Goal: Task Accomplishment & Management: Complete application form

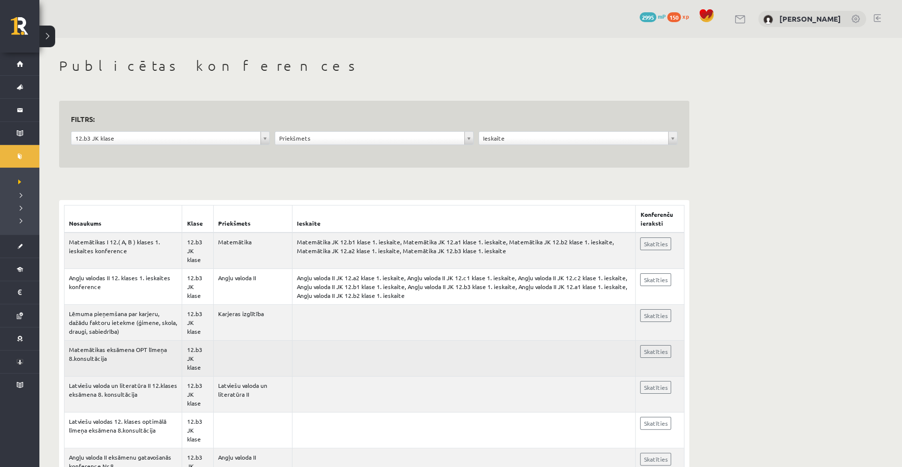
click at [366, 349] on td at bounding box center [463, 359] width 343 height 36
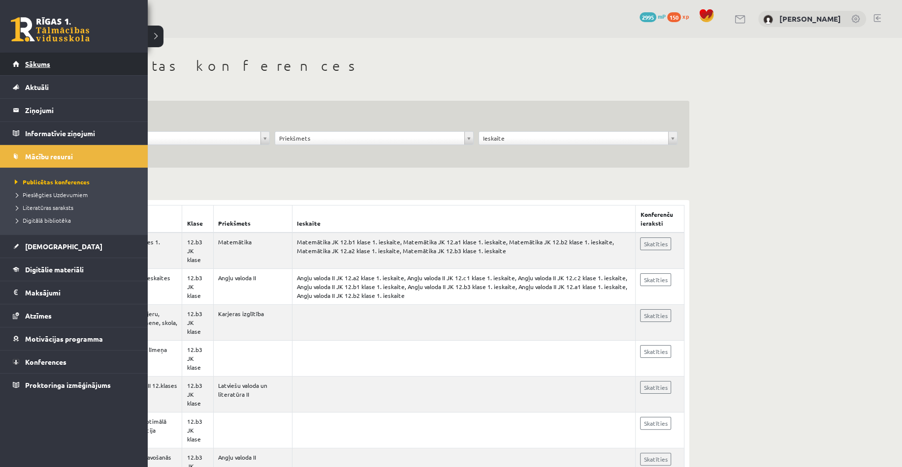
click at [36, 69] on link "Sākums" at bounding box center [74, 64] width 123 height 23
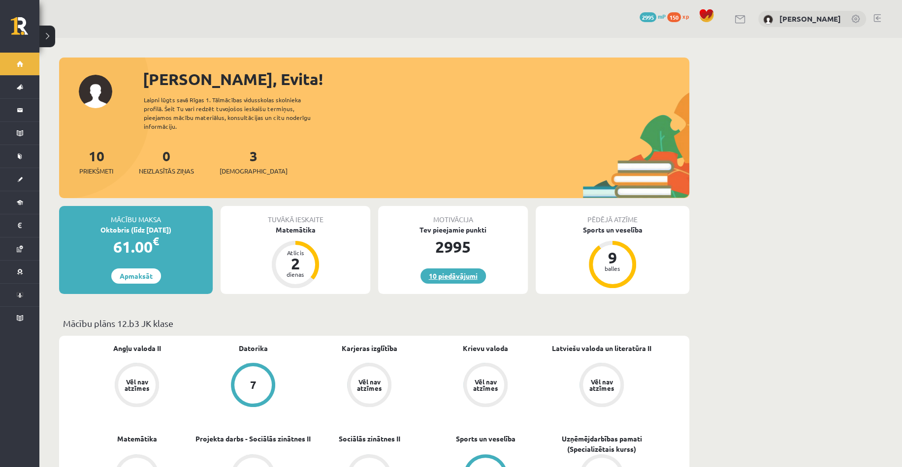
click at [444, 269] on link "10 piedāvājumi" at bounding box center [452, 276] width 65 height 15
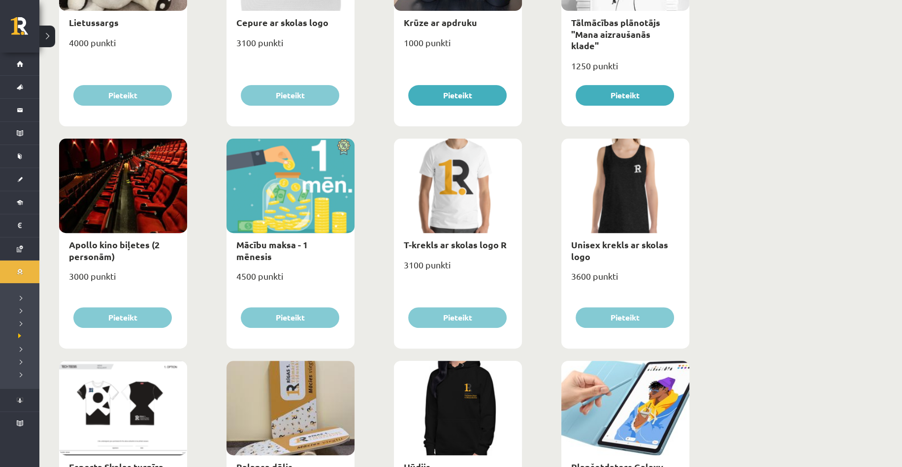
scroll to position [295, 0]
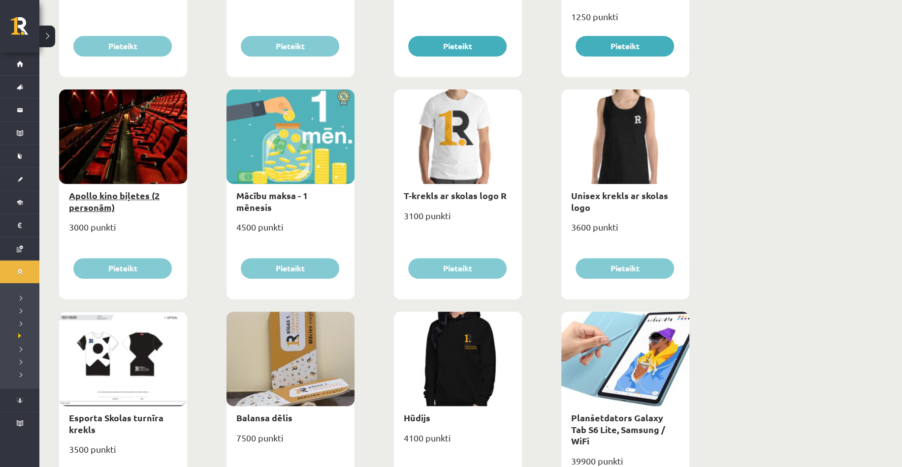
click at [98, 203] on link "Apollo kino biļetes (2 personām)" at bounding box center [114, 201] width 91 height 23
type input "*"
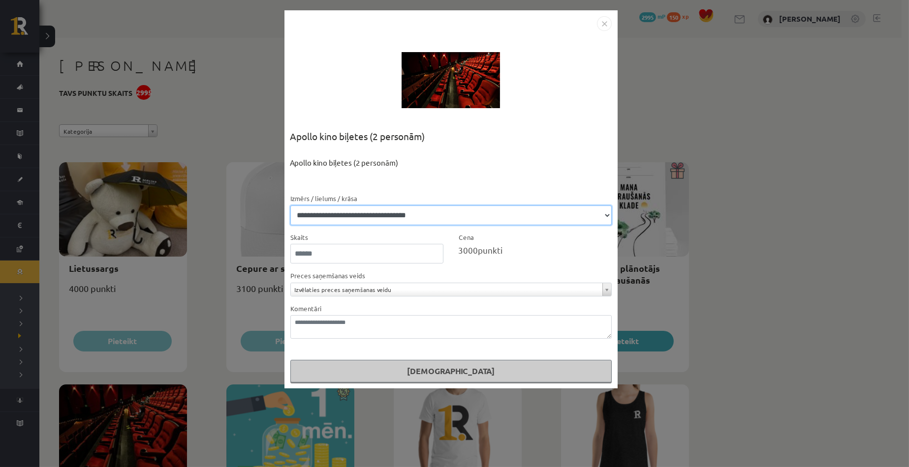
click at [510, 219] on select "**********" at bounding box center [450, 216] width 321 height 20
click at [290, 206] on select "**********" at bounding box center [450, 216] width 321 height 20
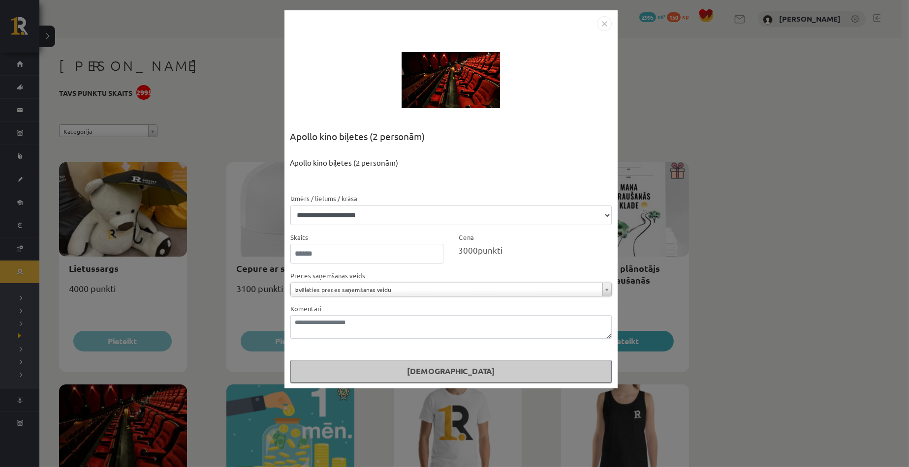
click at [406, 272] on div "**********" at bounding box center [450, 283] width 321 height 27
click at [375, 226] on form "**********" at bounding box center [450, 288] width 321 height 190
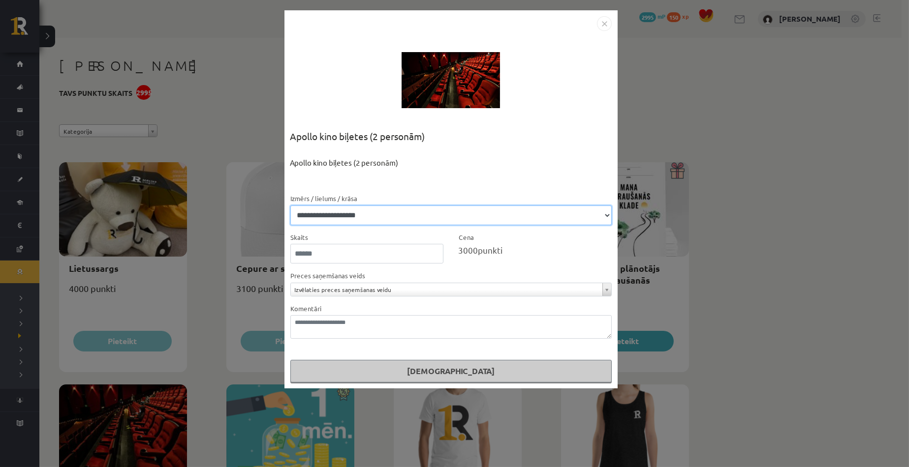
click at [366, 216] on select "**********" at bounding box center [450, 216] width 321 height 20
click at [290, 206] on select "**********" at bounding box center [450, 216] width 321 height 20
click at [353, 221] on select "**********" at bounding box center [450, 216] width 321 height 20
click at [290, 206] on select "**********" at bounding box center [450, 216] width 321 height 20
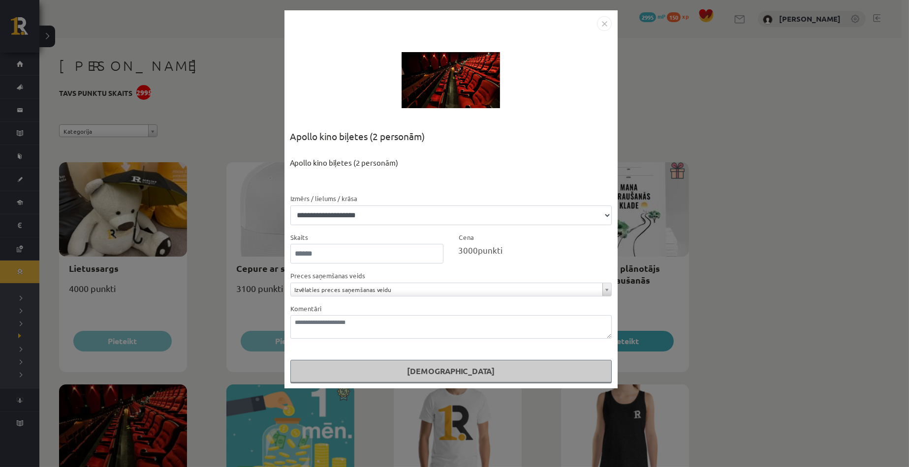
click at [605, 27] on img "Close" at bounding box center [604, 23] width 15 height 15
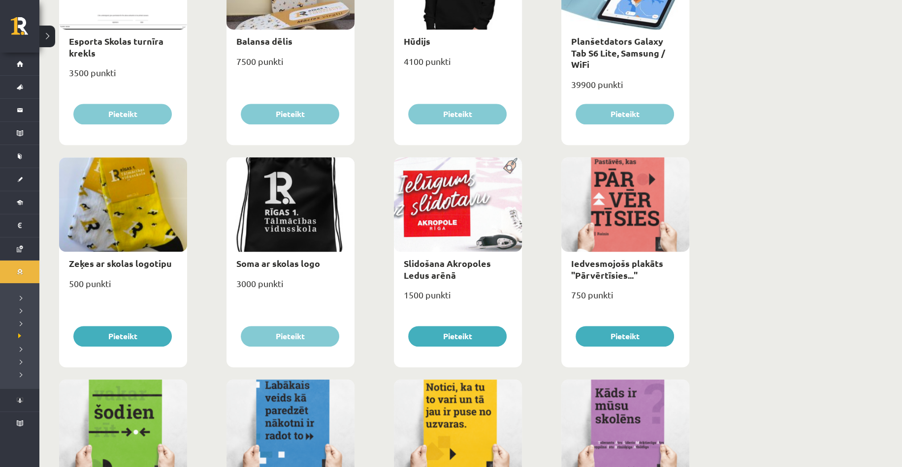
scroll to position [738, 0]
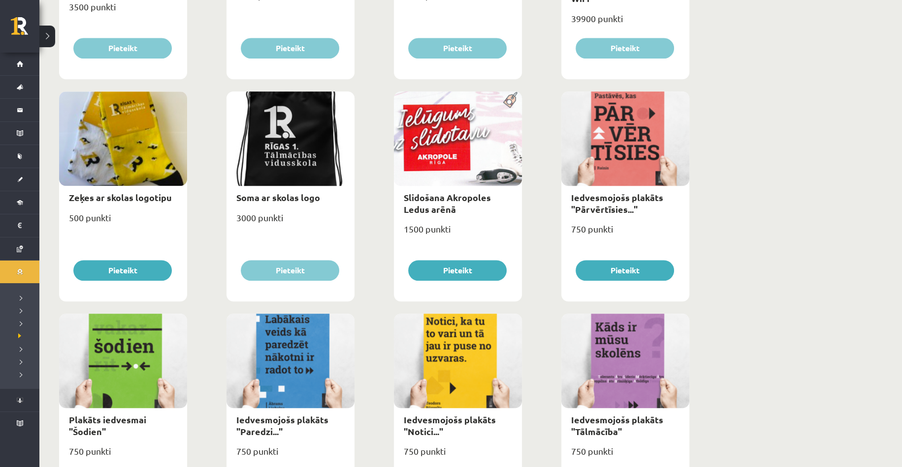
click at [155, 158] on div at bounding box center [123, 139] width 128 height 94
click at [150, 194] on link "Zeķes ar skolas logotipu" at bounding box center [120, 197] width 103 height 11
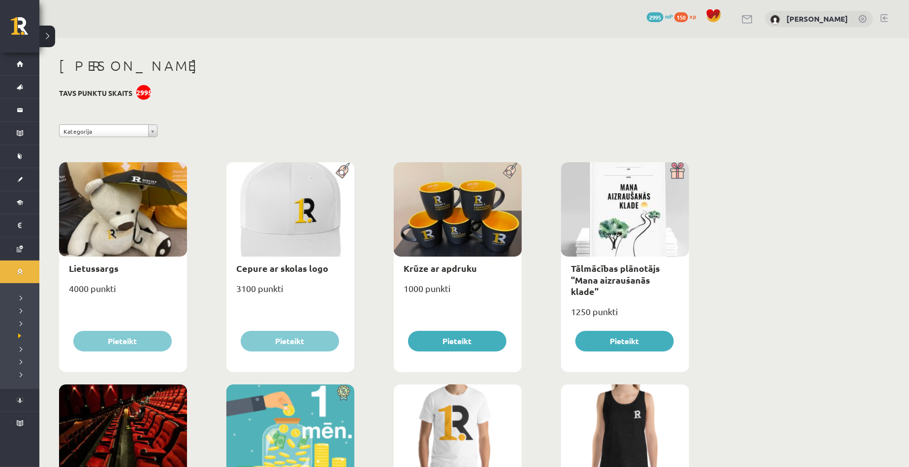
select select "**********"
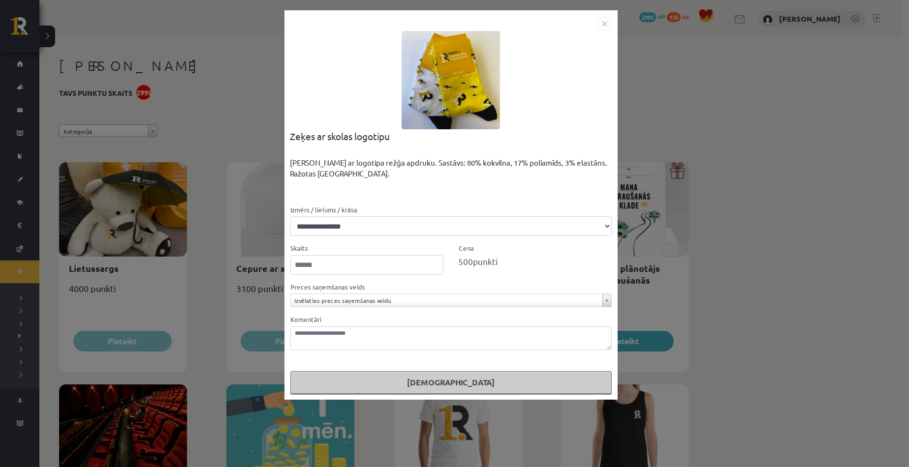
click at [602, 25] on img "Close" at bounding box center [604, 23] width 15 height 15
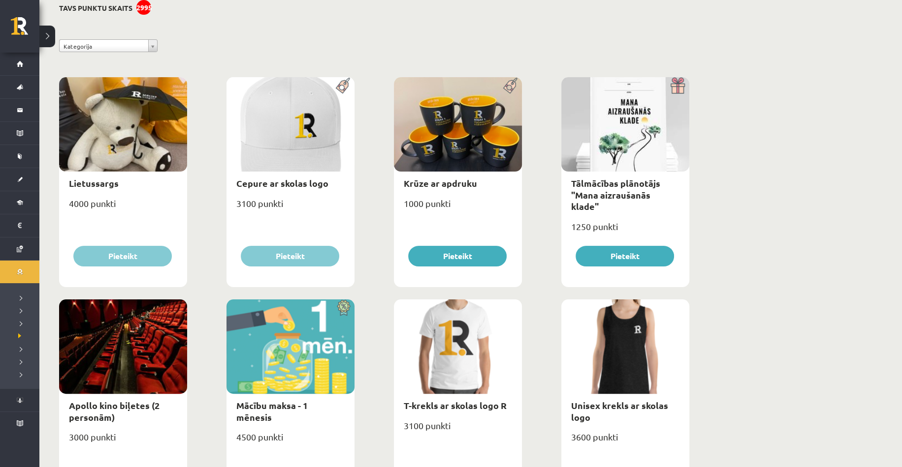
scroll to position [98, 0]
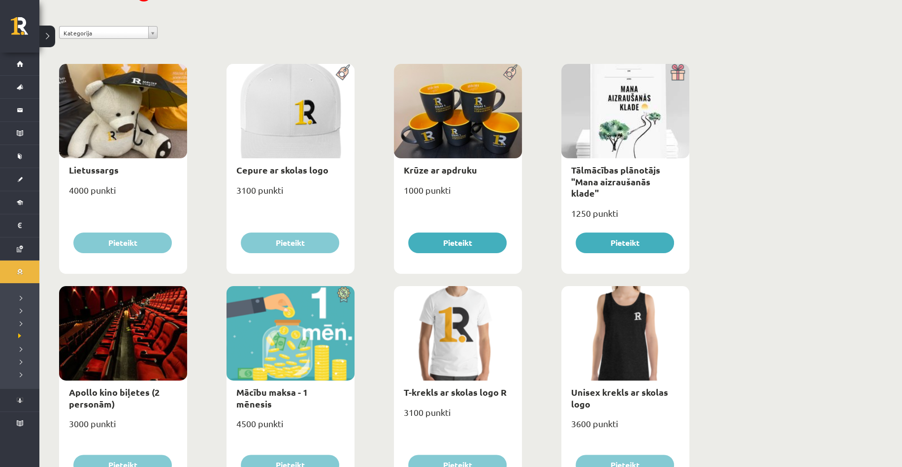
drag, startPoint x: 473, startPoint y: 129, endPoint x: 467, endPoint y: 133, distance: 7.3
click at [472, 129] on div at bounding box center [458, 111] width 128 height 94
click at [440, 174] on link "Krūze ar apdruku" at bounding box center [440, 169] width 73 height 11
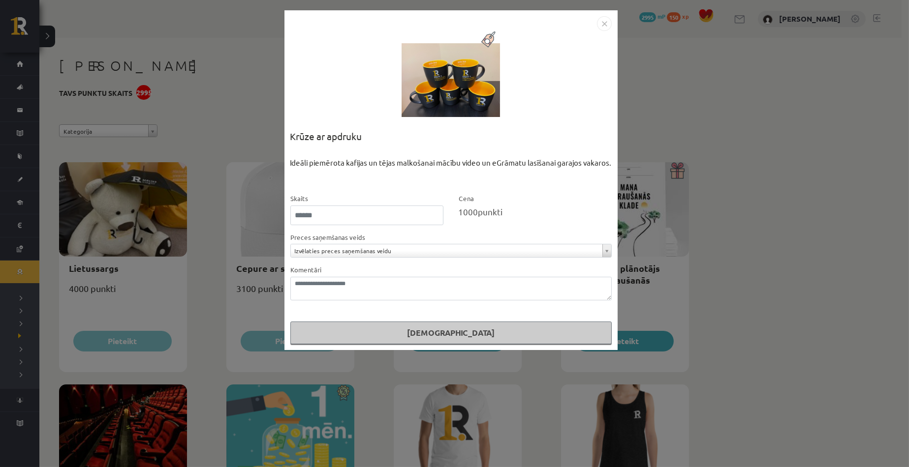
click at [464, 51] on div at bounding box center [451, 80] width 98 height 98
click at [469, 56] on div at bounding box center [451, 80] width 98 height 98
click at [607, 19] on img "Close" at bounding box center [604, 23] width 15 height 15
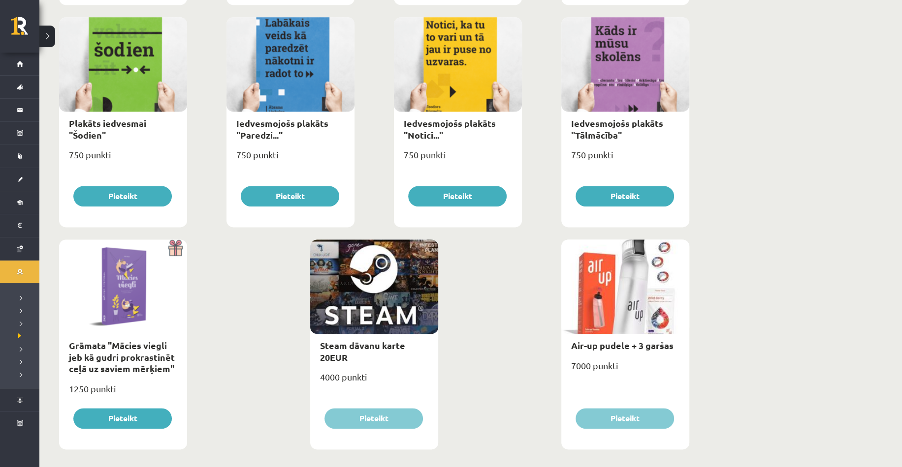
scroll to position [1044, 0]
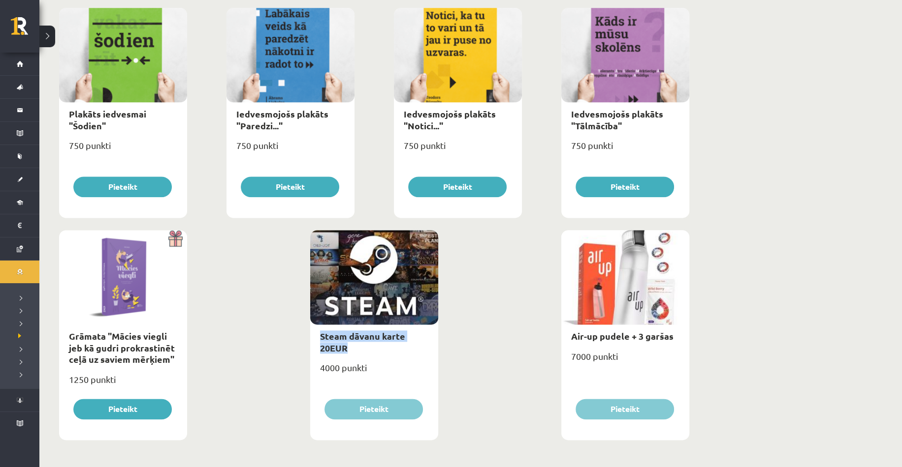
drag, startPoint x: 369, startPoint y: 348, endPoint x: 315, endPoint y: 335, distance: 55.7
click at [315, 335] on div "Steam dāvanu karte 20EUR" at bounding box center [374, 342] width 128 height 35
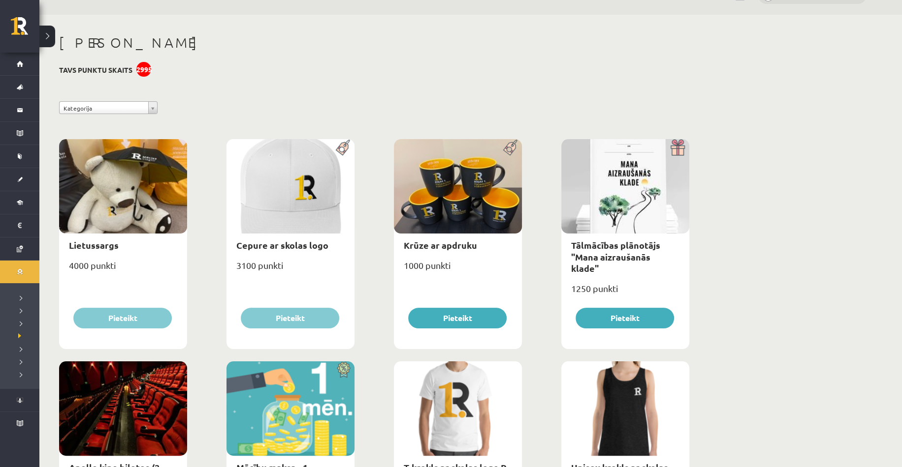
scroll to position [0, 0]
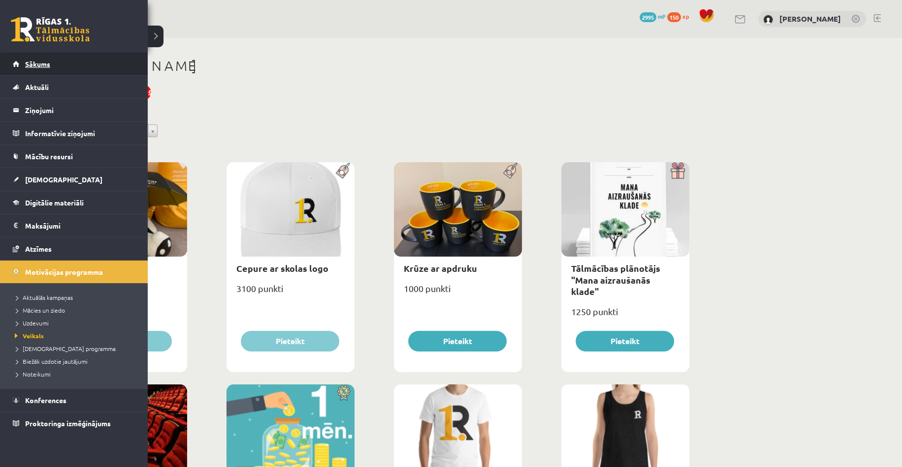
click at [24, 62] on link "Sākums" at bounding box center [74, 64] width 123 height 23
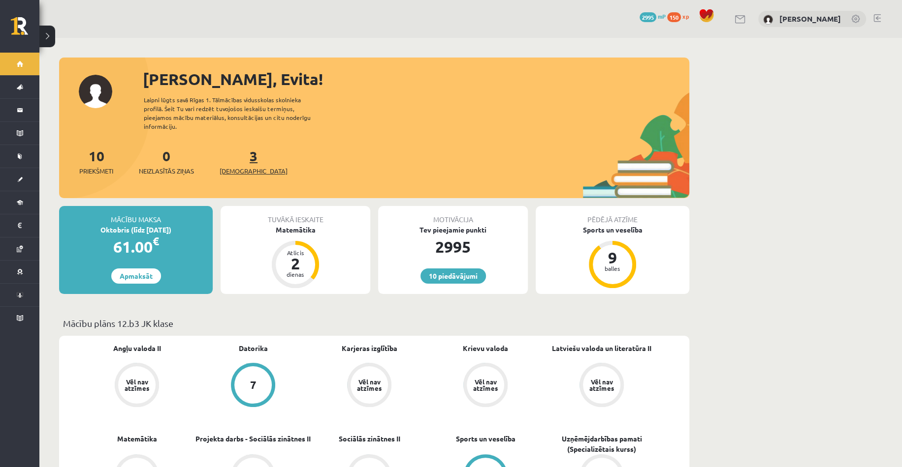
click at [240, 153] on link "3 Ieskaites" at bounding box center [253, 161] width 68 height 29
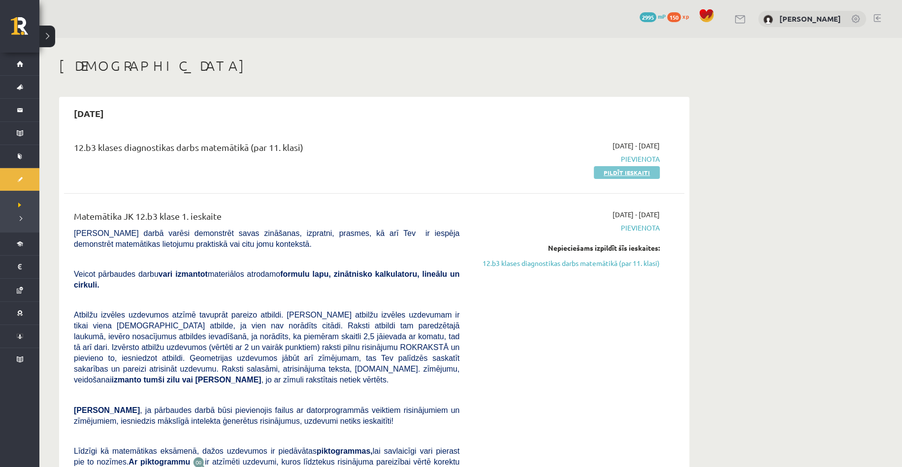
click at [632, 173] on link "Pildīt ieskaiti" at bounding box center [626, 172] width 66 height 13
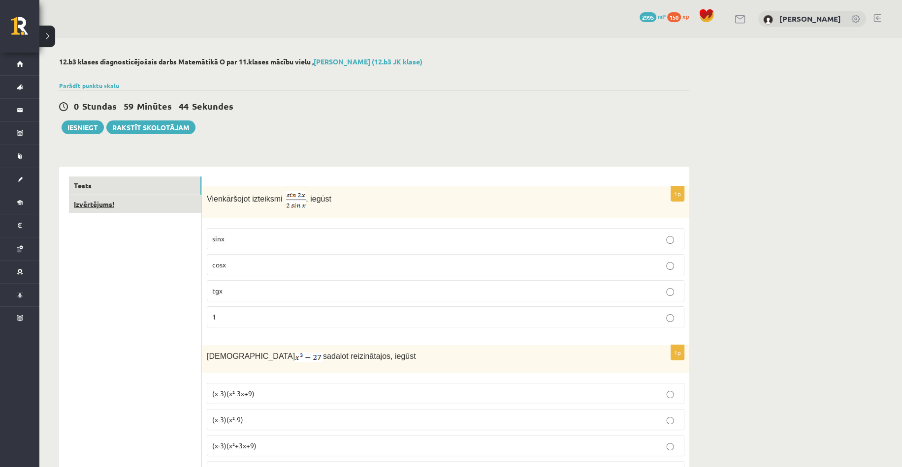
click at [131, 207] on link "Izvērtējums!" at bounding box center [135, 204] width 132 height 18
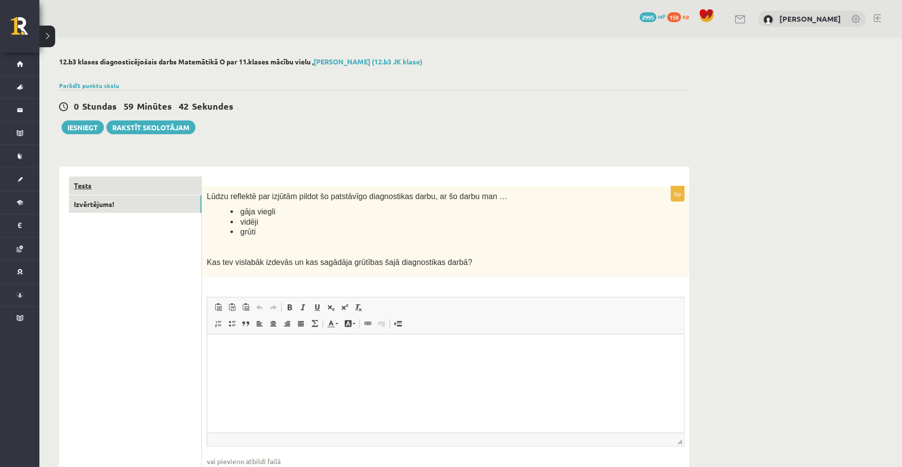
click at [130, 189] on link "Tests" at bounding box center [135, 186] width 132 height 18
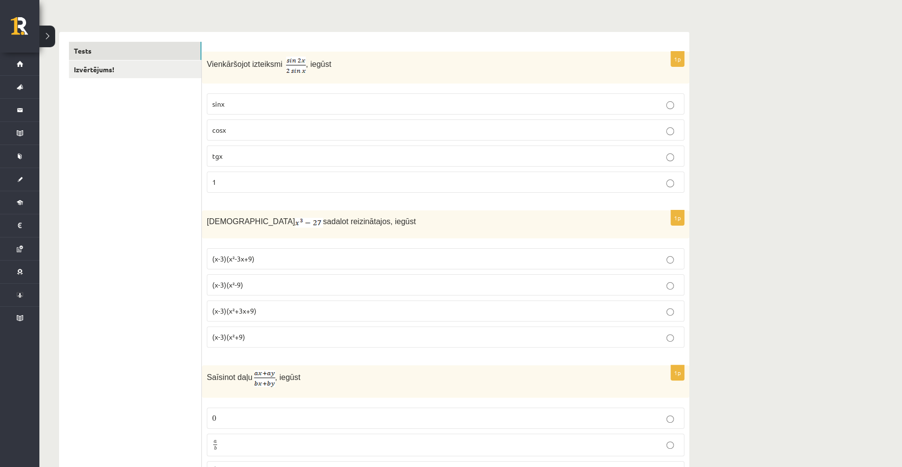
scroll to position [98, 0]
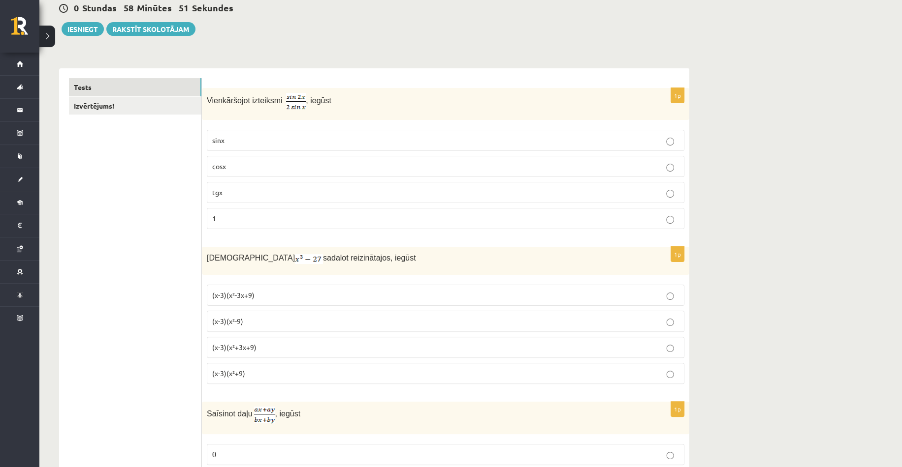
click at [209, 96] on span "Vienkāršojot izteiksmi" at bounding box center [245, 100] width 76 height 8
drag, startPoint x: 208, startPoint y: 96, endPoint x: 277, endPoint y: 99, distance: 69.4
click at [277, 99] on span "Vienkāršojot izteiksmi" at bounding box center [245, 100] width 76 height 8
copy span "Vienkāršojot izteiksmi"
drag, startPoint x: 205, startPoint y: 133, endPoint x: 236, endPoint y: 209, distance: 81.7
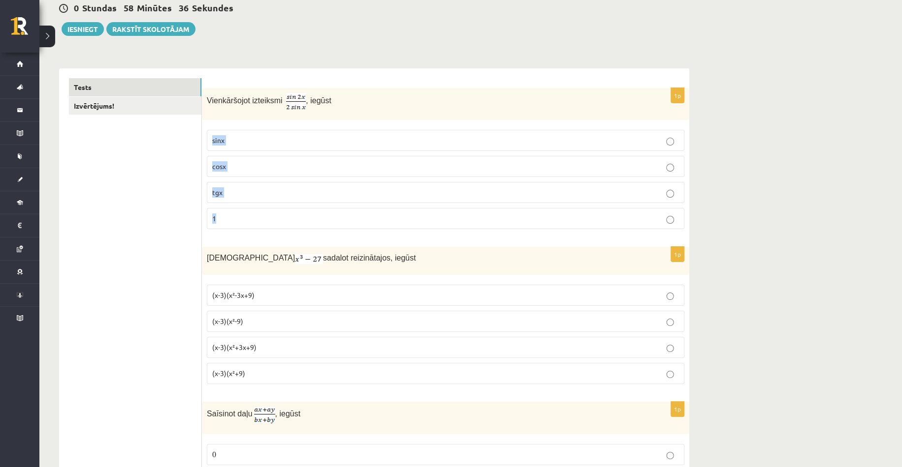
click at [235, 209] on div "1p Vienkāršojot izteiksmi , iegūst sinx cosx tgx 1" at bounding box center [445, 163] width 487 height 150
copy fieldset "sinx cosx tgx 1"
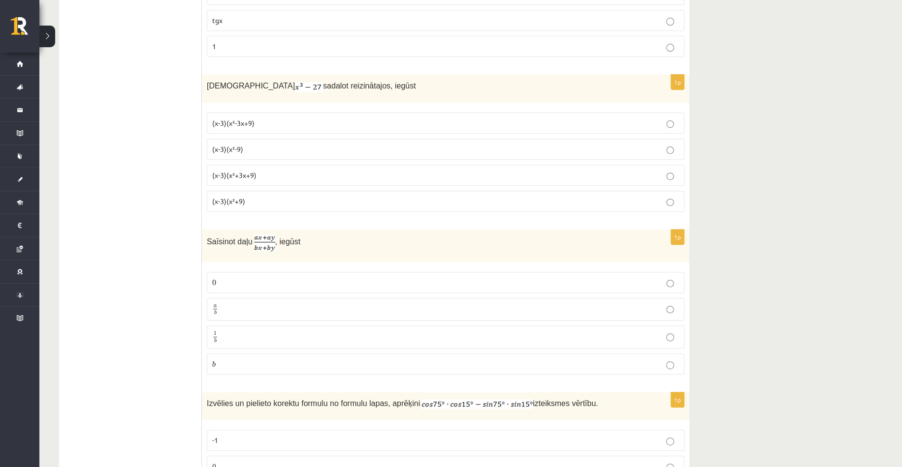
scroll to position [295, 0]
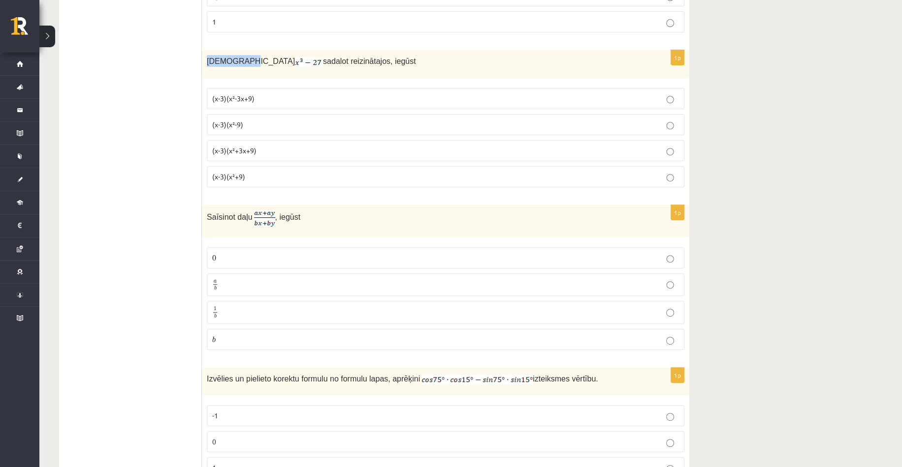
drag, startPoint x: 206, startPoint y: 57, endPoint x: 250, endPoint y: 56, distance: 43.8
click at [250, 56] on p "Izteiksmi sadalot reizinātajos, iegūst" at bounding box center [421, 61] width 428 height 12
copy span "Izteiksmi"
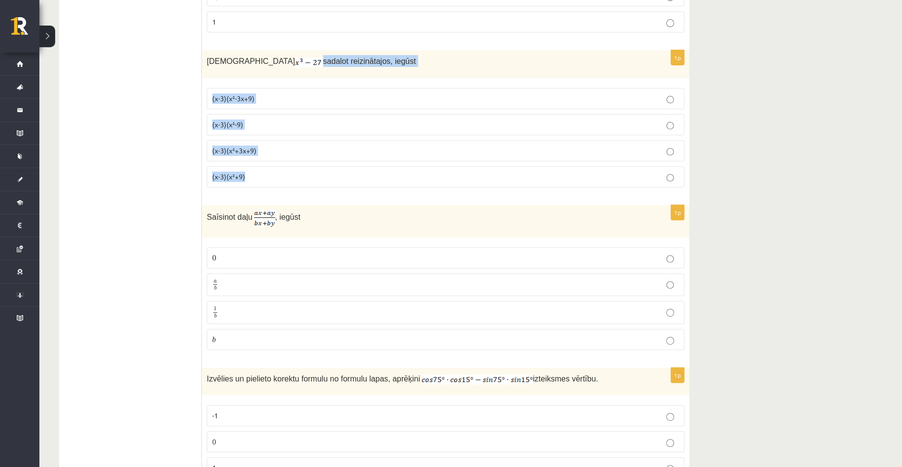
drag, startPoint x: 265, startPoint y: 57, endPoint x: 324, endPoint y: 166, distance: 124.4
click at [324, 166] on div "1p Izteiksmi sadalot reizinātajos, iegūst (x-3)(x²-3x+9) (x-3)(x²-9) (x-3)(x²+3…" at bounding box center [445, 122] width 487 height 145
copy div "sadalot reizinātajos, iegūst (x-3)(x²-3x+9) (x-3)(x²-9) (x-3)(x²+3x+9) (x-3)(x²…"
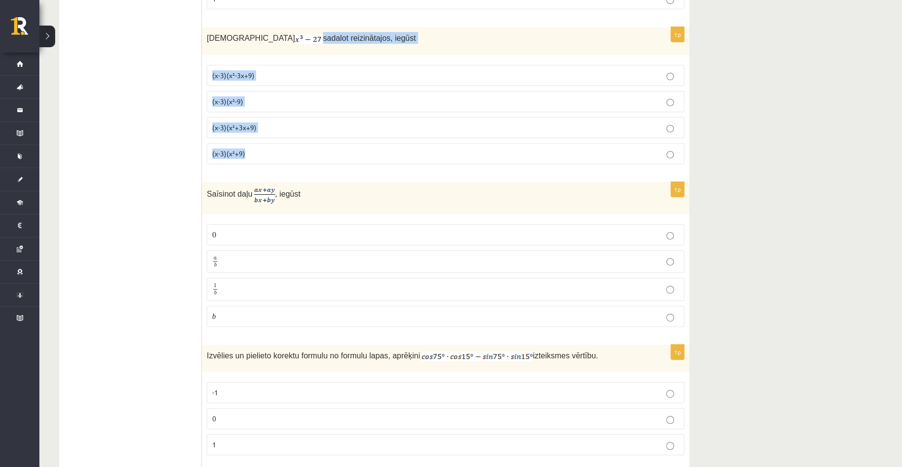
scroll to position [394, 0]
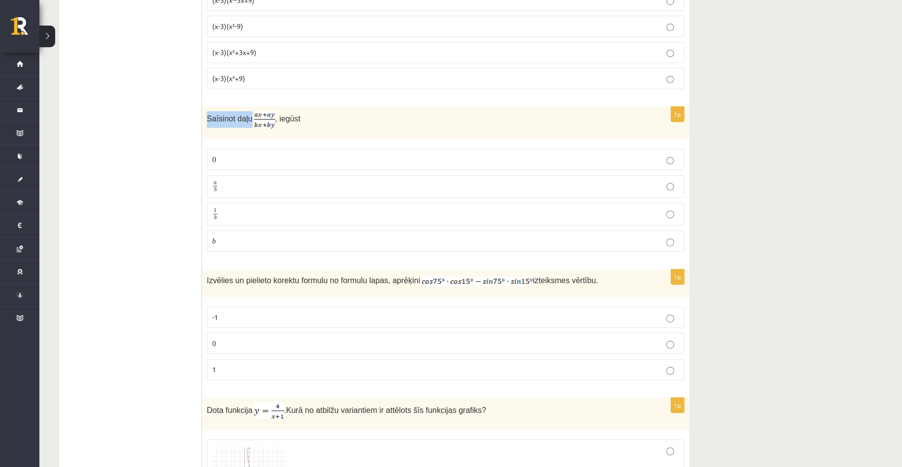
drag, startPoint x: 207, startPoint y: 114, endPoint x: 248, endPoint y: 118, distance: 41.0
click at [248, 118] on span "Saīsinot daļu" at bounding box center [230, 119] width 46 height 8
copy span "Saīsinot daļu"
drag, startPoint x: 274, startPoint y: 117, endPoint x: 292, endPoint y: 130, distance: 22.8
click at [292, 131] on div "Saīsinot daļu , iegūst" at bounding box center [445, 123] width 487 height 32
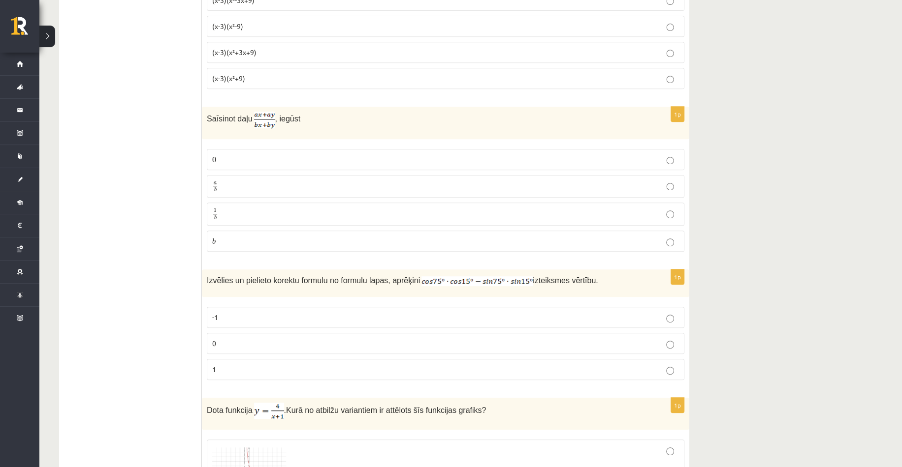
click at [321, 112] on p "Saīsinot daļu , iegūst" at bounding box center [421, 120] width 428 height 17
drag, startPoint x: 276, startPoint y: 117, endPoint x: 294, endPoint y: 228, distance: 112.6
click at [294, 228] on div "1p Saīsinot daļu , iegūst 0 0 a b a b 1 b 1 b b b" at bounding box center [445, 184] width 487 height 154
copy div "iegūst 0 0 a b a b 1 b 1 b b"
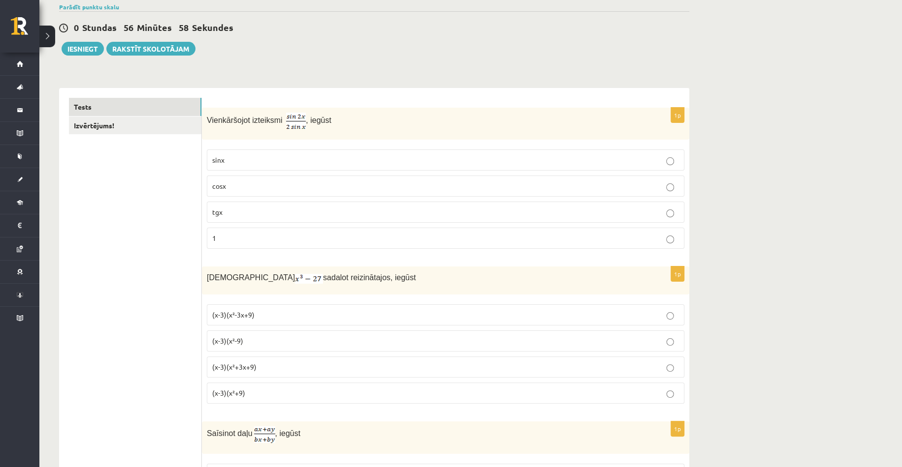
scroll to position [49, 0]
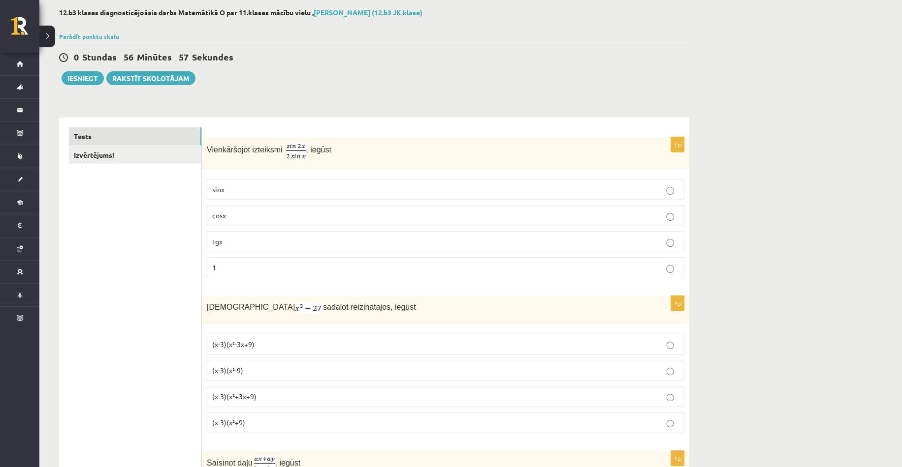
click at [240, 214] on p "cosx" at bounding box center [445, 216] width 467 height 10
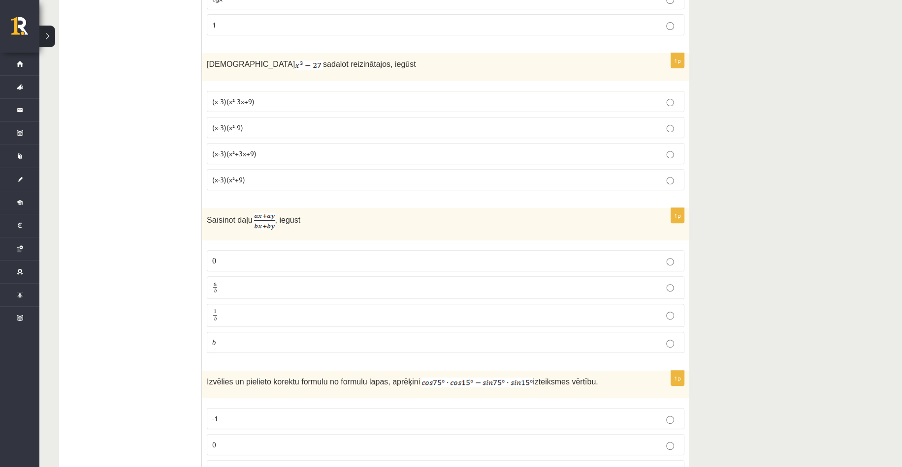
scroll to position [295, 0]
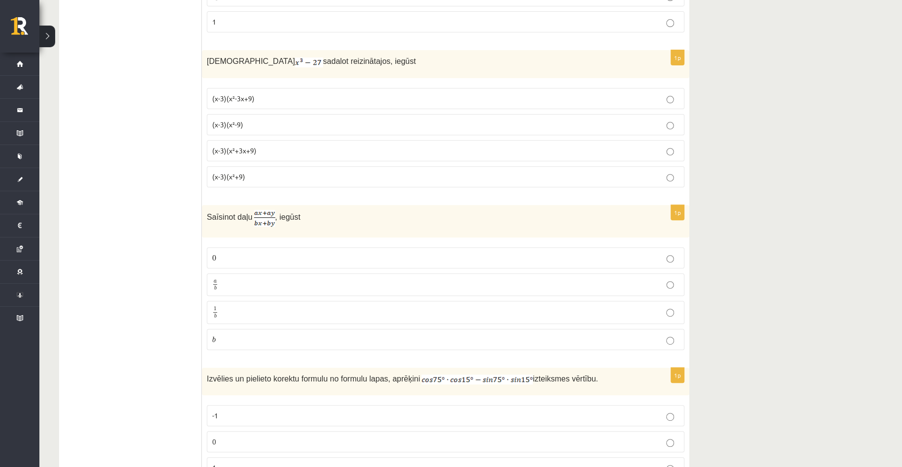
click at [242, 151] on span "(x-3)(x²+3x+9)" at bounding box center [234, 150] width 44 height 9
click at [223, 284] on p "a b a b" at bounding box center [445, 285] width 467 height 12
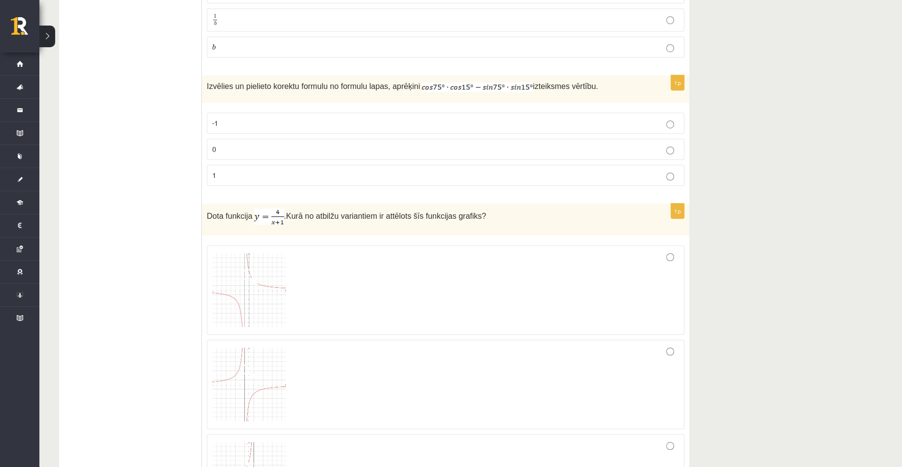
scroll to position [591, 0]
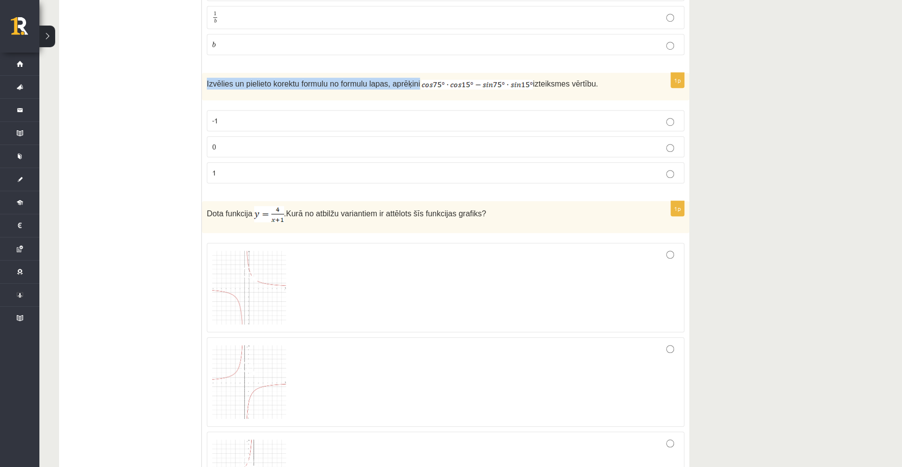
drag, startPoint x: 204, startPoint y: 81, endPoint x: 405, endPoint y: 78, distance: 200.8
click at [405, 78] on div "Izvēlies un pielieto korektu formulu no formulu lapas, aprēķini izteiksmes vērt…" at bounding box center [445, 87] width 487 height 28
copy span "Izvēlies un pielieto korektu formulu no formulu lapas, aprēķini"
drag, startPoint x: 521, startPoint y: 81, endPoint x: 581, endPoint y: 161, distance: 100.9
click at [581, 161] on div "1p Izvēlies un pielieto korektu formulu no formulu lapas, aprēķini izteiksmes v…" at bounding box center [445, 132] width 487 height 119
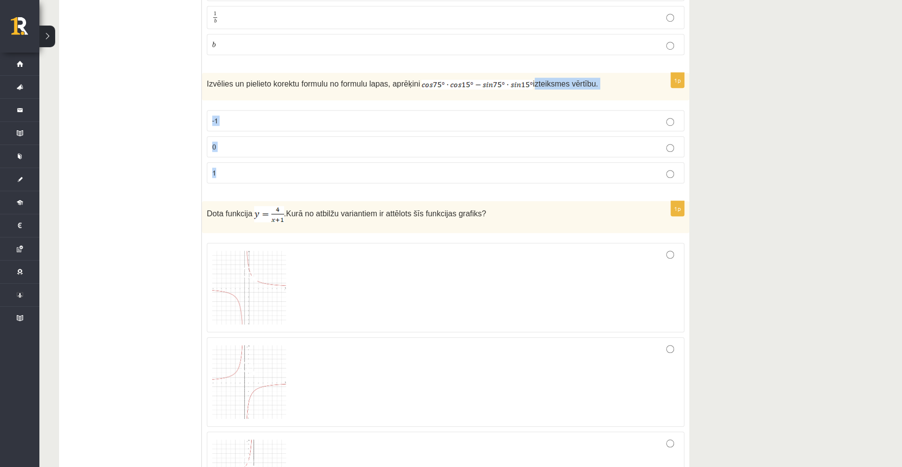
copy div "izteiksmes vērtību. -1 0 1"
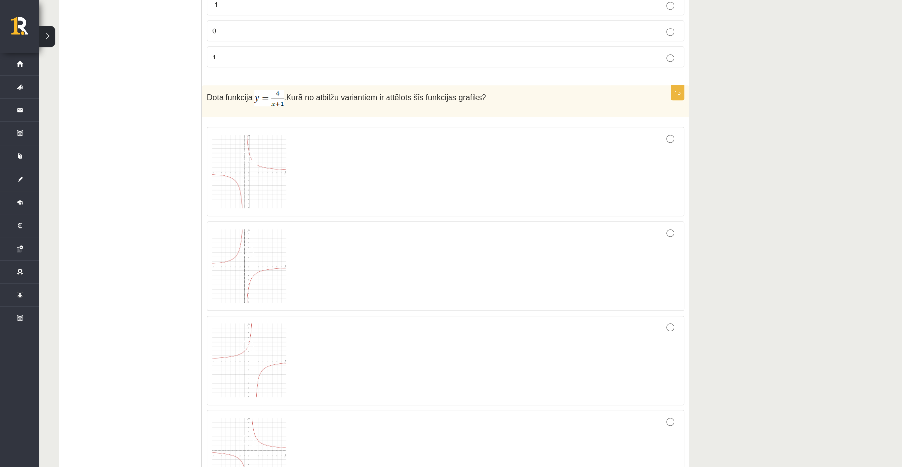
scroll to position [738, 0]
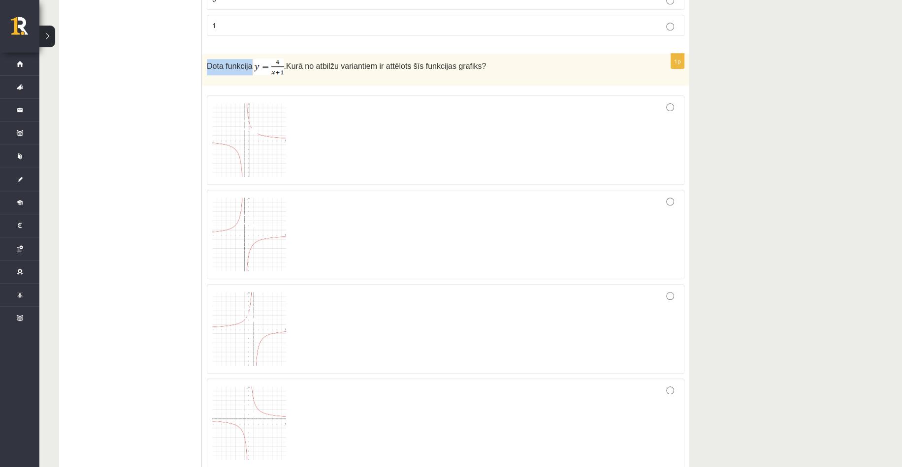
drag, startPoint x: 202, startPoint y: 60, endPoint x: 249, endPoint y: 61, distance: 46.3
click at [249, 61] on div "Dota funkcija . Kurā no atbilžu variantiem ir attēlots šīs funkcijas grafiks?" at bounding box center [445, 70] width 487 height 32
copy span "Dota funkcija"
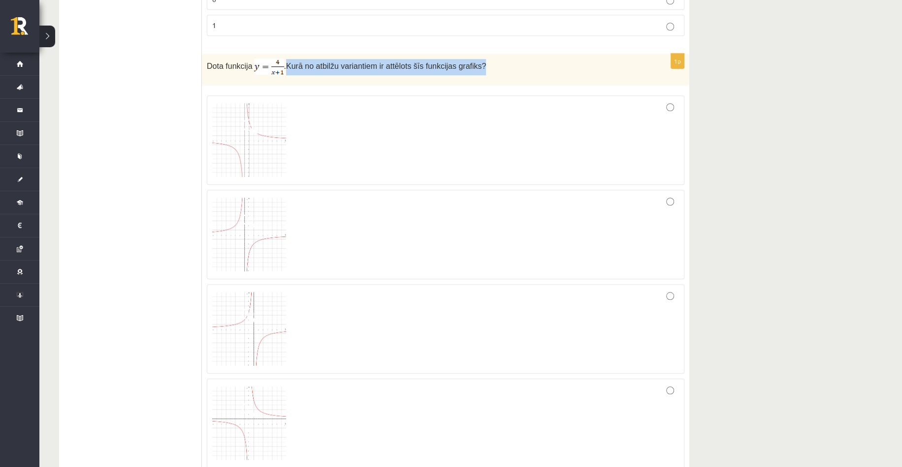
drag, startPoint x: 285, startPoint y: 64, endPoint x: 470, endPoint y: 72, distance: 185.2
click at [470, 72] on p "Dota funkcija . Kurā no atbilžu variantiem ir attēlots šīs funkcijas grafiks?" at bounding box center [421, 67] width 428 height 16
copy span "Kurā no atbilžu variantiem ir attēlots šīs funkcijas grafiks?"
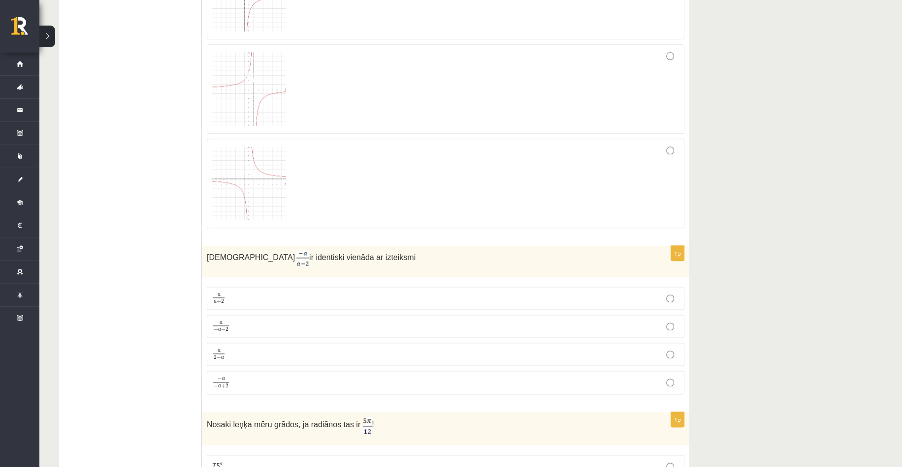
scroll to position [984, 0]
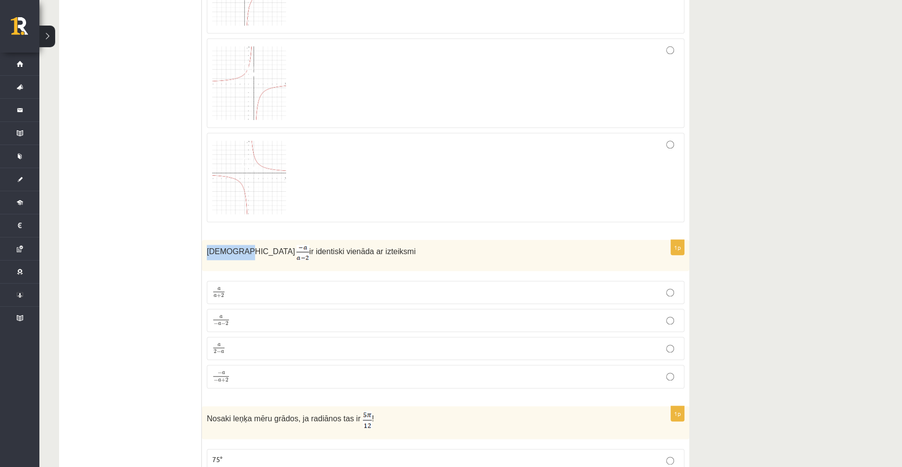
drag, startPoint x: 209, startPoint y: 250, endPoint x: 235, endPoint y: 252, distance: 26.2
click at [235, 252] on span "Izteiksme" at bounding box center [251, 252] width 88 height 8
drag, startPoint x: 254, startPoint y: 249, endPoint x: 358, endPoint y: 252, distance: 103.9
click at [358, 252] on p "Izteiksme ir identiski vienāda ar izteiksmi" at bounding box center [421, 252] width 428 height 15
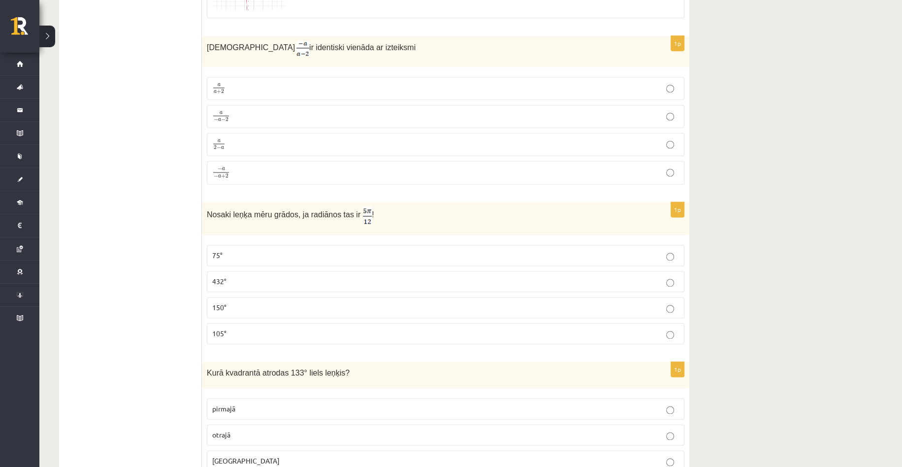
scroll to position [1279, 0]
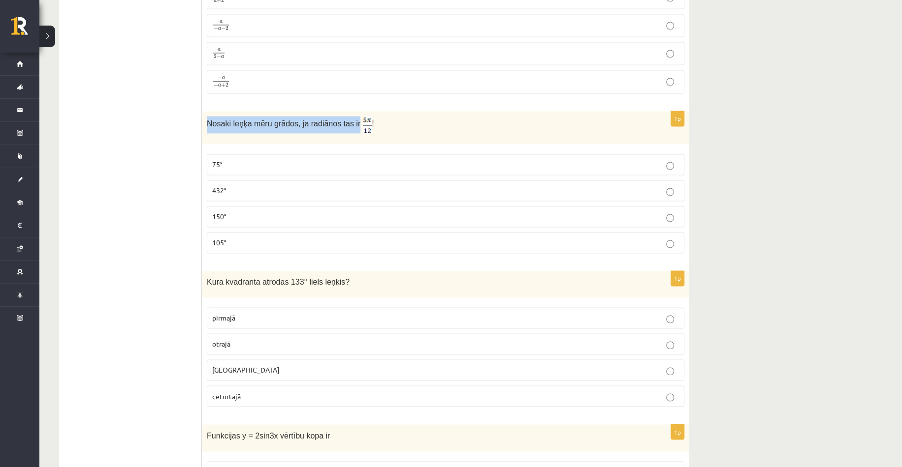
drag, startPoint x: 204, startPoint y: 118, endPoint x: 344, endPoint y: 119, distance: 140.3
click at [344, 119] on div "Nosaki leņķa mēru grādos, ja radiānos tas ir !" at bounding box center [445, 127] width 487 height 33
drag, startPoint x: 161, startPoint y: 149, endPoint x: 243, endPoint y: 216, distance: 105.9
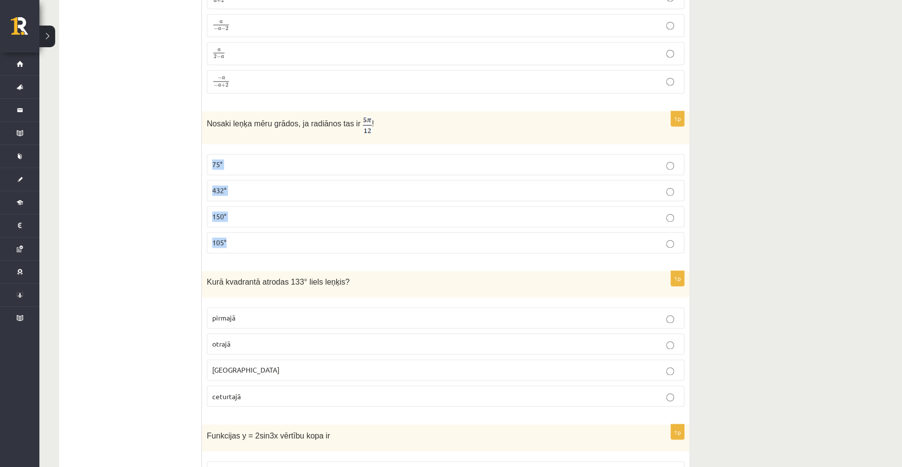
drag, startPoint x: 211, startPoint y: 161, endPoint x: 234, endPoint y: 238, distance: 80.6
click at [234, 238] on fieldset "75° 432° 150° 105°" at bounding box center [445, 202] width 477 height 107
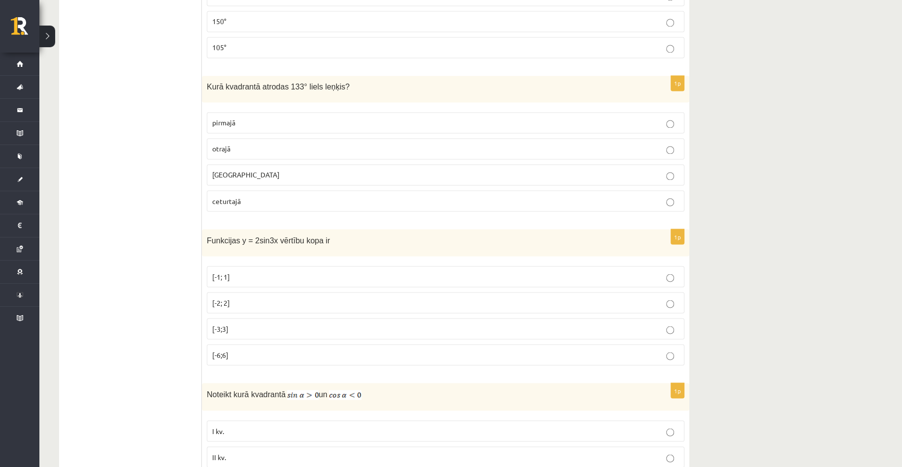
scroll to position [1476, 0]
drag, startPoint x: 201, startPoint y: 76, endPoint x: 208, endPoint y: 80, distance: 7.5
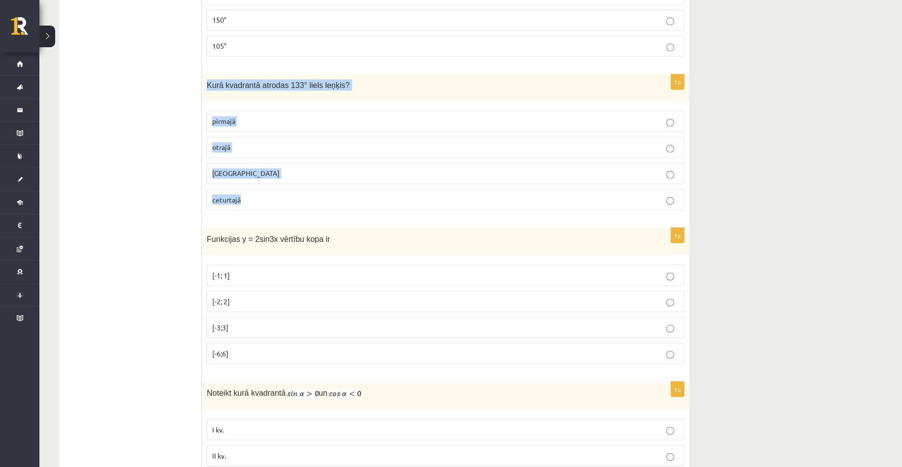
drag, startPoint x: 208, startPoint y: 82, endPoint x: 267, endPoint y: 189, distance: 122.2
click at [267, 189] on div "1p Kurā kvadrantā atrodas 133° liels leņķis? pirmajā otrajā trešajā ceturtajā" at bounding box center [445, 146] width 487 height 144
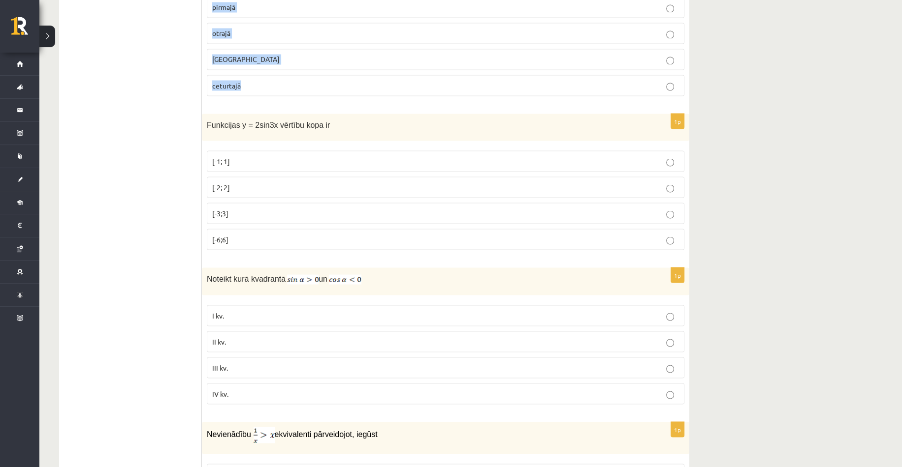
scroll to position [1624, 0]
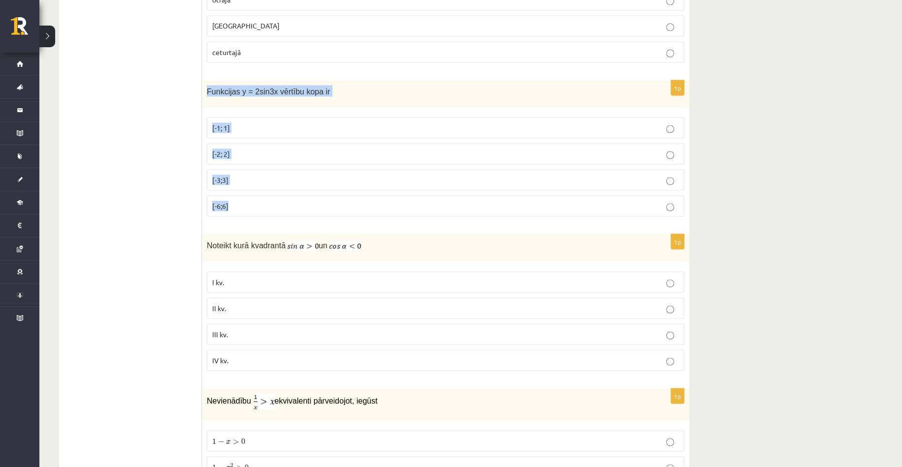
drag, startPoint x: 205, startPoint y: 87, endPoint x: 256, endPoint y: 189, distance: 114.0
click at [256, 189] on div "1p Funkcijas y = 2sin3x vērtību kopa ir [-1; 1] [-2; 2] [-3;3] [-6;6]" at bounding box center [445, 152] width 487 height 144
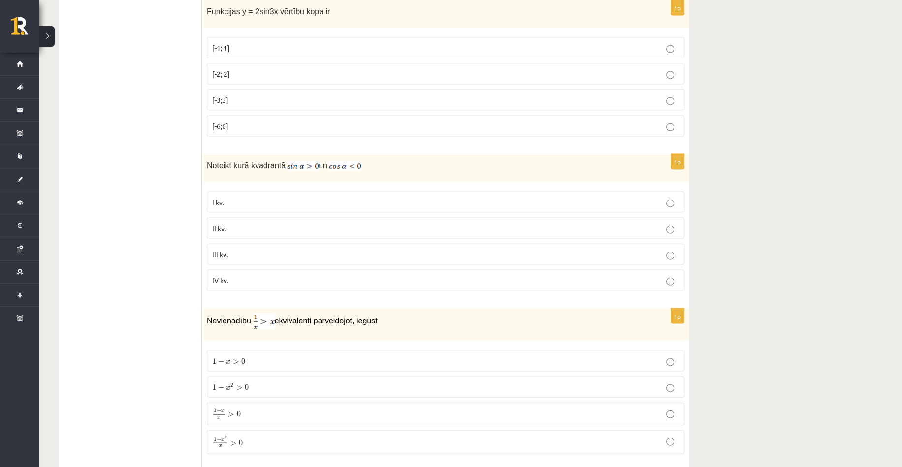
scroll to position [1722, 0]
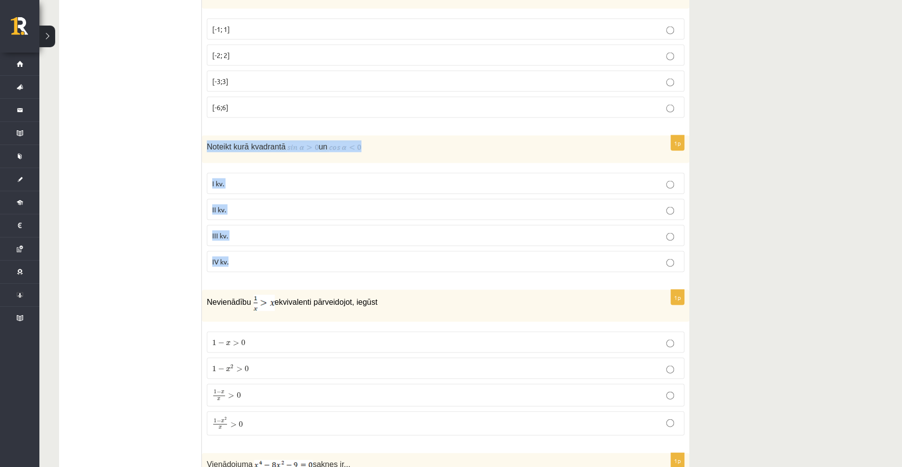
drag, startPoint x: 206, startPoint y: 139, endPoint x: 267, endPoint y: 253, distance: 129.5
click at [267, 253] on div "1p Noteikt kurā kvadrantā un I kv. II kv. III kv. IV kv." at bounding box center [445, 208] width 487 height 145
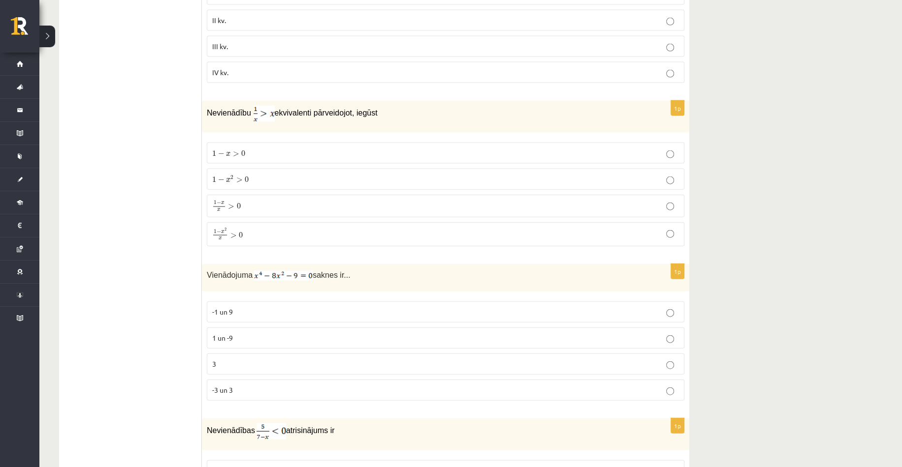
scroll to position [1968, 0]
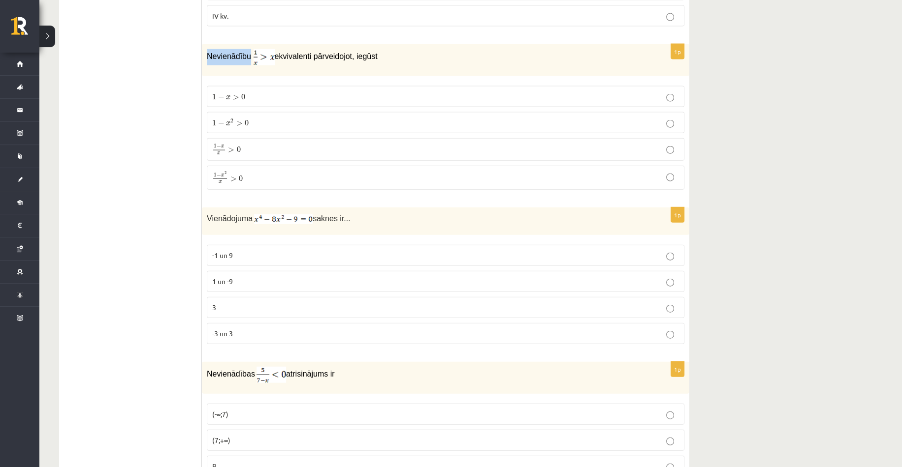
drag, startPoint x: 205, startPoint y: 51, endPoint x: 247, endPoint y: 54, distance: 41.4
click at [247, 54] on div "Nevienādību ekvivalenti pārveidojot, iegūst" at bounding box center [445, 60] width 487 height 32
drag, startPoint x: 241, startPoint y: 54, endPoint x: 193, endPoint y: 45, distance: 48.5
drag, startPoint x: 202, startPoint y: 48, endPoint x: 370, endPoint y: 68, distance: 169.0
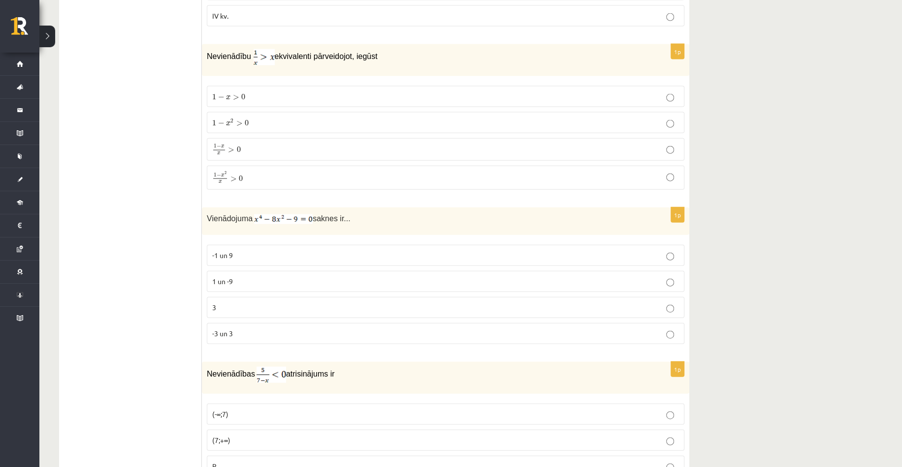
click at [370, 68] on div "Nevienādību ekvivalenti pārveidojot, iegūst" at bounding box center [445, 60] width 487 height 32
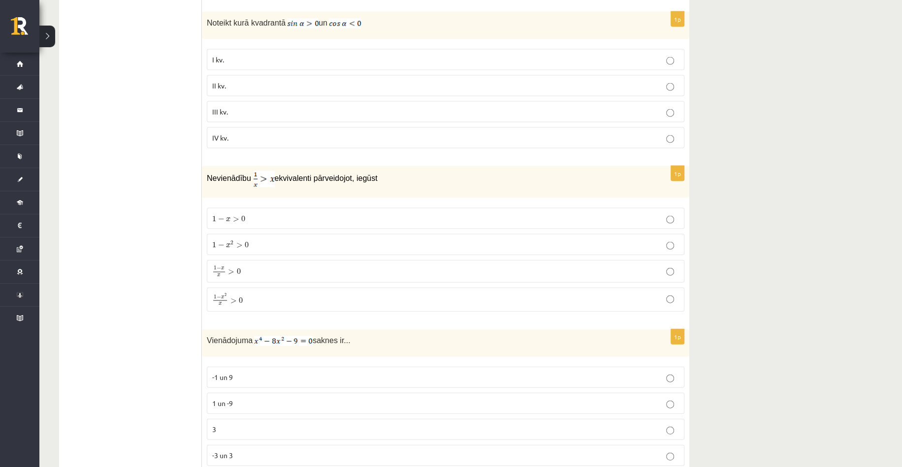
scroll to position [1821, 0]
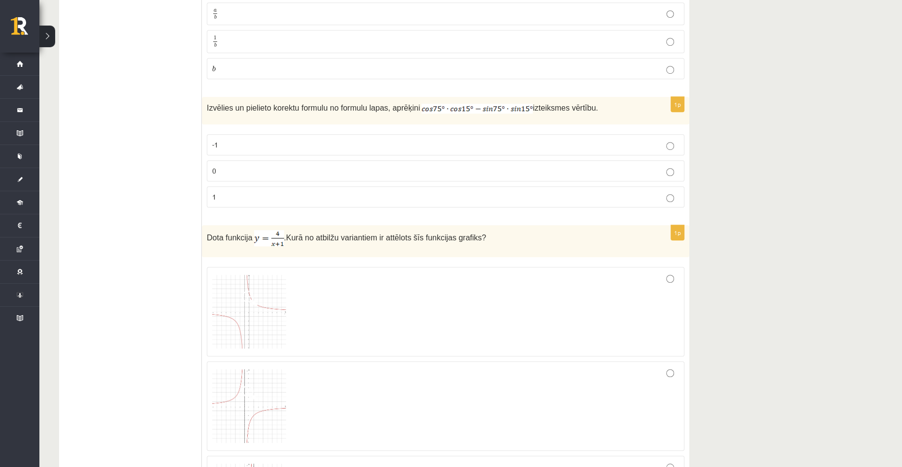
scroll to position [591, 0]
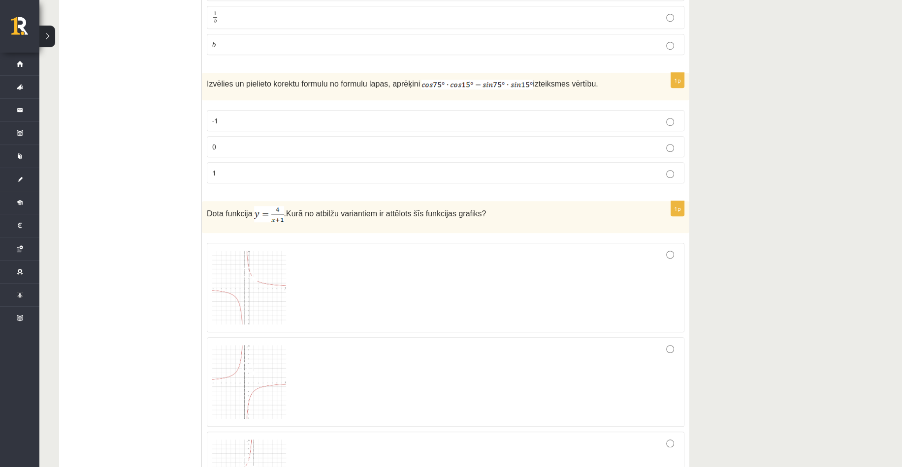
click at [252, 144] on p "0" at bounding box center [445, 147] width 467 height 10
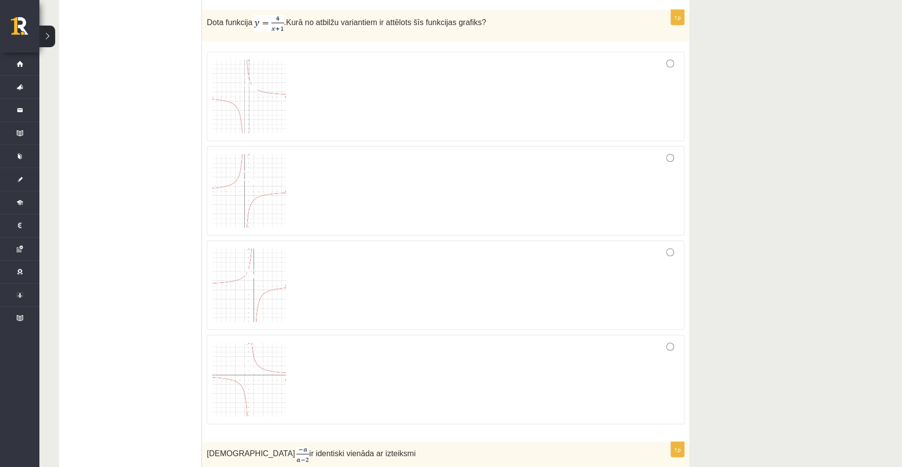
scroll to position [787, 0]
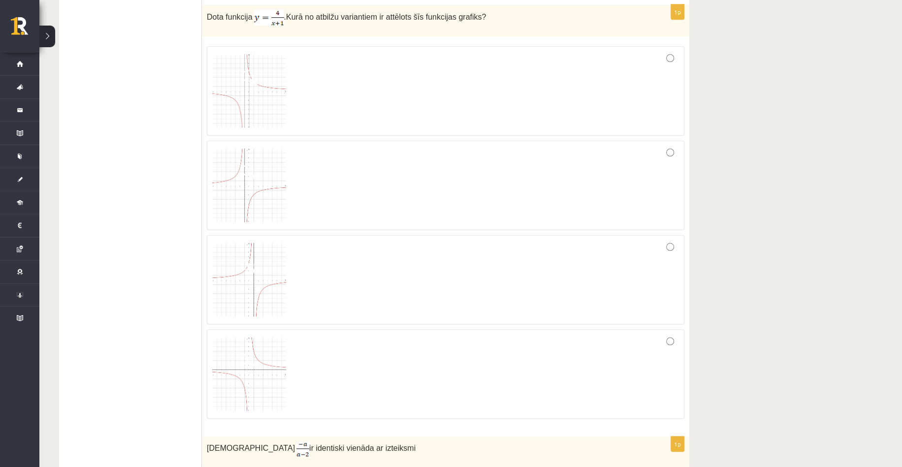
click at [243, 92] on img at bounding box center [249, 91] width 74 height 74
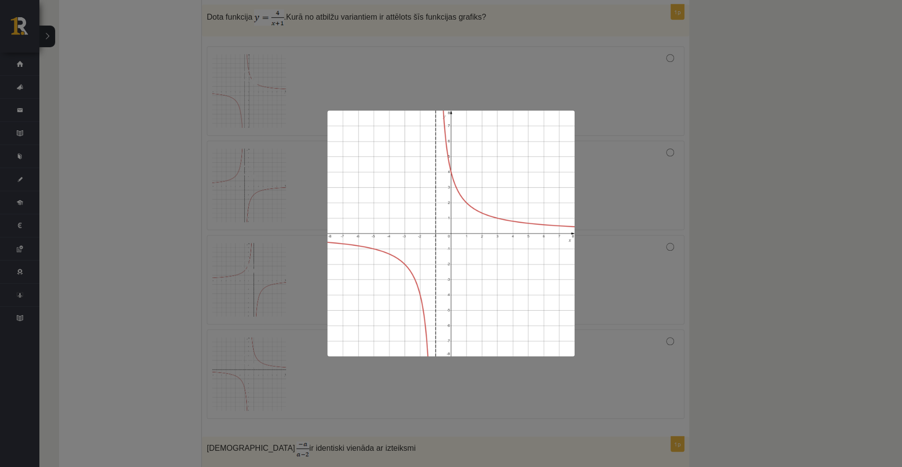
click at [728, 245] on div at bounding box center [451, 233] width 902 height 467
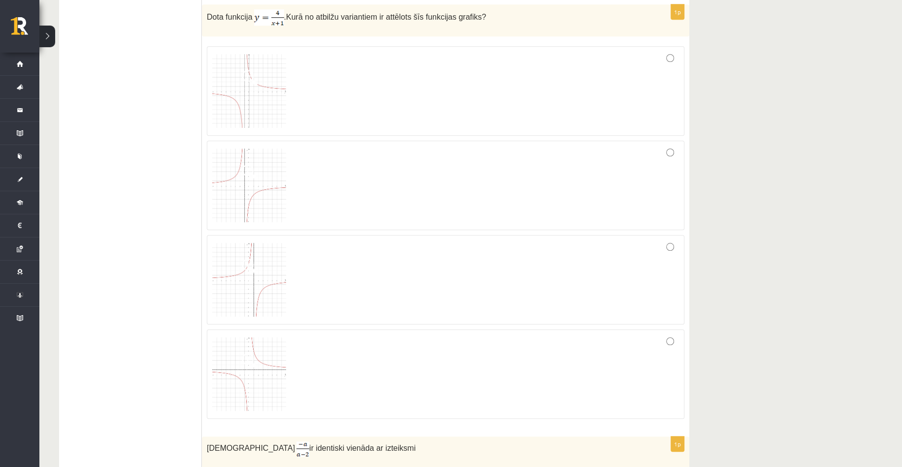
click at [251, 363] on span at bounding box center [250, 361] width 16 height 16
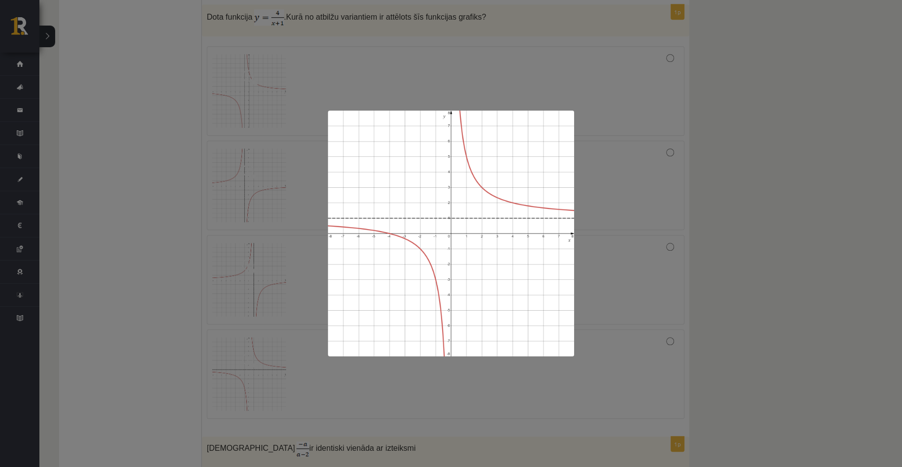
click at [669, 266] on div at bounding box center [451, 233] width 902 height 467
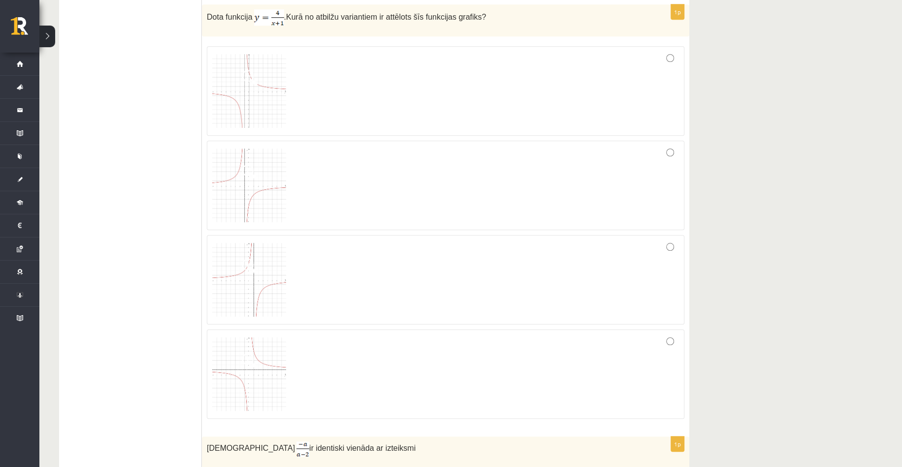
click at [591, 379] on div at bounding box center [445, 374] width 467 height 79
click at [253, 382] on img at bounding box center [249, 375] width 74 height 74
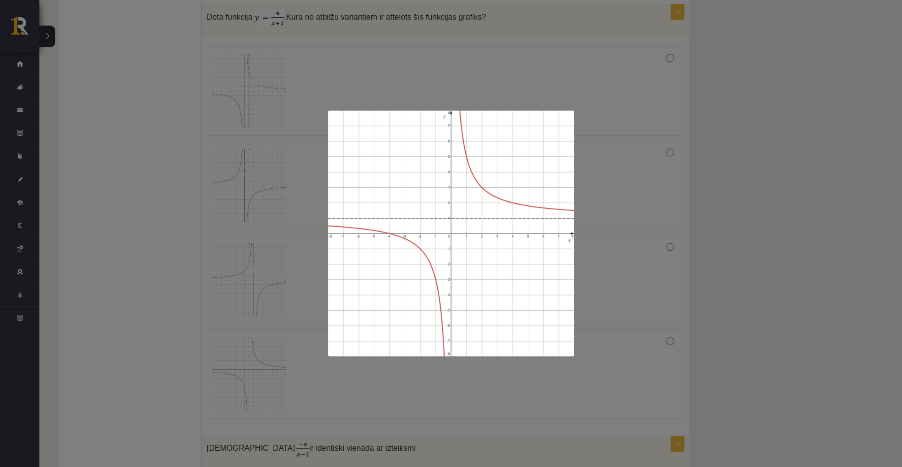
click at [750, 288] on div at bounding box center [451, 233] width 902 height 467
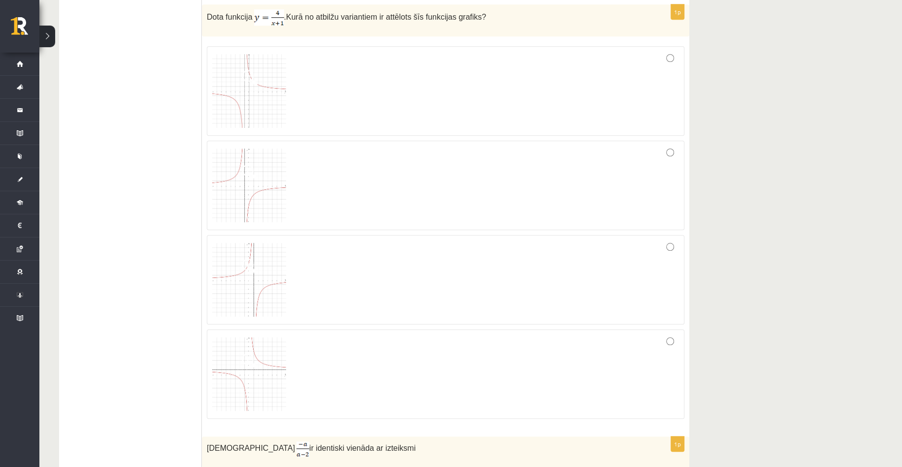
click at [254, 81] on span at bounding box center [250, 78] width 16 height 16
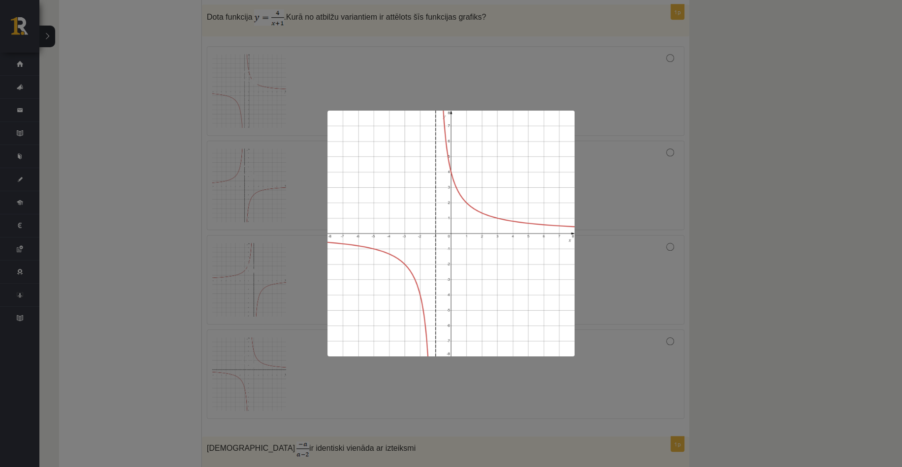
click at [735, 214] on div at bounding box center [451, 233] width 902 height 467
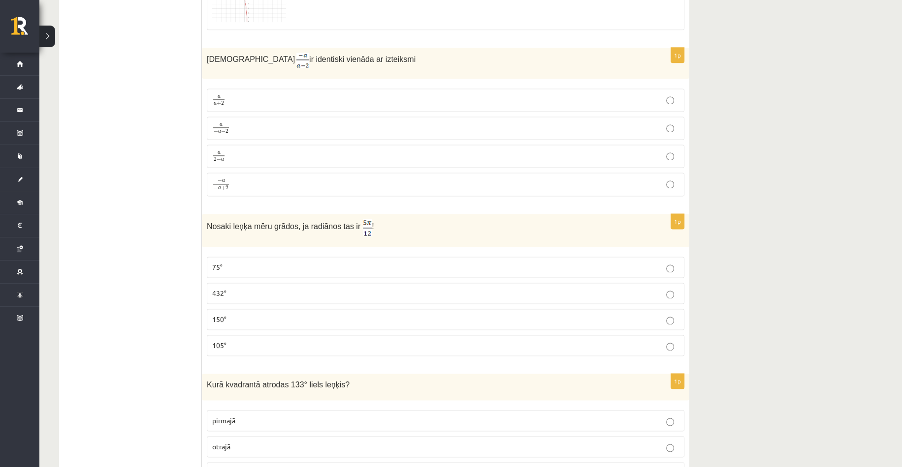
scroll to position [1181, 0]
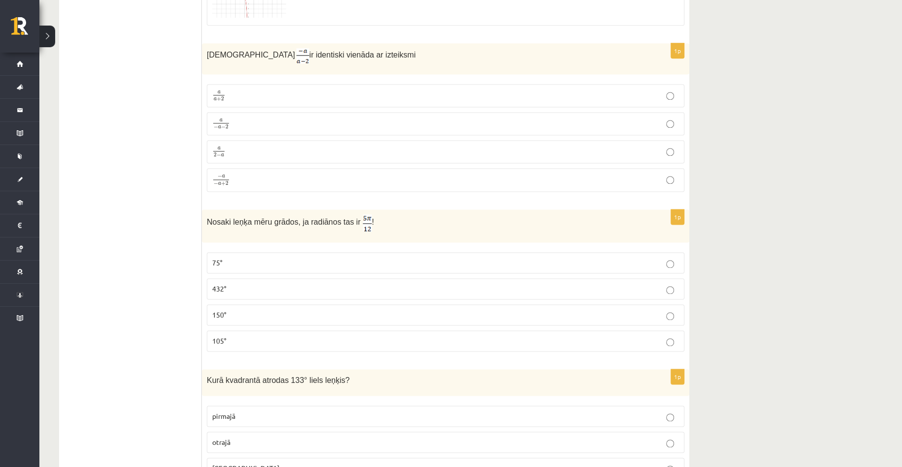
click at [224, 153] on span "2 − a" at bounding box center [218, 155] width 11 height 4
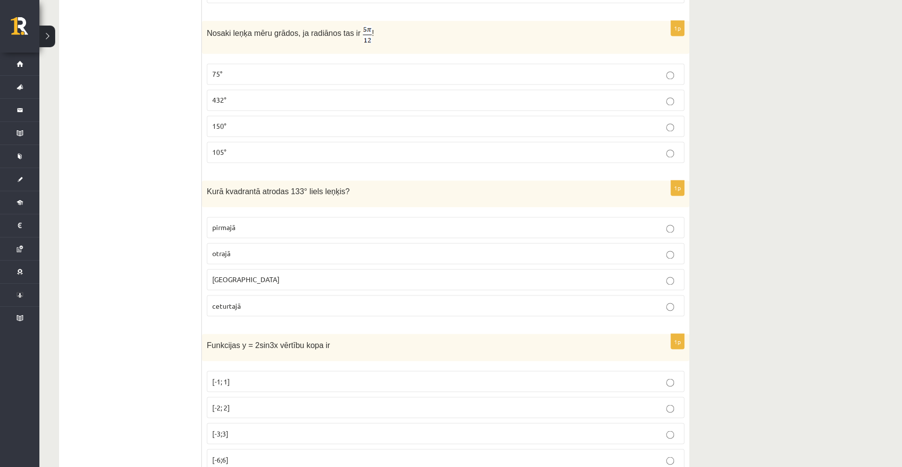
scroll to position [1378, 0]
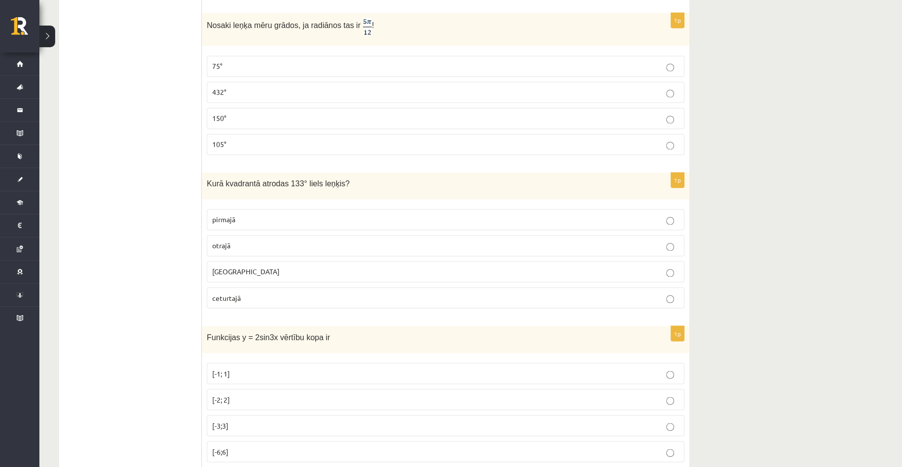
click at [221, 64] on span "75°" at bounding box center [217, 66] width 10 height 9
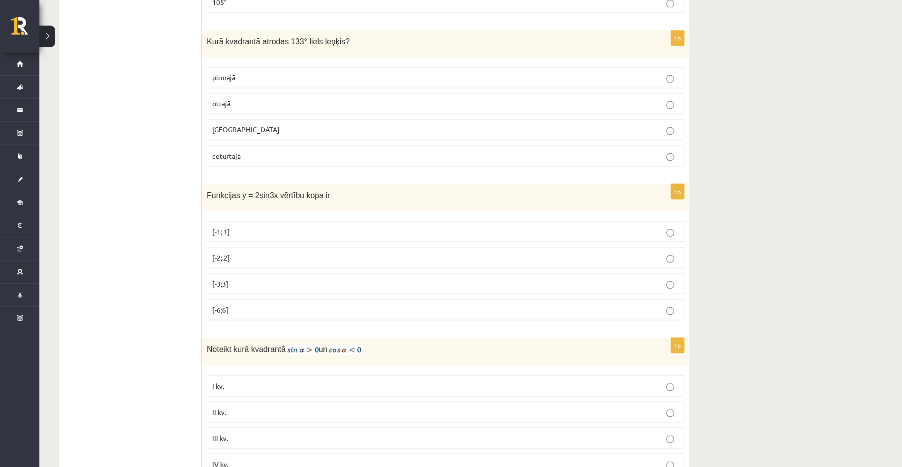
scroll to position [1526, 0]
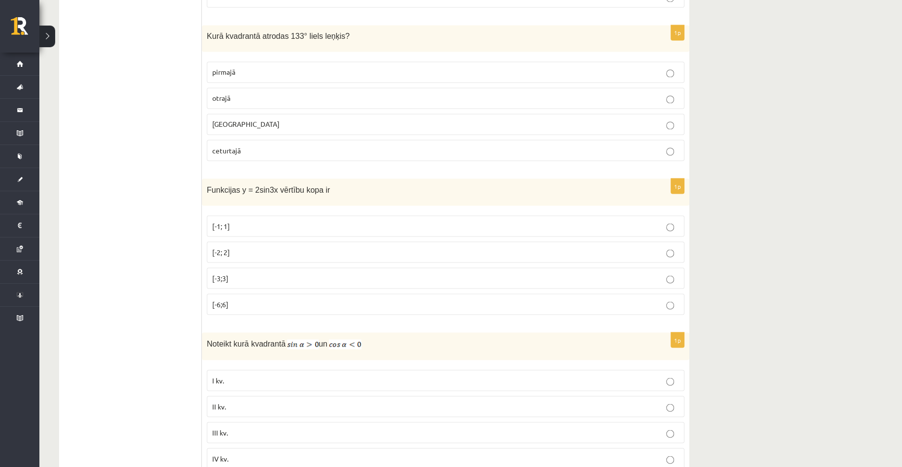
click at [233, 96] on p "otrajā" at bounding box center [445, 98] width 467 height 10
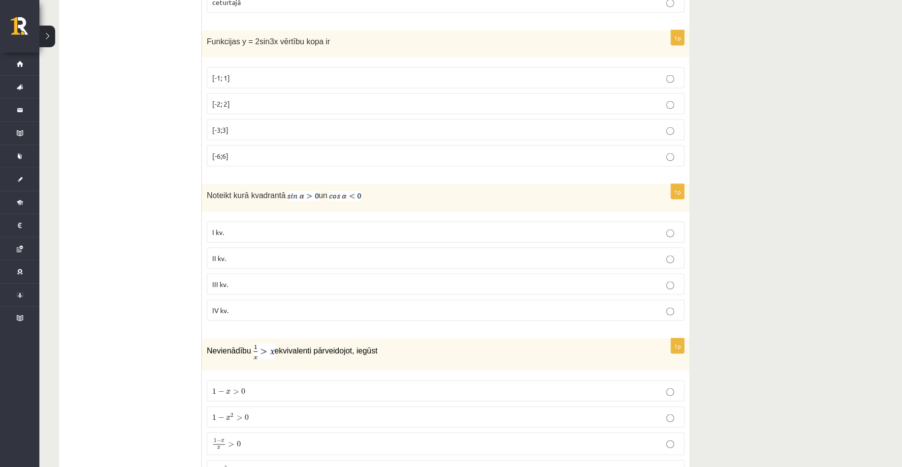
scroll to position [1673, 0]
click at [248, 102] on p "[-2; 2]" at bounding box center [445, 104] width 467 height 10
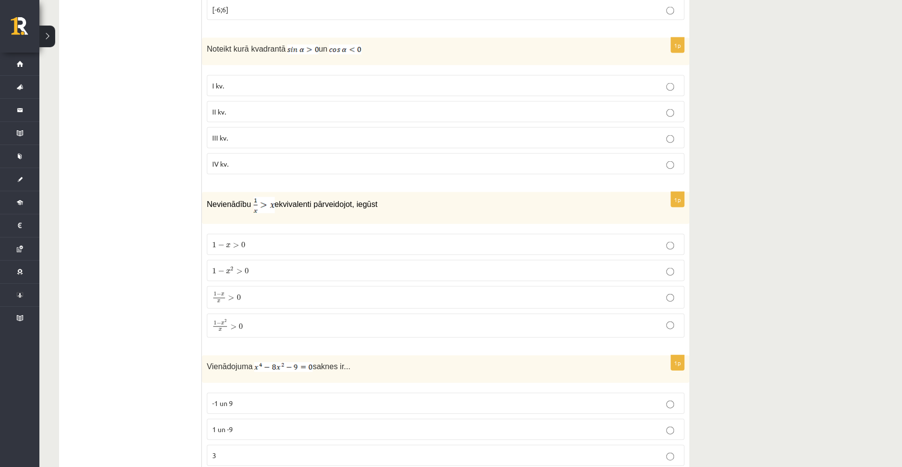
scroll to position [1821, 0]
click at [215, 107] on span "II kv." at bounding box center [219, 111] width 14 height 9
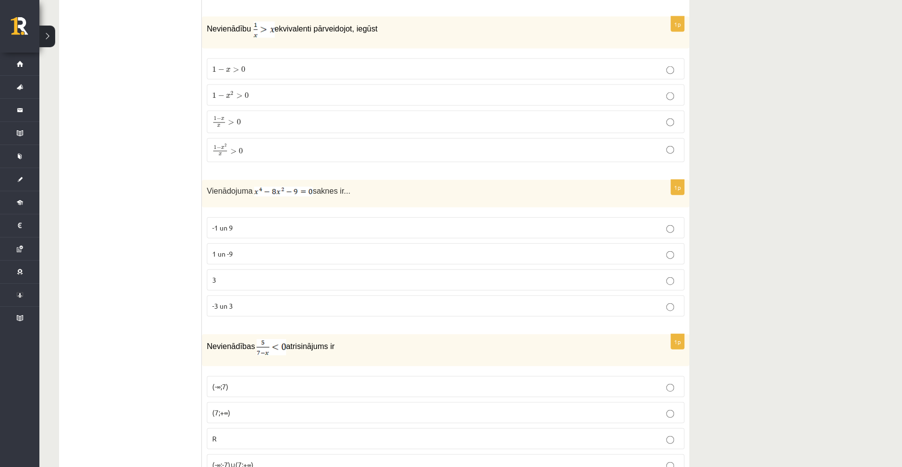
scroll to position [1968, 0]
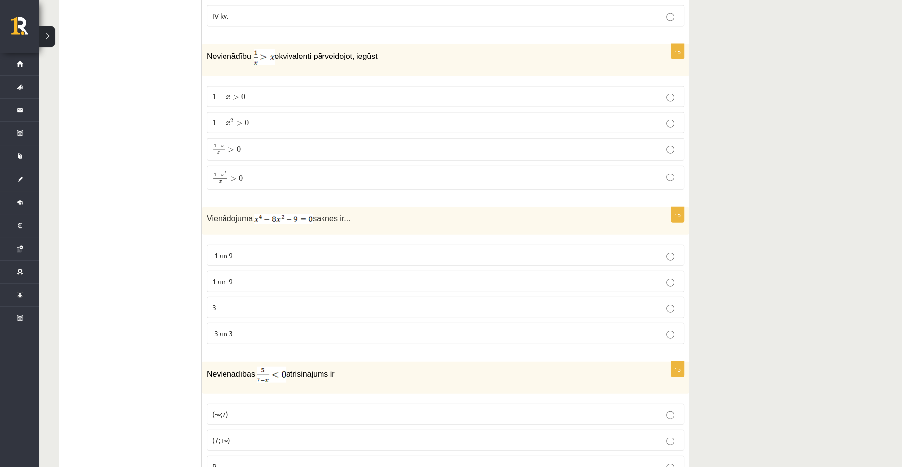
click at [233, 178] on span ">" at bounding box center [233, 179] width 6 height 5
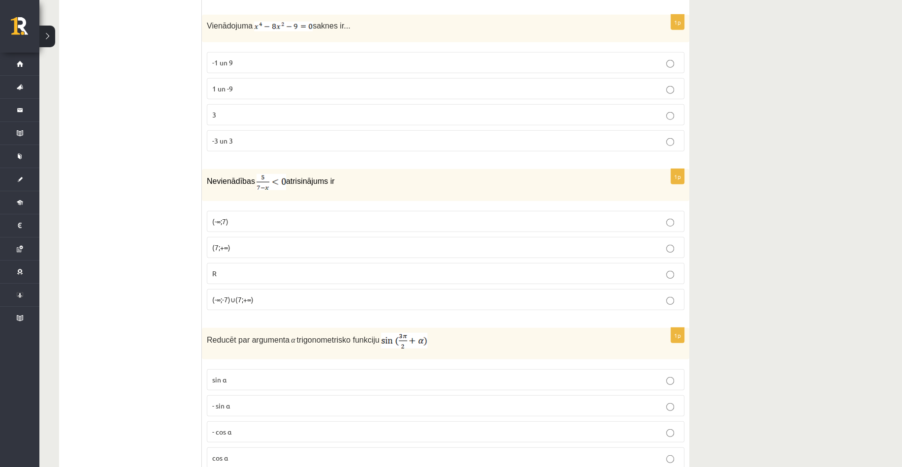
scroll to position [2165, 0]
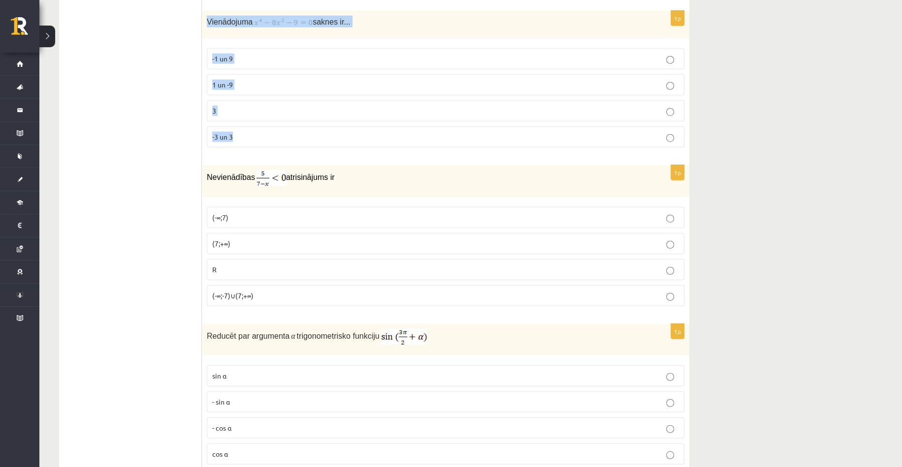
drag, startPoint x: 206, startPoint y: 15, endPoint x: 258, endPoint y: 129, distance: 126.0
click at [258, 129] on div "1p Vienādojuma saknes ir... -1 un 9 1 un -9 3 -3 un 3" at bounding box center [445, 83] width 487 height 145
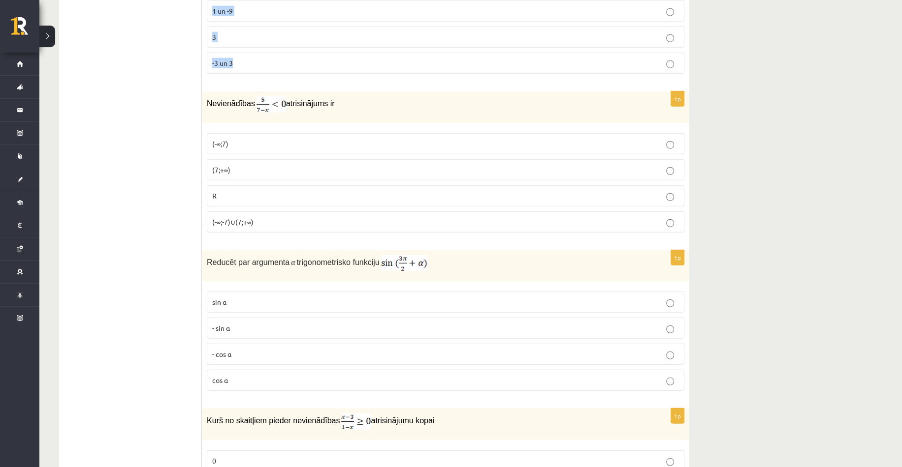
scroll to position [2264, 0]
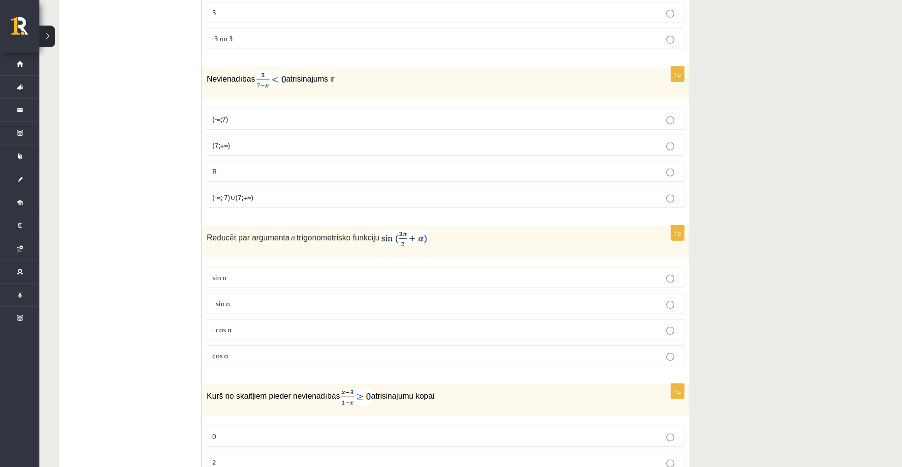
click at [207, 75] on span "Nevienādības" at bounding box center [231, 79] width 48 height 8
drag, startPoint x: 205, startPoint y: 68, endPoint x: 282, endPoint y: 187, distance: 141.5
click at [282, 187] on div "1p Nevienādības atrisinājums ir (-∞;7) (7;+∞) R (-∞;-7)∪(7;+∞)" at bounding box center [445, 141] width 487 height 149
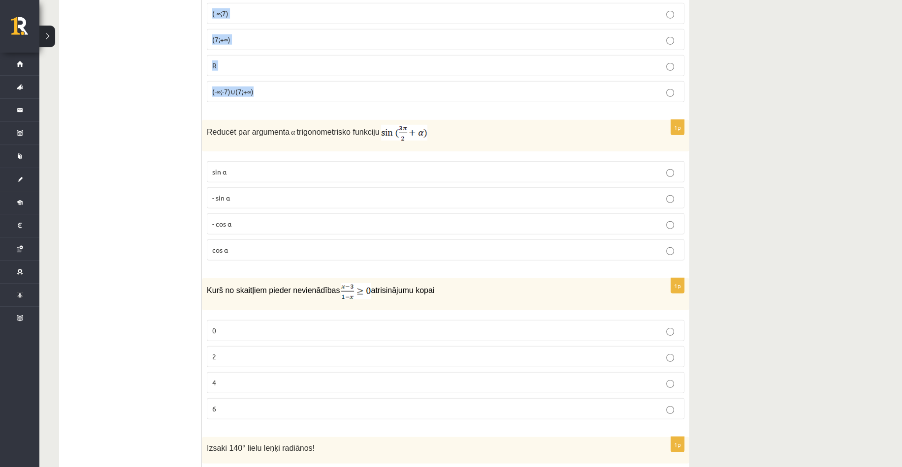
scroll to position [2411, 0]
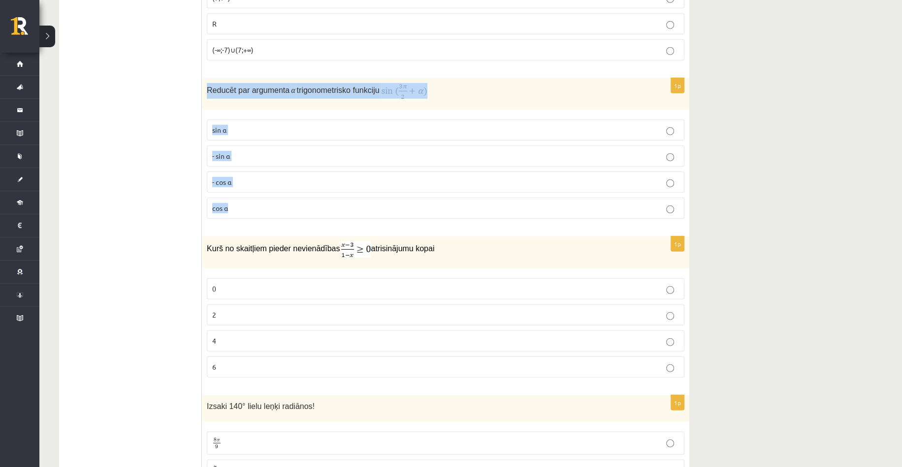
drag, startPoint x: 204, startPoint y: 80, endPoint x: 258, endPoint y: 192, distance: 124.4
click at [258, 192] on div "1p Reducēt par argumenta α trigonometrisko funkciju sin⁡ α - sin ⁡α - cos ⁡α co…" at bounding box center [445, 152] width 487 height 149
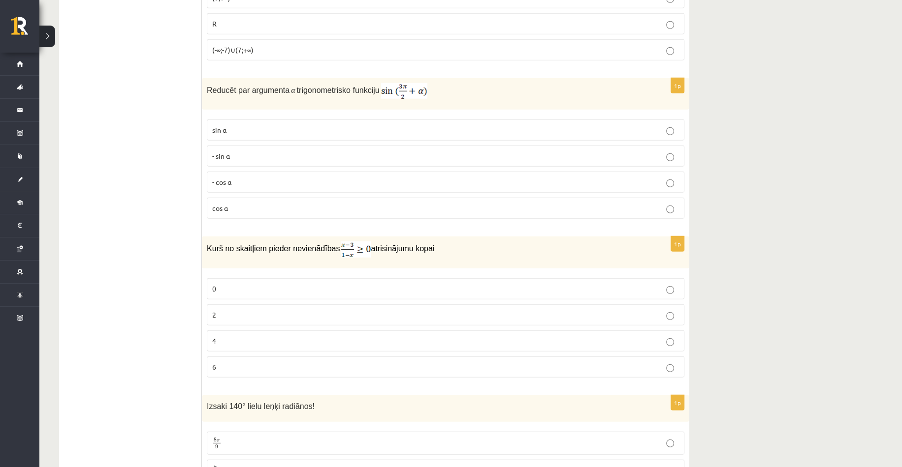
click at [119, 129] on ul "Tests Izvērtējums!" at bounding box center [135, 256] width 133 height 4982
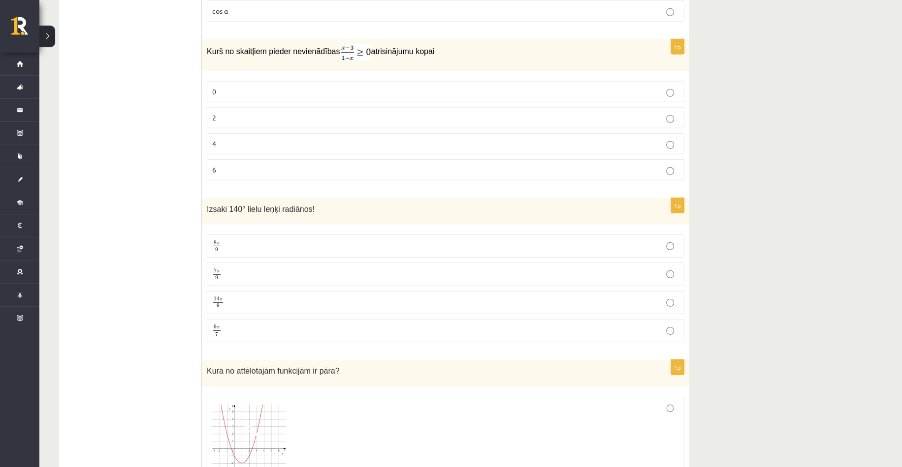
scroll to position [2608, 0]
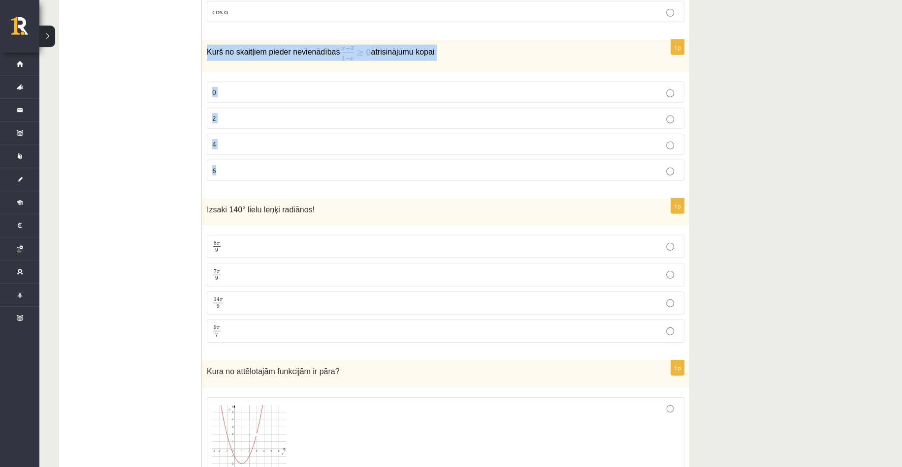
drag, startPoint x: 212, startPoint y: 47, endPoint x: 256, endPoint y: 156, distance: 117.9
click at [256, 156] on div "1p Kurš no skaitļiem pieder nevienādības atrisinājumu kopai 0 2 4 6" at bounding box center [445, 114] width 487 height 149
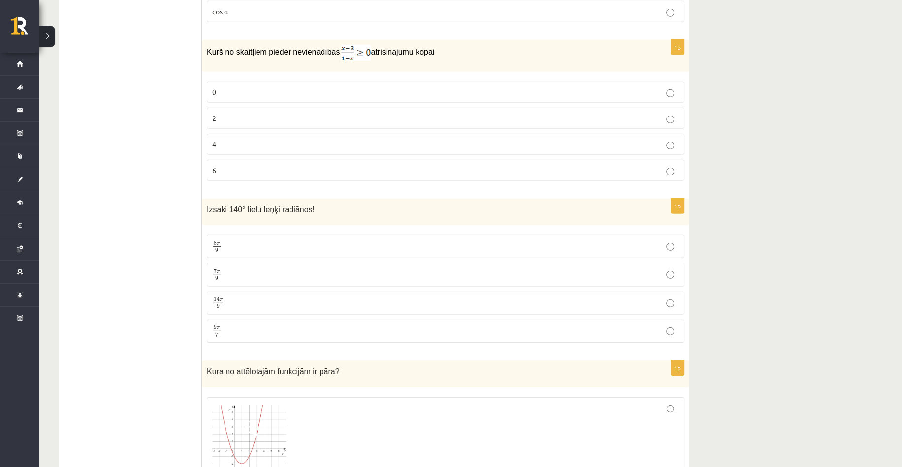
click at [163, 96] on ul "Tests Izvērtējums!" at bounding box center [135, 60] width 133 height 4982
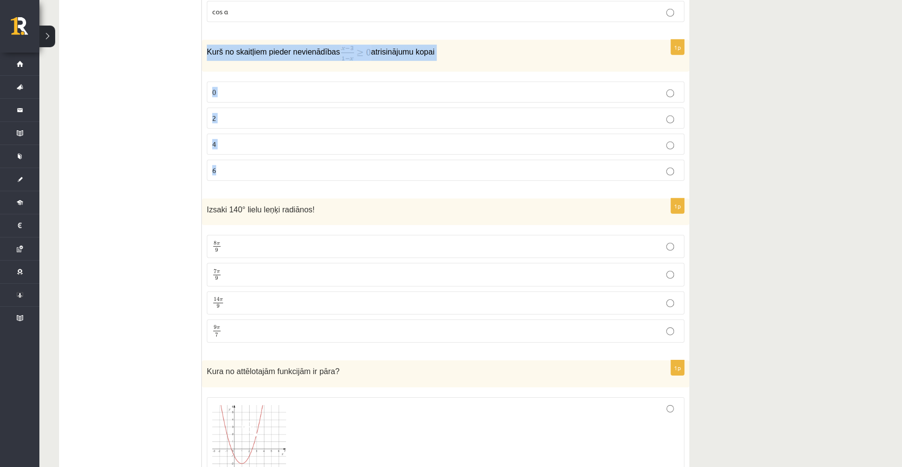
drag, startPoint x: 201, startPoint y: 44, endPoint x: 267, endPoint y: 152, distance: 125.9
click at [269, 154] on div "1p Kurš no skaitļiem pieder nevienādības atrisinājumu kopai 0 2 4 6" at bounding box center [445, 114] width 487 height 149
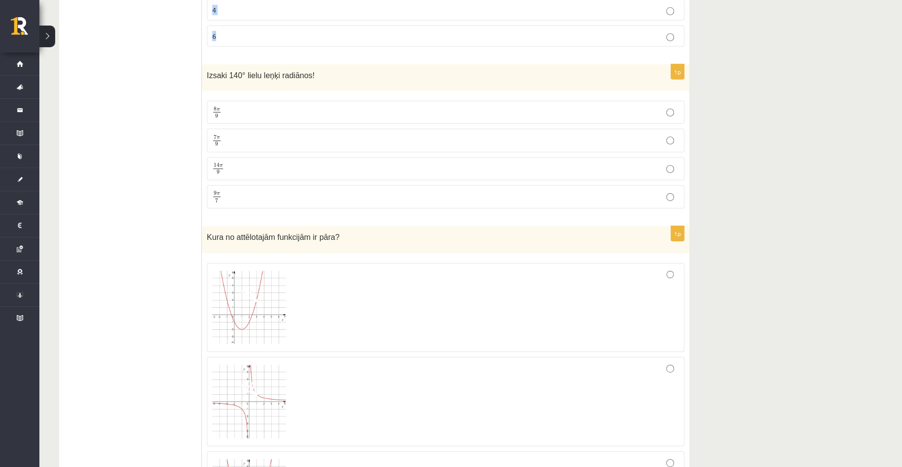
scroll to position [2756, 0]
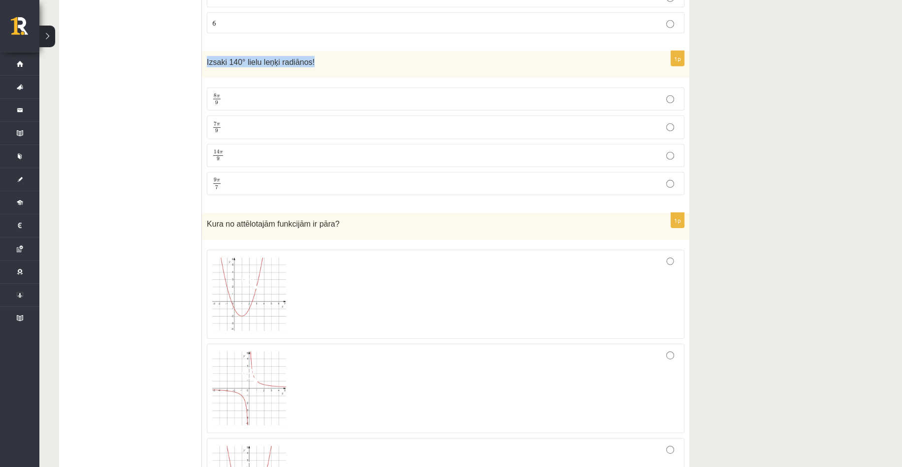
drag, startPoint x: 206, startPoint y: 53, endPoint x: 321, endPoint y: 56, distance: 115.7
click at [321, 56] on div "Izsaki 140° lielu leņķi radiānos!" at bounding box center [445, 64] width 487 height 27
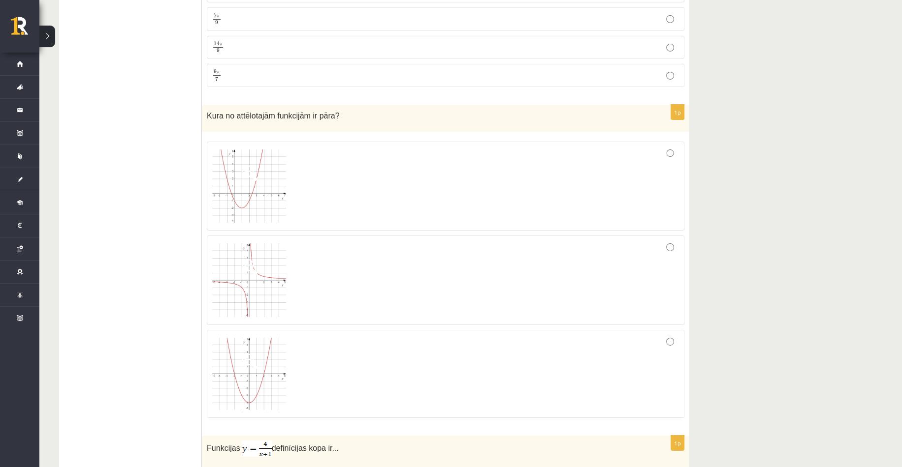
scroll to position [2903, 0]
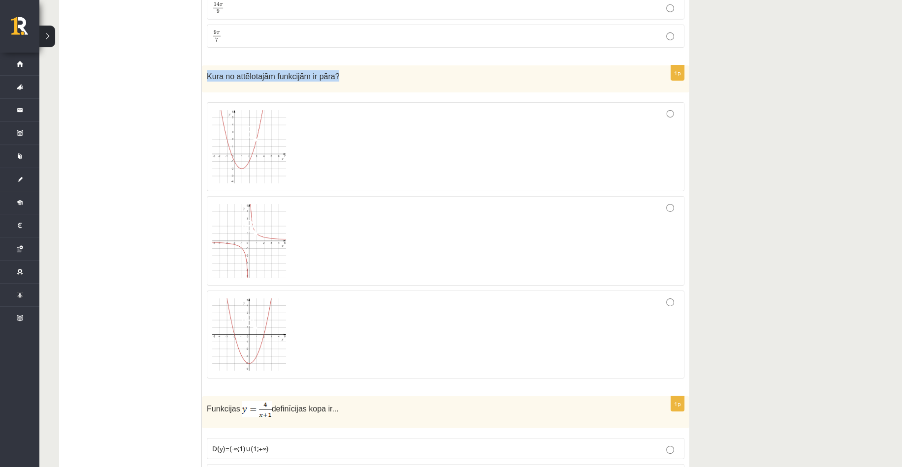
drag, startPoint x: 204, startPoint y: 68, endPoint x: 335, endPoint y: 67, distance: 130.9
click at [335, 67] on div "Kura no attēlotajām funkcijām ir pāra?" at bounding box center [445, 78] width 487 height 27
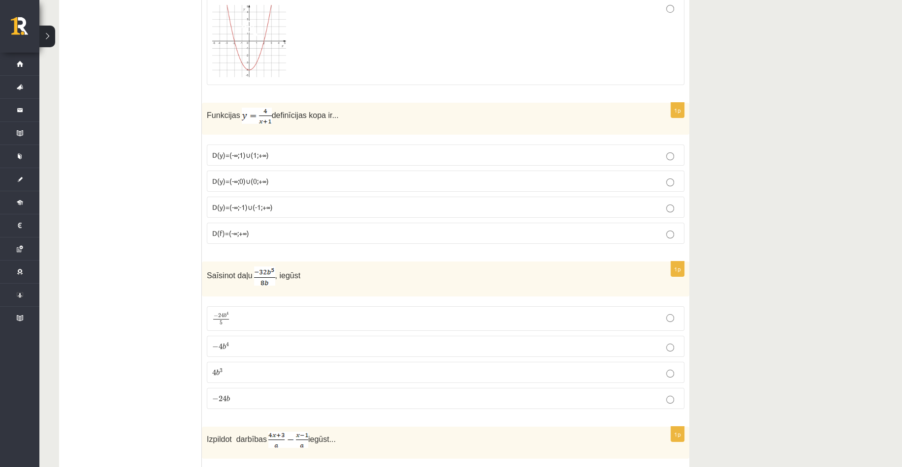
scroll to position [3199, 0]
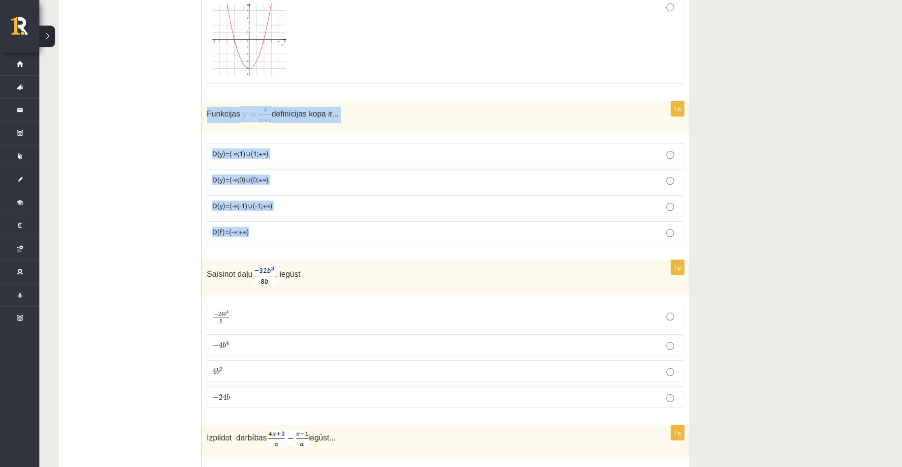
drag, startPoint x: 206, startPoint y: 105, endPoint x: 358, endPoint y: 216, distance: 188.0
click at [358, 216] on div "1p Funkcijas definīcijas kopa ir... D(y)=(-∞;1)∪(1;+∞) D(y)=(-∞;0)∪(0;+∞) D(y)=…" at bounding box center [445, 175] width 487 height 149
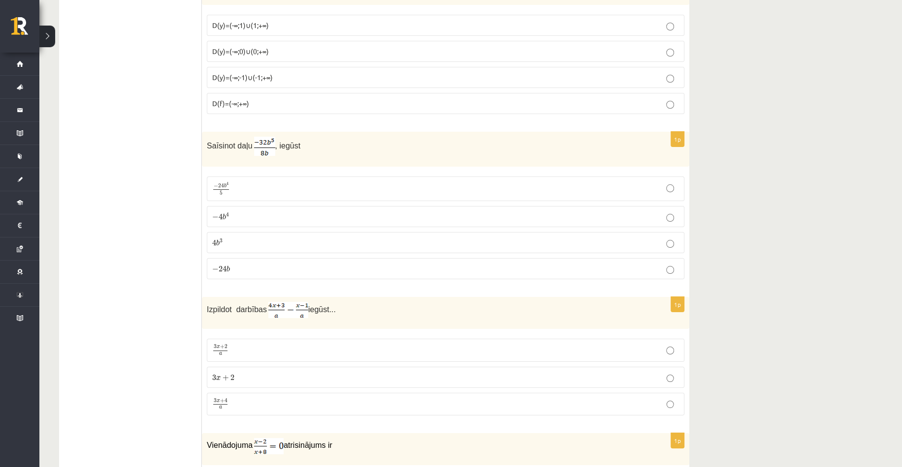
scroll to position [3346, 0]
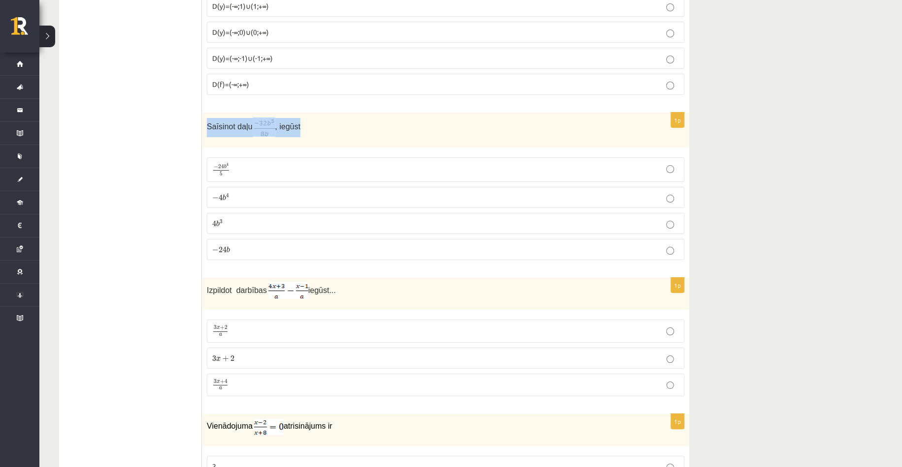
drag, startPoint x: 207, startPoint y: 118, endPoint x: 308, endPoint y: 121, distance: 100.9
click at [308, 121] on p "Saīsinot daļu , iegūst" at bounding box center [421, 127] width 428 height 19
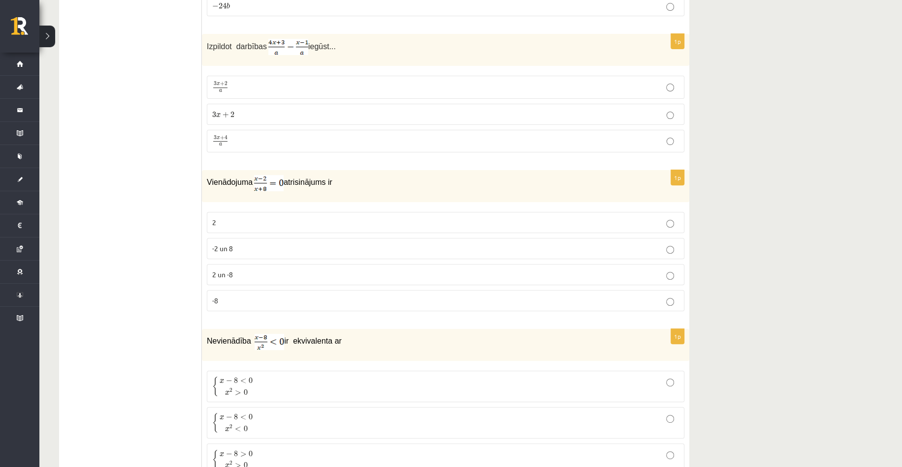
scroll to position [3592, 0]
drag, startPoint x: 207, startPoint y: 36, endPoint x: 338, endPoint y: 42, distance: 131.5
click at [338, 42] on p "Izpildot darbības iegūst..." at bounding box center [421, 45] width 428 height 16
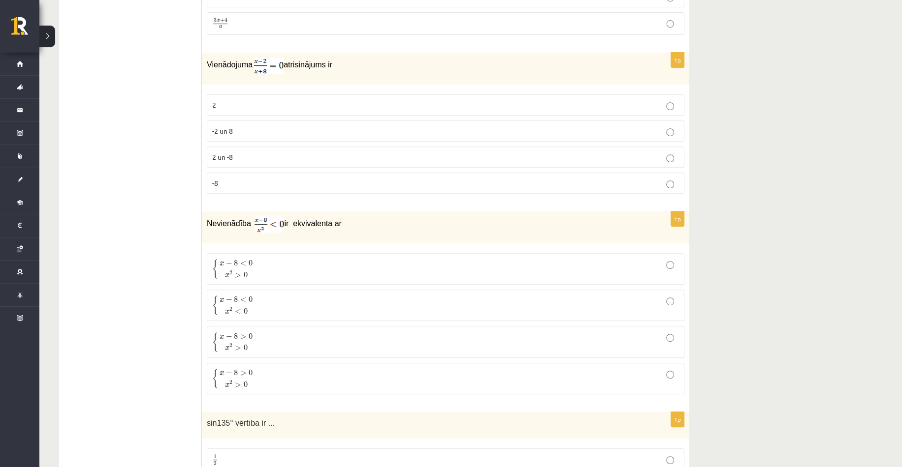
scroll to position [3740, 0]
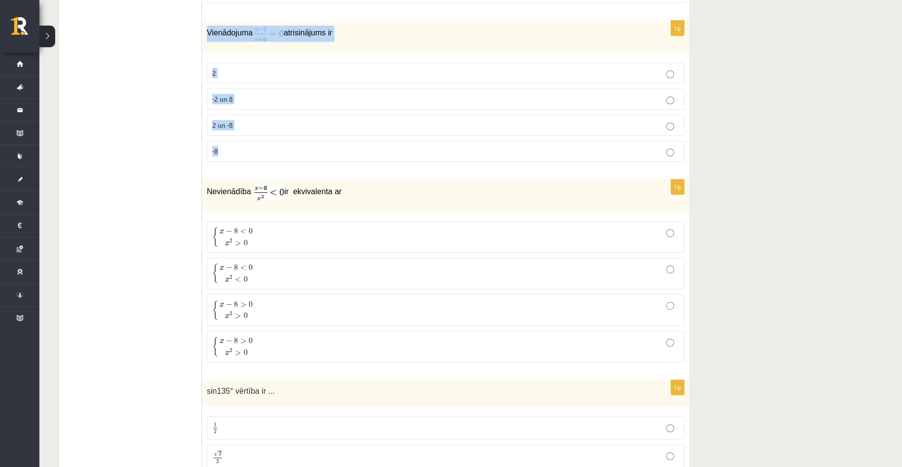
drag, startPoint x: 208, startPoint y: 24, endPoint x: 255, endPoint y: 131, distance: 117.2
click at [255, 131] on div "1p Vienādojuma atrisinājums ir 2 -2 un 8 2 un -8 -8" at bounding box center [445, 95] width 487 height 149
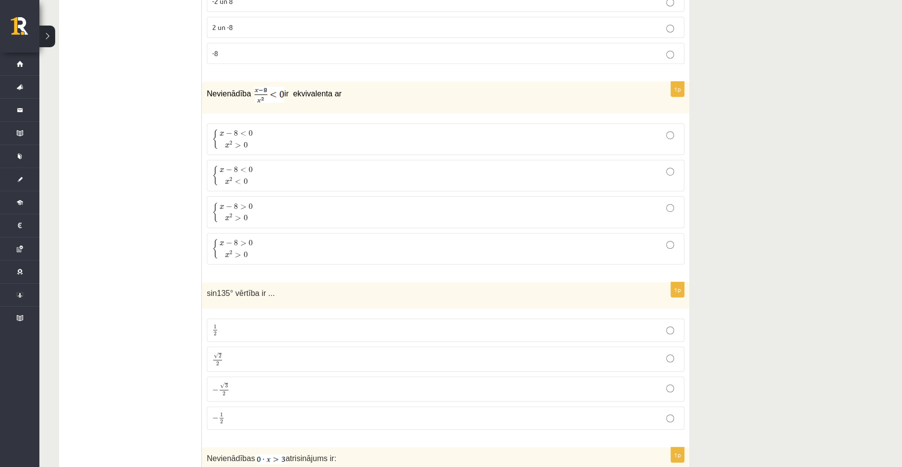
scroll to position [3838, 0]
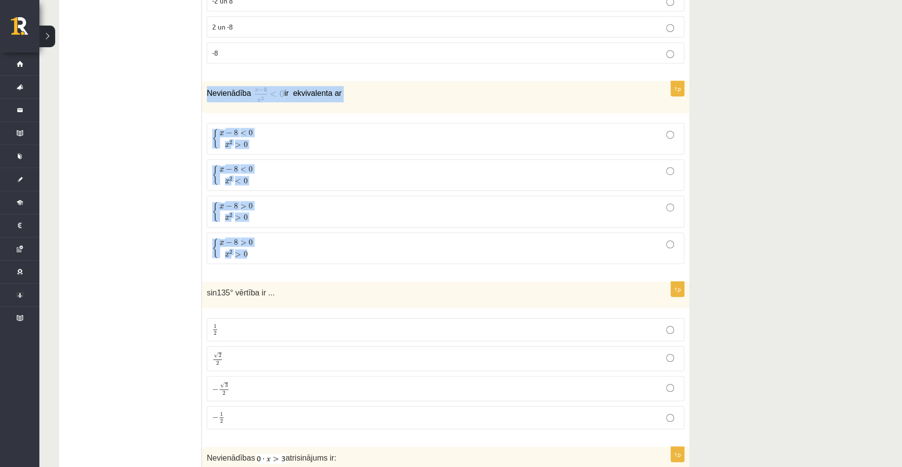
drag, startPoint x: 207, startPoint y: 86, endPoint x: 309, endPoint y: 237, distance: 182.1
click at [309, 237] on div "1p Nevienādība ir ekvivalenta ar { x − 8 < 0 x 2 > 0 { x − 8 < 0 x 2 > 0 { x − …" at bounding box center [445, 176] width 487 height 191
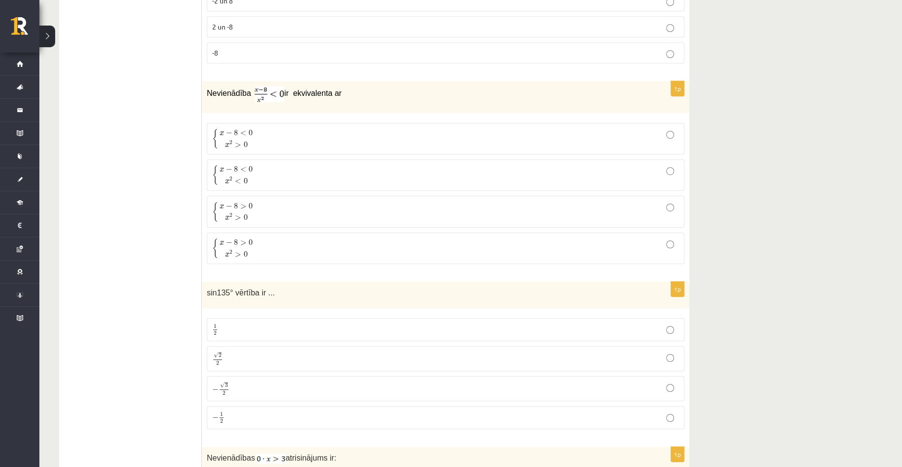
drag, startPoint x: 299, startPoint y: 83, endPoint x: 139, endPoint y: 147, distance: 172.9
drag, startPoint x: 201, startPoint y: 81, endPoint x: 287, endPoint y: 90, distance: 87.1
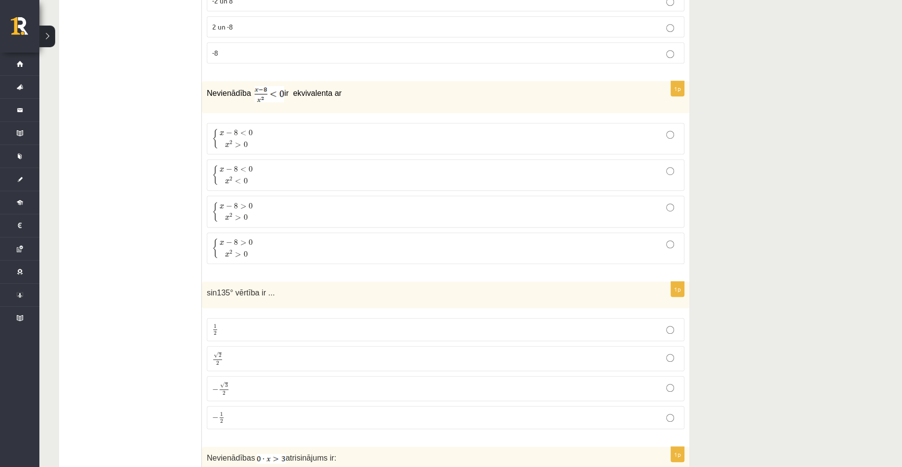
drag, startPoint x: 207, startPoint y: 87, endPoint x: 338, endPoint y: 93, distance: 130.6
click at [338, 93] on p "Nevienādība ir ekvivalenta ar" at bounding box center [421, 94] width 428 height 16
click at [217, 89] on span "Nevienādība" at bounding box center [230, 93] width 46 height 8
click at [207, 89] on span "Nevienādība" at bounding box center [230, 93] width 46 height 8
click at [209, 89] on span "Nevienādība" at bounding box center [230, 93] width 46 height 8
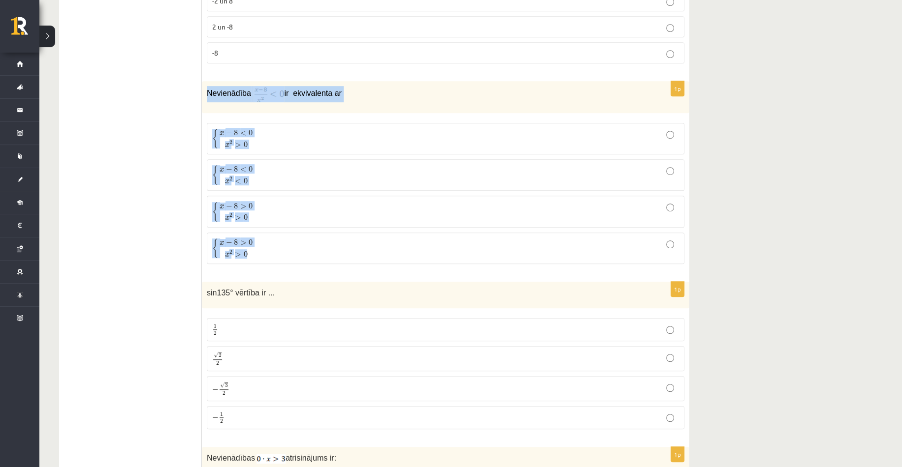
drag, startPoint x: 209, startPoint y: 86, endPoint x: 287, endPoint y: 230, distance: 163.4
click at [287, 230] on div "1p Nevienādība ir ekvivalenta ar { x − 8 < 0 x 2 > 0 { x − 8 < 0 x 2 > 0 { x − …" at bounding box center [445, 176] width 487 height 191
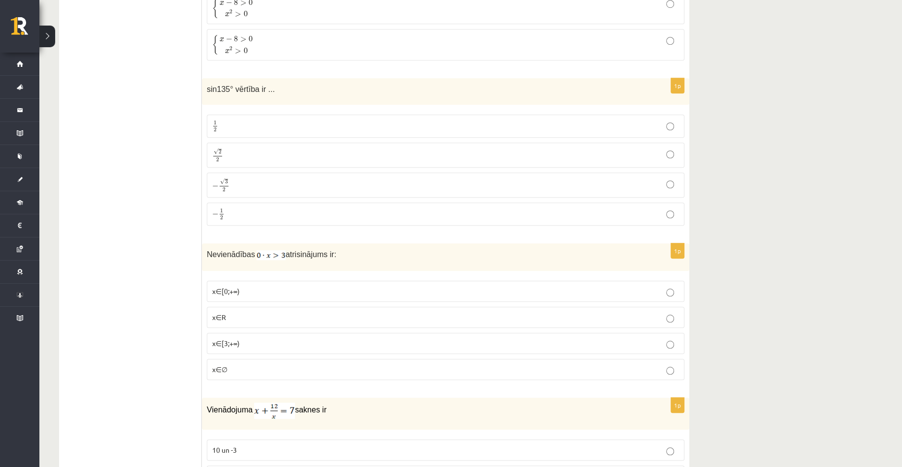
scroll to position [4084, 0]
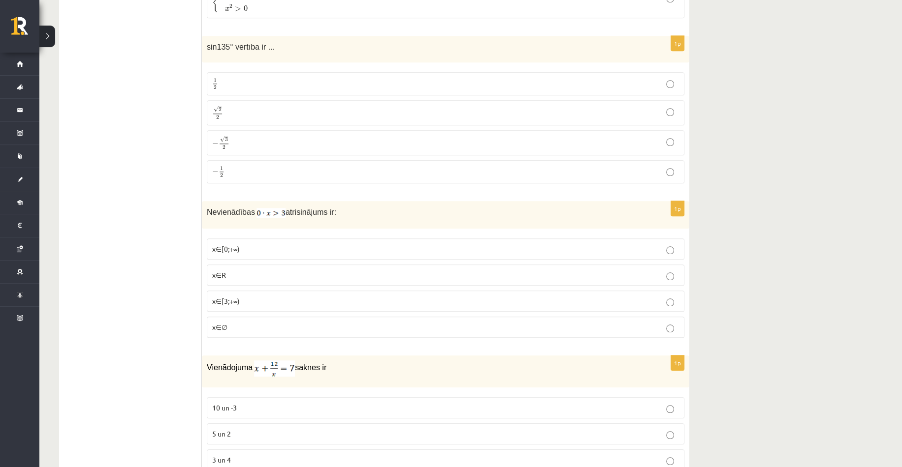
drag, startPoint x: 199, startPoint y: 41, endPoint x: 246, endPoint y: 75, distance: 57.8
drag, startPoint x: 205, startPoint y: 38, endPoint x: 270, endPoint y: 46, distance: 65.9
click at [270, 46] on div "sin135° vērtība ir ..." at bounding box center [445, 49] width 487 height 27
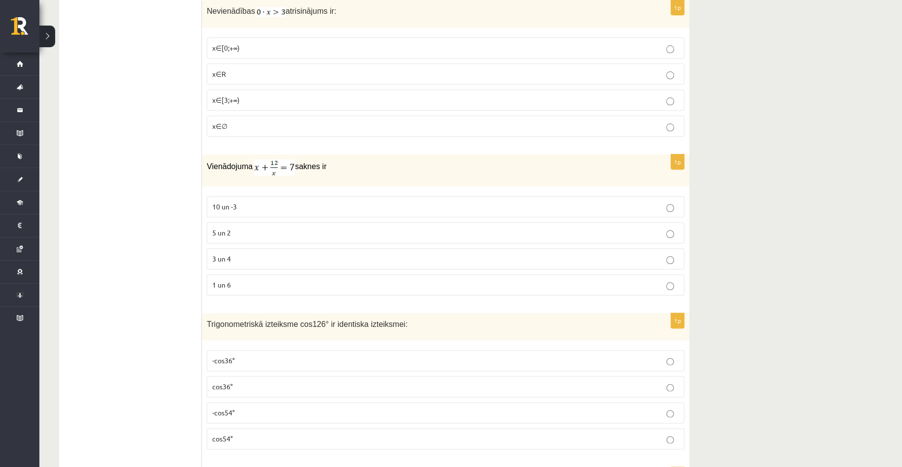
scroll to position [4281, 0]
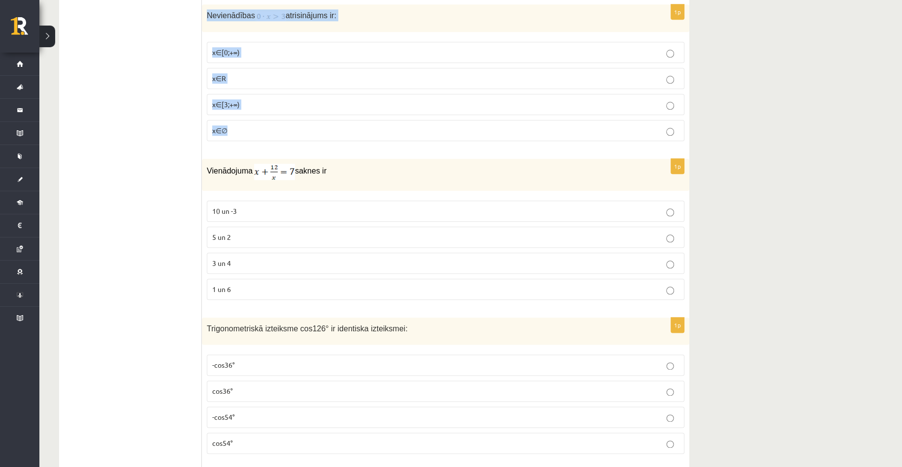
drag, startPoint x: 205, startPoint y: 7, endPoint x: 241, endPoint y: 116, distance: 114.4
click at [241, 116] on div "1p Nevienādības atrisinājums ir: x∈[0;+∞) x∈R x∈[3;+∞) x∈∅" at bounding box center [445, 76] width 487 height 145
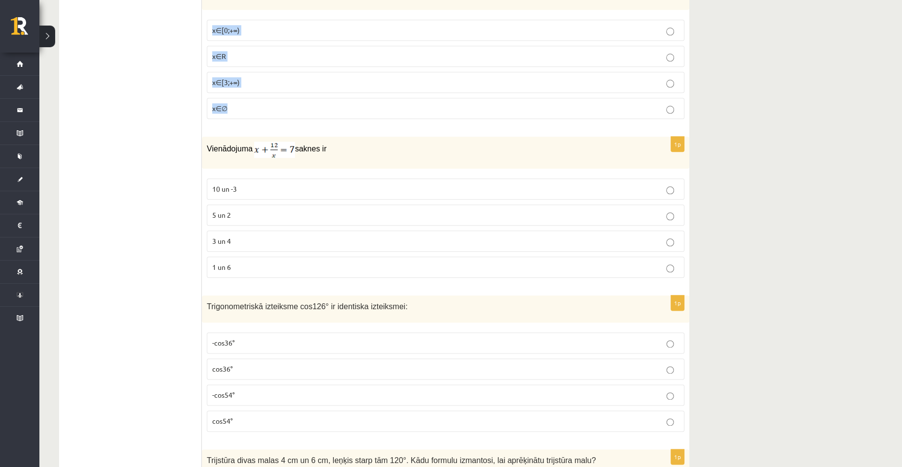
scroll to position [4380, 0]
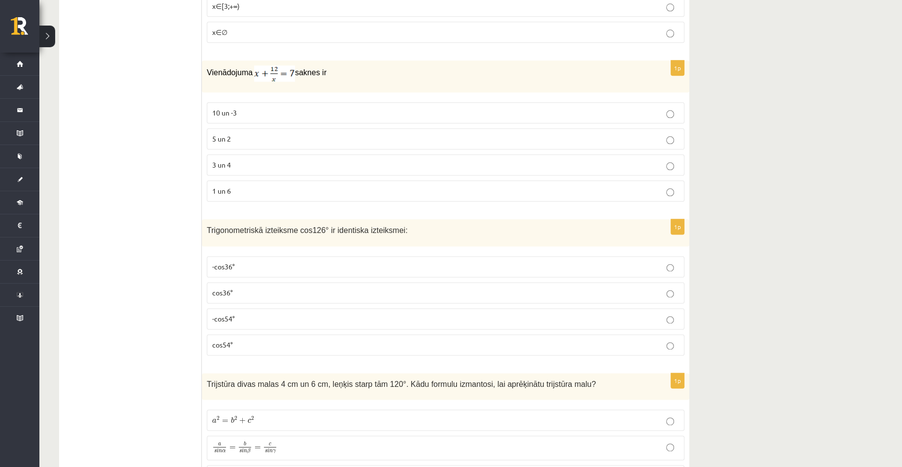
drag, startPoint x: 209, startPoint y: 62, endPoint x: 234, endPoint y: 87, distance: 35.1
click at [234, 87] on div "1p Vienādojuma saknes ir 10 un -3 5 un 2 3 un 4 1 un 6" at bounding box center [445, 135] width 487 height 149
drag, startPoint x: 207, startPoint y: 62, endPoint x: 242, endPoint y: 176, distance: 118.3
click at [242, 176] on div "1p Vienādojuma saknes ir 10 un -3 5 un 2 3 un 4 1 un 6" at bounding box center [445, 135] width 487 height 149
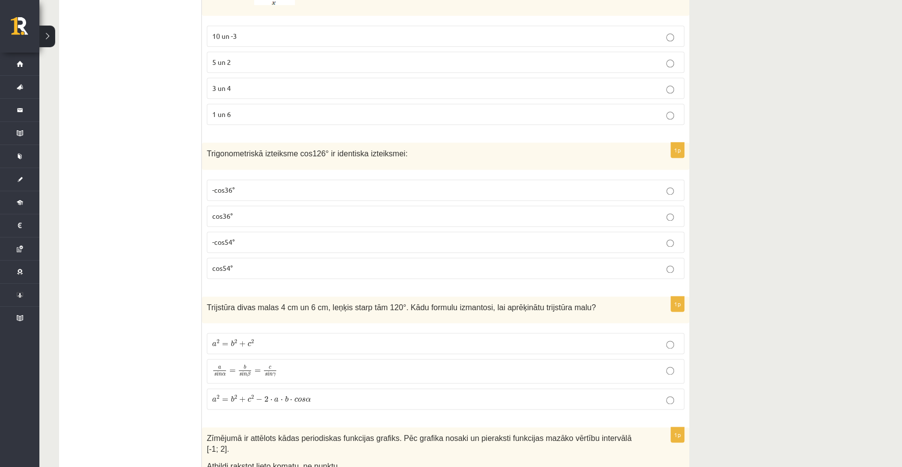
scroll to position [4478, 0]
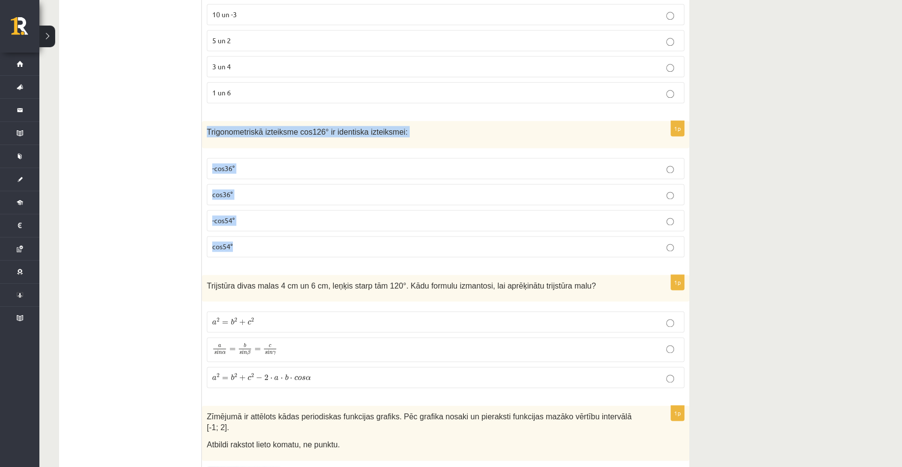
drag, startPoint x: 207, startPoint y: 122, endPoint x: 263, endPoint y: 239, distance: 129.7
click at [263, 239] on div "1p Trigonometriskā izteiksme cos126° ir identiska izteiksmei: -cos36° cos36° -c…" at bounding box center [445, 193] width 487 height 144
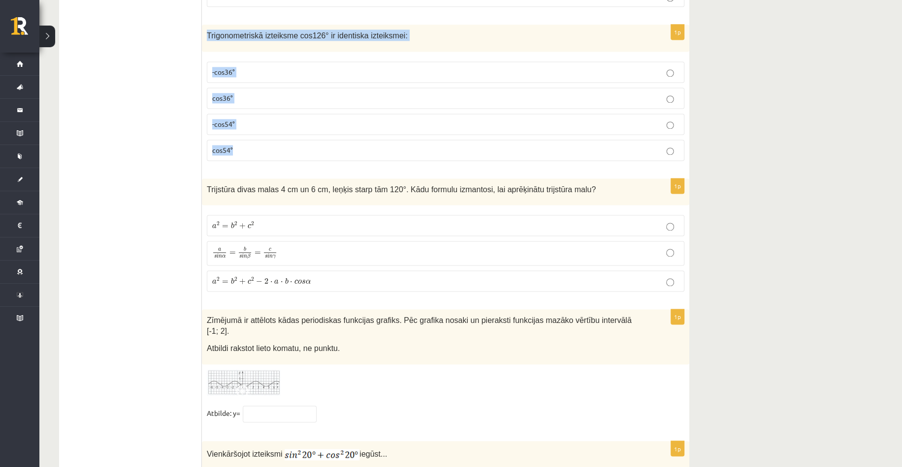
scroll to position [4636, 0]
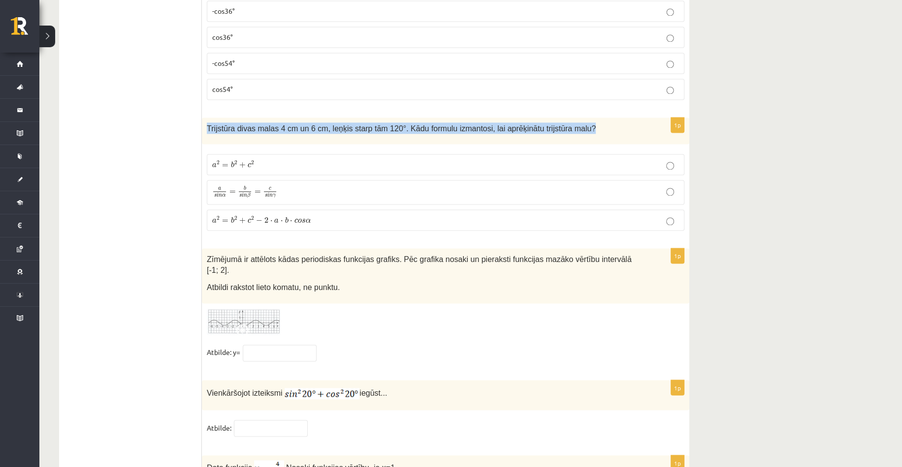
drag, startPoint x: 207, startPoint y: 117, endPoint x: 569, endPoint y: 129, distance: 362.4
click at [569, 129] on div "Trijstūra divas malas 4 cm un 6 cm, leņķis starp tām 120°. Kādu formulu izmanto…" at bounding box center [445, 131] width 487 height 27
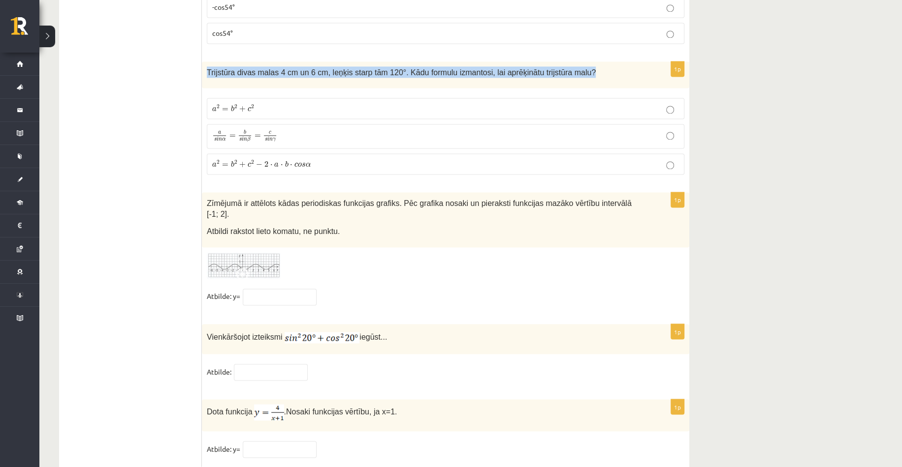
scroll to position [4702, 0]
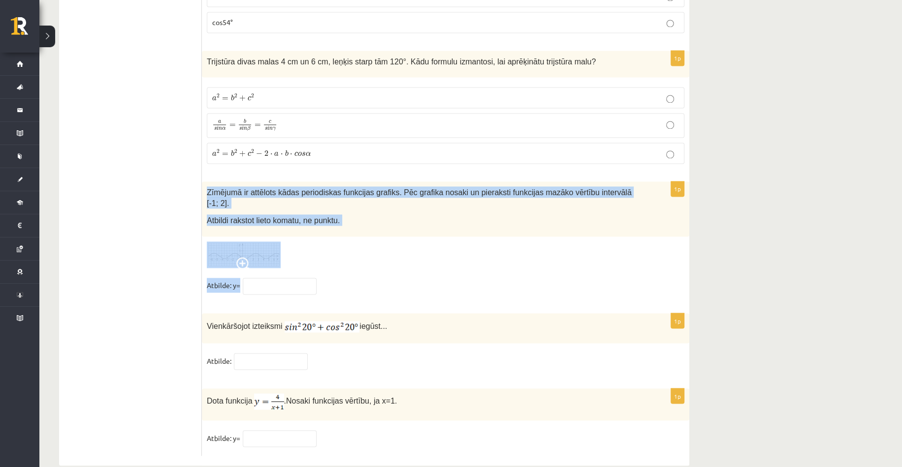
drag, startPoint x: 205, startPoint y: 182, endPoint x: 353, endPoint y: 259, distance: 167.7
click at [353, 259] on div "1p Zīmējumā ir attēlots kādas periodiskas funkcijas grafiks. Pēc grafika nosaki…" at bounding box center [445, 243] width 487 height 122
click at [356, 215] on p "Atbildi rakstot lieto komatu, ne punktu." at bounding box center [421, 220] width 428 height 11
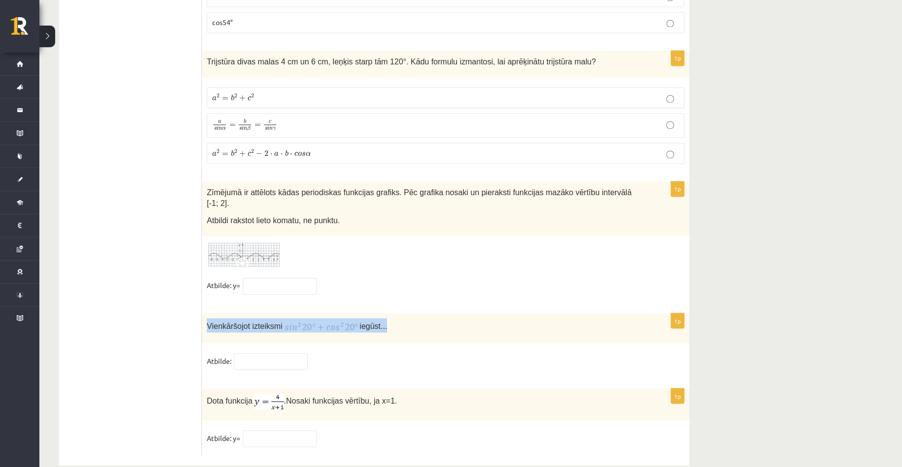
drag, startPoint x: 203, startPoint y: 302, endPoint x: 389, endPoint y: 311, distance: 186.2
click at [389, 313] on div "Vienkāršojot izteiksmi iegūst..." at bounding box center [445, 328] width 487 height 30
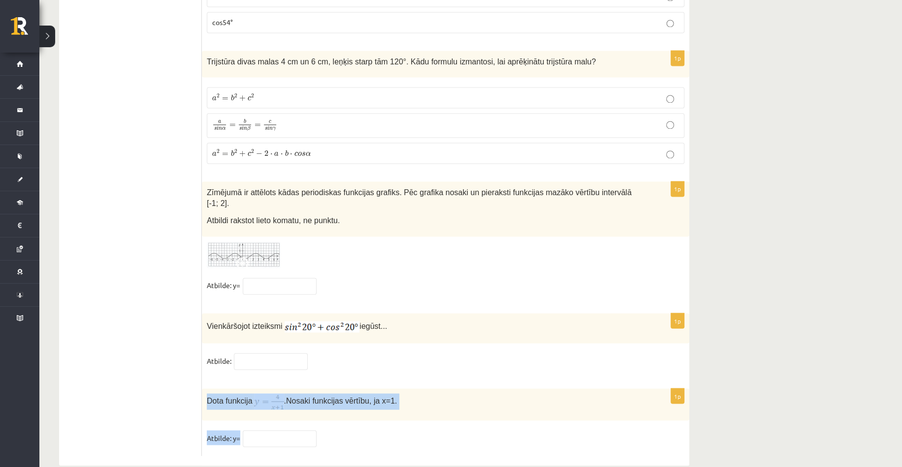
drag, startPoint x: 205, startPoint y: 375, endPoint x: 394, endPoint y: 405, distance: 191.4
click at [394, 405] on div "1p Dota funkcija . Nosaki funkcijas vērtību, ja x=1. Atbilde: y=" at bounding box center [445, 422] width 487 height 67
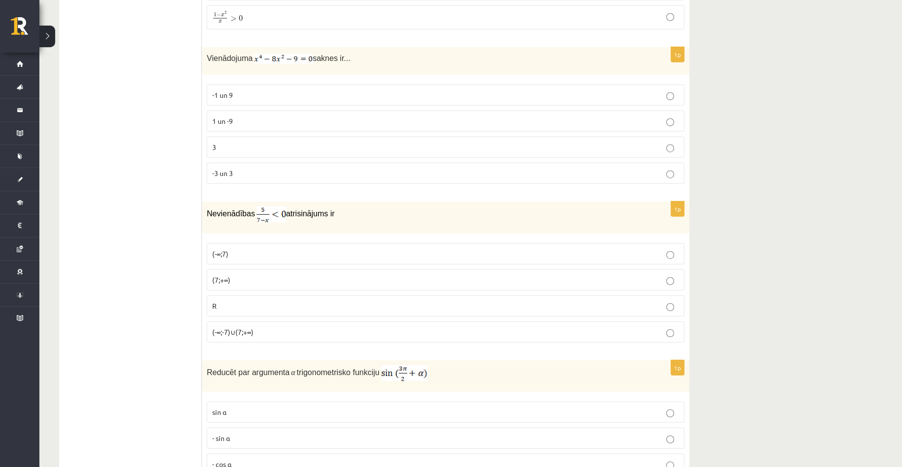
scroll to position [2144, 0]
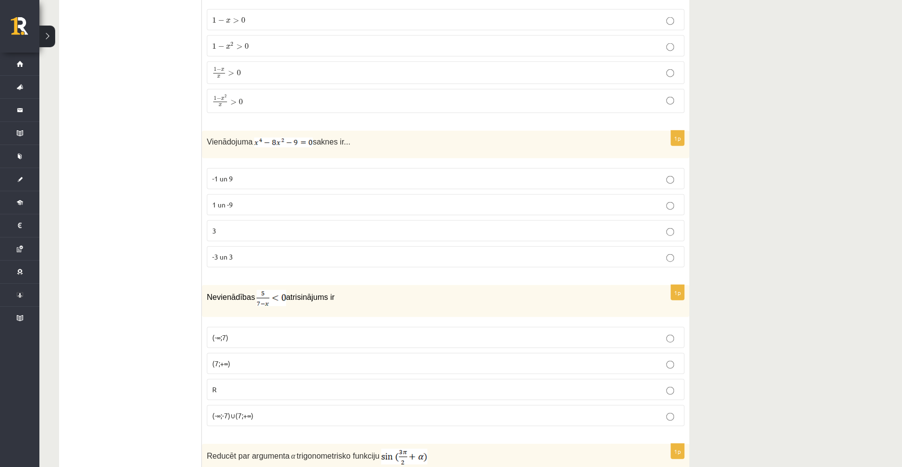
click at [302, 252] on p "-3 un 3" at bounding box center [445, 257] width 467 height 10
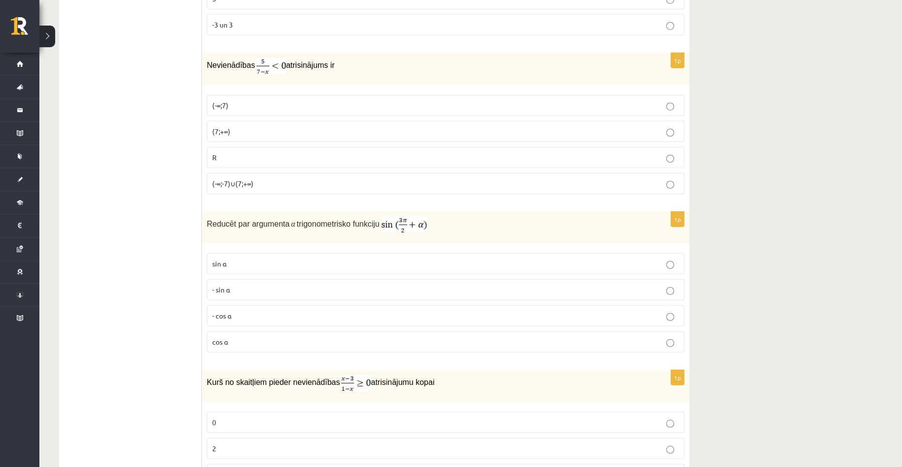
scroll to position [2291, 0]
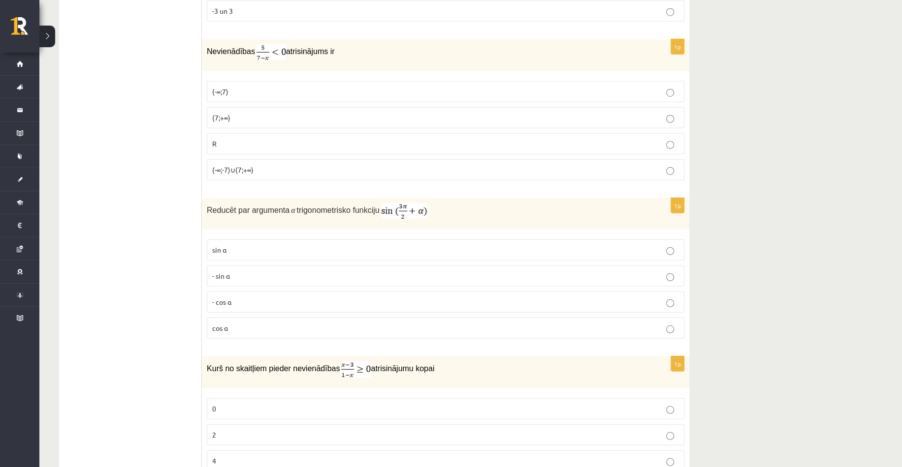
click at [241, 113] on p "(7;+∞)" at bounding box center [445, 118] width 467 height 10
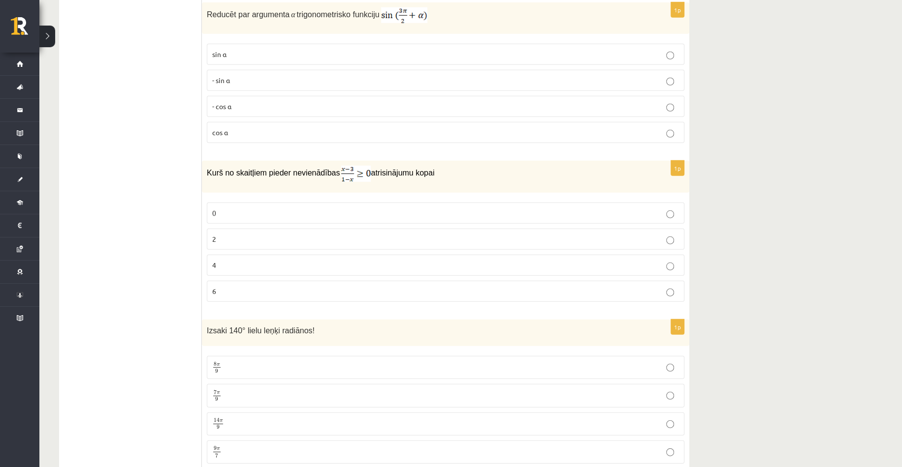
scroll to position [2488, 0]
click at [236, 104] on p "- cos ⁡α" at bounding box center [445, 105] width 467 height 10
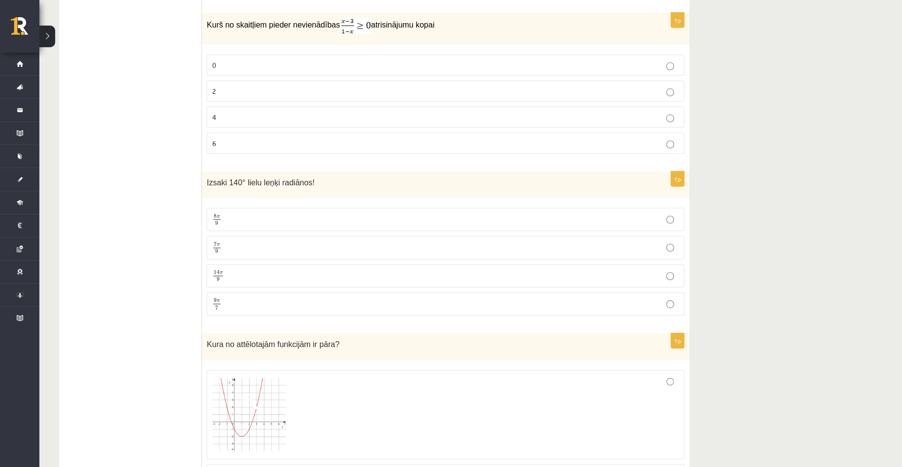
scroll to position [2636, 0]
click at [213, 86] on span "2" at bounding box center [214, 90] width 4 height 9
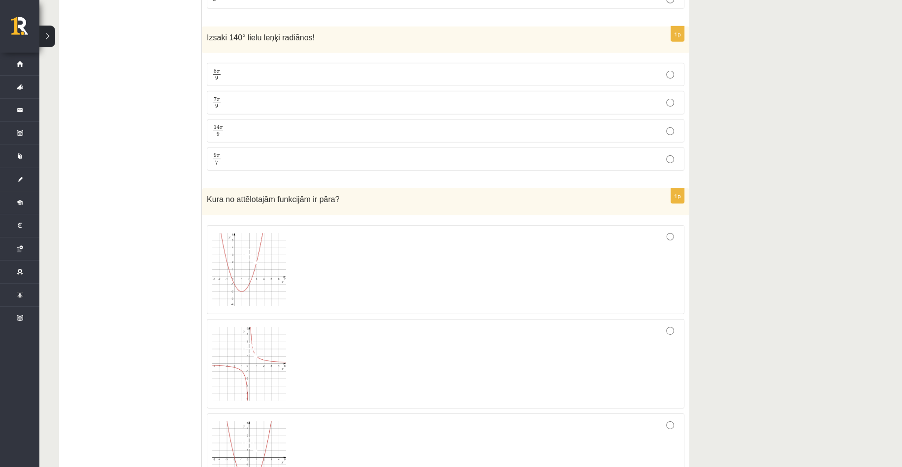
scroll to position [2783, 0]
click at [210, 88] on label "7 π 9 7 π 9" at bounding box center [445, 99] width 477 height 23
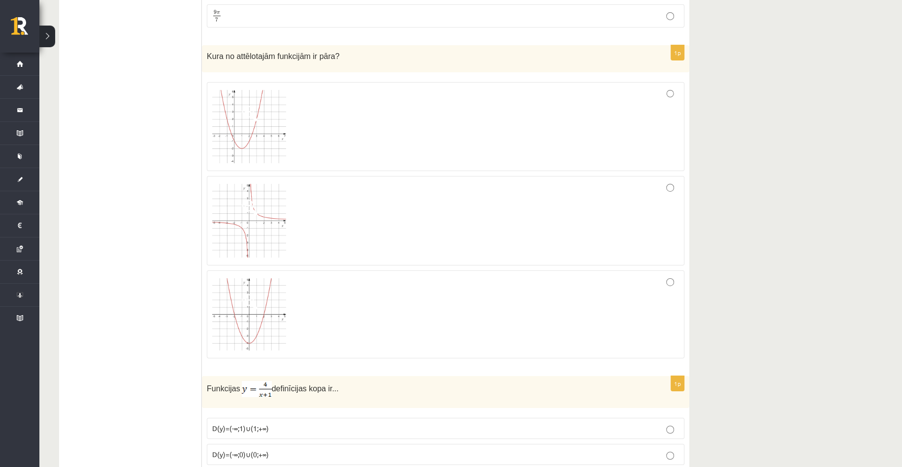
scroll to position [2931, 0]
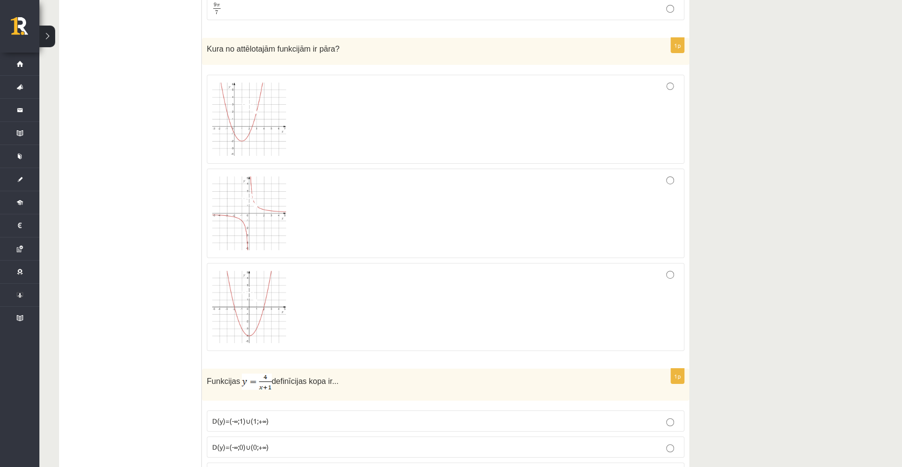
click at [256, 126] on img at bounding box center [249, 120] width 74 height 74
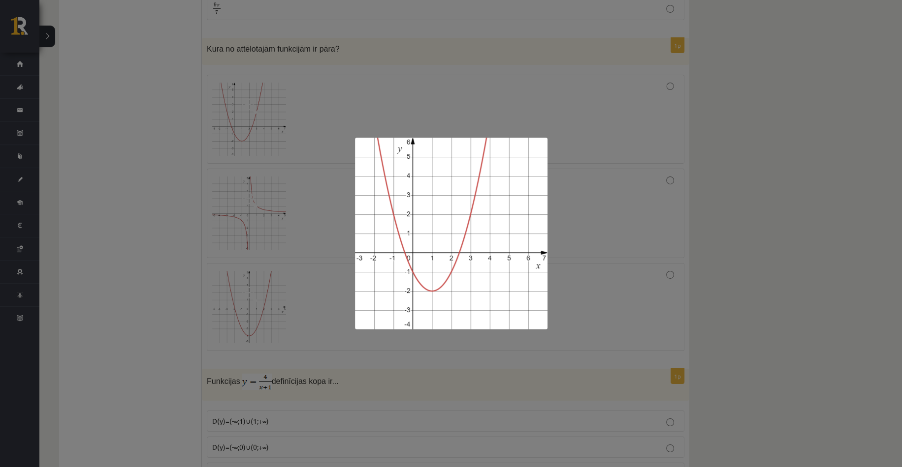
click at [150, 204] on div at bounding box center [451, 233] width 902 height 467
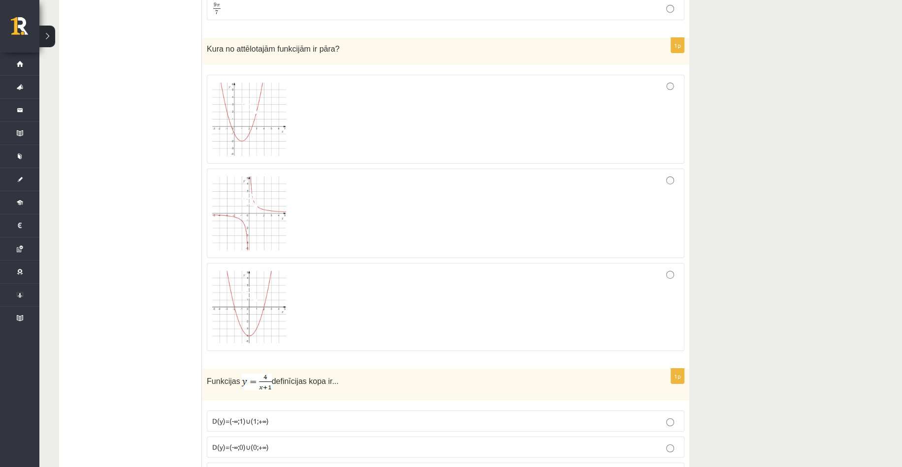
click at [275, 194] on img at bounding box center [249, 214] width 74 height 74
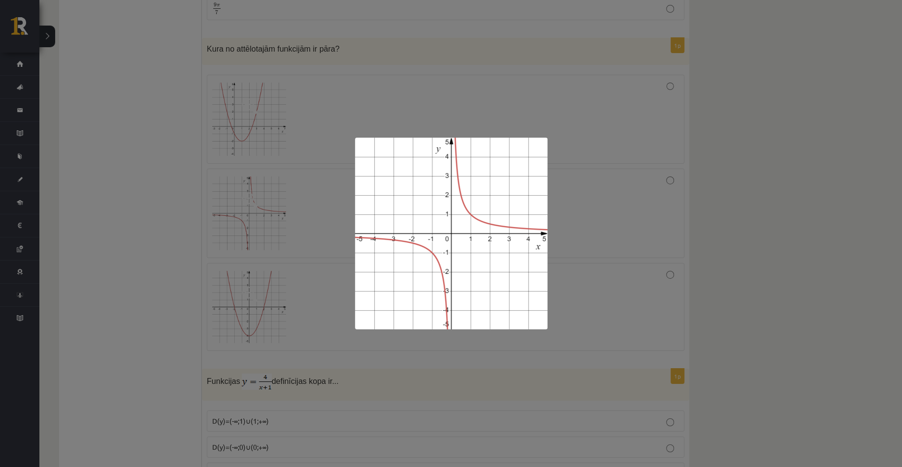
click at [179, 206] on div at bounding box center [451, 233] width 902 height 467
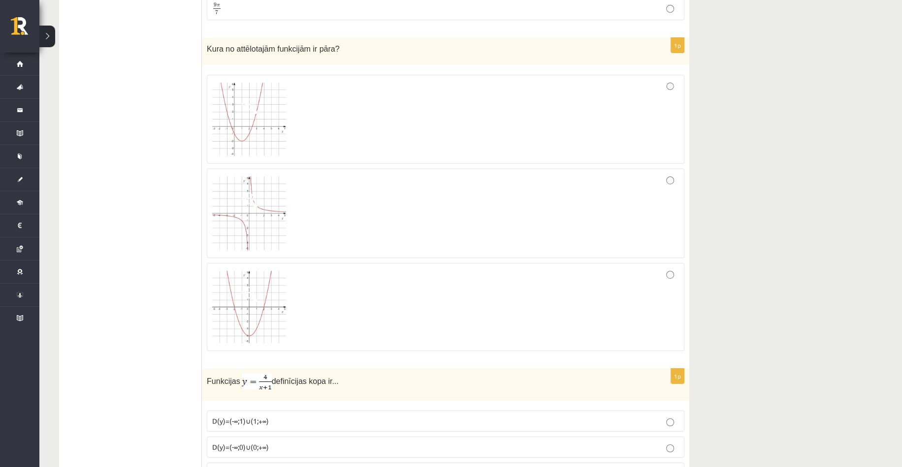
click at [274, 304] on img at bounding box center [249, 307] width 74 height 73
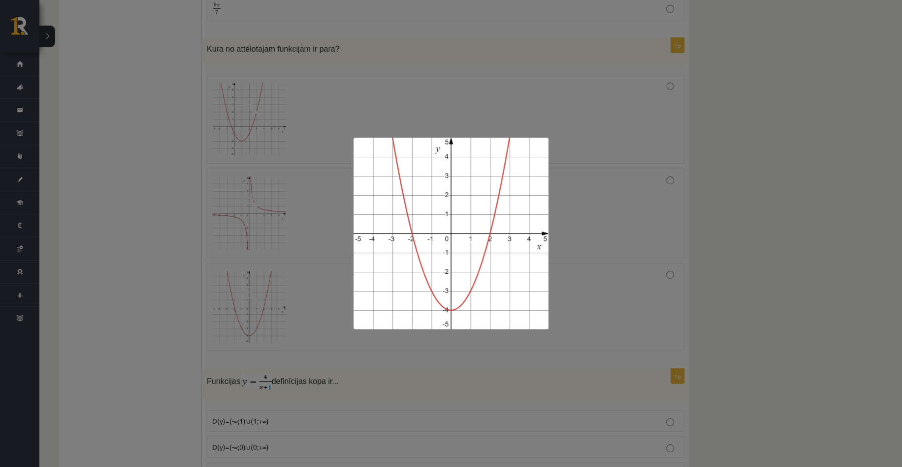
click at [602, 327] on div at bounding box center [451, 233] width 902 height 467
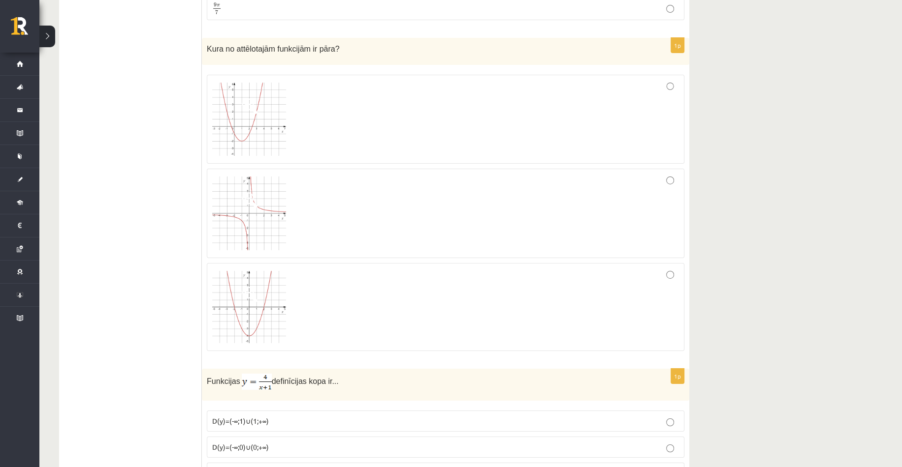
click at [588, 317] on div at bounding box center [445, 308] width 467 height 78
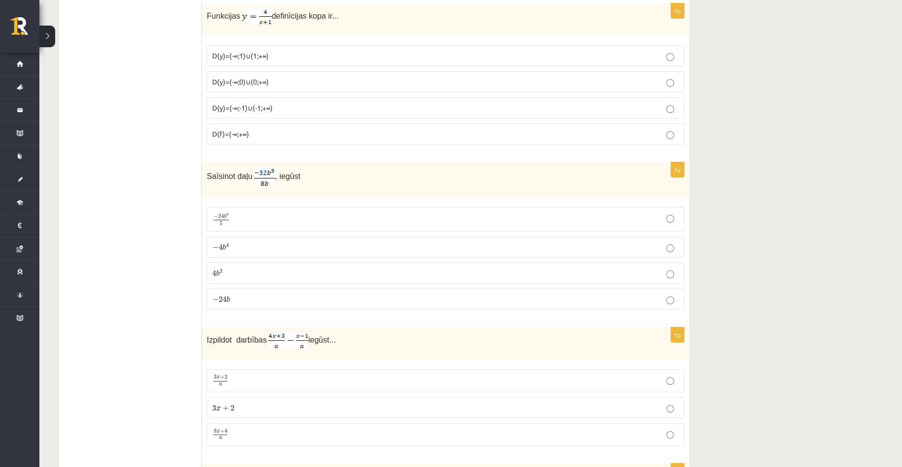
scroll to position [3325, 0]
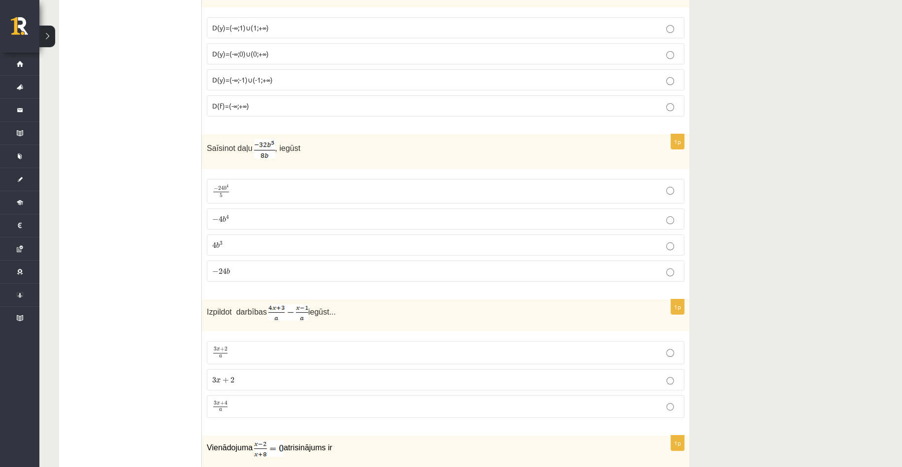
click at [257, 75] on span "D(y)=(-∞;-1)∪(-1;+∞)" at bounding box center [242, 79] width 61 height 9
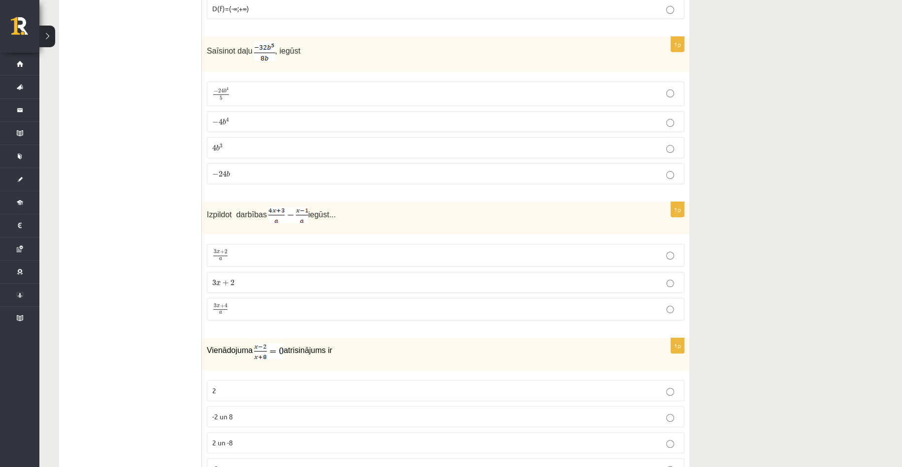
scroll to position [3423, 0]
click at [217, 119] on span "−" at bounding box center [215, 122] width 6 height 6
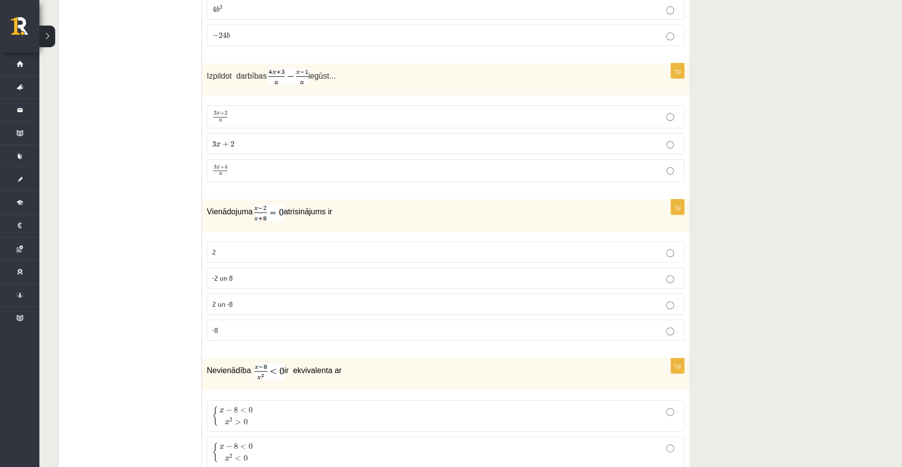
scroll to position [3571, 0]
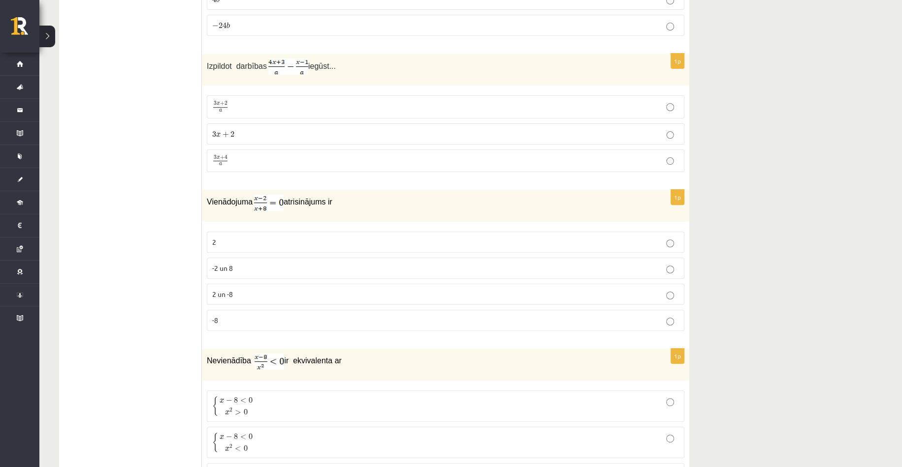
click at [301, 237] on p "2" at bounding box center [445, 242] width 467 height 10
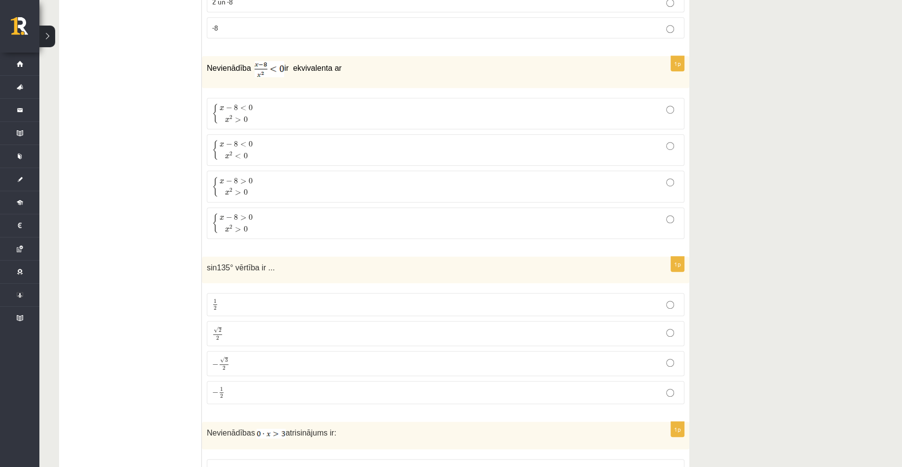
scroll to position [3866, 0]
click at [220, 100] on span "x − 8 < 0" at bounding box center [235, 104] width 33 height 9
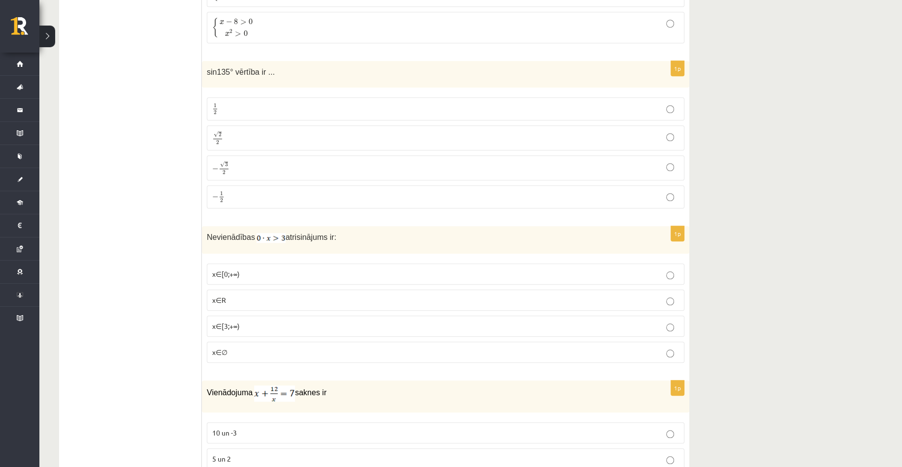
scroll to position [4063, 0]
click at [229, 127] on p "√ 2 2 2 2" at bounding box center [445, 134] width 467 height 14
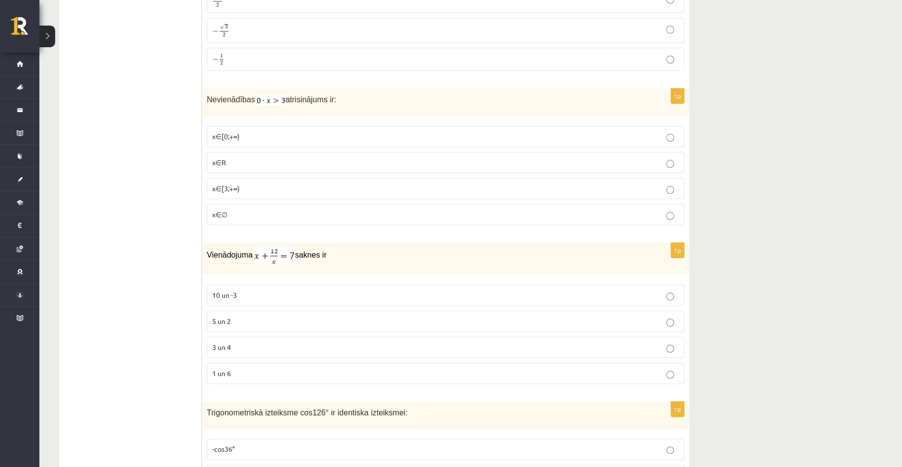
scroll to position [4210, 0]
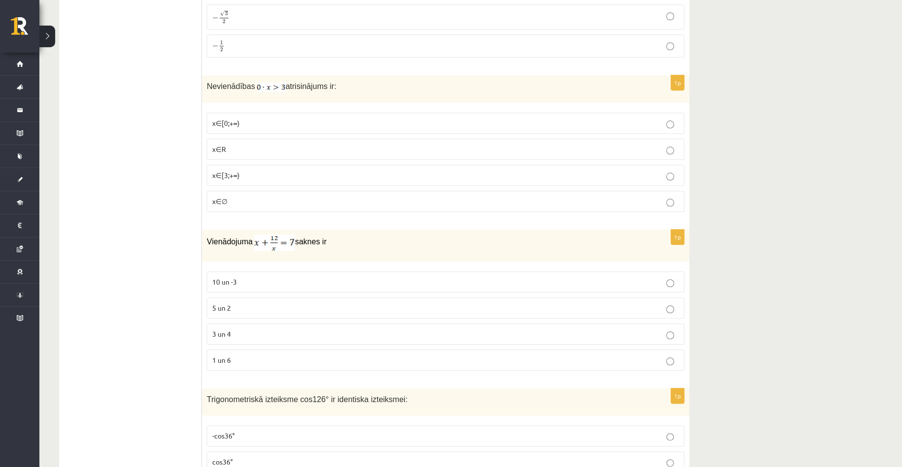
click at [245, 196] on p "x∈∅" at bounding box center [445, 201] width 467 height 10
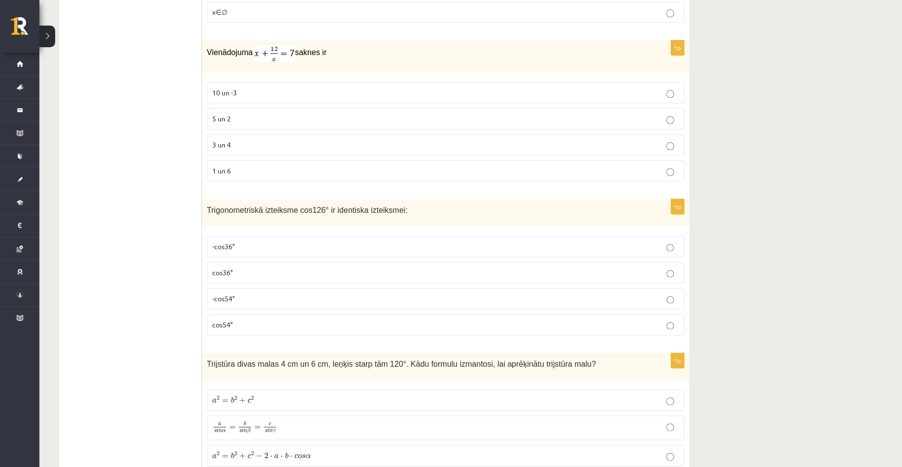
scroll to position [4407, 0]
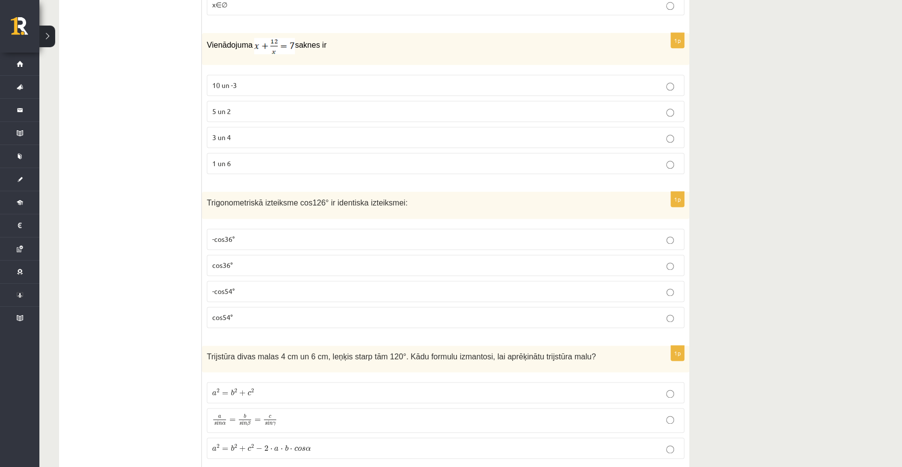
click at [229, 133] on span "3 un 4" at bounding box center [221, 137] width 19 height 9
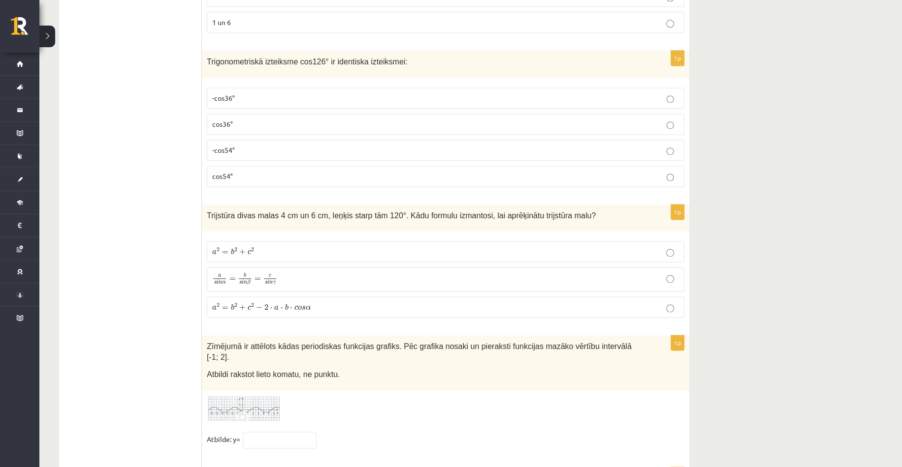
scroll to position [4555, 0]
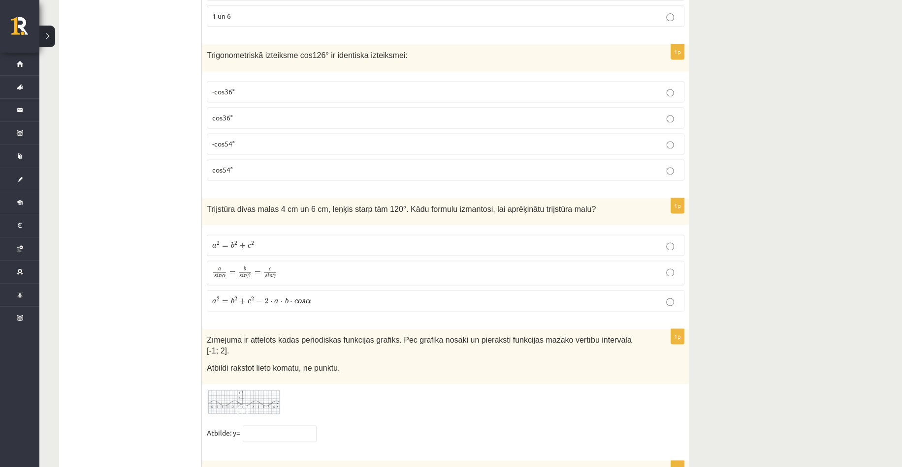
click at [213, 139] on p "-cos54°" at bounding box center [445, 144] width 467 height 10
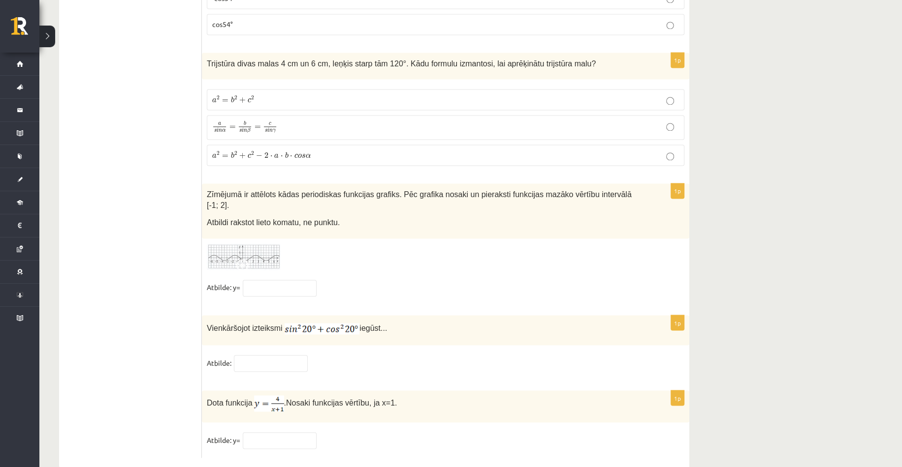
scroll to position [4702, 0]
click at [233, 150] on span "b 2" at bounding box center [234, 153] width 7 height 7
click at [286, 353] on input "text" at bounding box center [271, 361] width 74 height 17
type input "*"
click at [290, 431] on input "text" at bounding box center [280, 439] width 74 height 17
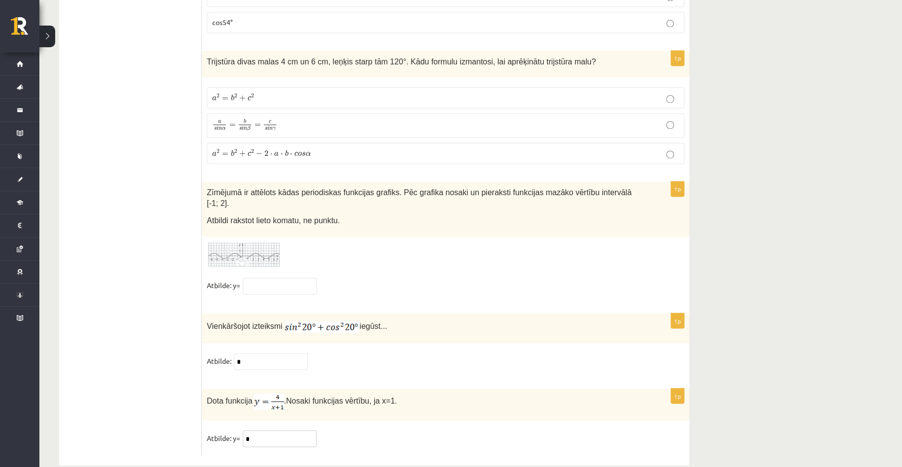
type input "*"
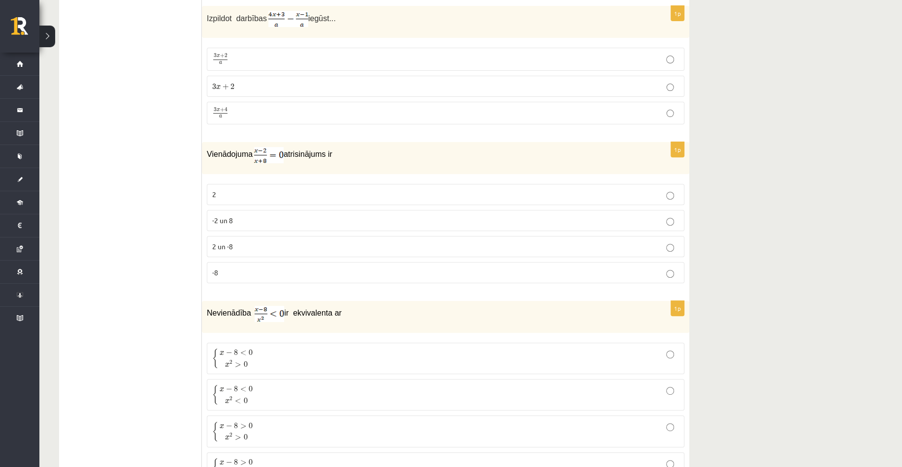
scroll to position [3620, 0]
click at [227, 106] on span "3 x + 4 a" at bounding box center [220, 111] width 16 height 11
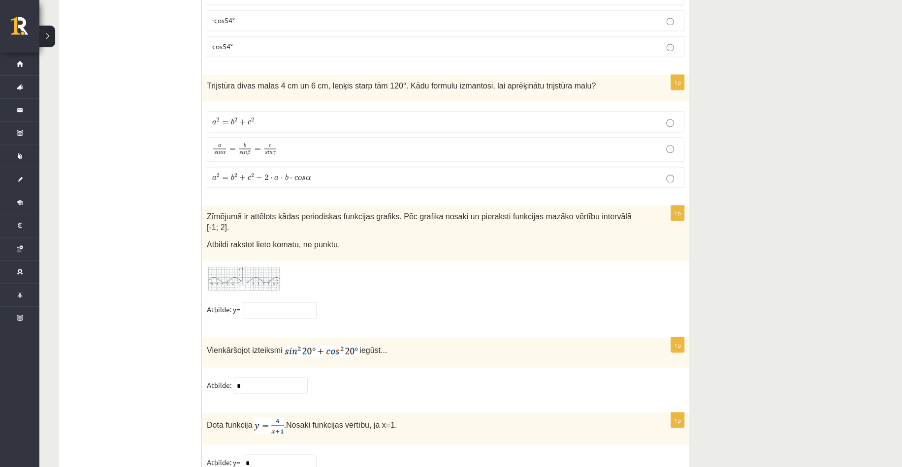
scroll to position [4702, 0]
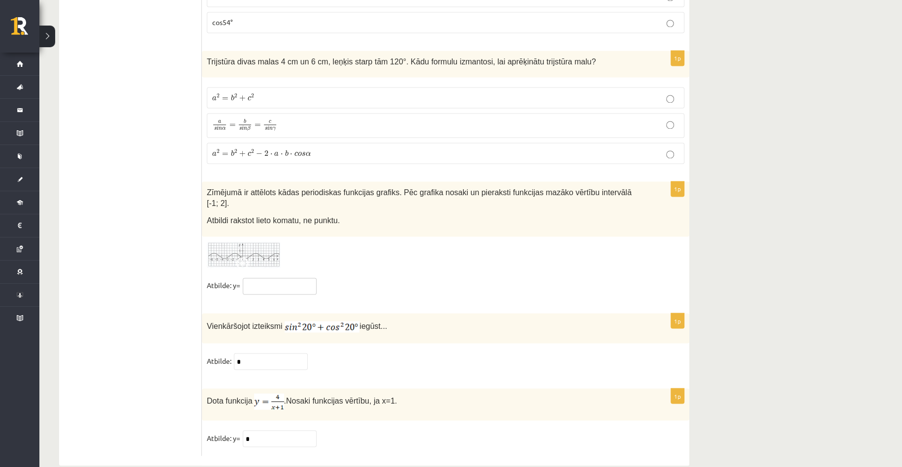
click at [255, 278] on input "text" at bounding box center [280, 286] width 74 height 17
click at [340, 205] on div "Zīmējumā ir attēlots kādas periodiskas funkcijas grafiks. Pēc grafika nosaki un…" at bounding box center [445, 209] width 487 height 55
click at [273, 242] on img at bounding box center [244, 255] width 74 height 27
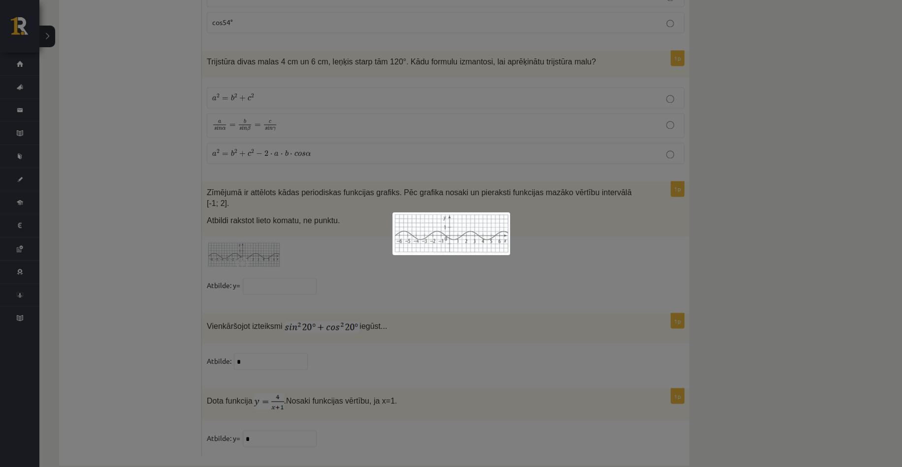
click at [586, 223] on div at bounding box center [451, 233] width 902 height 467
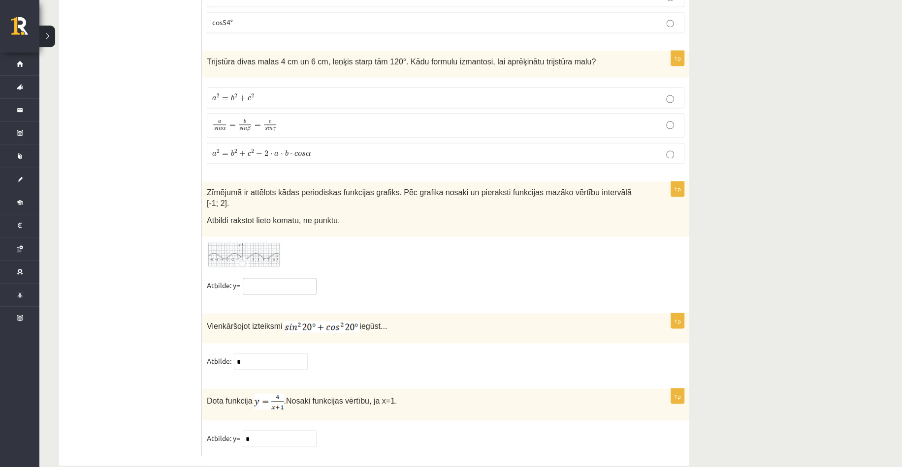
click at [298, 278] on input "text" at bounding box center [280, 286] width 74 height 17
click at [374, 255] on div "1p Zīmējumā ir attēlots kādas periodiskas funkcijas grafiks. Pēc grafika nosaki…" at bounding box center [445, 243] width 487 height 122
click at [277, 242] on img at bounding box center [244, 255] width 74 height 27
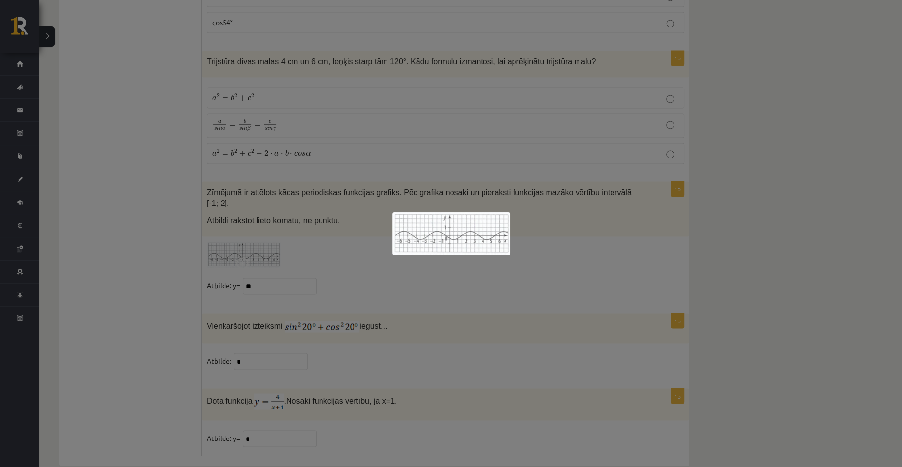
click at [607, 242] on div at bounding box center [451, 233] width 902 height 467
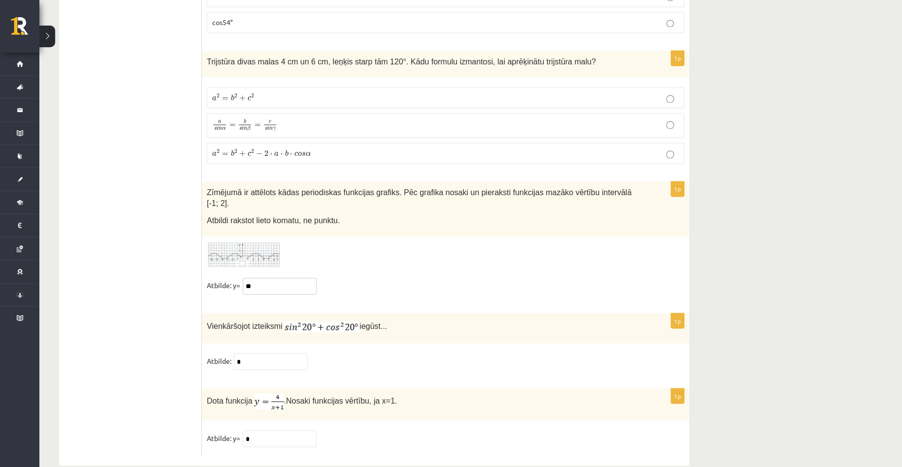
click at [246, 278] on input "**" at bounding box center [280, 286] width 74 height 17
click at [269, 242] on img at bounding box center [244, 255] width 74 height 27
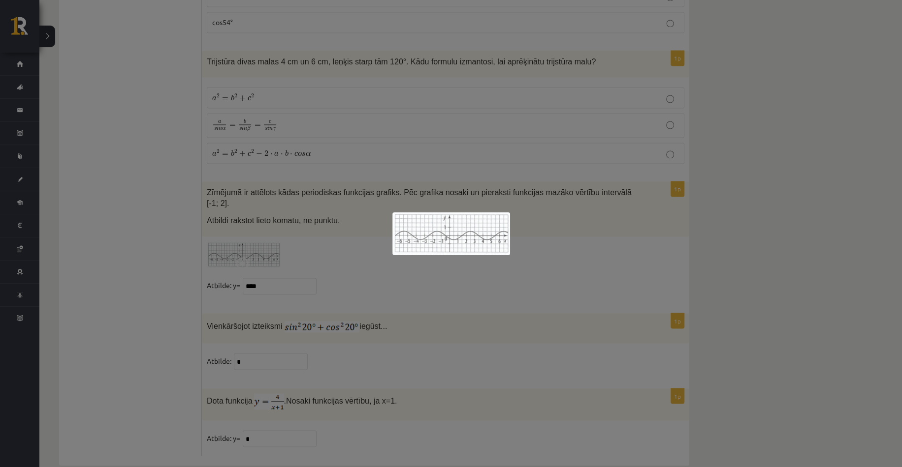
click at [516, 302] on div at bounding box center [451, 233] width 902 height 467
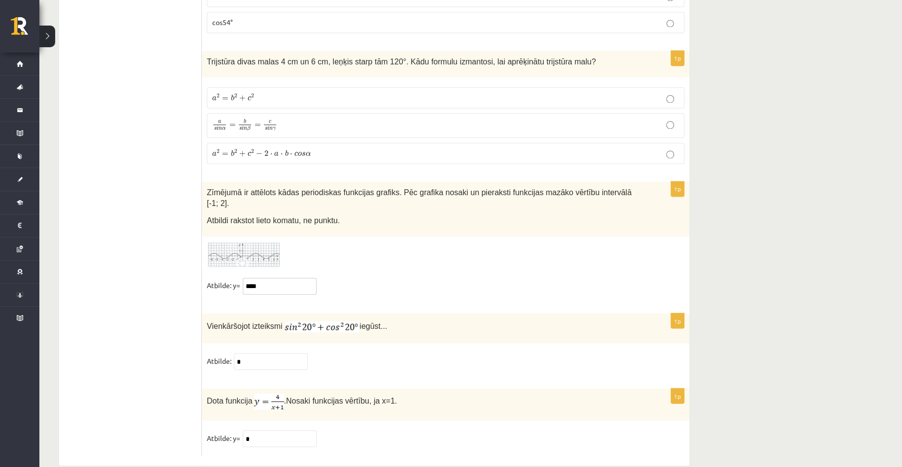
click at [296, 278] on input "****" at bounding box center [280, 286] width 74 height 17
click at [255, 242] on img at bounding box center [244, 255] width 74 height 27
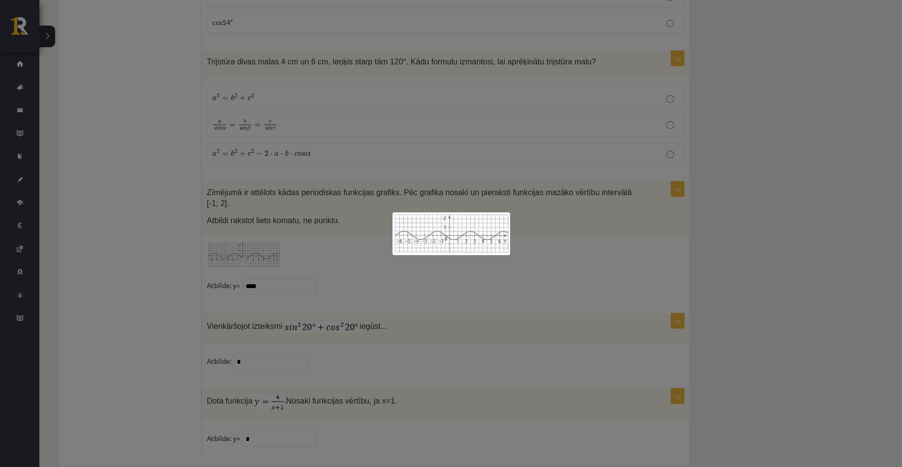
click at [516, 261] on div at bounding box center [451, 233] width 902 height 467
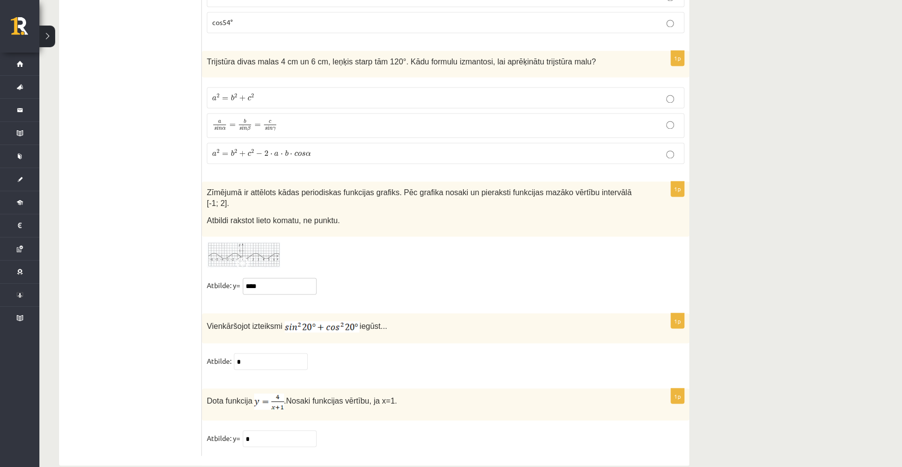
drag, startPoint x: 274, startPoint y: 266, endPoint x: 229, endPoint y: 270, distance: 45.0
click at [229, 278] on fieldset "Atbilde: y= ****" at bounding box center [445, 288] width 477 height 21
type input "**"
click at [397, 242] on div at bounding box center [445, 255] width 477 height 27
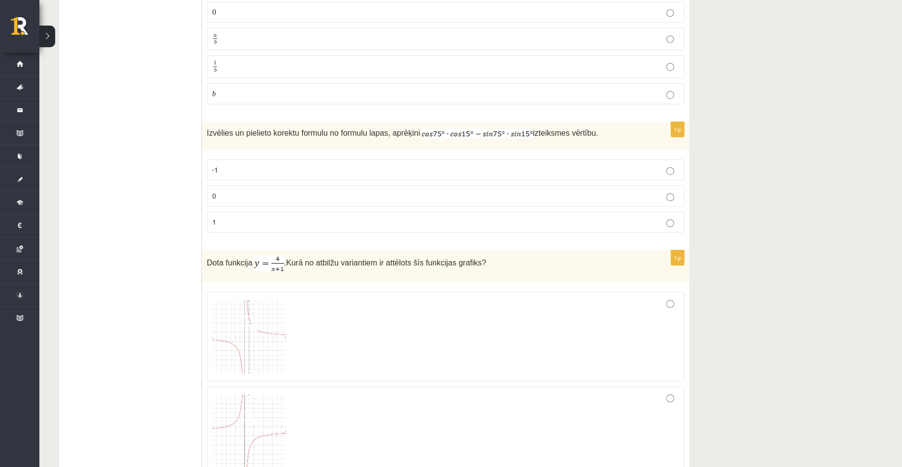
scroll to position [535, 0]
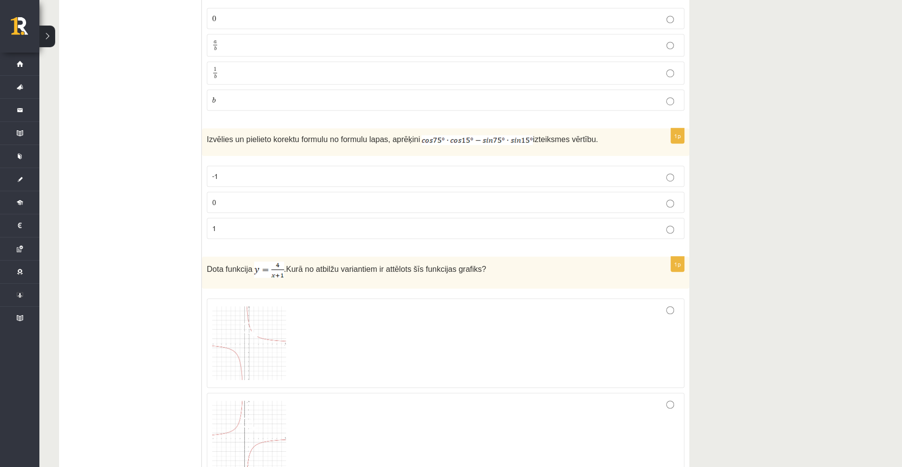
click at [639, 228] on p "1" at bounding box center [445, 228] width 467 height 10
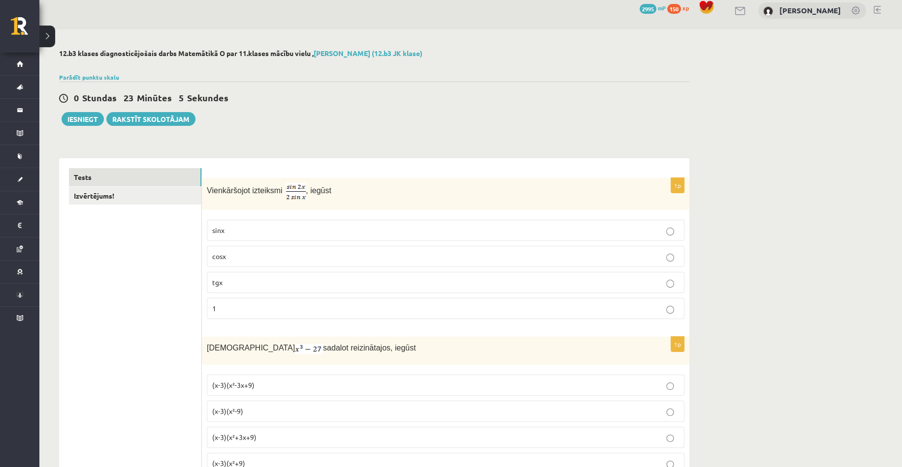
scroll to position [0, 0]
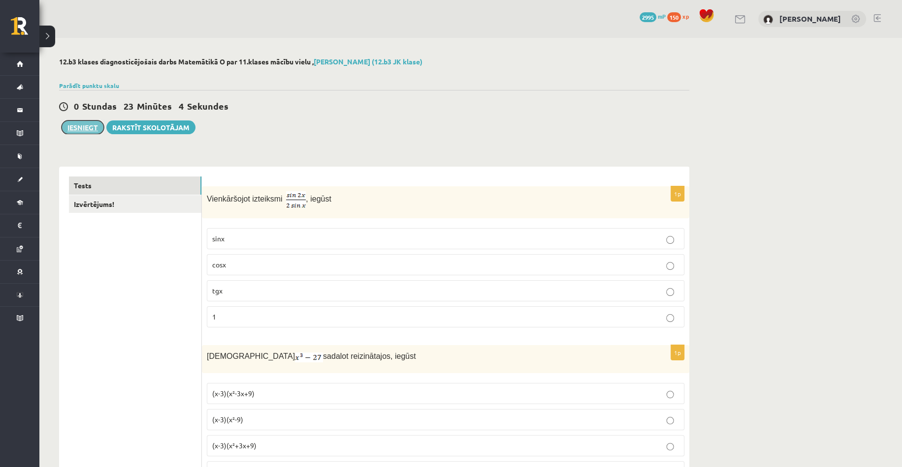
click at [89, 129] on button "Iesniegt" at bounding box center [83, 128] width 42 height 14
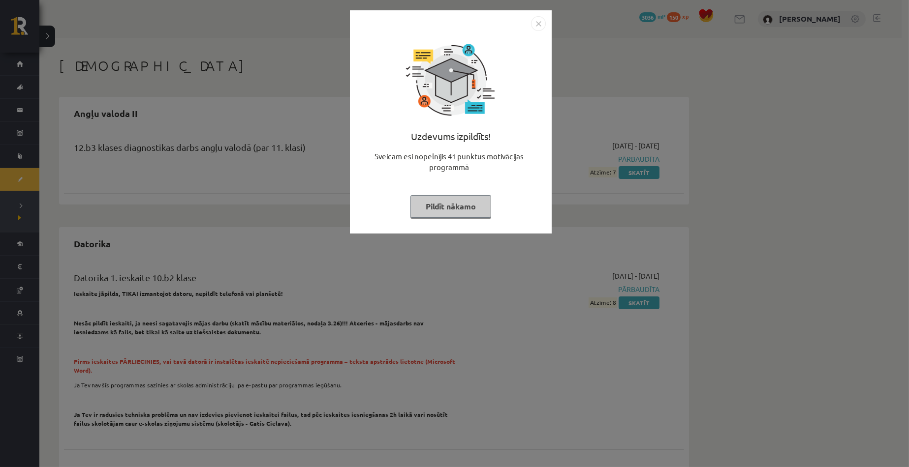
click at [470, 209] on button "Pildīt nākamo" at bounding box center [450, 206] width 81 height 23
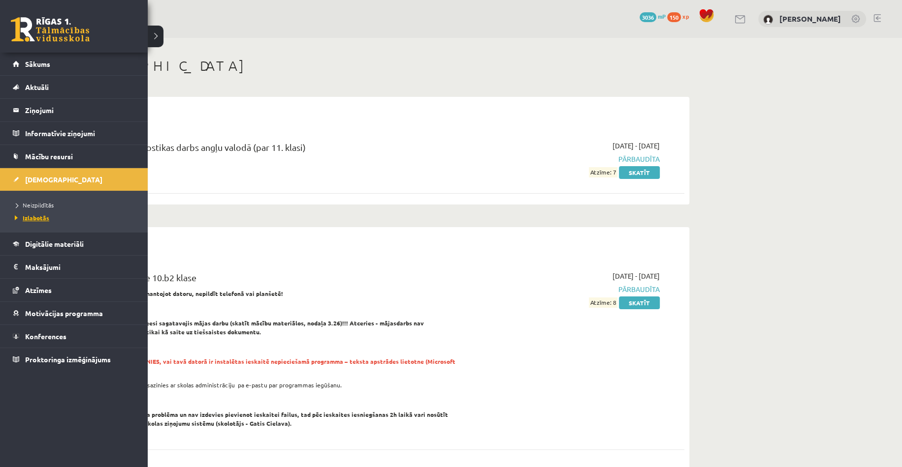
click at [29, 220] on span "Izlabotās" at bounding box center [30, 218] width 37 height 8
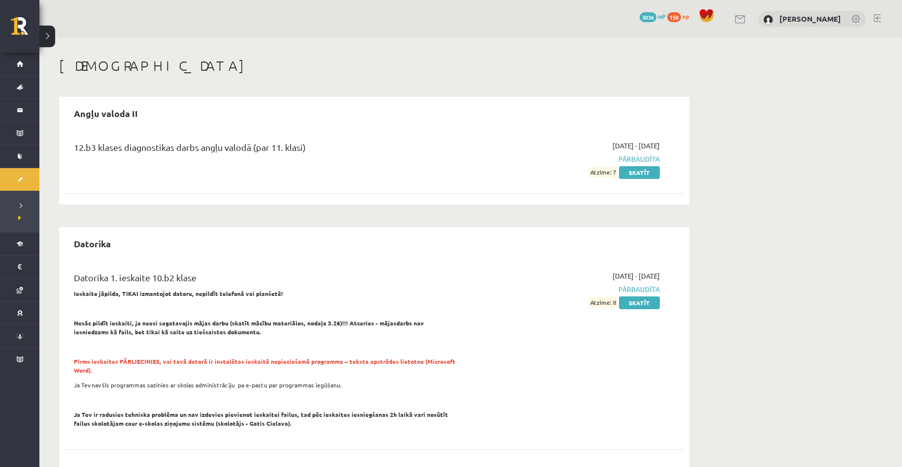
click at [656, 17] on span "3036" at bounding box center [647, 17] width 17 height 10
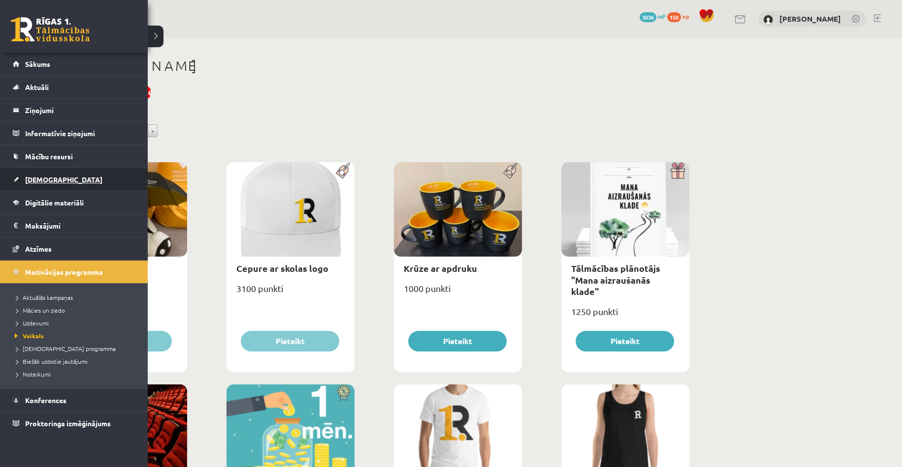
click at [39, 175] on span "[DEMOGRAPHIC_DATA]" at bounding box center [63, 179] width 77 height 9
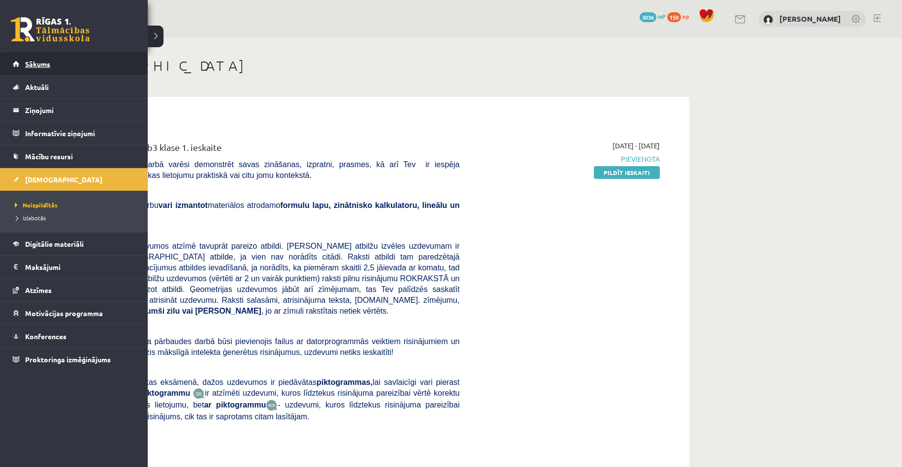
click at [23, 62] on link "Sākums" at bounding box center [74, 64] width 123 height 23
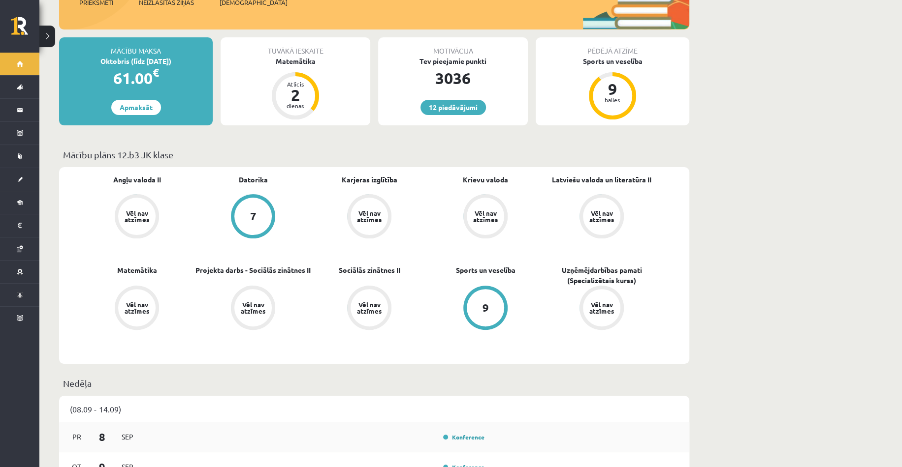
scroll to position [148, 0]
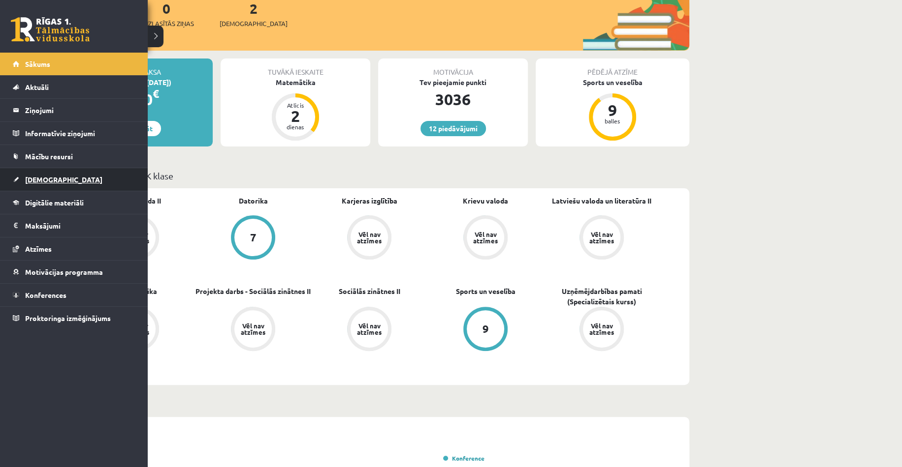
click at [25, 176] on link "[DEMOGRAPHIC_DATA]" at bounding box center [74, 179] width 123 height 23
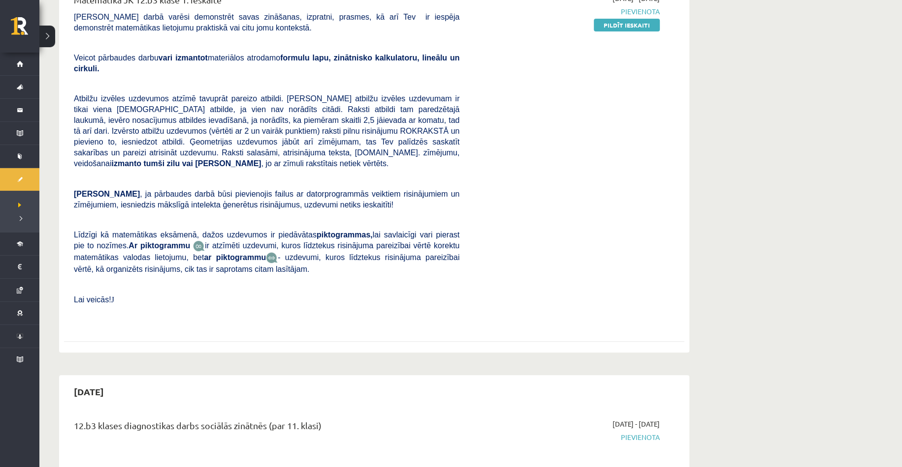
click at [520, 276] on div "[DATE] - [DATE] [GEOGRAPHIC_DATA] Pildīt ieskaiti" at bounding box center [567, 159] width 200 height 333
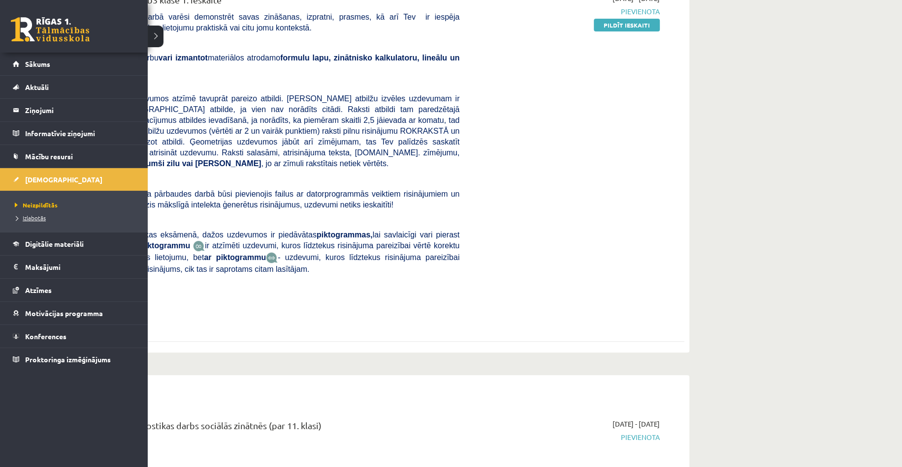
click at [28, 215] on span "Izlabotās" at bounding box center [28, 218] width 33 height 8
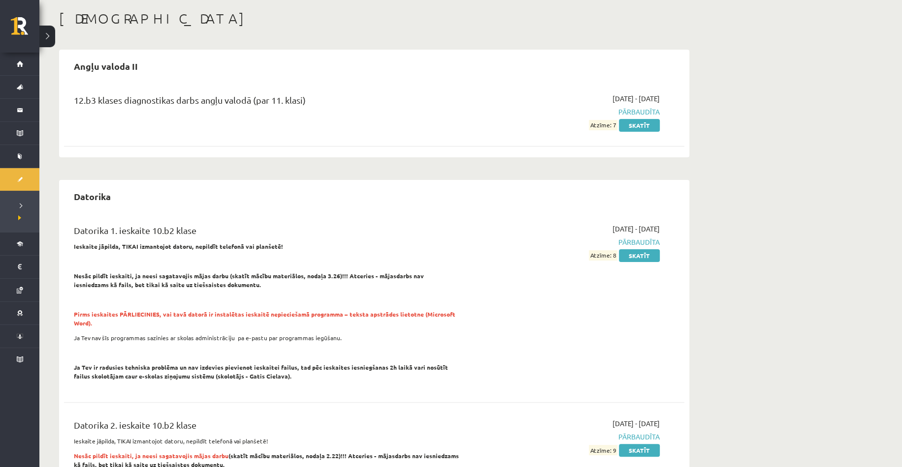
scroll to position [49, 0]
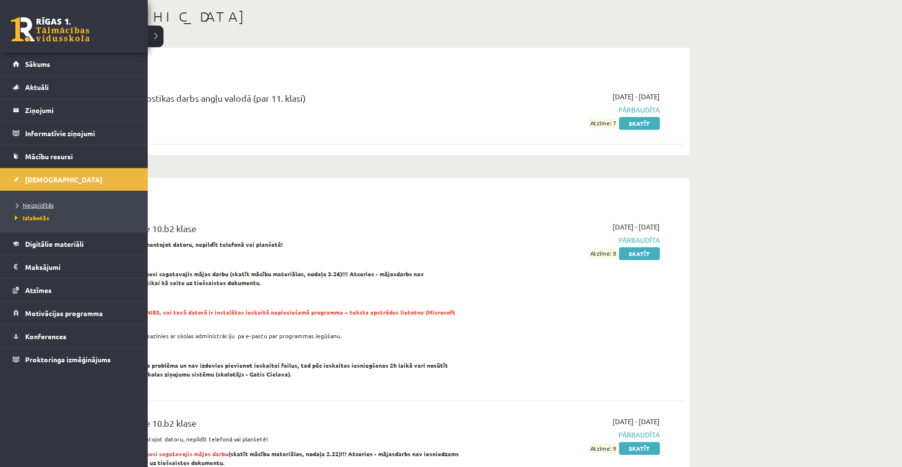
click at [48, 209] on link "Neizpildītās" at bounding box center [74, 205] width 125 height 9
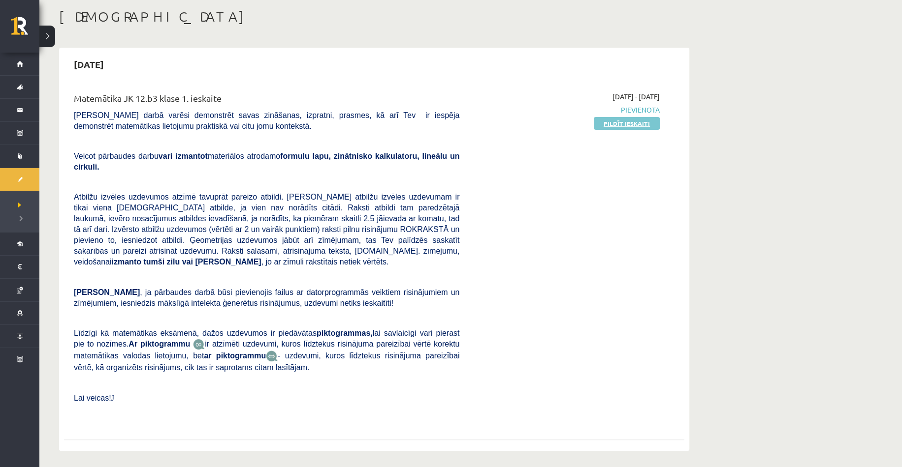
click at [622, 126] on link "Pildīt ieskaiti" at bounding box center [626, 123] width 66 height 13
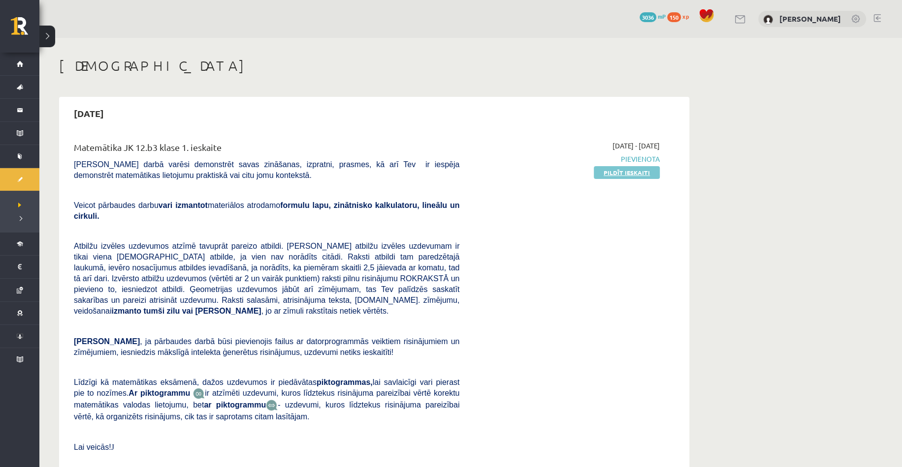
click at [639, 174] on link "Pildīt ieskaiti" at bounding box center [626, 172] width 66 height 13
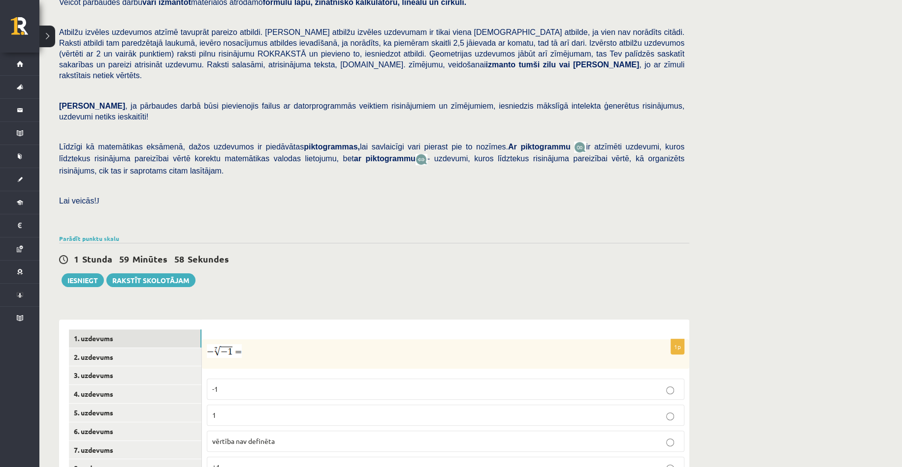
scroll to position [254, 0]
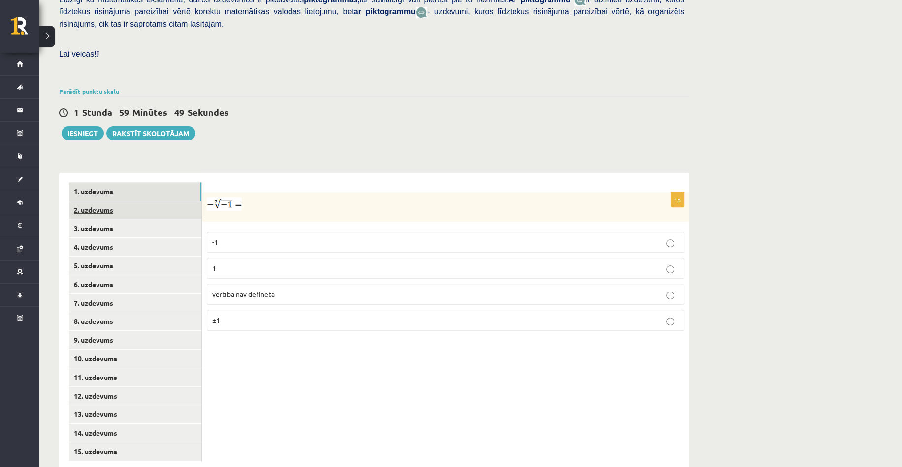
click at [92, 201] on link "2. uzdevums" at bounding box center [135, 210] width 132 height 18
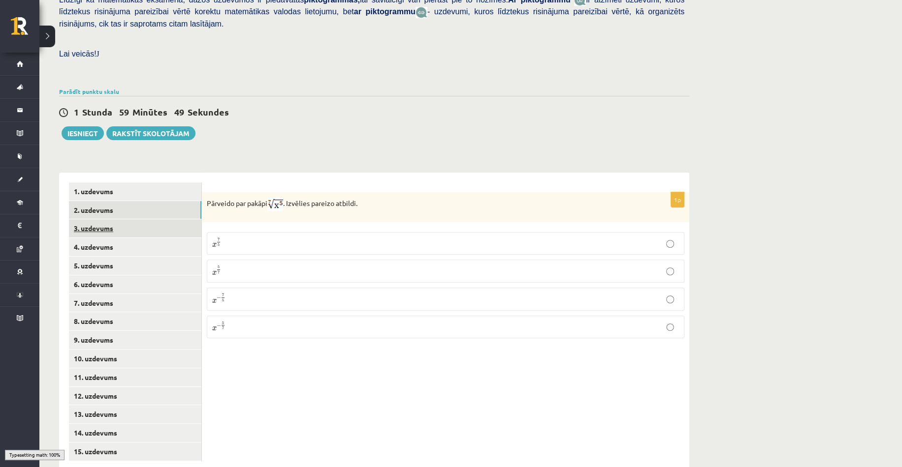
click at [102, 219] on link "3. uzdevums" at bounding box center [135, 228] width 132 height 18
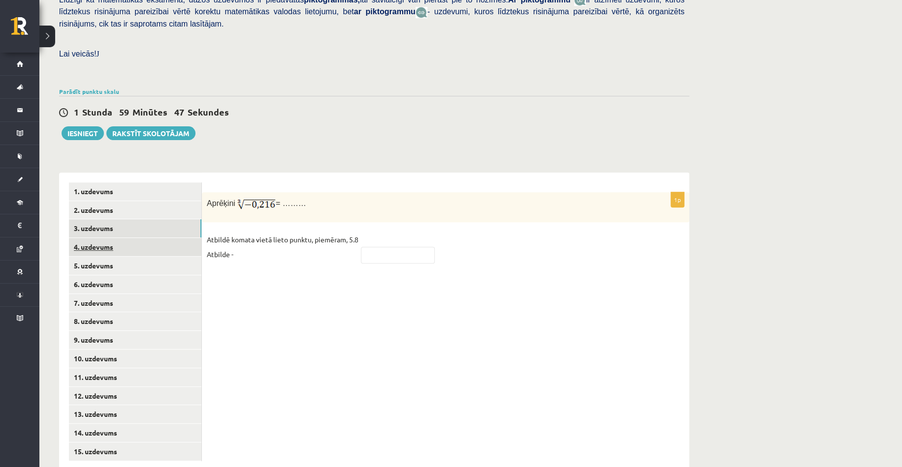
click at [99, 238] on link "4. uzdevums" at bounding box center [135, 247] width 132 height 18
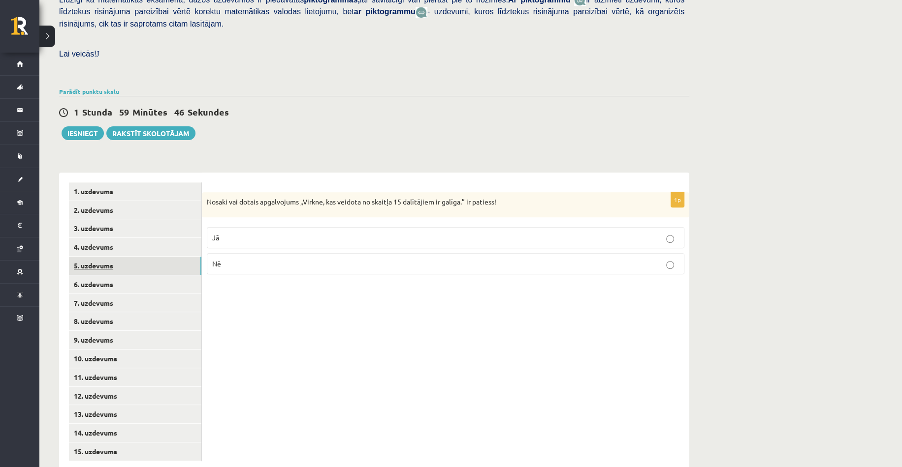
click at [99, 257] on link "5. uzdevums" at bounding box center [135, 266] width 132 height 18
click at [99, 276] on link "6. uzdevums" at bounding box center [135, 285] width 132 height 18
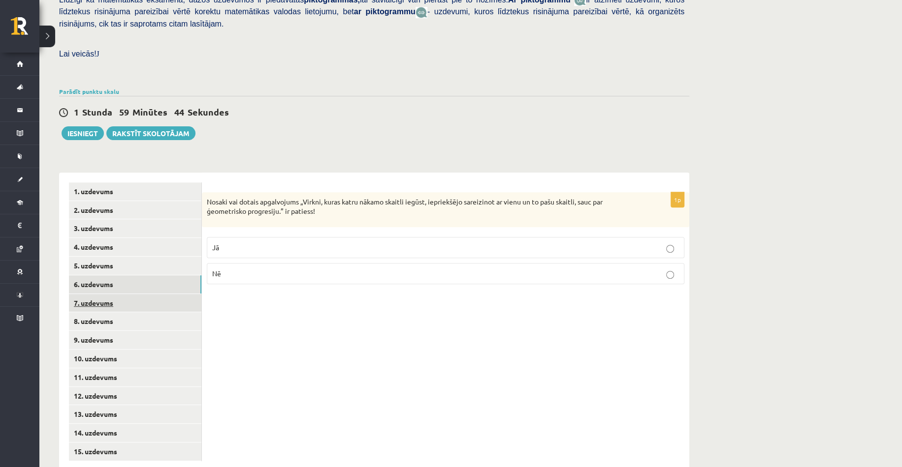
click at [100, 294] on link "7. uzdevums" at bounding box center [135, 303] width 132 height 18
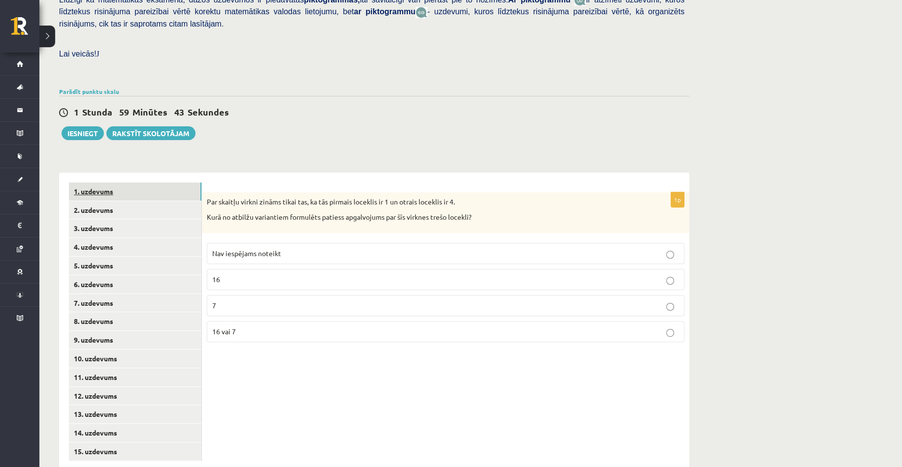
click at [101, 183] on link "1. uzdevums" at bounding box center [135, 192] width 132 height 18
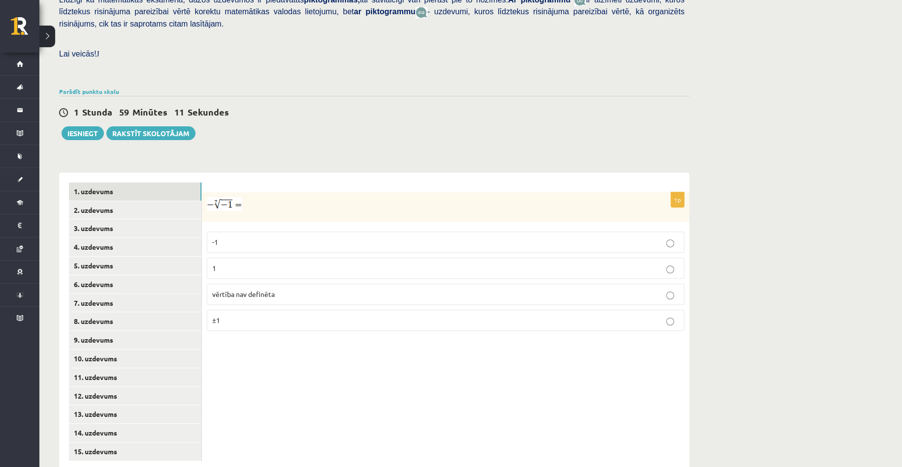
click at [228, 263] on p "1" at bounding box center [445, 268] width 467 height 10
click at [122, 201] on link "2. uzdevums" at bounding box center [135, 210] width 132 height 18
click at [215, 271] on span "x" at bounding box center [214, 273] width 4 height 4
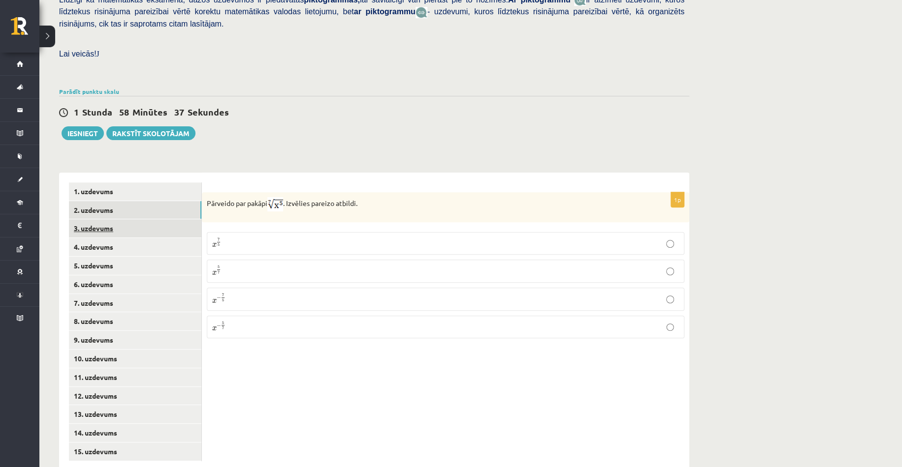
click at [108, 219] on link "3. uzdevums" at bounding box center [135, 228] width 132 height 18
click at [288, 248] on div "1p Aprēķini = ……… Atbildē komata vietā lieto punktu, piemēram, 5.8 Atbilde -" at bounding box center [445, 232] width 487 height 80
click at [260, 235] on p "Atbildē komata vietā lieto punktu, piemēram, 5.8 Atbilde -" at bounding box center [283, 247] width 152 height 30
click at [257, 232] on p "Atbildē komata vietā lieto punktu, piemēram, 5.8 Atbilde -" at bounding box center [283, 247] width 152 height 30
click at [241, 232] on p "Atbildē komata vietā lieto punktu, piemēram, 5.8 Atbilde -" at bounding box center [283, 247] width 152 height 30
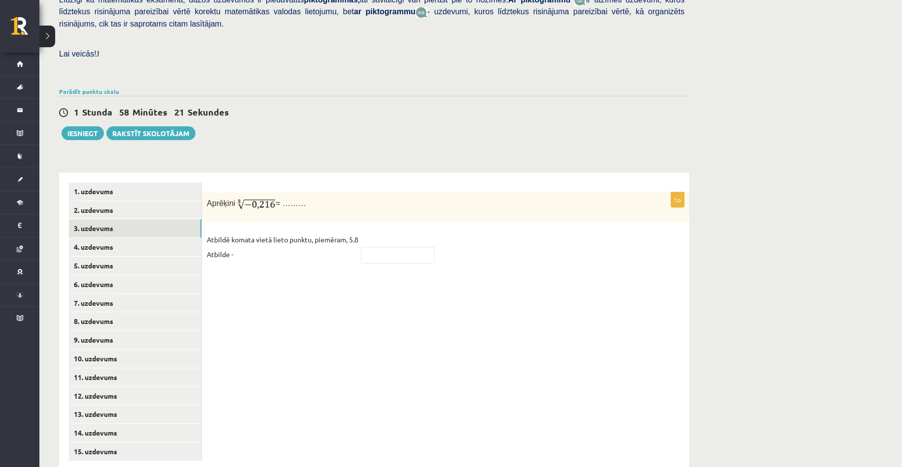
click at [230, 232] on p "Atbildē komata vietā lieto punktu, piemēram, 5.8 Atbilde -" at bounding box center [283, 247] width 152 height 30
click at [279, 232] on p "Atbildē komata vietā lieto punktu, piemēram, 5.8 Atbilde -" at bounding box center [283, 247] width 152 height 30
click at [316, 232] on p "Atbildē komata vietā lieto punktu, piemēram, 5.8 Atbilde -" at bounding box center [283, 247] width 152 height 30
click at [467, 232] on fieldset "Atbildē komata vietā lieto punktu, piemēram, 5.8 Atbilde -" at bounding box center [445, 249] width 477 height 35
click at [301, 242] on fieldset "Atbildē komata vietā lieto punktu, piemēram, 5.8 Atbilde -" at bounding box center [445, 249] width 477 height 35
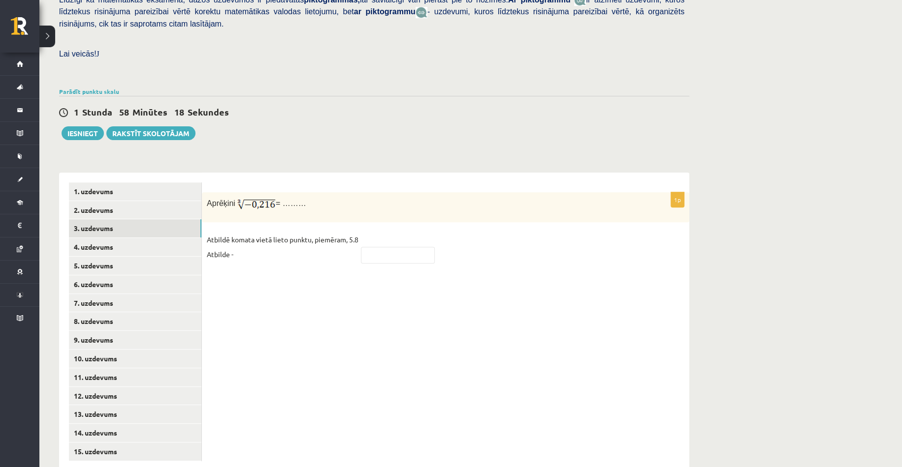
click at [246, 232] on p "Atbildē komata vietā lieto punktu, piemēram, 5.8 Atbilde -" at bounding box center [283, 247] width 152 height 30
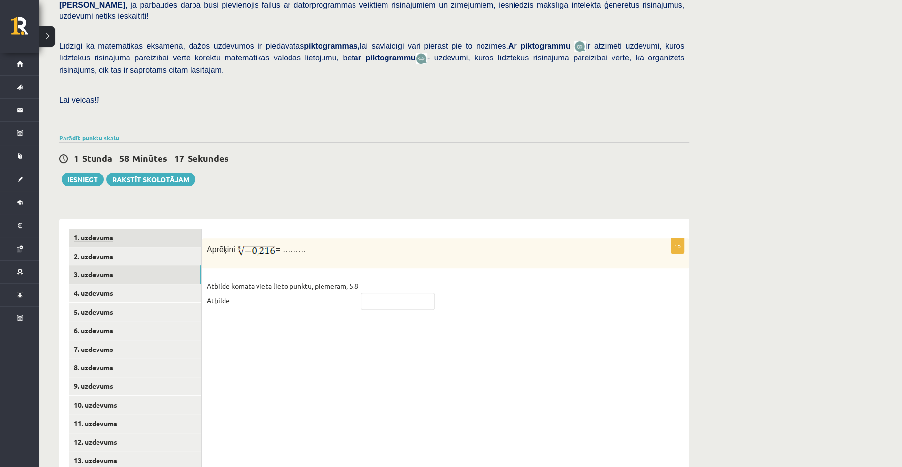
scroll to position [205, 0]
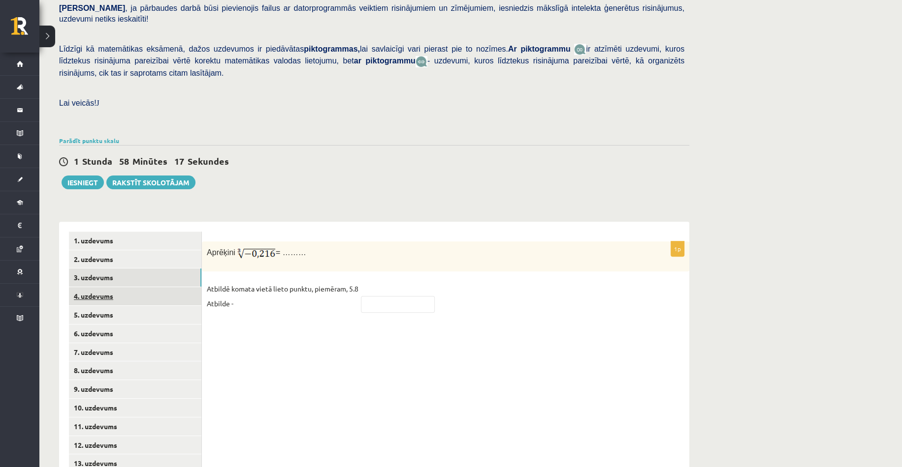
click at [120, 287] on link "4. uzdevums" at bounding box center [135, 296] width 132 height 18
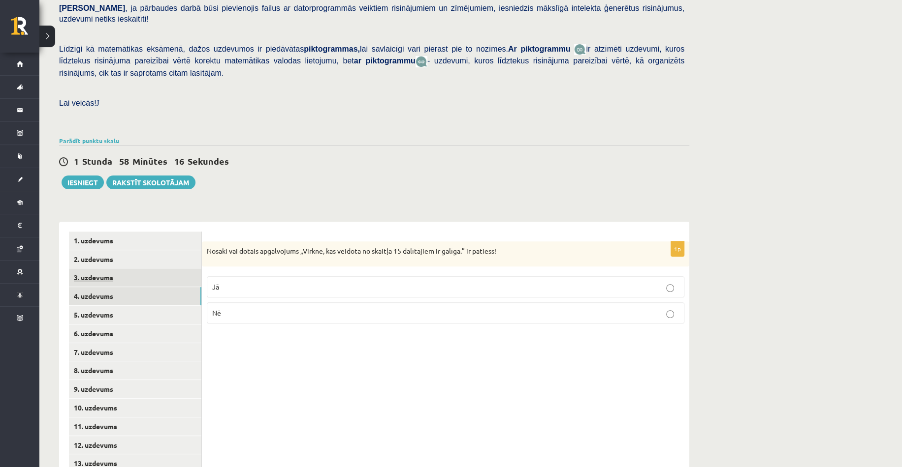
click at [106, 269] on link "3. uzdevums" at bounding box center [135, 278] width 132 height 18
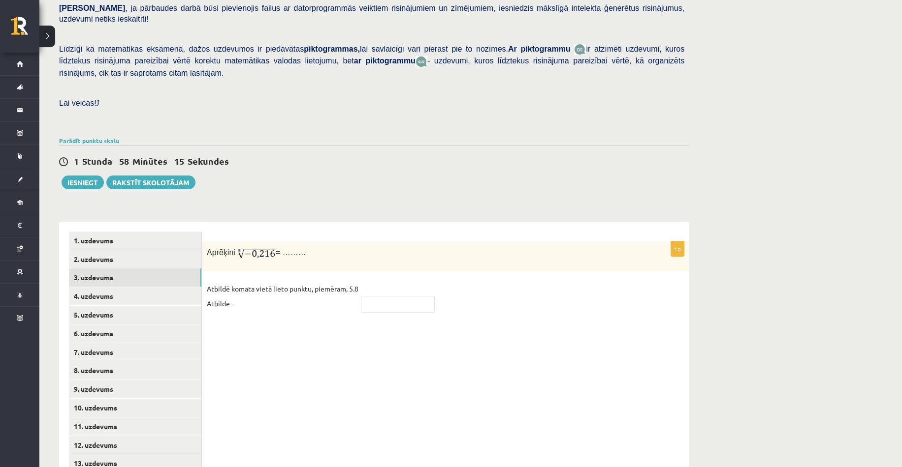
drag, startPoint x: 295, startPoint y: 283, endPoint x: 262, endPoint y: 281, distance: 33.0
click at [295, 283] on p "Atbildē komata vietā lieto punktu, piemēram, 5.8 Atbilde -" at bounding box center [283, 296] width 152 height 30
click at [147, 287] on link "4. uzdevums" at bounding box center [135, 296] width 132 height 18
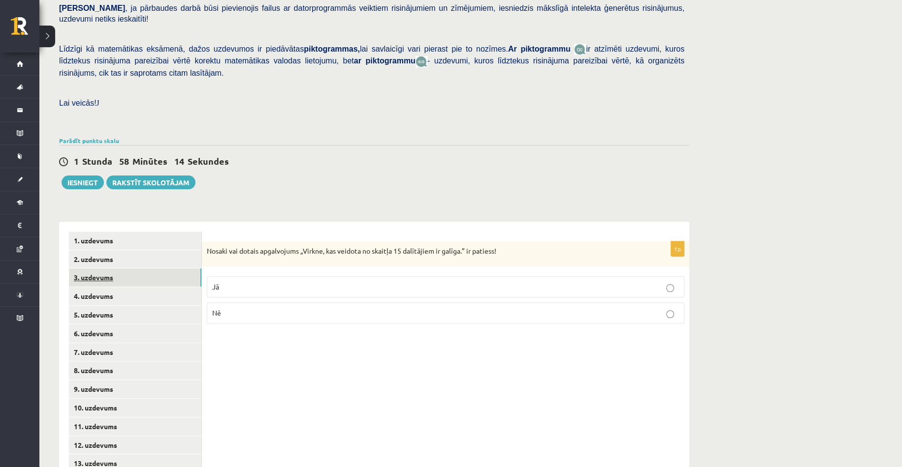
click at [142, 269] on link "3. uzdevums" at bounding box center [135, 278] width 132 height 18
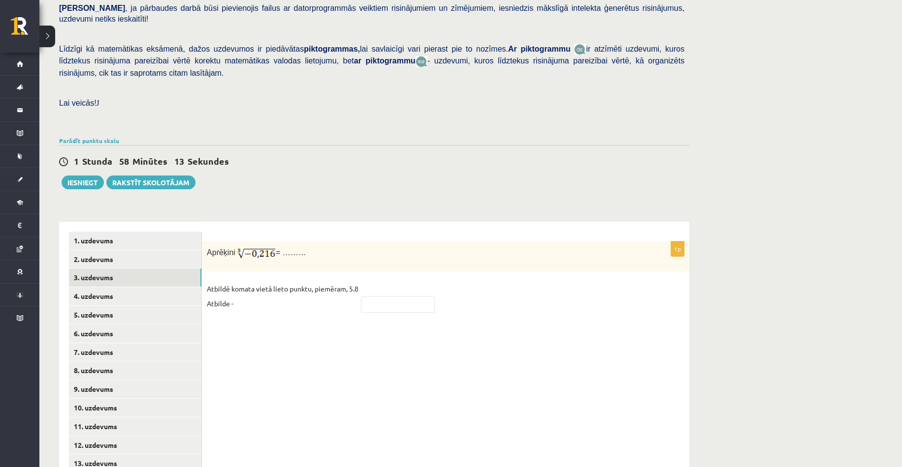
click at [394, 292] on fieldset "Atbildē komata vietā lieto punktu, piemēram, 5.8 Atbilde -" at bounding box center [445, 298] width 477 height 35
click at [385, 296] on input "text" at bounding box center [398, 304] width 74 height 17
click at [383, 296] on input "text" at bounding box center [398, 304] width 74 height 17
type input "*"
click at [374, 296] on input "****" at bounding box center [398, 304] width 74 height 17
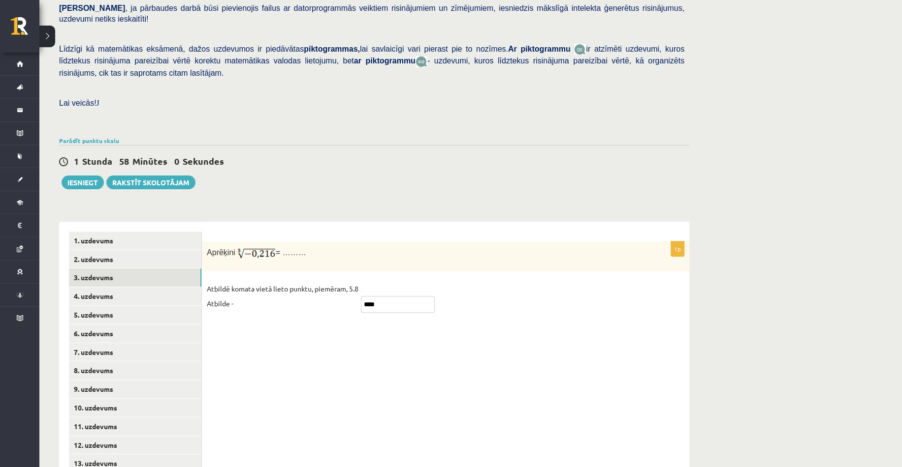
type input "****"
click at [470, 281] on fieldset "Atbildē komata vietā lieto punktu, piemēram, 5.8 Atbilde - ****" at bounding box center [445, 298] width 477 height 35
click at [108, 287] on link "4. uzdevums" at bounding box center [135, 296] width 132 height 18
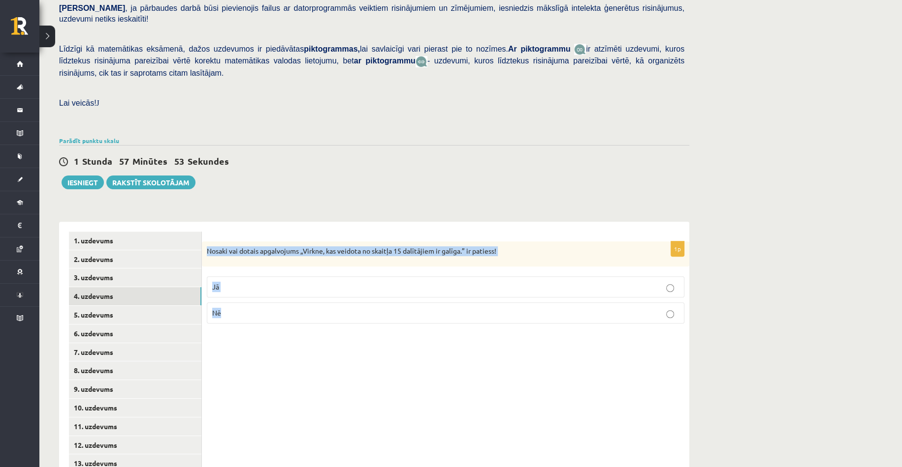
drag, startPoint x: 206, startPoint y: 224, endPoint x: 350, endPoint y: 290, distance: 159.2
click at [350, 290] on div "1p Nosaki vai dotais apgalvojums „Virkne, kas veidota no skaitļa 15 dalītājiem …" at bounding box center [445, 287] width 487 height 91
copy div "Nosaki vai dotais apgalvojums „Virkne, kas veidota no skaitļa 15 dalītājiem ir …"
click at [252, 282] on p "Jā" at bounding box center [445, 287] width 467 height 10
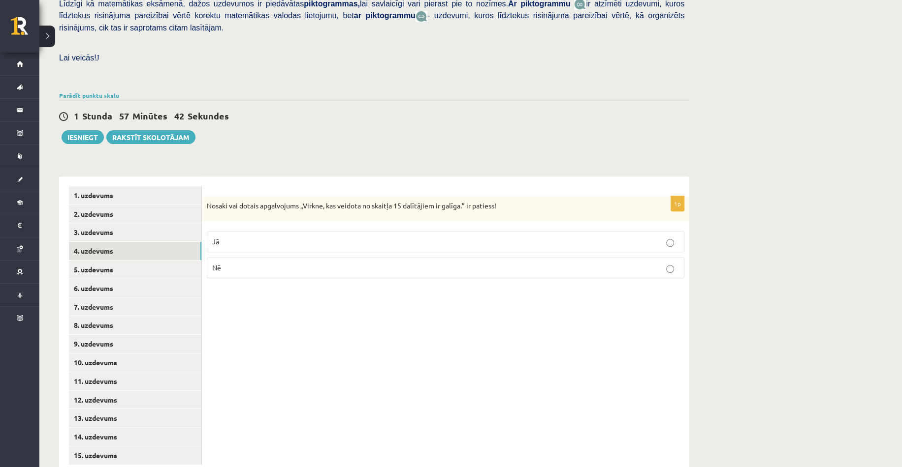
scroll to position [254, 0]
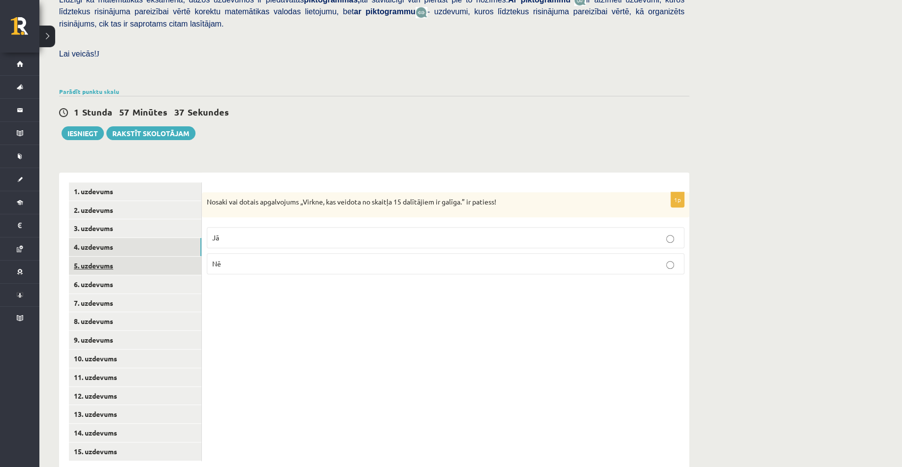
click at [113, 257] on link "5. uzdevums" at bounding box center [135, 266] width 132 height 18
drag, startPoint x: 204, startPoint y: 176, endPoint x: 484, endPoint y: 186, distance: 280.2
click at [484, 192] on div "Nosaki vai dotais apgalvojums „Skaitlis 4 ir virknes loceklis.” ir patiess!" at bounding box center [445, 205] width 487 height 27
copy p "Nosaki vai dotais apgalvojums „Skaitlis 4 ir virknes loceklis.” ir patiess!"
click at [506, 197] on p "Nosaki vai dotais apgalvojums „Skaitlis 4 ir virknes loceklis.” ir patiess!" at bounding box center [421, 202] width 428 height 11
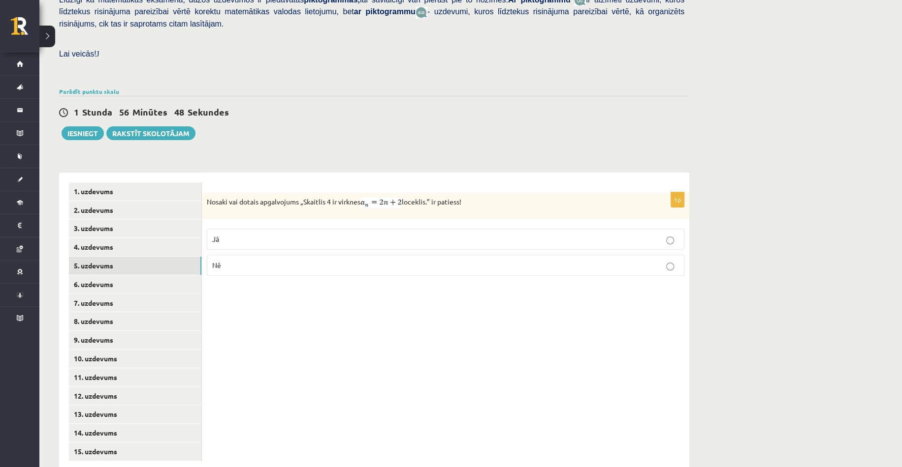
click at [248, 234] on p "Jā" at bounding box center [445, 239] width 467 height 10
click at [127, 276] on link "6. uzdevums" at bounding box center [135, 285] width 132 height 18
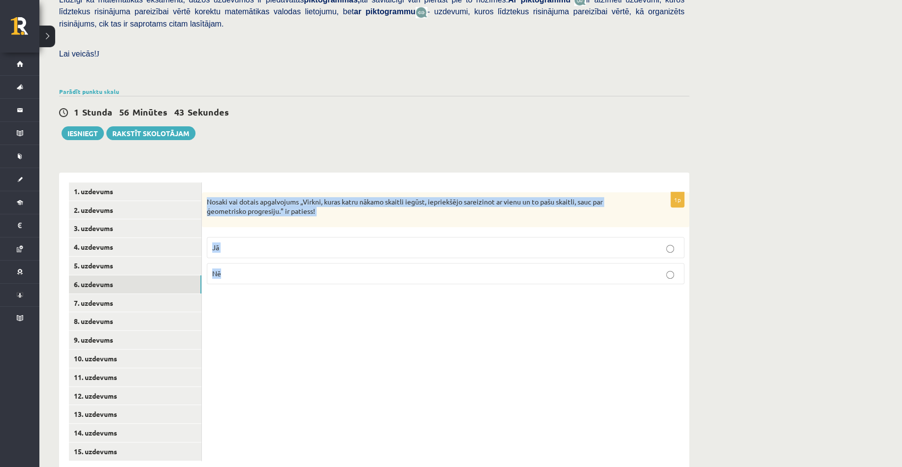
drag, startPoint x: 204, startPoint y: 174, endPoint x: 314, endPoint y: 249, distance: 133.6
click at [314, 249] on div "1p Nosaki vai dotais apgalvojums „Virkni, kuras katru nākamo skaitli iegūst, ie…" at bounding box center [445, 242] width 487 height 100
copy div "Nosaki vai dotais apgalvojums „Virkni, kuras katru nākamo skaitli iegūst, iepri…"
click at [356, 364] on div "1p Nosaki vai dotais apgalvojums „Virkni, kuras katru nākamo skaitli iegūst, ie…" at bounding box center [445, 322] width 487 height 299
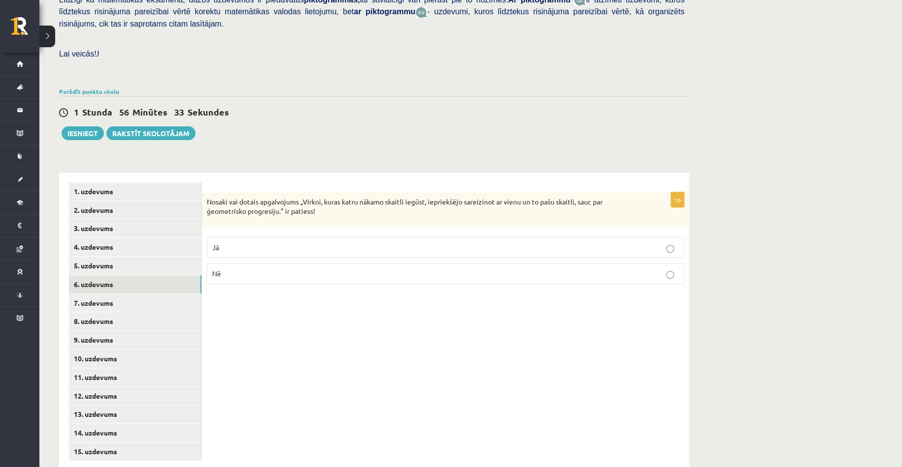
click at [228, 243] on p "Jā" at bounding box center [445, 248] width 467 height 10
click at [163, 294] on link "7. uzdevums" at bounding box center [135, 303] width 132 height 18
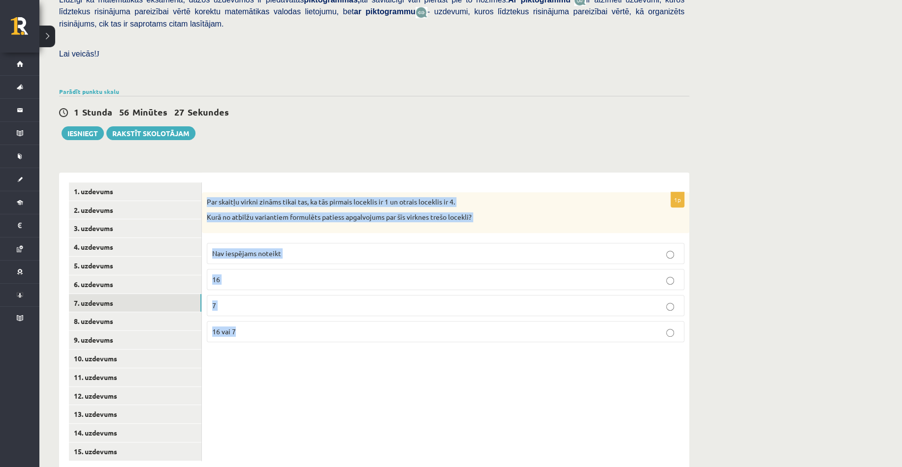
drag, startPoint x: 205, startPoint y: 178, endPoint x: 295, endPoint y: 305, distance: 155.7
click at [295, 305] on div "1p Par skaitļu virkni zināms tikai tas, ka tās pirmais loceklis ir 1 un otrais …" at bounding box center [445, 271] width 487 height 158
copy div "Par skaitļu virkni zināms tikai tas, ka tās pirmais loceklis ir 1 un otrais loc…"
click at [264, 249] on span "Nav iespējams noteikt" at bounding box center [246, 253] width 69 height 9
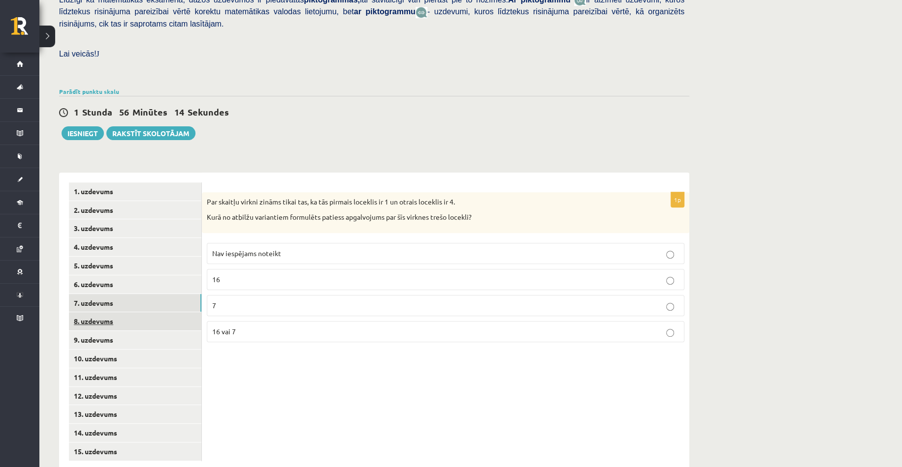
click at [116, 312] on link "8. uzdevums" at bounding box center [135, 321] width 132 height 18
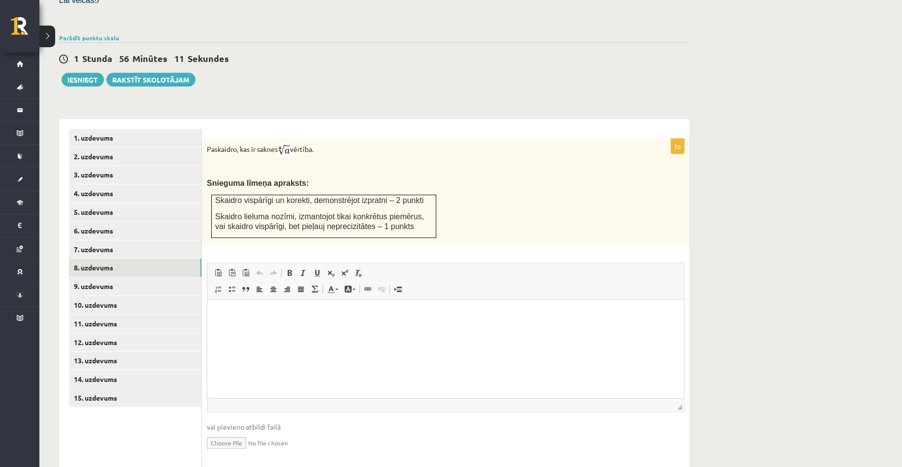
scroll to position [314, 0]
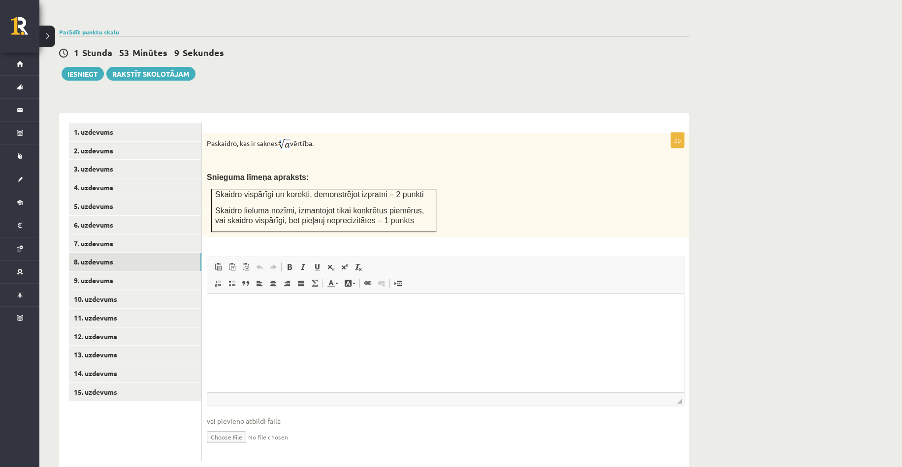
drag, startPoint x: 203, startPoint y: 118, endPoint x: 324, endPoint y: 123, distance: 120.6
click at [324, 133] on div "Paskaidro, kas ir saknes vērtība. Snieguma līmeņa apraksts: Skaidro vispārīgi u…" at bounding box center [445, 185] width 487 height 104
copy p "Paskaidro, kas ir saknes vērtība."
click at [385, 157] on p at bounding box center [421, 162] width 428 height 10
click at [525, 164] on div "Paskaidro, kas ir saknes vērtība. Snieguma līmeņa apraksts: Skaidro vispārīgi u…" at bounding box center [445, 185] width 487 height 104
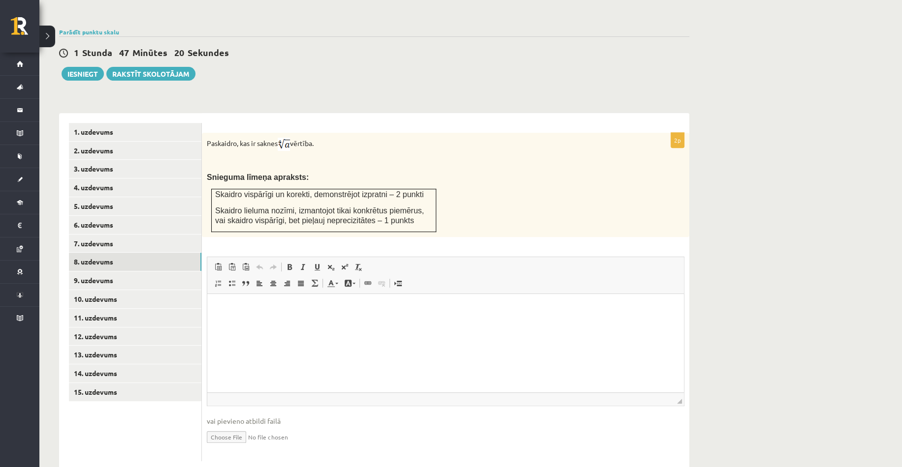
click at [483, 206] on div "Paskaidro, kas ir saknes vērtība. Snieguma līmeņa apraksts: Skaidro vispārīgi u…" at bounding box center [445, 185] width 487 height 104
click at [256, 324] on html at bounding box center [445, 309] width 476 height 30
click at [255, 306] on p "Editor, wiswyg-editor-user-answer-47024839697580" at bounding box center [445, 309] width 457 height 10
drag, startPoint x: 447, startPoint y: 308, endPoint x: 213, endPoint y: 314, distance: 234.3
click at [213, 314] on html "**********" at bounding box center [445, 309] width 476 height 30
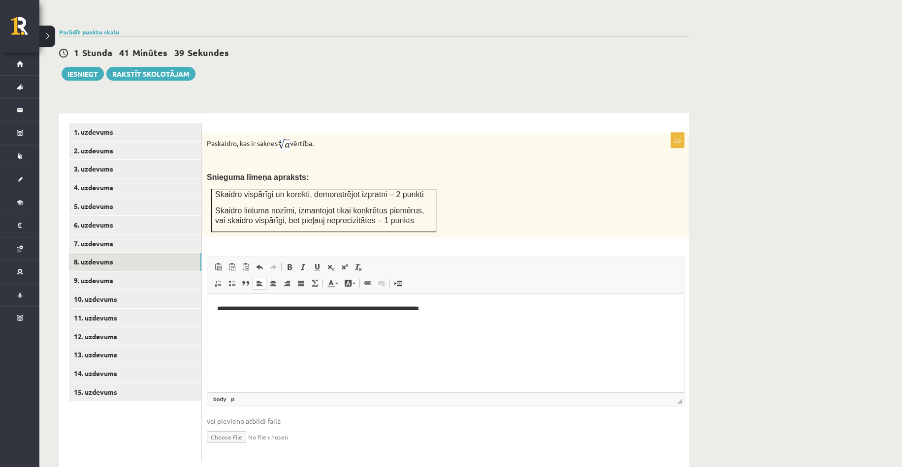
click at [286, 306] on p "**********" at bounding box center [445, 309] width 457 height 10
click at [521, 312] on p "**********" at bounding box center [445, 309] width 457 height 10
click at [537, 198] on div "Paskaidro, kas ir saknes vērtība. Snieguma līmeņa apraksts: Skaidro vispārīgi u…" at bounding box center [445, 185] width 487 height 104
click at [507, 313] on p "**********" at bounding box center [445, 309] width 457 height 10
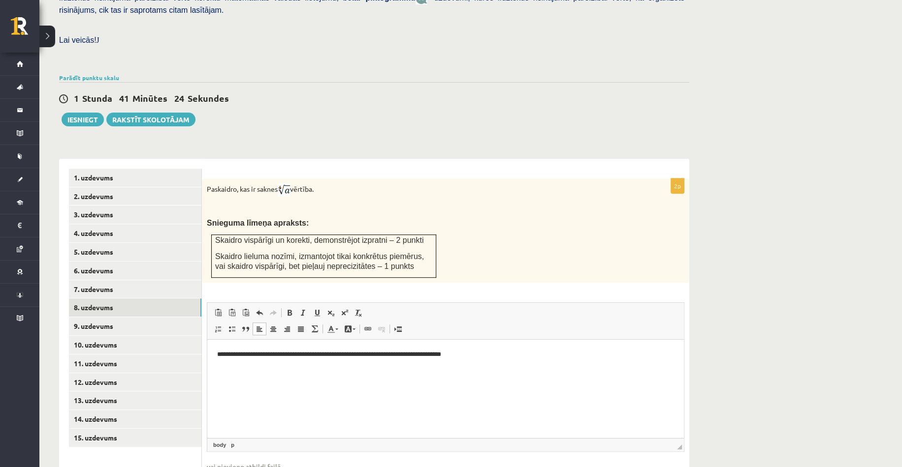
scroll to position [265, 0]
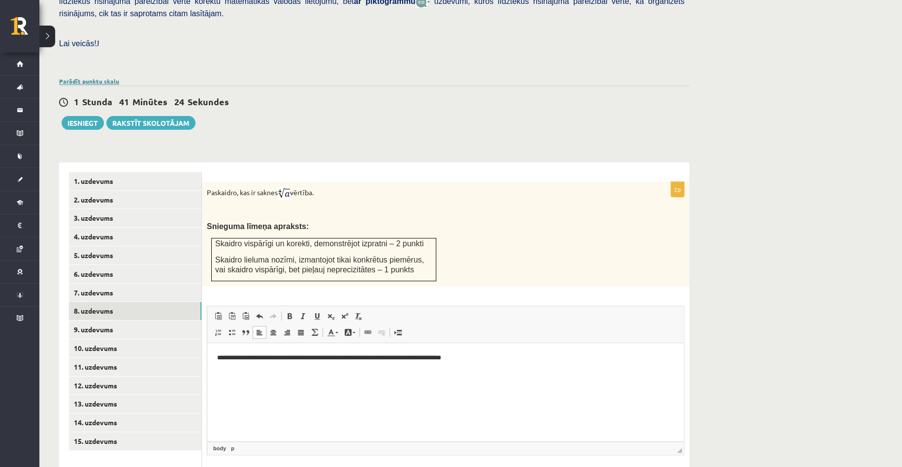
click at [91, 77] on link "Parādīt punktu skalu" at bounding box center [89, 81] width 60 height 8
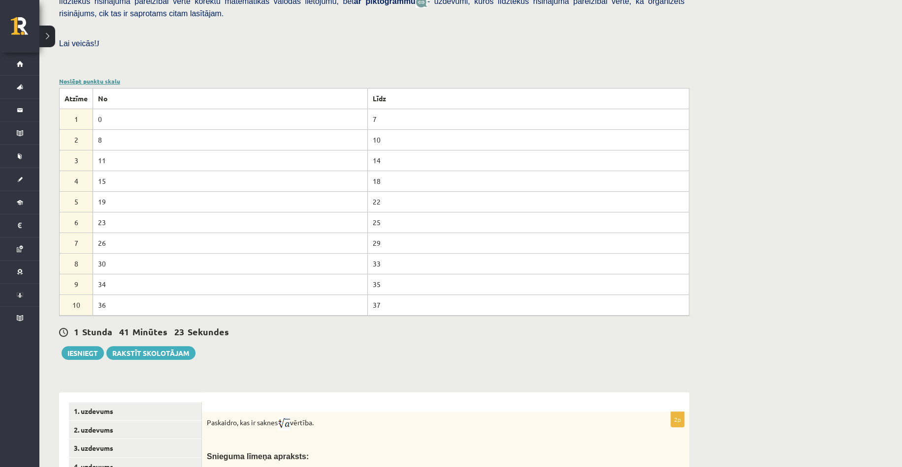
click at [91, 77] on link "Noslēpt punktu skalu" at bounding box center [89, 81] width 61 height 8
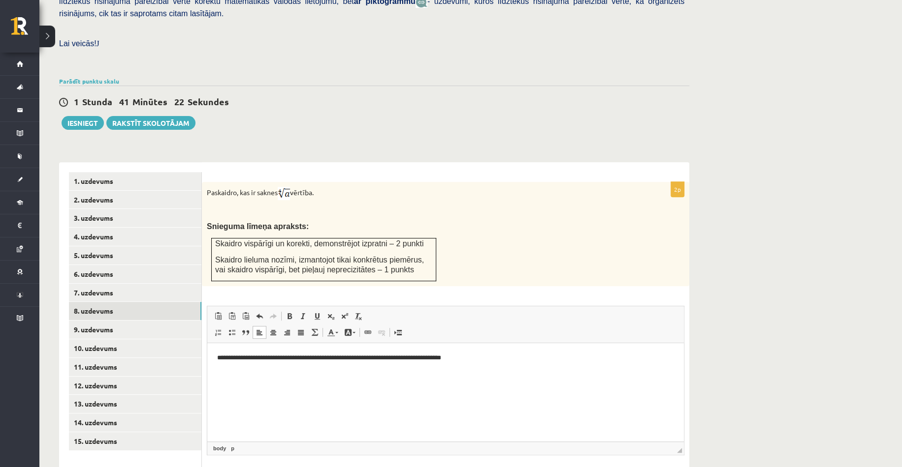
click at [280, 111] on div "Matemātika JK 12.b3 klase 1. ieskaite , Evita Skulme (12.b3 JK klase) Pārbaudes…" at bounding box center [373, 156] width 669 height 767
click at [104, 172] on link "1. uzdevums" at bounding box center [135, 181] width 132 height 18
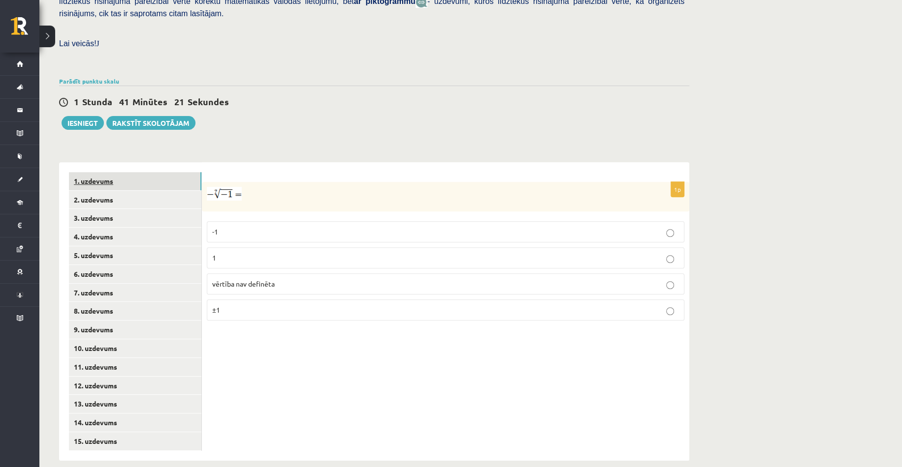
scroll to position [255, 0]
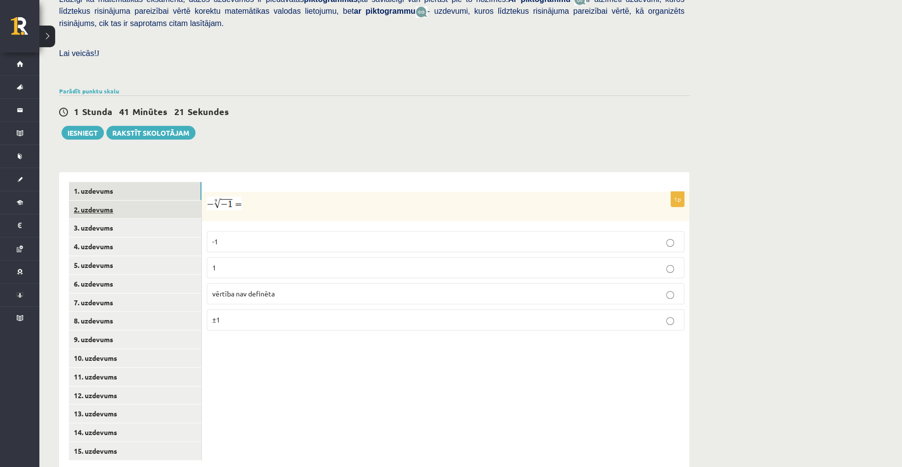
click at [108, 201] on link "2. uzdevums" at bounding box center [135, 210] width 132 height 18
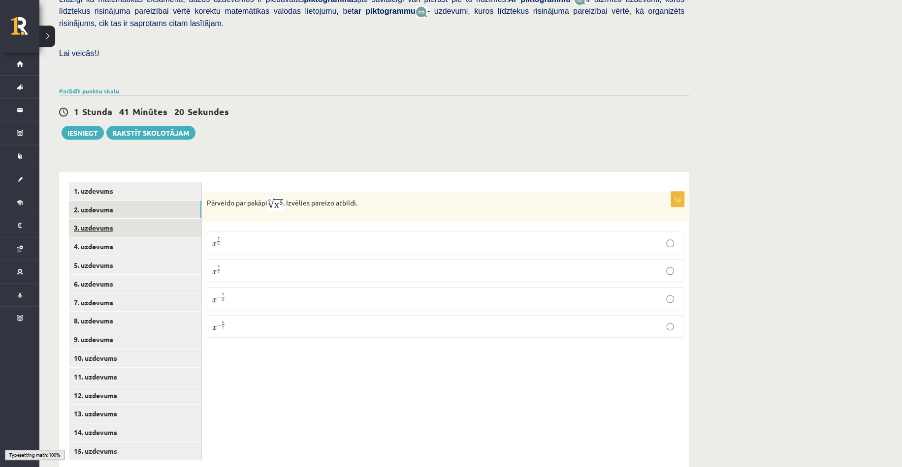
click at [110, 219] on link "3. uzdevums" at bounding box center [135, 228] width 132 height 18
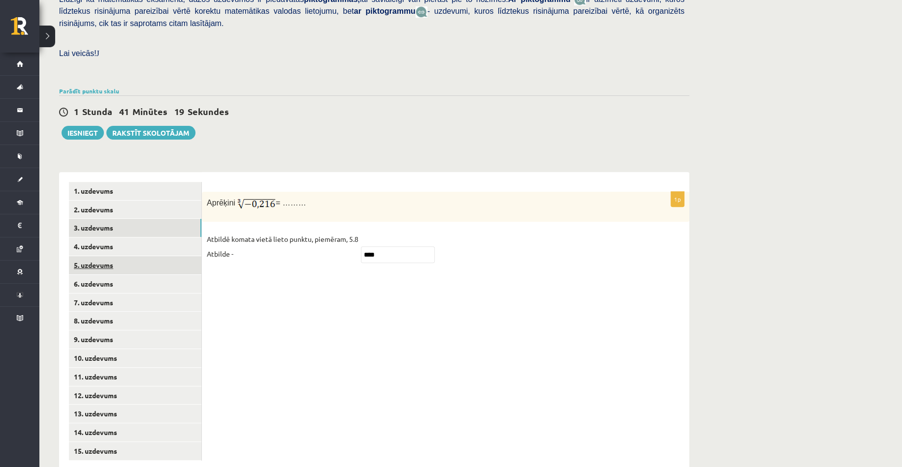
click at [112, 256] on link "5. uzdevums" at bounding box center [135, 265] width 132 height 18
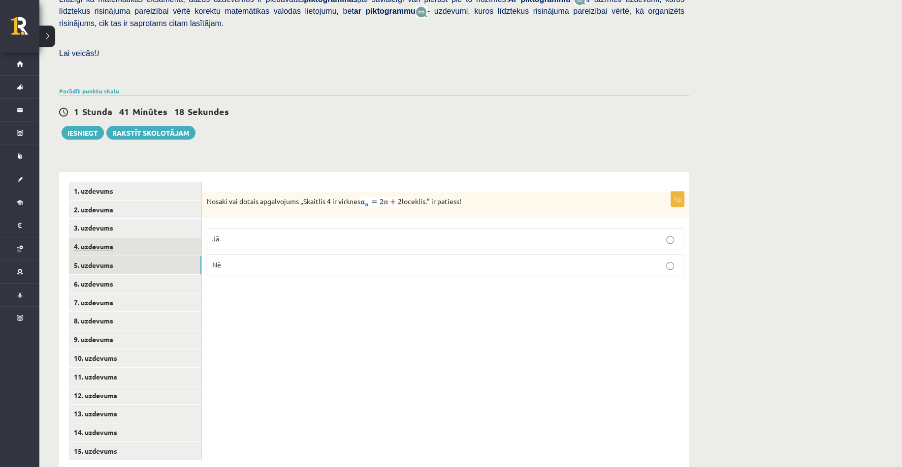
click at [111, 238] on link "4. uzdevums" at bounding box center [135, 247] width 132 height 18
click at [121, 275] on link "6. uzdevums" at bounding box center [135, 284] width 132 height 18
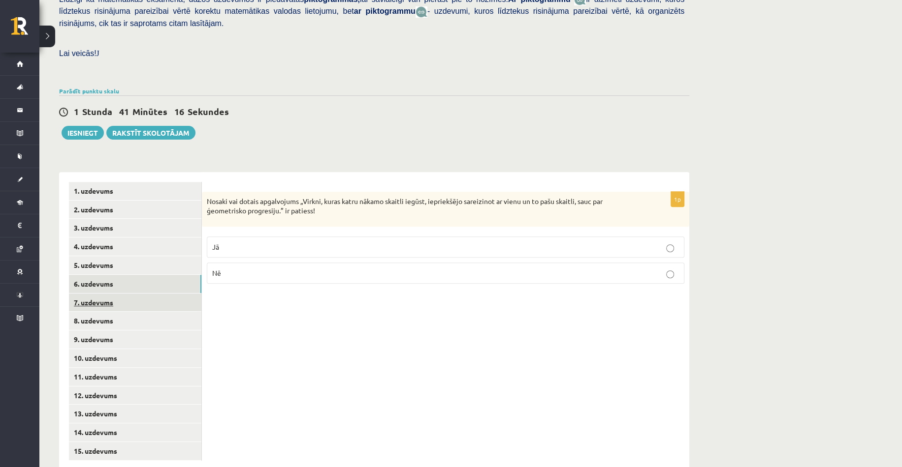
click at [124, 294] on link "7. uzdevums" at bounding box center [135, 303] width 132 height 18
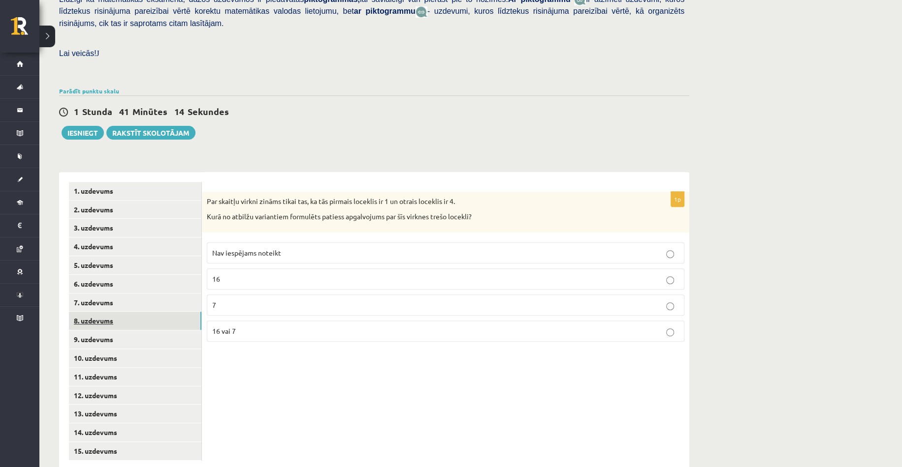
click at [123, 312] on link "8. uzdevums" at bounding box center [135, 321] width 132 height 18
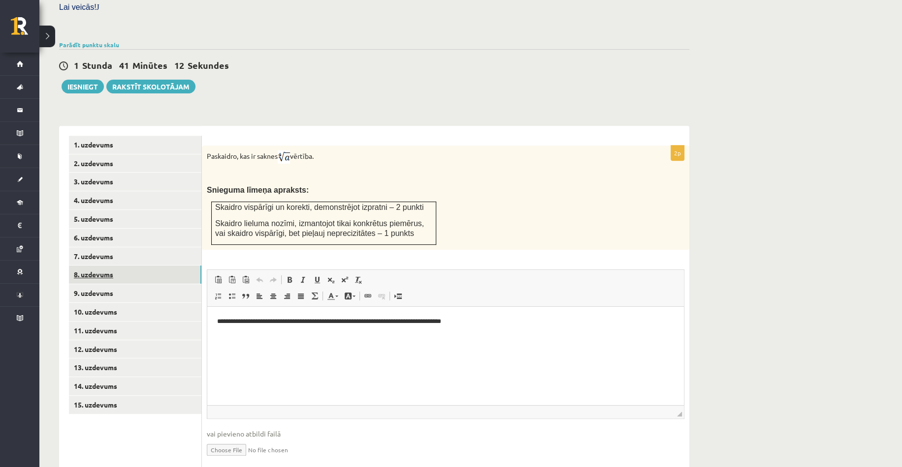
scroll to position [0, 0]
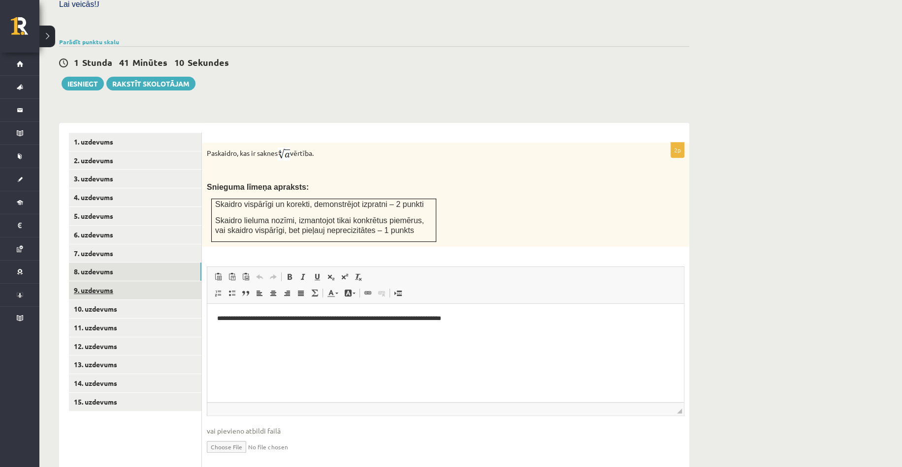
click at [108, 281] on link "9. uzdevums" at bounding box center [135, 290] width 132 height 18
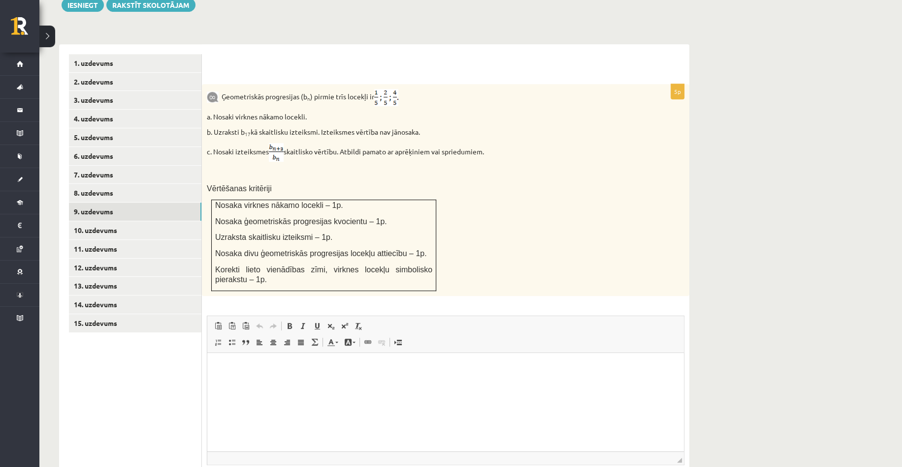
scroll to position [403, 0]
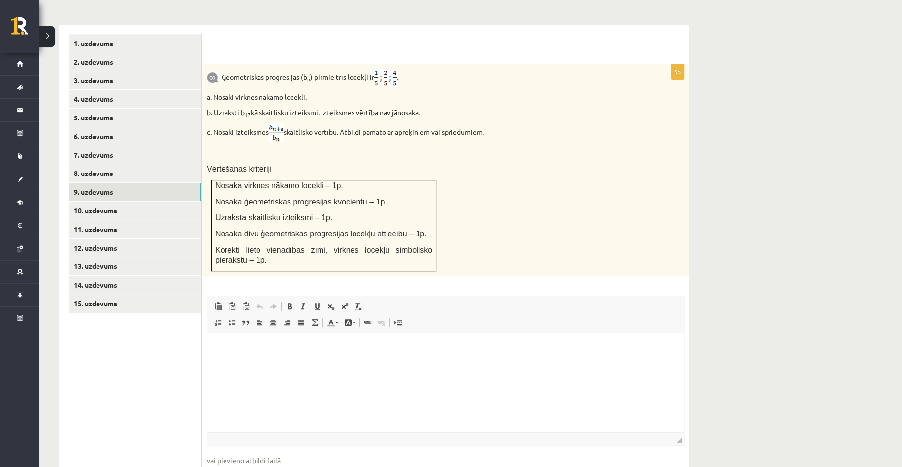
click at [432, 66] on div "Ģeometriskās progresijas (b n ) pirmie trīs locekļi ir a. Nosaki virknes nākamo…" at bounding box center [445, 170] width 487 height 212
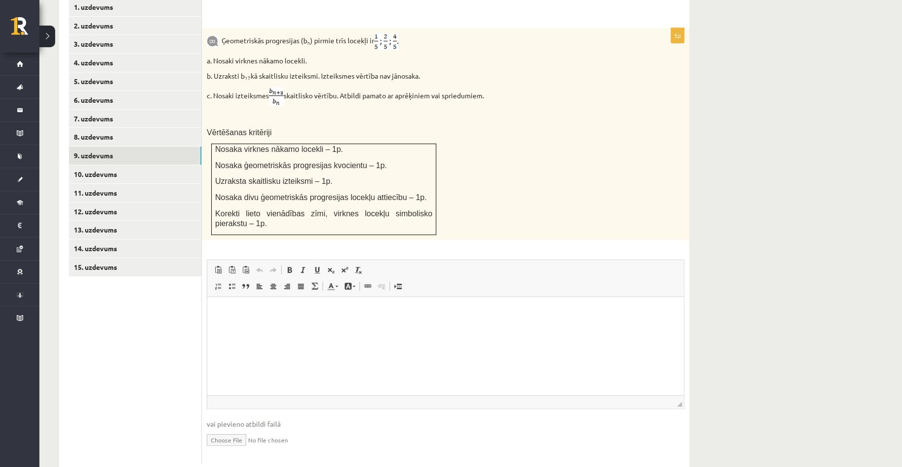
scroll to position [442, 0]
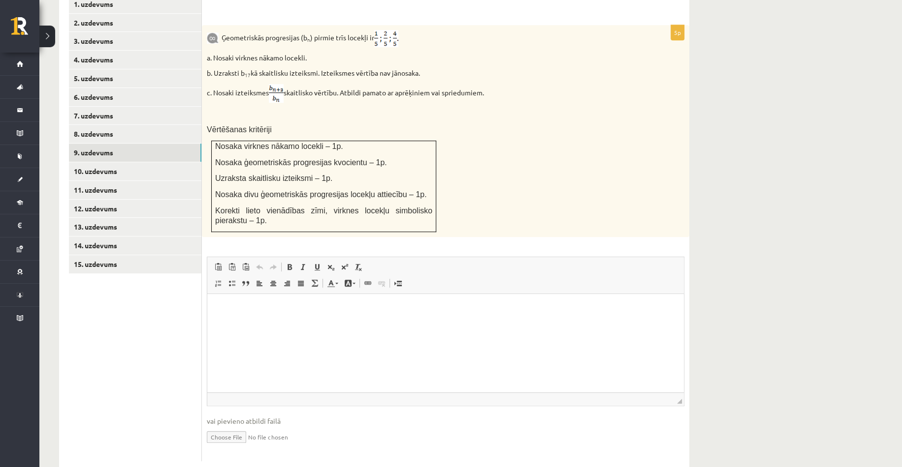
drag, startPoint x: 222, startPoint y: 15, endPoint x: 378, endPoint y: 16, distance: 156.0
click at [378, 30] on p "Ģeometriskās progresijas (b n ) pirmie trīs locekļi ir" at bounding box center [421, 38] width 428 height 17
copy p "Ģeometriskās progresijas (b n ) pirmie trīs locekļi ir"
click at [227, 53] on p "a. Nosaki virknes nākamo locekli." at bounding box center [421, 58] width 428 height 10
drag, startPoint x: 215, startPoint y: 32, endPoint x: 310, endPoint y: 37, distance: 94.6
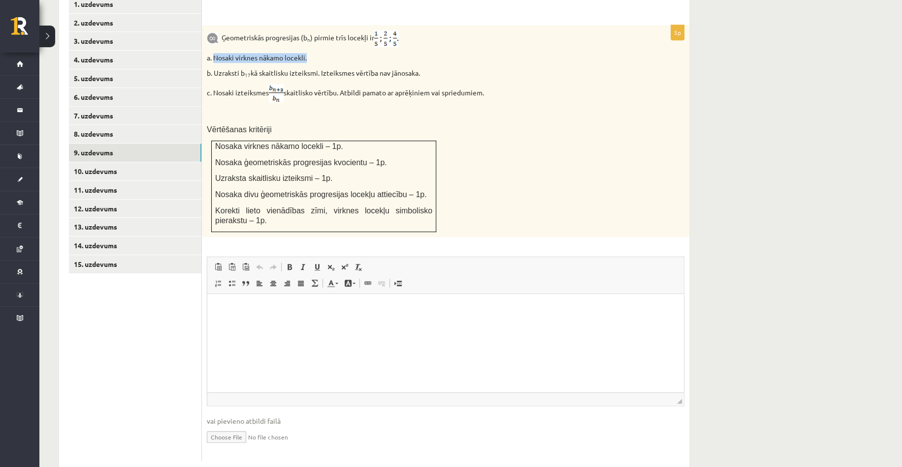
click at [310, 53] on p "a. Nosaki virknes nākamo locekli." at bounding box center [421, 58] width 428 height 10
copy p "Nosaki virknes nākamo locekli."
drag, startPoint x: 215, startPoint y: 49, endPoint x: 426, endPoint y: 54, distance: 211.6
click at [426, 68] on p "b. Uzraksti b 17 kā skaitlisku izteiksmi. Izteiksmes vērtība nav jānosaka." at bounding box center [421, 73] width 428 height 10
copy p "Uzraksti b 17 kā skaitlisku izteiksmi. Izteiksmes vērtība nav jānosaka."
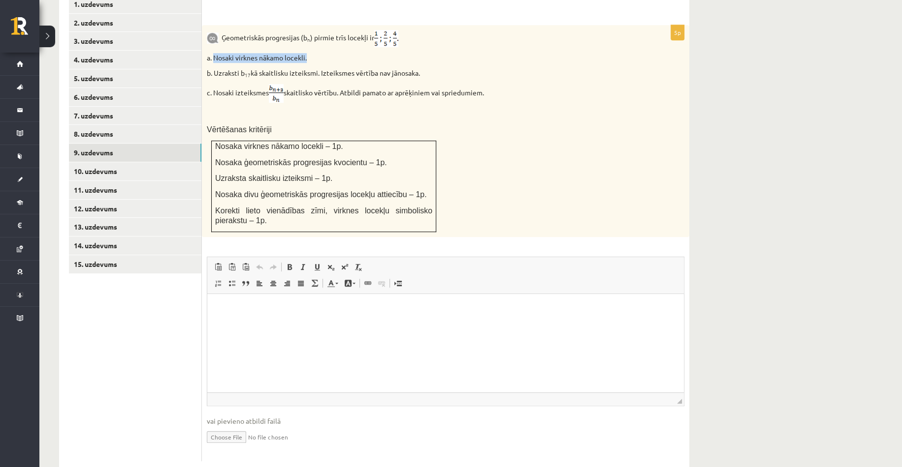
drag, startPoint x: 214, startPoint y: 68, endPoint x: 494, endPoint y: 73, distance: 280.1
click at [494, 84] on p "c. Nosaki izteiksmes skaitlisko vērtību. Atbildi pamato ar aprēķiniem vai sprie…" at bounding box center [421, 93] width 428 height 19
copy p "Nosaki izteiksmes skaitlisko vērtību. Atbildi pamato ar aprēķiniem vai spriedum…"
click at [502, 84] on p "c. Nosaki izteiksmes skaitlisko vērtību. Atbildi pamato ar aprēķiniem vai sprie…" at bounding box center [421, 93] width 428 height 19
click at [283, 84] on img at bounding box center [276, 93] width 15 height 19
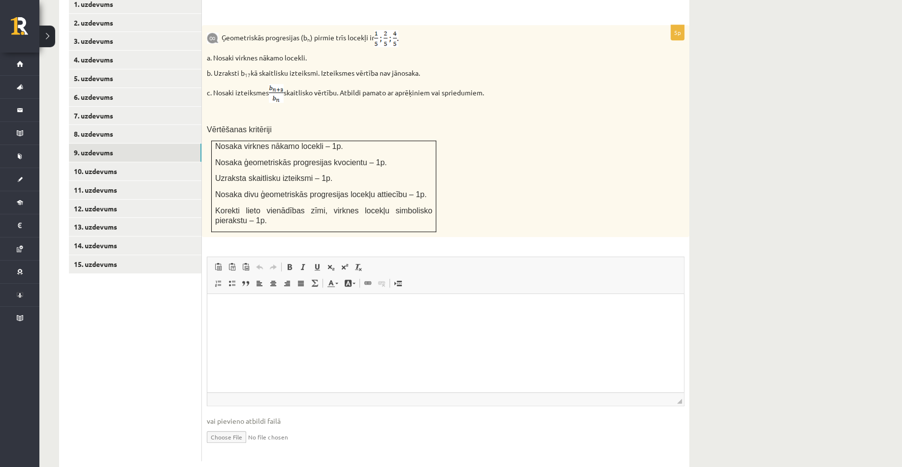
click at [283, 84] on img at bounding box center [276, 93] width 15 height 19
click at [159, 181] on link "11. uzdevums" at bounding box center [135, 190] width 132 height 18
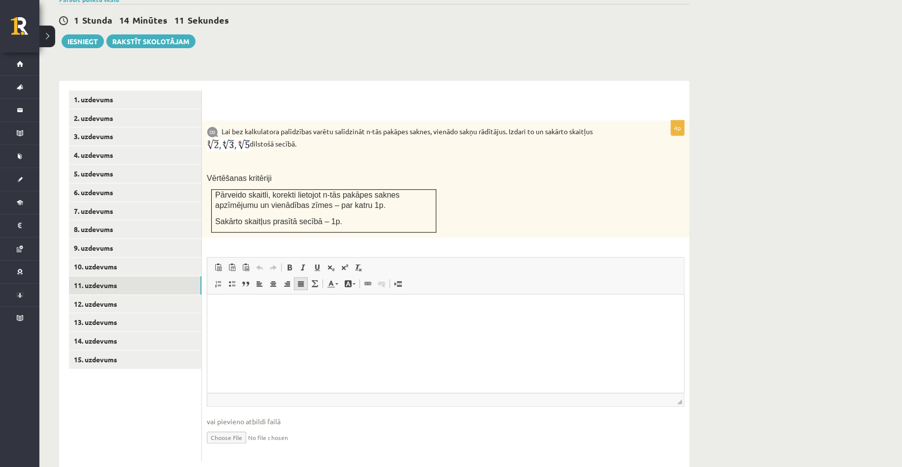
scroll to position [0, 0]
click at [114, 258] on link "10. uzdevums" at bounding box center [135, 267] width 132 height 18
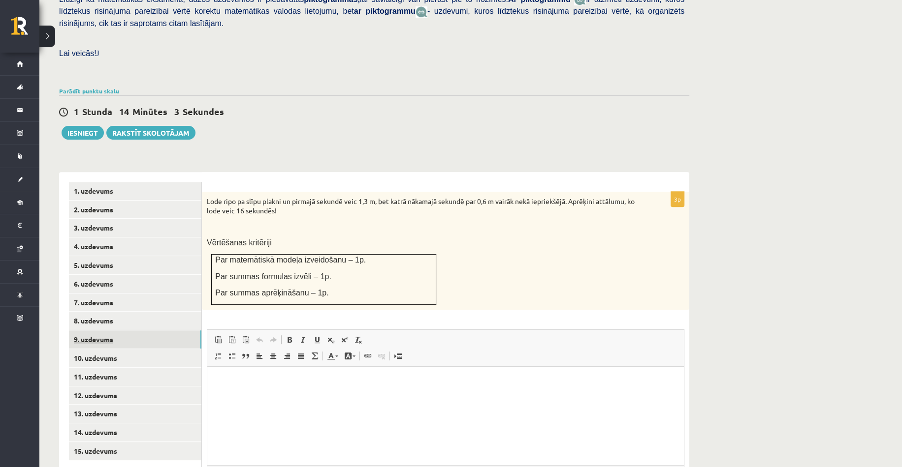
click at [99, 331] on link "9. uzdevums" at bounding box center [135, 340] width 132 height 18
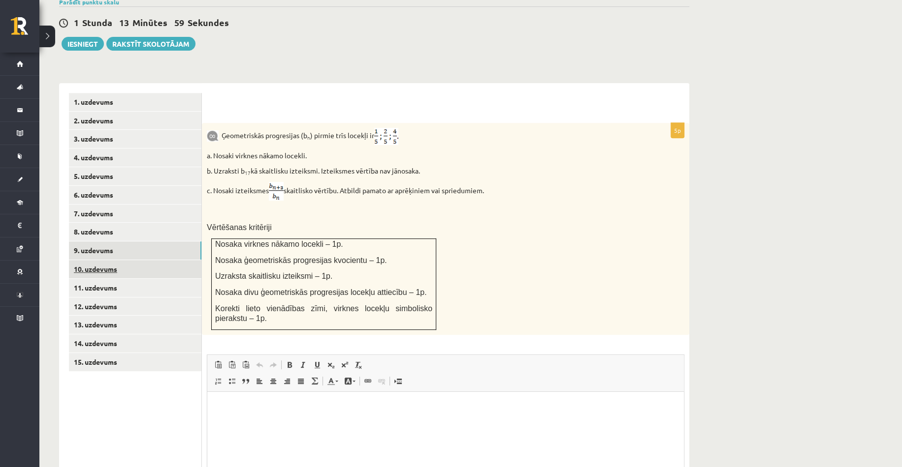
click at [118, 260] on link "10. uzdevums" at bounding box center [135, 269] width 132 height 18
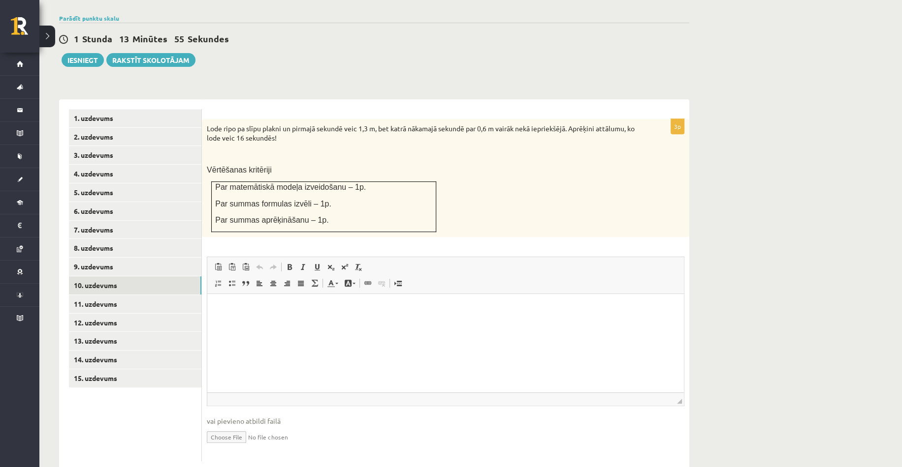
click at [703, 174] on div "Matemātika JK 12.b3 klase 1. ieskaite , Evita Skulme (12.b3 JK klase) Pārbaudes…" at bounding box center [373, 100] width 669 height 781
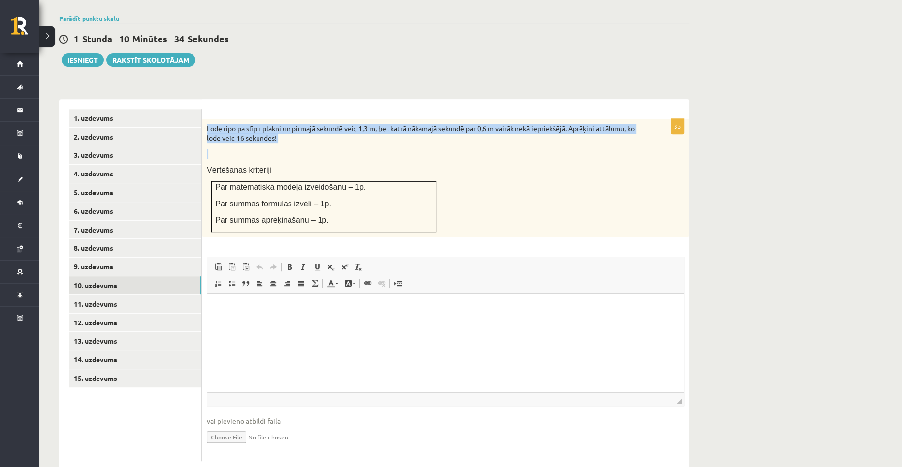
drag, startPoint x: 205, startPoint y: 101, endPoint x: 298, endPoint y: 124, distance: 96.2
click at [298, 124] on div "Lode ripo pa slīpu plakni un pirmajā sekundē veic 1,3 m, bet katrā nākamajā sek…" at bounding box center [445, 178] width 487 height 118
copy div "Lode ripo pa slīpu plakni un pirmajā sekundē veic 1,3 m, bet katrā nākamajā sek…"
click at [296, 121] on div "Lode ripo pa slīpu plakni un pirmajā sekundē veic 1,3 m, bet katrā nākamajā sek…" at bounding box center [445, 178] width 487 height 118
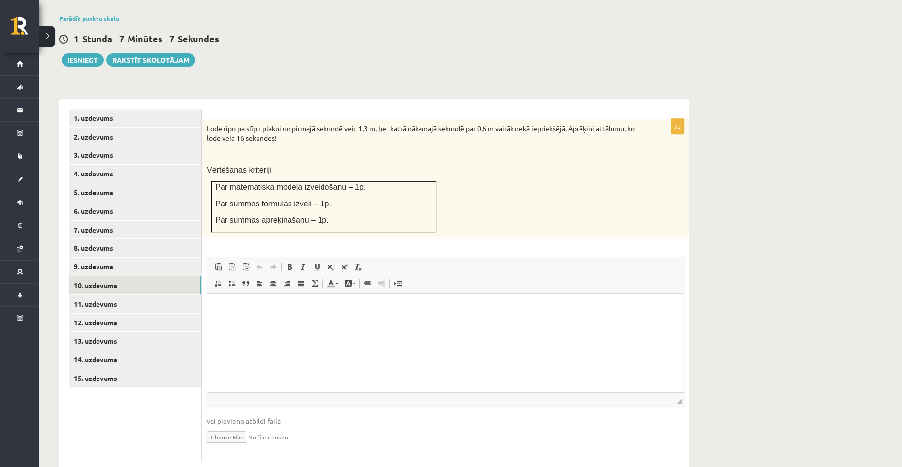
click at [557, 171] on div "Lode ripo pa slīpu plakni un pirmajā sekundē veic 1,3 m, bet katrā nākamajā sek…" at bounding box center [445, 178] width 487 height 118
click at [122, 258] on link "9. uzdevums" at bounding box center [135, 267] width 132 height 18
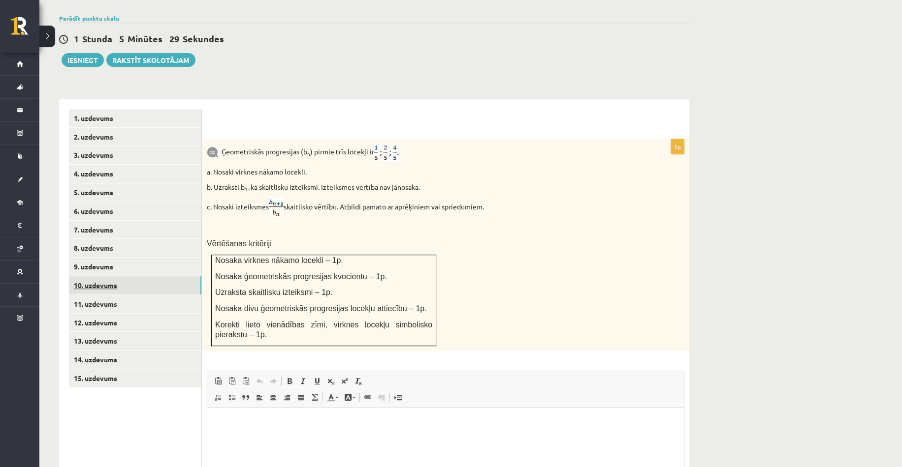
click at [125, 277] on link "10. uzdevums" at bounding box center [135, 286] width 132 height 18
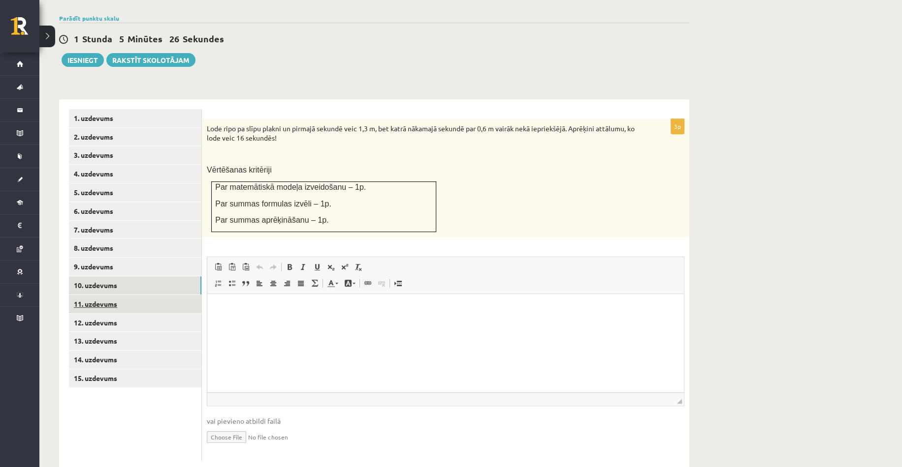
click at [172, 295] on link "11. uzdevums" at bounding box center [135, 304] width 132 height 18
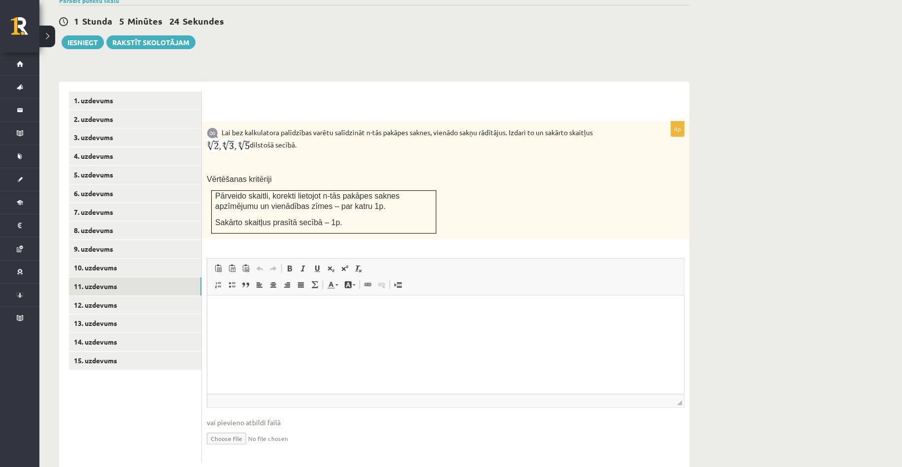
scroll to position [346, 0]
click at [240, 138] on img at bounding box center [228, 145] width 43 height 14
click at [620, 198] on div "Lai bez kalkulatora palīdzības varētu salīdzināt n-tās pakāpes saknes, vienādo …" at bounding box center [445, 179] width 487 height 117
click at [477, 125] on p "Lai bez kalkulatora palīdzības varētu salīdzināt n-tās pakāpes saknes, vienādo …" at bounding box center [421, 138] width 428 height 26
click at [761, 150] on div "Matemātika JK 12.b3 klase 1. ieskaite , Evita Skulme (12.b3 JK klase) Pārbaudes…" at bounding box center [470, 91] width 862 height 800
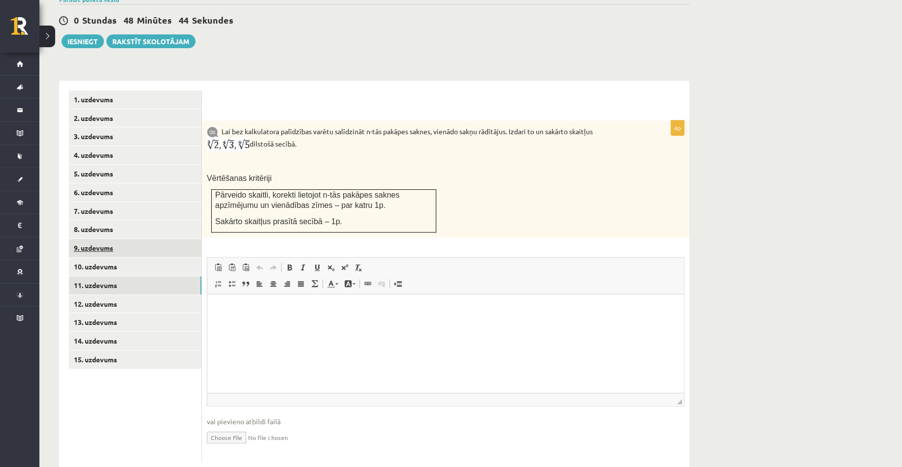
click at [90, 239] on link "9. uzdevums" at bounding box center [135, 248] width 132 height 18
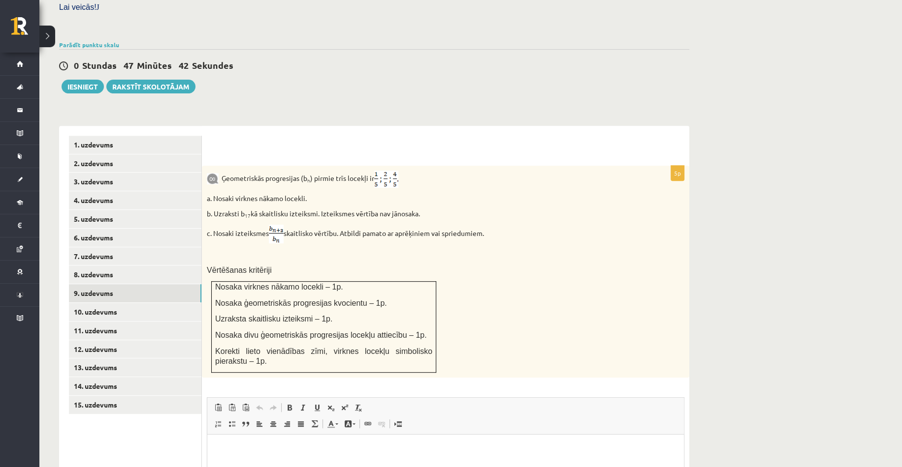
scroll to position [297, 0]
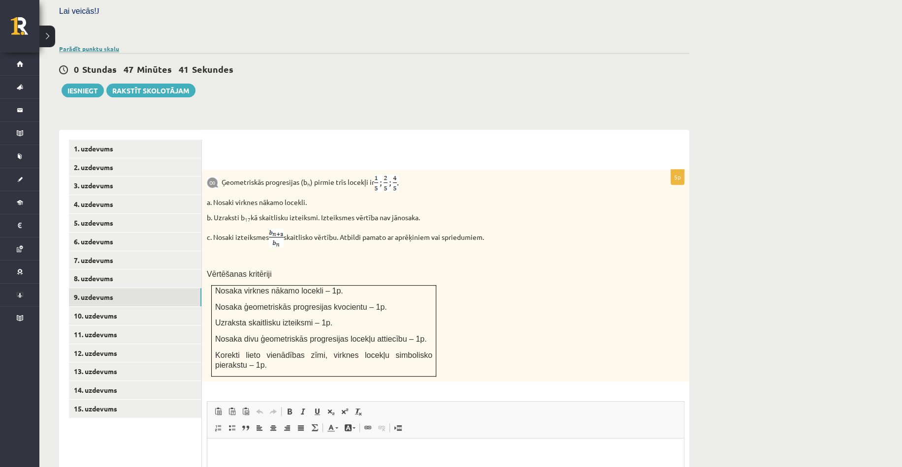
click at [79, 45] on link "Parādīt punktu skalu" at bounding box center [89, 49] width 60 height 8
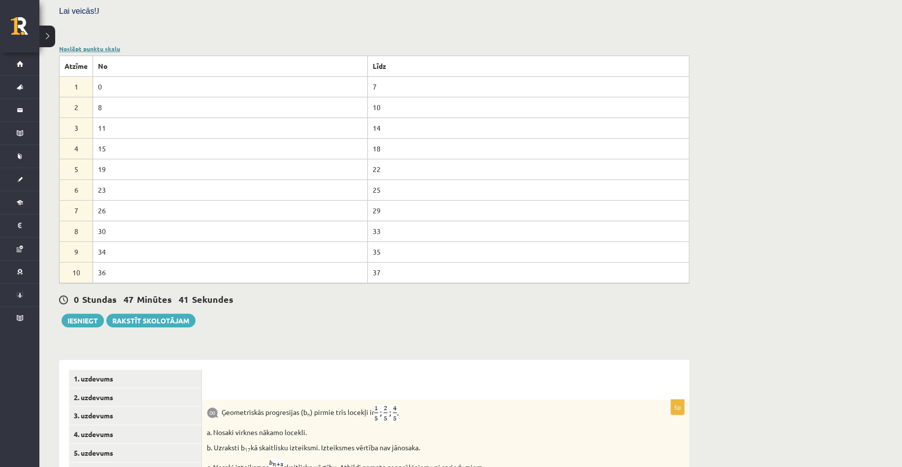
click at [79, 45] on link "Noslēpt punktu skalu" at bounding box center [89, 49] width 61 height 8
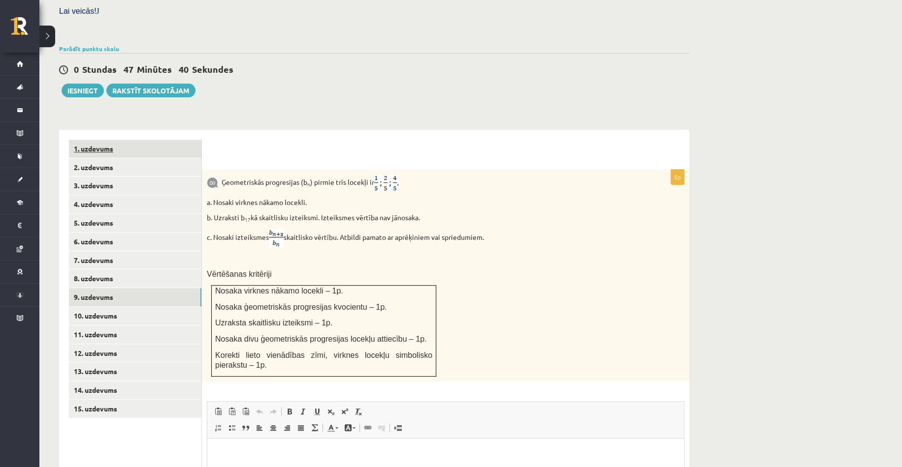
click at [91, 140] on link "1. uzdevums" at bounding box center [135, 149] width 132 height 18
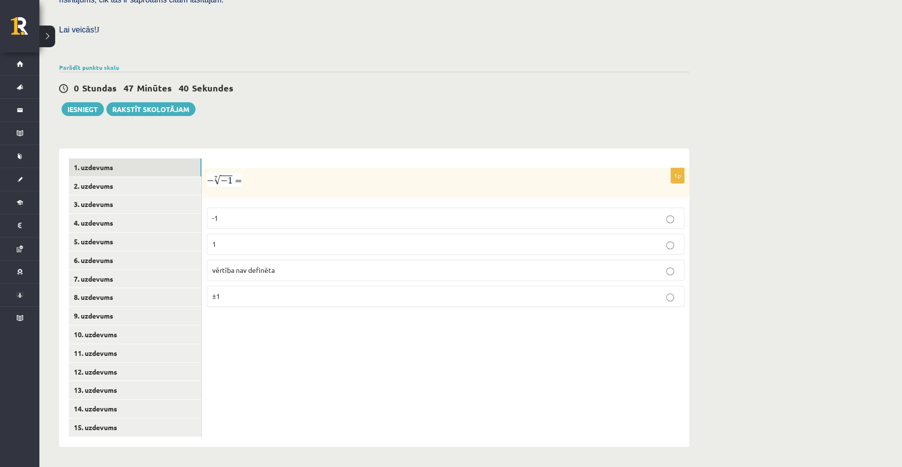
scroll to position [255, 0]
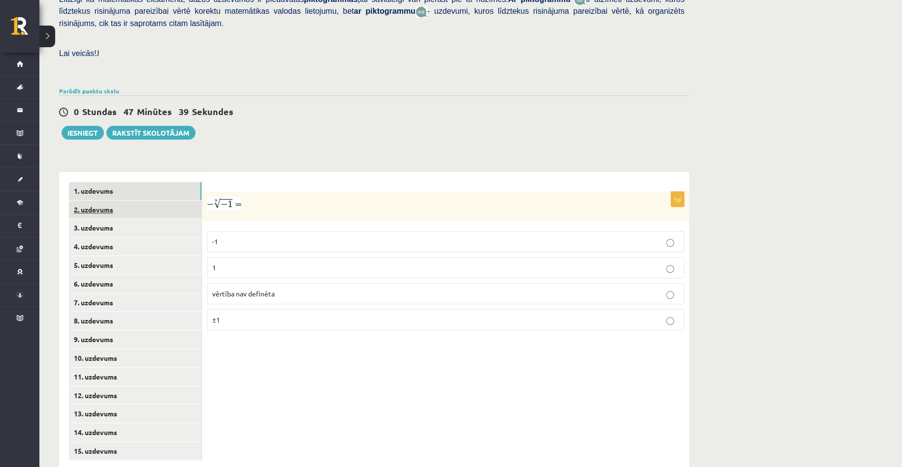
click at [101, 201] on link "2. uzdevums" at bounding box center [135, 210] width 132 height 18
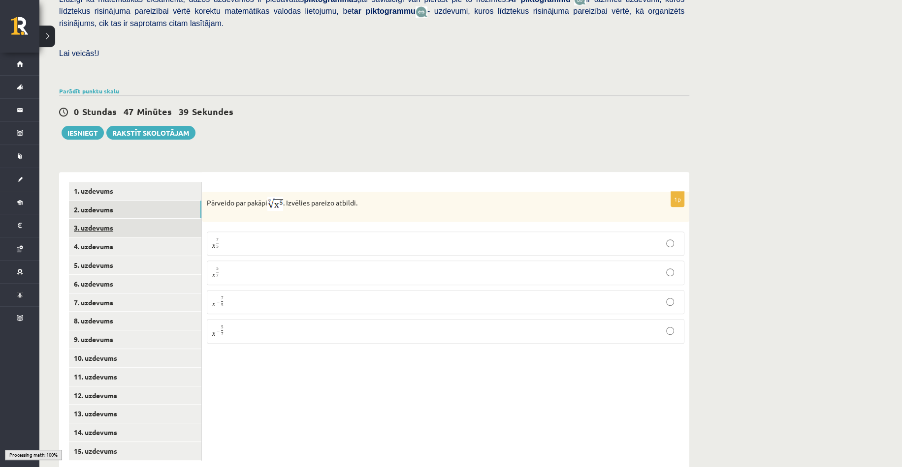
click at [103, 219] on link "3. uzdevums" at bounding box center [135, 228] width 132 height 18
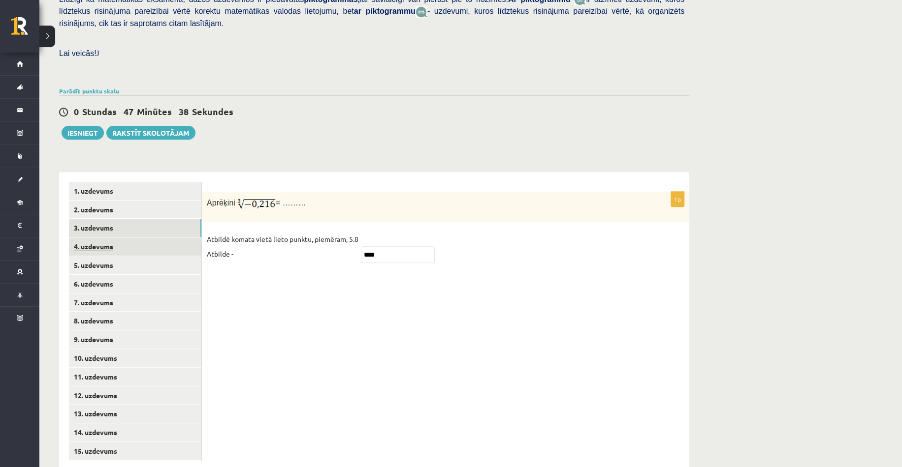
click at [104, 238] on link "4. uzdevums" at bounding box center [135, 247] width 132 height 18
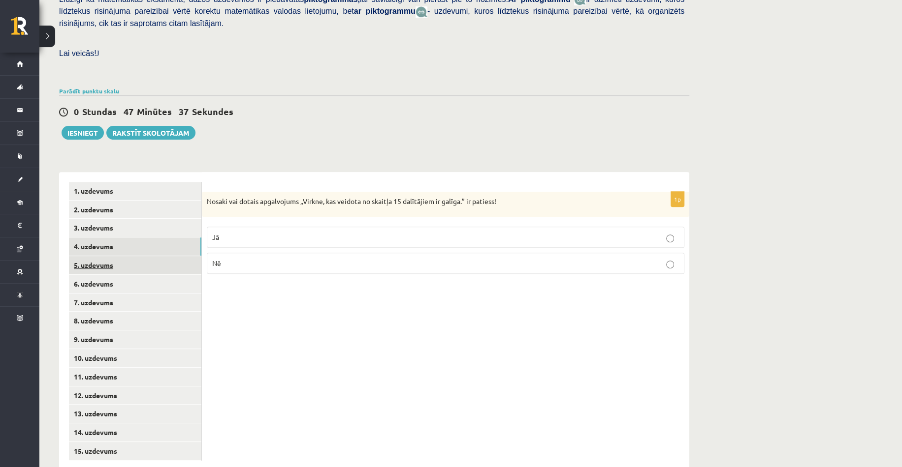
click at [107, 256] on link "5. uzdevums" at bounding box center [135, 265] width 132 height 18
click at [109, 275] on link "6. uzdevums" at bounding box center [135, 284] width 132 height 18
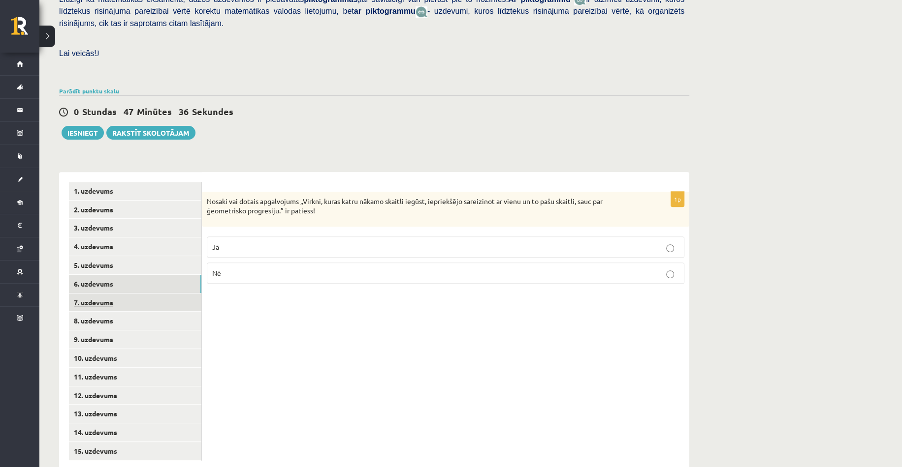
click at [106, 294] on link "7. uzdevums" at bounding box center [135, 303] width 132 height 18
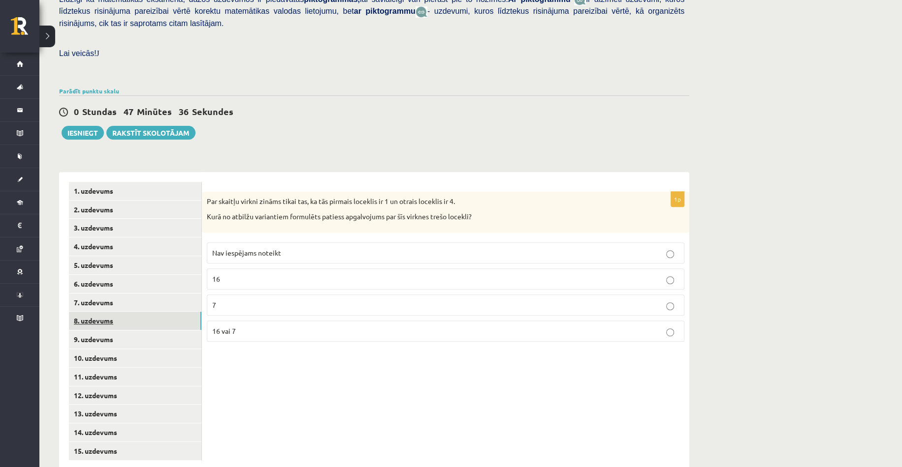
click at [100, 312] on link "8. uzdevums" at bounding box center [135, 321] width 132 height 18
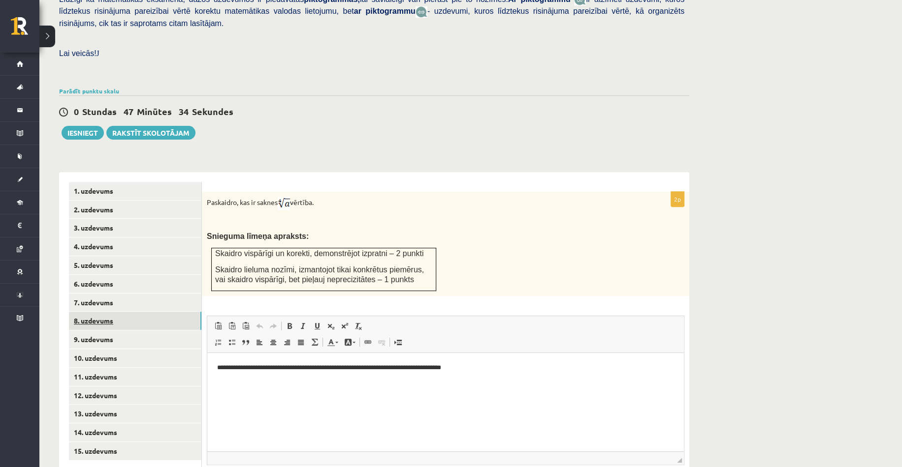
scroll to position [0, 0]
click at [90, 331] on link "9. uzdevums" at bounding box center [135, 340] width 132 height 18
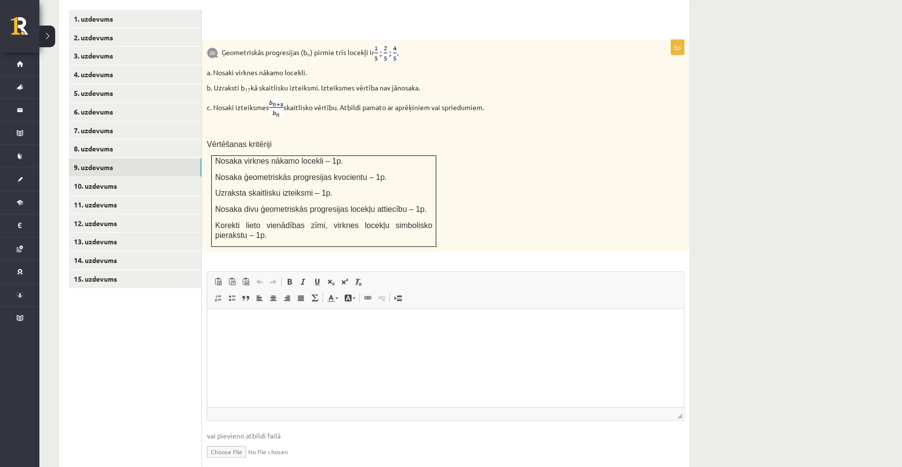
scroll to position [442, 0]
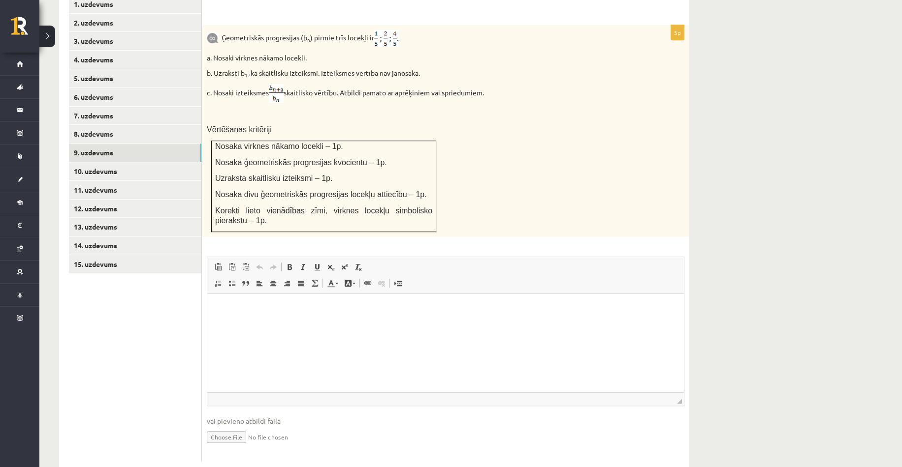
click at [590, 210] on div "Ģeometriskās progresijas (b n ) pirmie trīs locekļi ir a. Nosaki virknes nākamo…" at bounding box center [445, 131] width 487 height 212
click at [225, 427] on input "file" at bounding box center [445, 437] width 477 height 20
type input "**********"
click at [233, 447] on link "Iesniegtā atbilde" at bounding box center [233, 452] width 53 height 10
click at [109, 162] on link "10. uzdevums" at bounding box center [135, 171] width 132 height 18
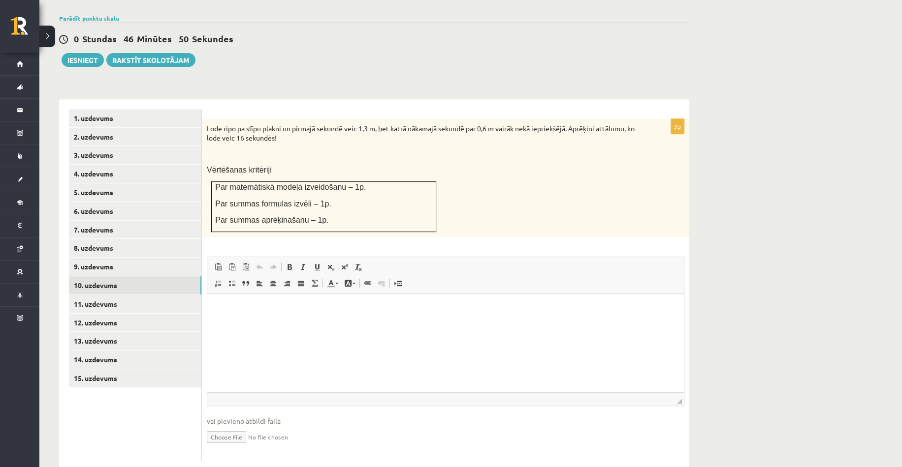
scroll to position [0, 0]
click at [223, 427] on input "file" at bounding box center [445, 437] width 477 height 20
type input "**********"
click at [232, 447] on link "Iesniegtā atbilde" at bounding box center [233, 452] width 53 height 10
click at [107, 295] on link "11. uzdevums" at bounding box center [135, 304] width 132 height 18
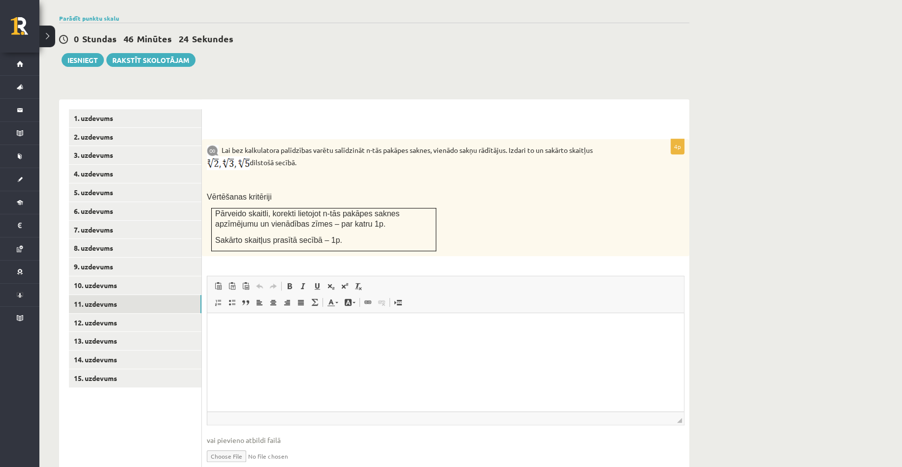
click at [214, 446] on input "file" at bounding box center [445, 456] width 477 height 20
click at [516, 189] on div "Lai bez kalkulatora palīdzības varētu salīdzināt n-tās pakāpes saknes, vienādo …" at bounding box center [445, 197] width 487 height 117
click at [110, 314] on link "12. uzdevums" at bounding box center [135, 323] width 132 height 18
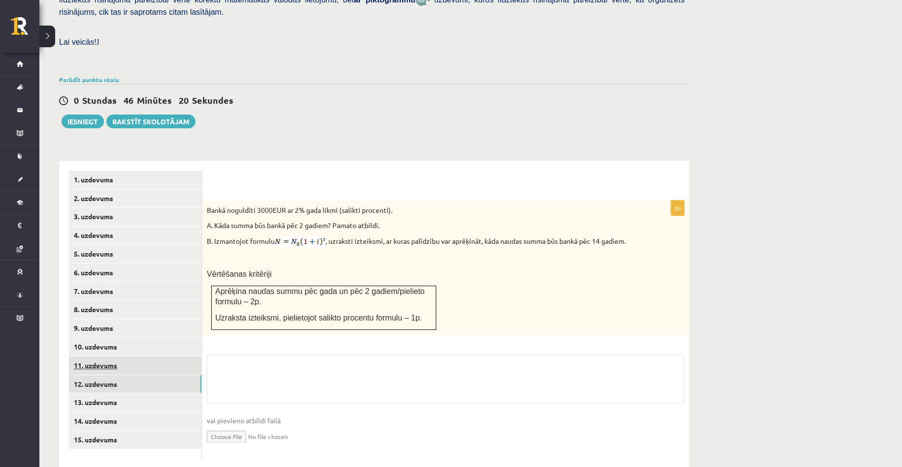
click at [113, 357] on link "11. uzdevums" at bounding box center [135, 366] width 132 height 18
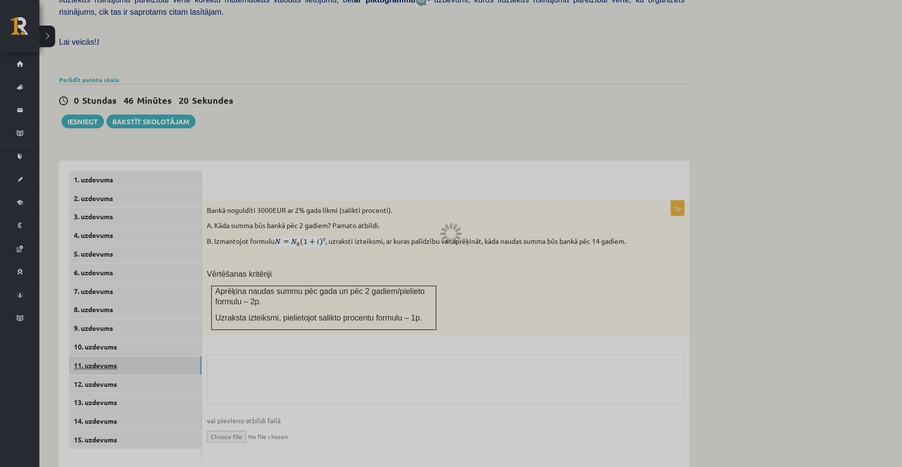
scroll to position [255, 0]
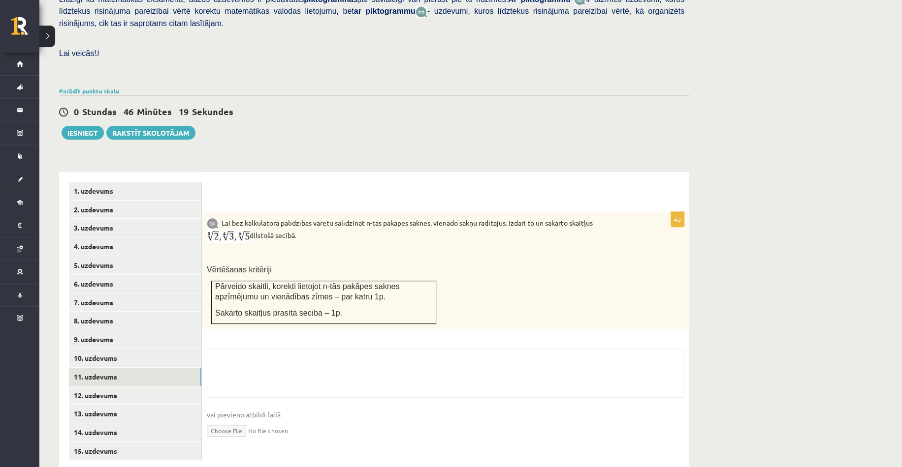
click at [523, 271] on div "Lai bez kalkulatora palīdzības varētu salīdzināt n-tās pakāpes saknes, vienādo …" at bounding box center [445, 270] width 487 height 117
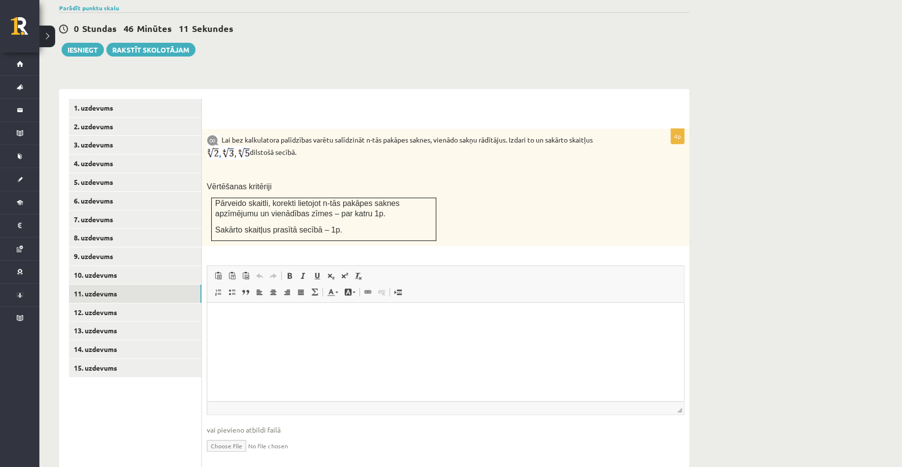
scroll to position [346, 0]
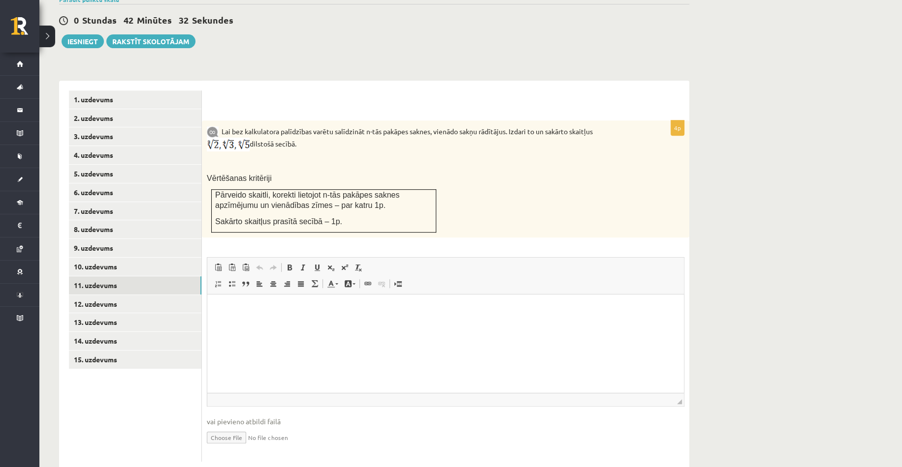
click at [209, 427] on input "file" at bounding box center [445, 437] width 477 height 20
type input "**********"
click at [210, 447] on link "Iesniegtā atbilde" at bounding box center [233, 452] width 53 height 10
click at [572, 228] on div "4p Lai bez kalkulatora palīdzības varētu salīdzināt n-tās pakāpes saknes, vienā…" at bounding box center [445, 297] width 487 height 352
click at [145, 295] on link "12. uzdevums" at bounding box center [135, 304] width 132 height 18
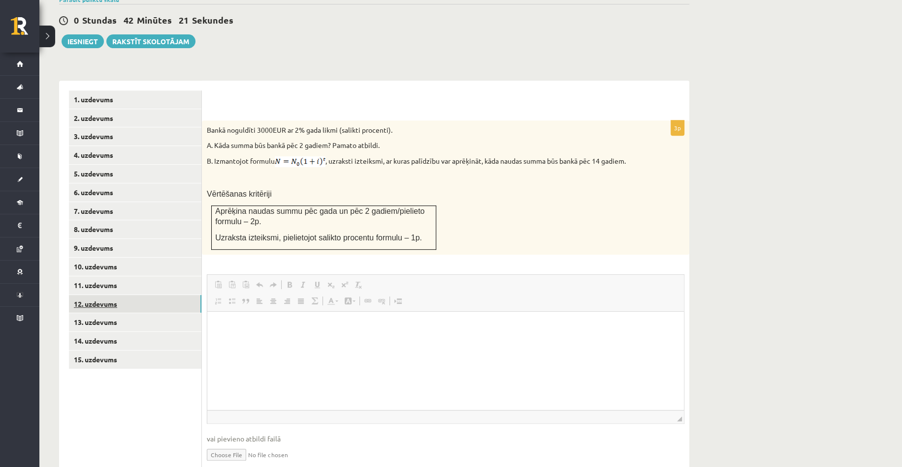
scroll to position [0, 0]
click at [124, 313] on link "13. uzdevums" at bounding box center [135, 322] width 132 height 18
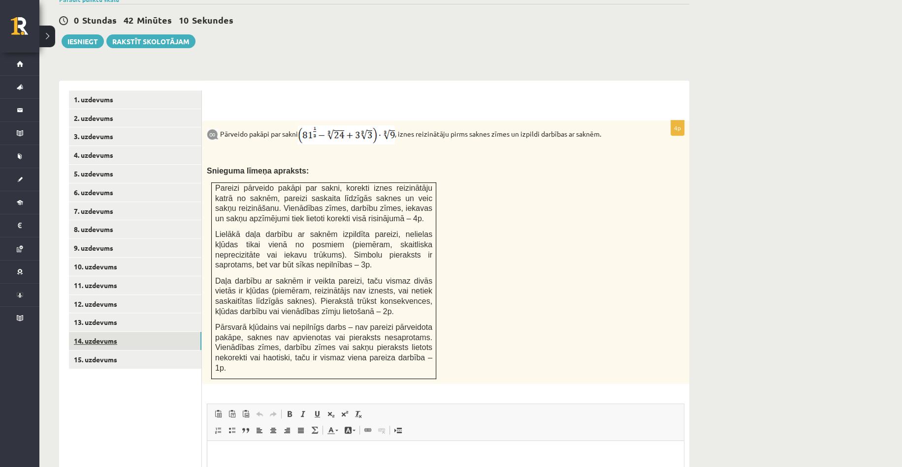
click at [114, 332] on link "14. uzdevums" at bounding box center [135, 341] width 132 height 18
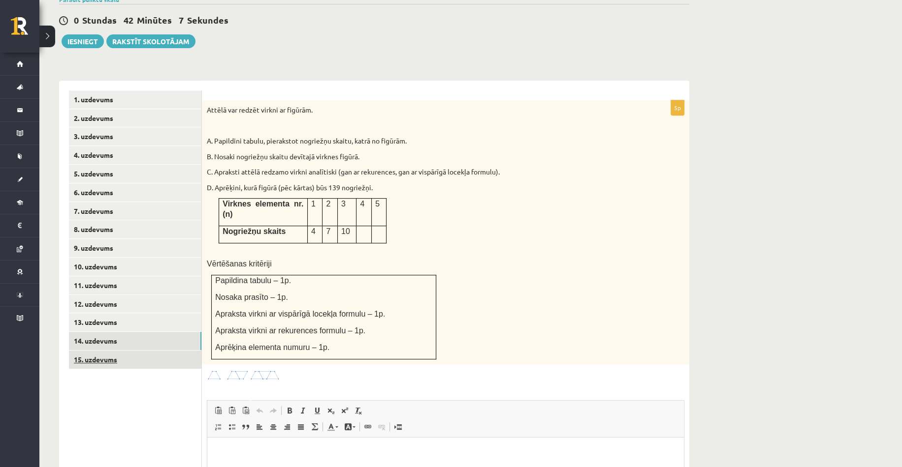
click at [114, 351] on link "15. uzdevums" at bounding box center [135, 360] width 132 height 18
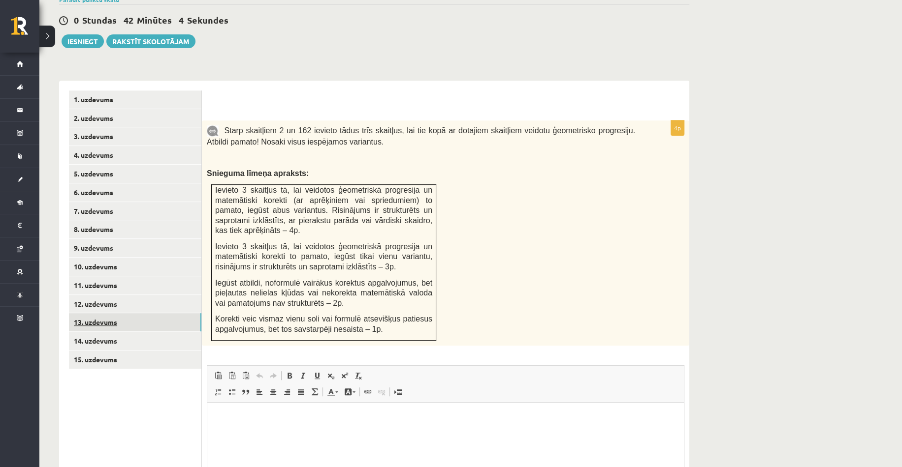
click at [111, 313] on link "13. uzdevums" at bounding box center [135, 322] width 132 height 18
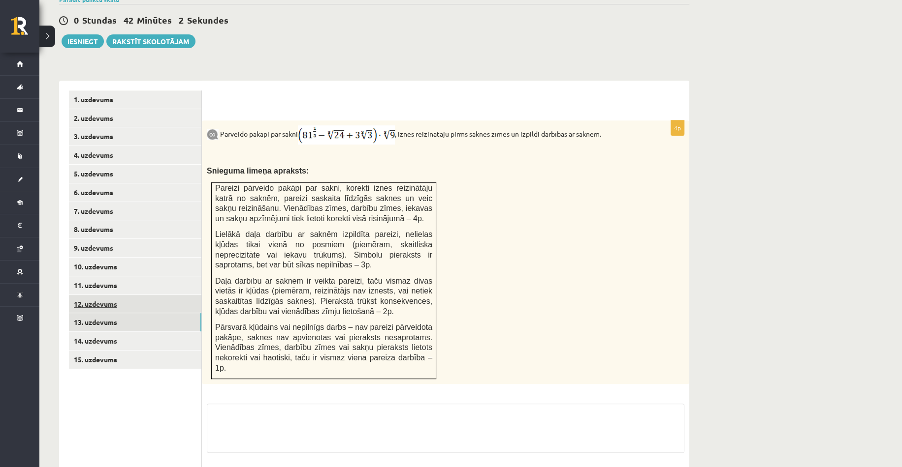
click at [107, 295] on link "12. uzdevums" at bounding box center [135, 304] width 132 height 18
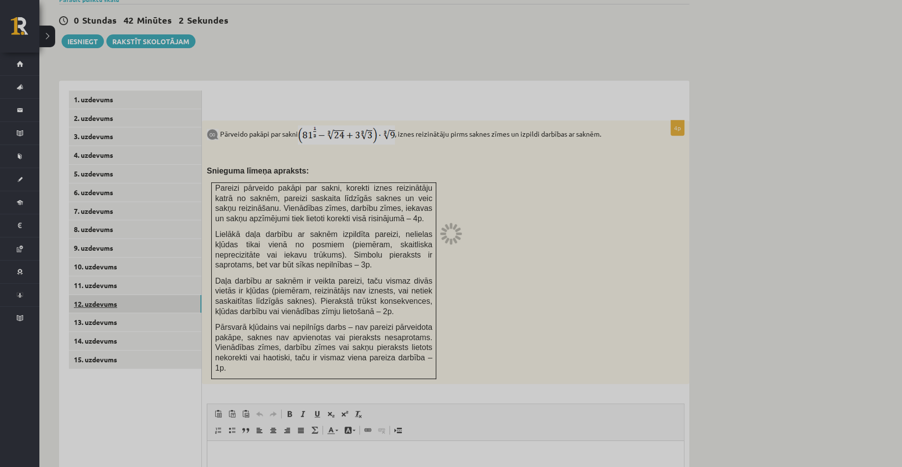
scroll to position [266, 0]
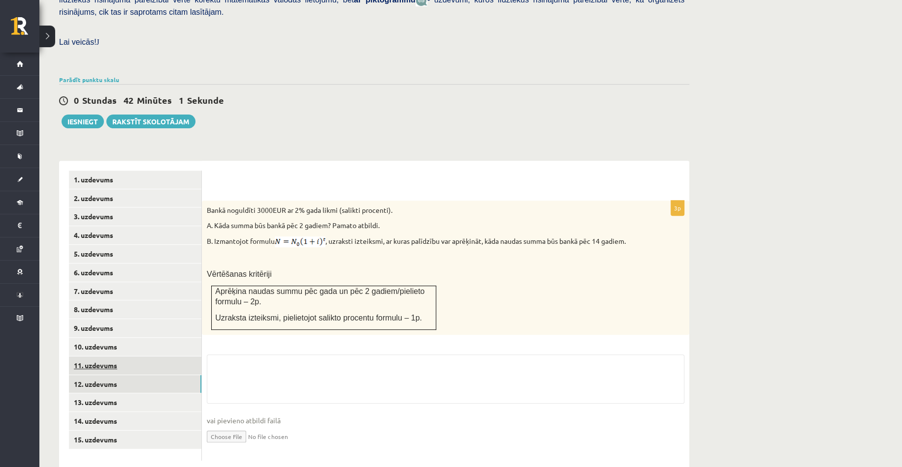
click at [103, 357] on link "11. uzdevums" at bounding box center [135, 366] width 132 height 18
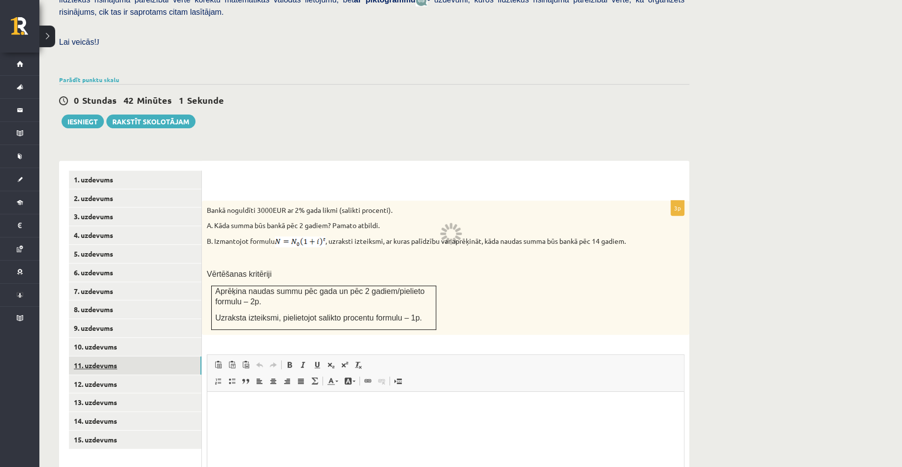
scroll to position [259, 0]
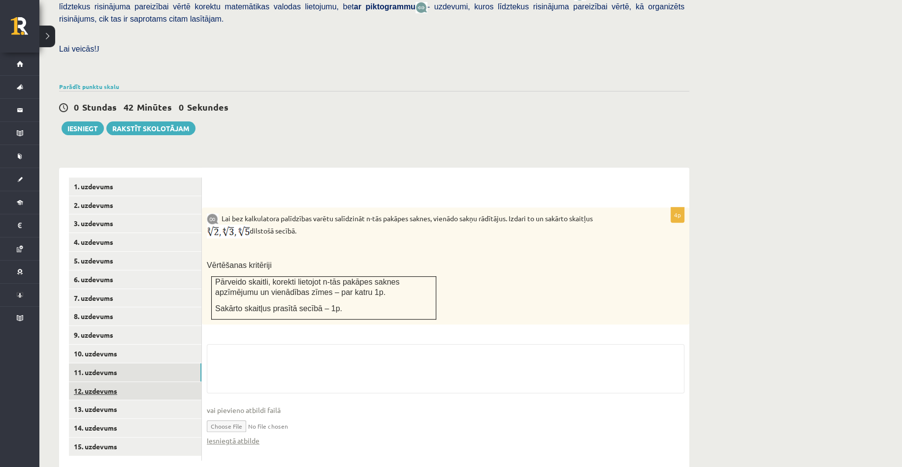
click at [107, 382] on link "12. uzdevums" at bounding box center [135, 391] width 132 height 18
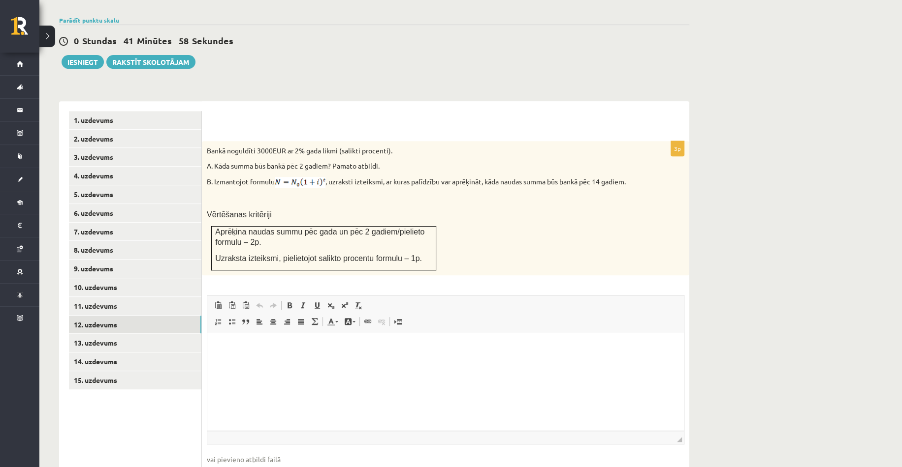
scroll to position [364, 0]
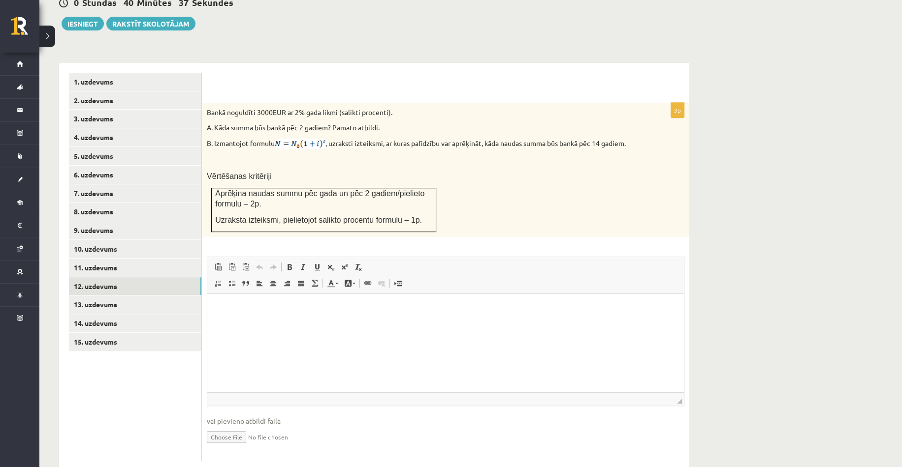
click at [380, 108] on p "Bankā noguldīti 3000EUR ar 2% gada likmi (salikti procenti)." at bounding box center [421, 113] width 428 height 10
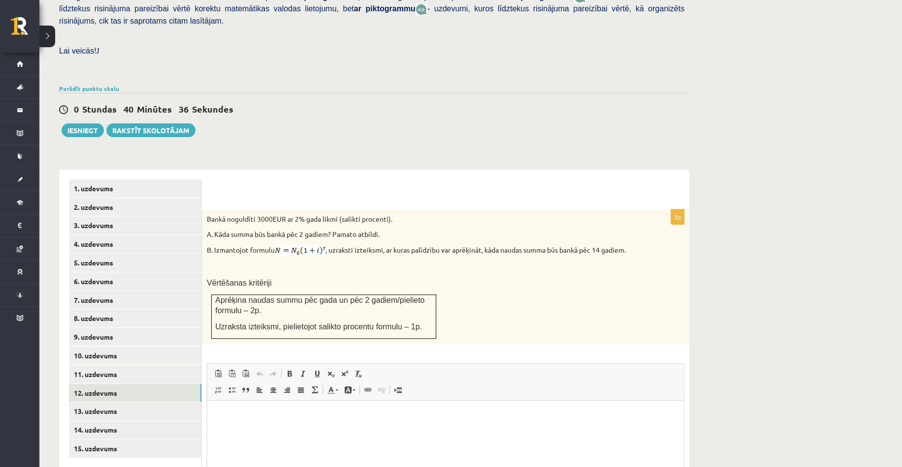
scroll to position [217, 0]
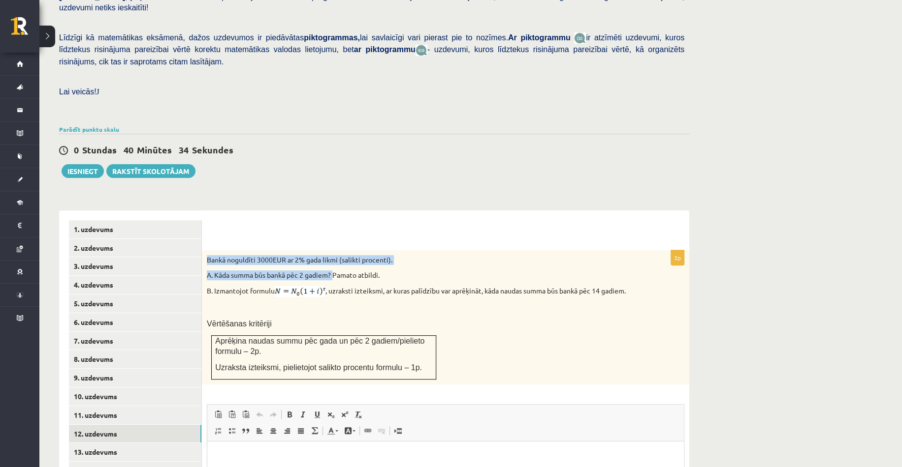
drag, startPoint x: 205, startPoint y: 237, endPoint x: 373, endPoint y: 255, distance: 169.3
click at [340, 253] on div "Bankā noguldīti 3000EUR ar 2% gada likmi (salikti procenti). A. Kāda summa būs …" at bounding box center [445, 317] width 487 height 135
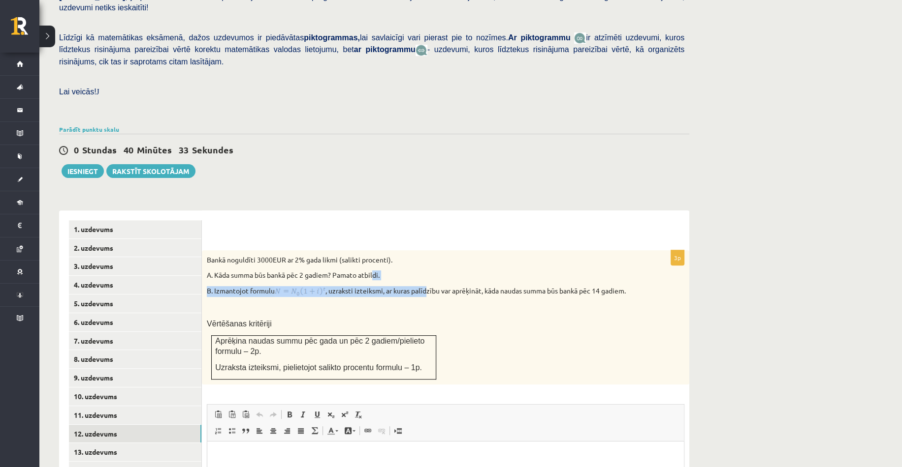
drag, startPoint x: 426, startPoint y: 257, endPoint x: 374, endPoint y: 250, distance: 52.6
click at [374, 250] on div "Bankā noguldīti 3000EUR ar 2% gada likmi (salikti procenti). A. Kāda summa būs …" at bounding box center [445, 317] width 487 height 135
click at [428, 250] on div "Bankā noguldīti 3000EUR ar 2% gada likmi (salikti procenti). A. Kāda summa būs …" at bounding box center [445, 317] width 487 height 135
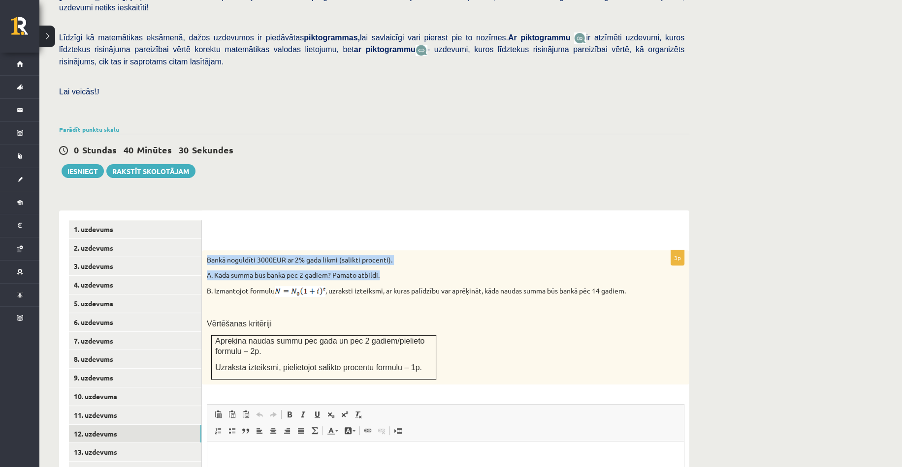
drag, startPoint x: 207, startPoint y: 233, endPoint x: 384, endPoint y: 253, distance: 178.2
click at [384, 253] on div "Bankā noguldīti 3000EUR ar 2% gada likmi (salikti procenti). A. Kāda summa būs …" at bounding box center [445, 317] width 487 height 135
click at [413, 271] on p "A. Kāda summa būs bankā pēc 2 gadiem? Pamato atbildi." at bounding box center [421, 276] width 428 height 10
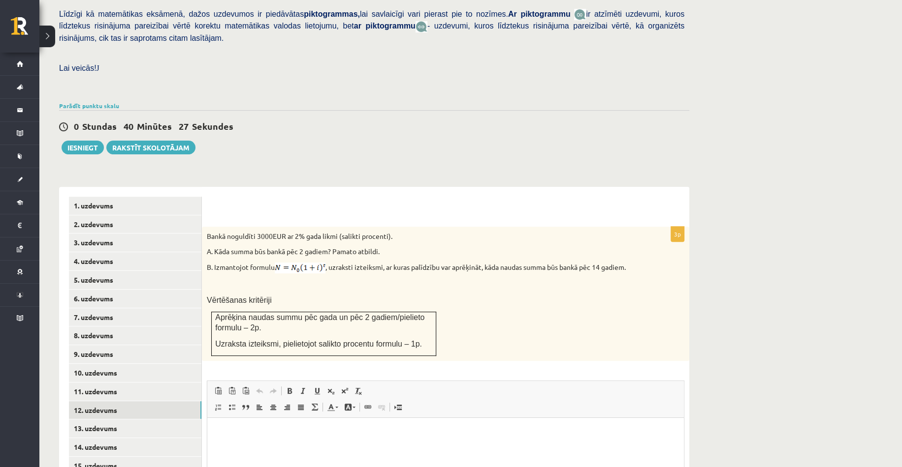
scroll to position [315, 0]
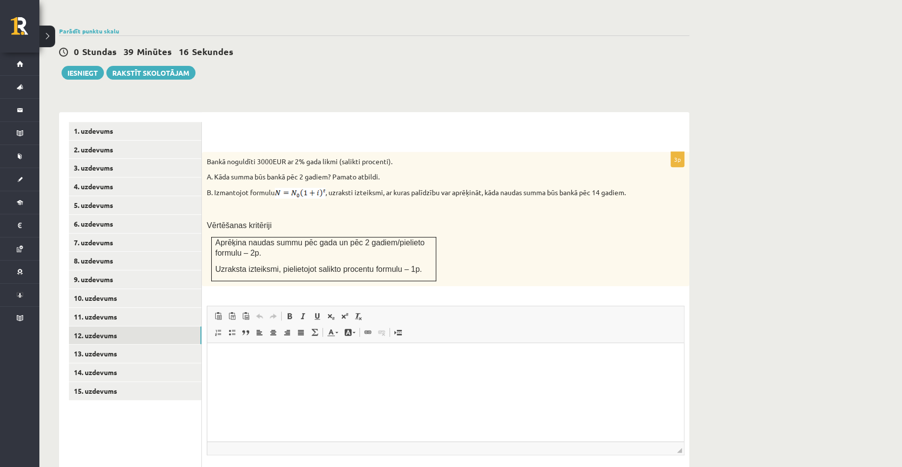
click at [387, 112] on div "3p Bankā noguldīti 3000EUR ar 2% gada likmi (salikti procenti). A. Kāda summa b…" at bounding box center [445, 316] width 487 height 409
click at [555, 249] on div "Bankā noguldīti 3000EUR ar 2% gada likmi (salikti procenti). A. Kāda summa būs …" at bounding box center [445, 219] width 487 height 135
click at [382, 374] on html at bounding box center [445, 358] width 476 height 30
click at [555, 248] on div "Bankā noguldīti 3000EUR ar 2% gada likmi (salikti procenti). A. Kāda summa būs …" at bounding box center [445, 219] width 487 height 135
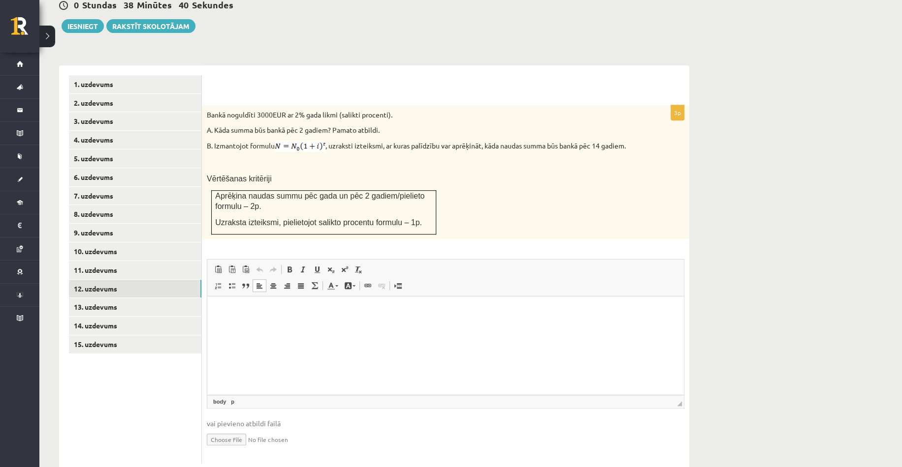
scroll to position [364, 0]
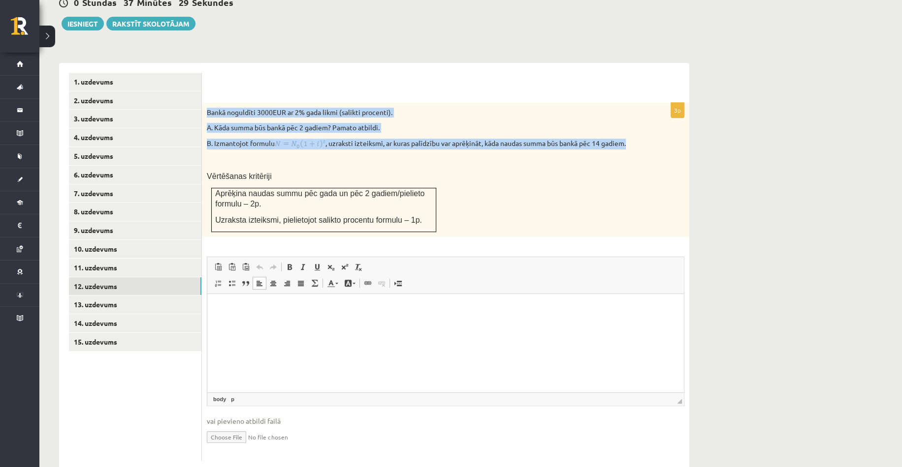
drag, startPoint x: 205, startPoint y: 88, endPoint x: 640, endPoint y: 121, distance: 436.3
click at [640, 121] on div "Bankā noguldīti 3000EUR ar 2% gada likmi (salikti procenti). A. Kāda summa būs …" at bounding box center [445, 170] width 487 height 135
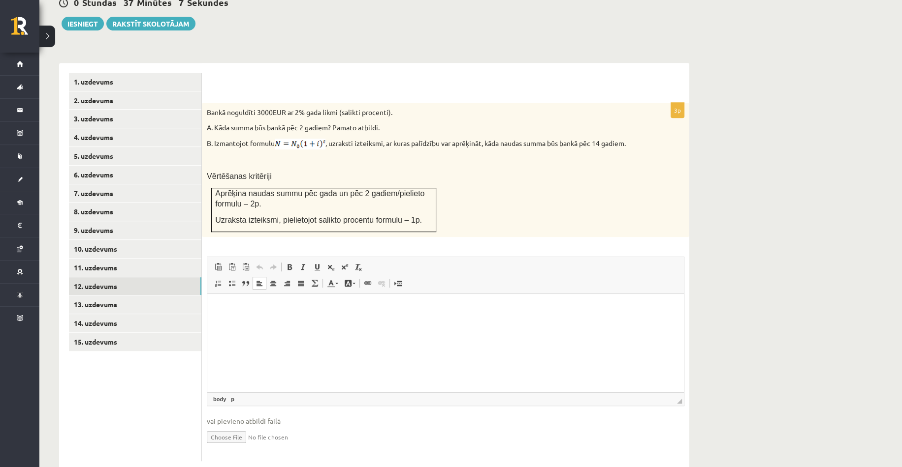
click at [486, 179] on div "Bankā noguldīti 3000EUR ar 2% gada likmi (salikti procenti). A. Kāda summa būs …" at bounding box center [445, 170] width 487 height 135
click at [441, 123] on p "A. Kāda summa būs bankā pēc 2 gadiem? Pamato atbildi." at bounding box center [421, 128] width 428 height 10
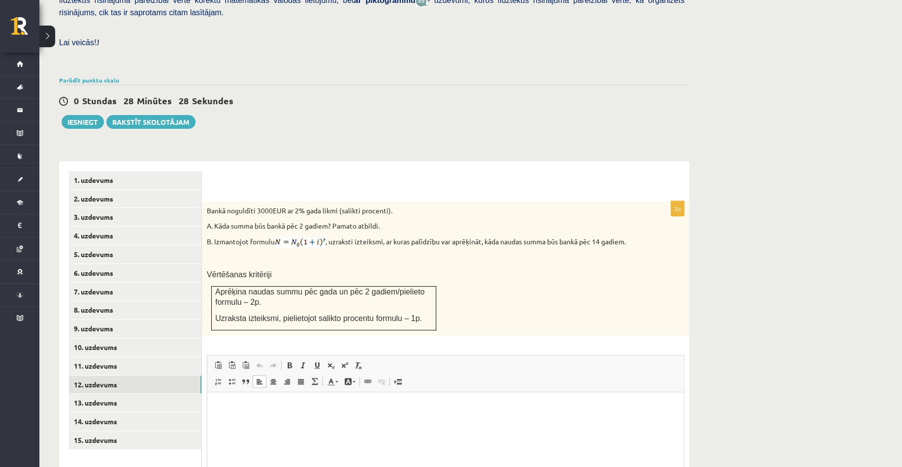
click at [796, 182] on div "Matemātika JK 12.b3 klase 1. ieskaite , Evita Skulme (12.b3 JK klase) Pārbaudes…" at bounding box center [470, 180] width 862 height 817
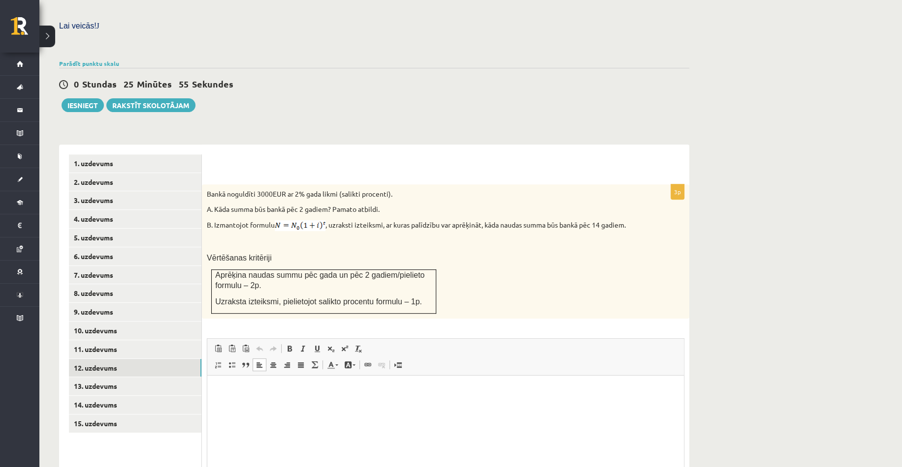
scroll to position [266, 0]
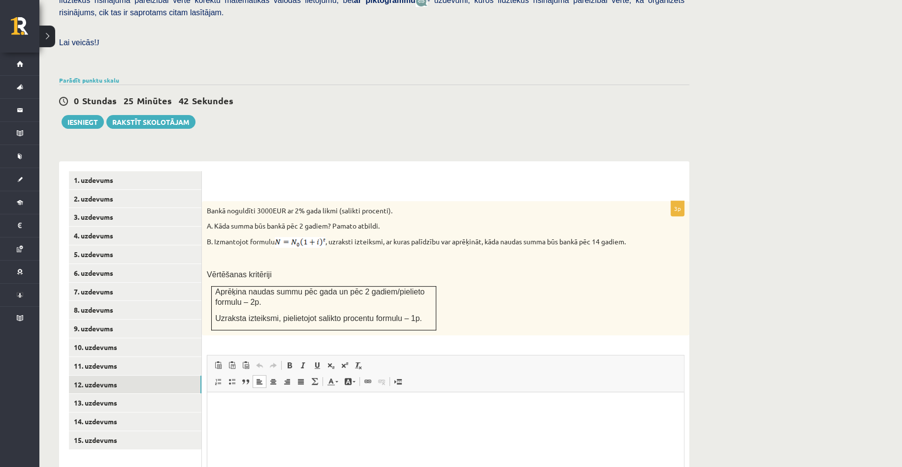
click at [541, 270] on p "Vērtēšanas kritēriji" at bounding box center [421, 275] width 428 height 10
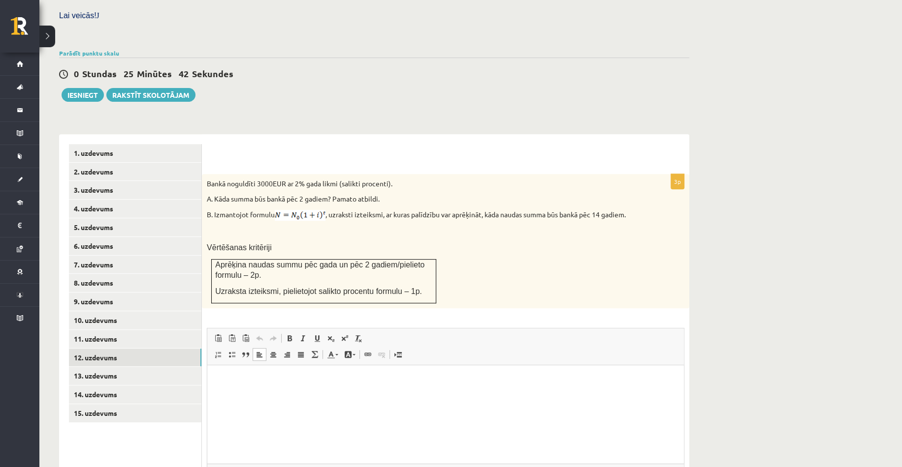
scroll to position [364, 0]
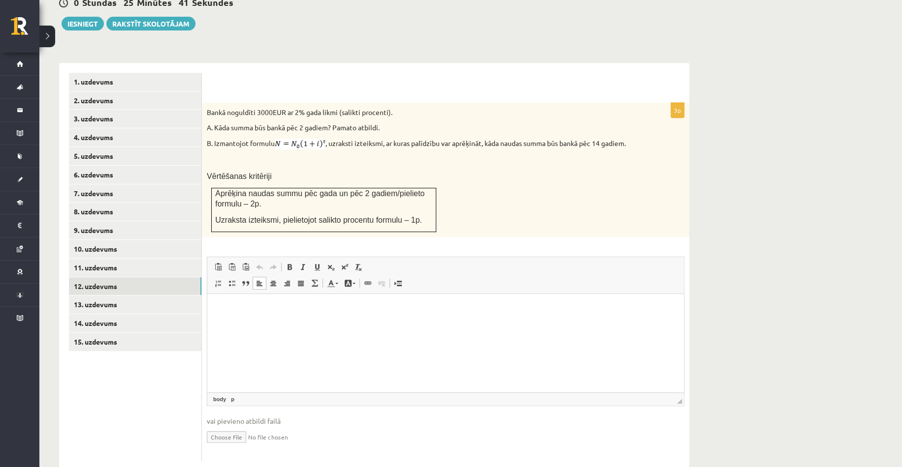
click at [221, 427] on input "file" at bounding box center [445, 437] width 477 height 20
type input "**********"
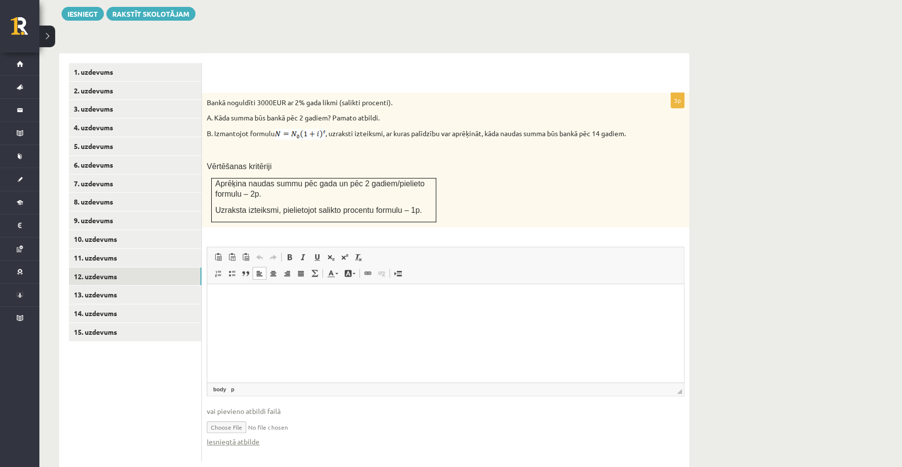
scroll to position [374, 0]
click at [251, 436] on link "Iesniegtā atbilde" at bounding box center [233, 441] width 53 height 10
click at [100, 285] on link "13. uzdevums" at bounding box center [135, 294] width 132 height 18
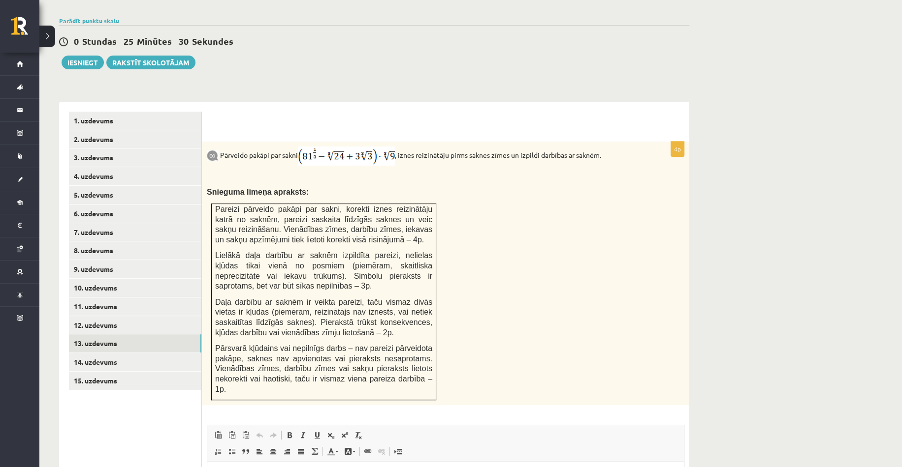
scroll to position [0, 0]
click at [517, 260] on div "Pārveido pakāpi par sakni , iznes reizinātāju pirms saknes zīmes un izpildi dar…" at bounding box center [445, 274] width 487 height 264
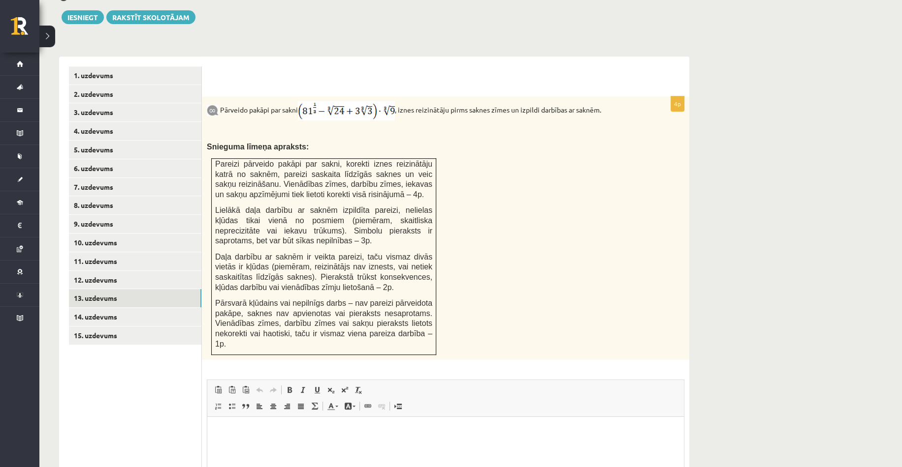
scroll to position [374, 0]
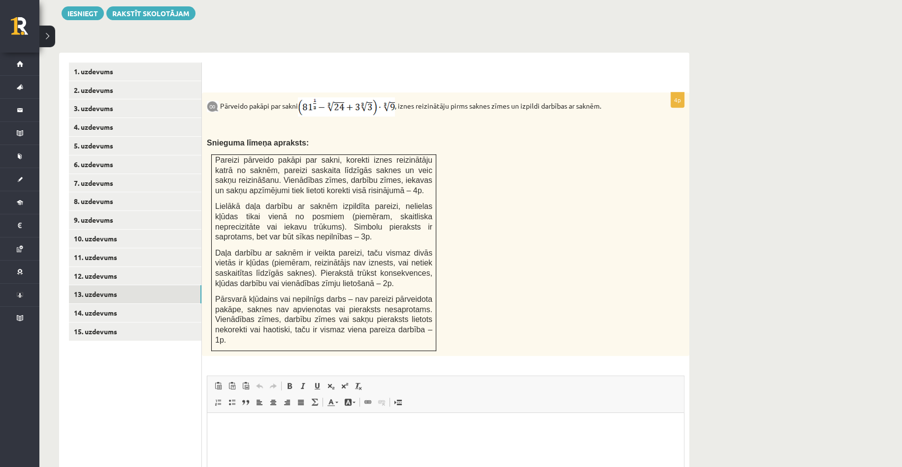
click at [529, 189] on div "Pārveido pakāpi par sakni , iznes reizinātāju pirms saknes zīmes un izpildi dar…" at bounding box center [445, 225] width 487 height 264
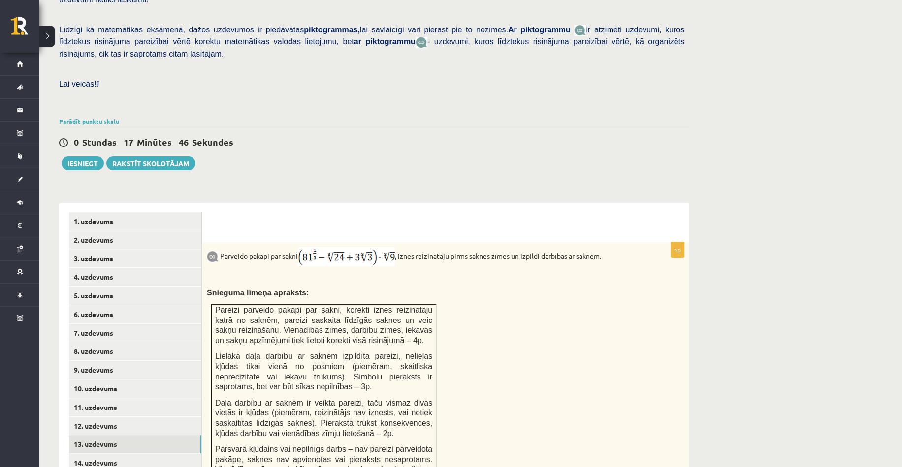
scroll to position [227, 0]
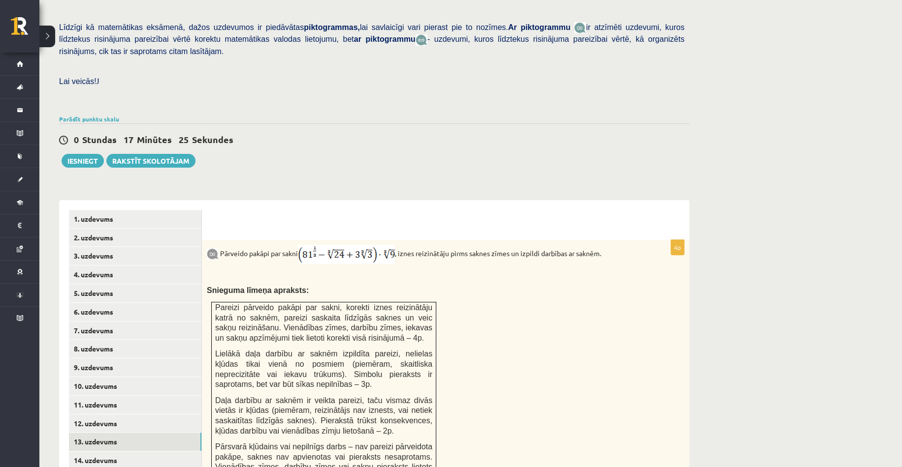
click at [314, 245] on img at bounding box center [346, 254] width 97 height 19
click at [317, 245] on img at bounding box center [346, 254] width 97 height 19
click at [322, 245] on img at bounding box center [346, 254] width 97 height 19
click at [566, 240] on div "Pārveido pakāpi par sakni , iznes reizinātāju pirms saknes zīmes un izpildi dar…" at bounding box center [445, 372] width 487 height 264
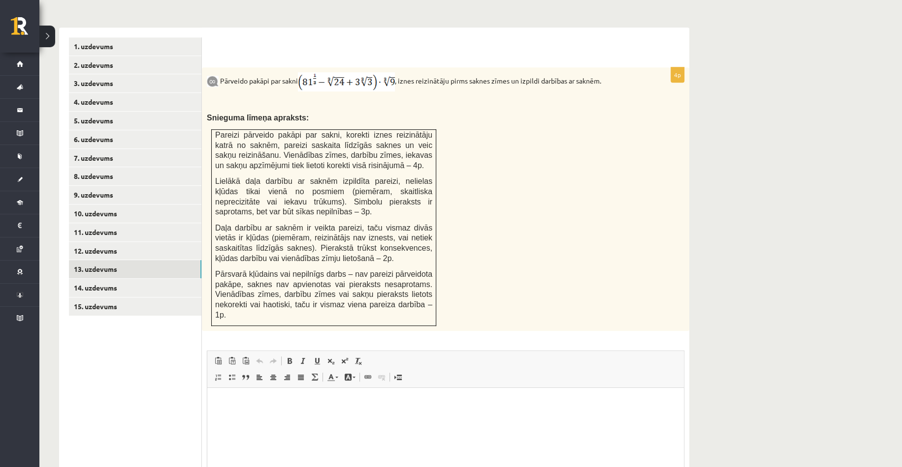
scroll to position [325, 0]
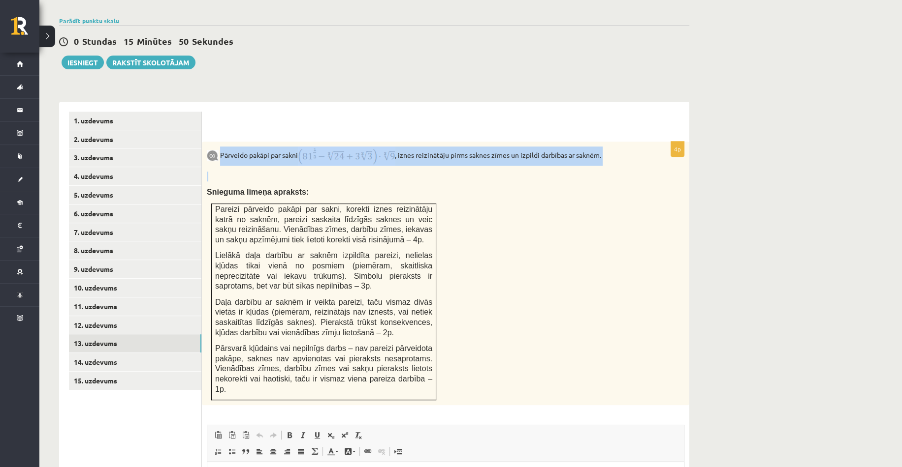
drag, startPoint x: 221, startPoint y: 131, endPoint x: 572, endPoint y: 143, distance: 351.1
click at [572, 143] on div "Pārveido pakāpi par sakni , iznes reizinātāju pirms saknes zīmes un izpildi dar…" at bounding box center [445, 274] width 487 height 264
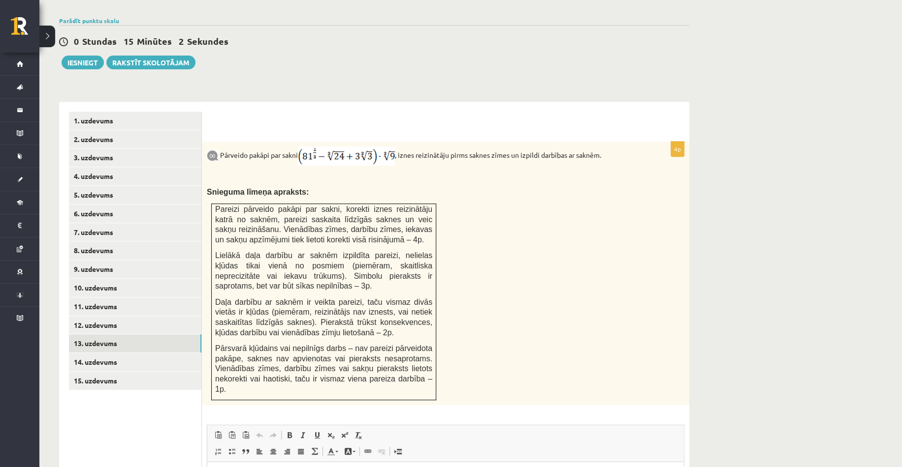
click at [499, 243] on div "Pārveido pakāpi par sakni , iznes reizinātāju pirms saknes zīmes un izpildi dar…" at bounding box center [445, 274] width 487 height 264
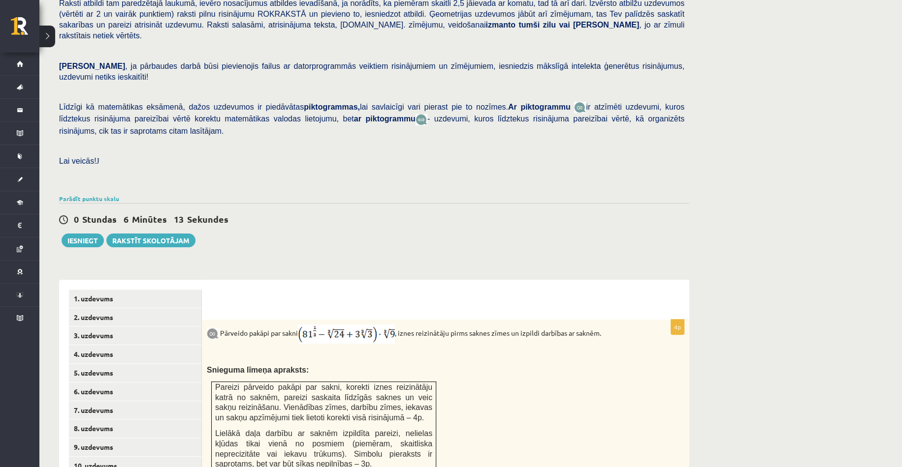
scroll to position [148, 0]
click at [423, 194] on div "Parādīt punktu skalu Atzīme No Līdz 1 0 7 2 8 10 3 11 14 4 15 18 5 19 22 6 23 2…" at bounding box center [374, 198] width 630 height 9
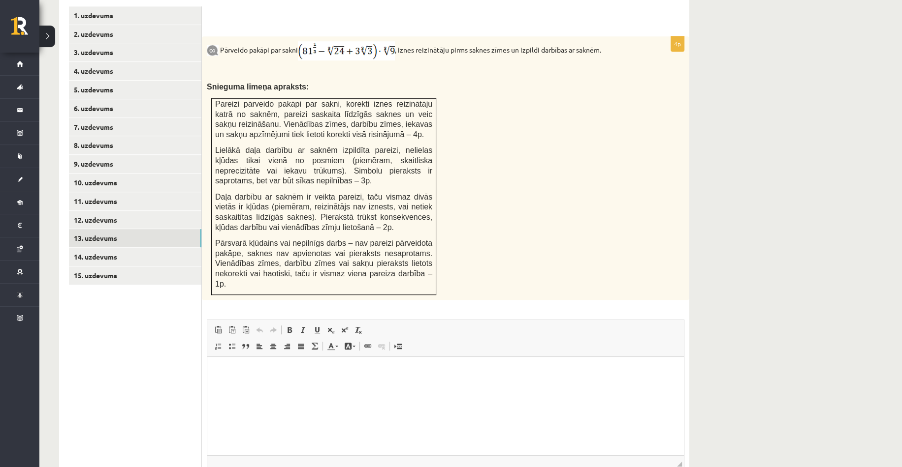
scroll to position [434, 0]
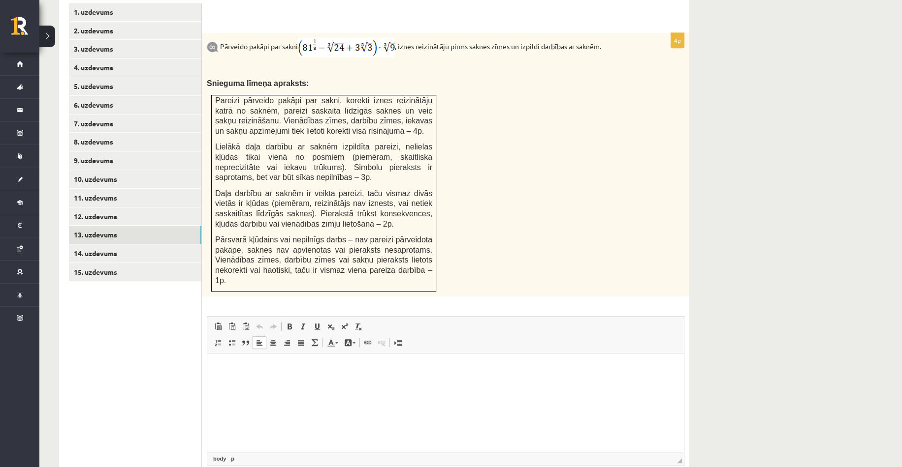
click at [344, 384] on html at bounding box center [445, 369] width 476 height 30
click at [567, 237] on div "Pārveido pakāpi par sakni , iznes reizinātāju pirms saknes zīmes un izpildi dar…" at bounding box center [445, 165] width 487 height 264
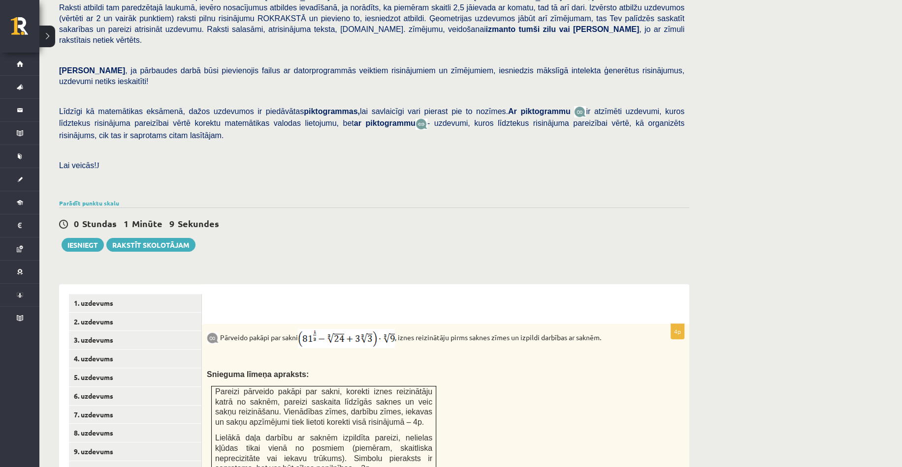
scroll to position [139, 0]
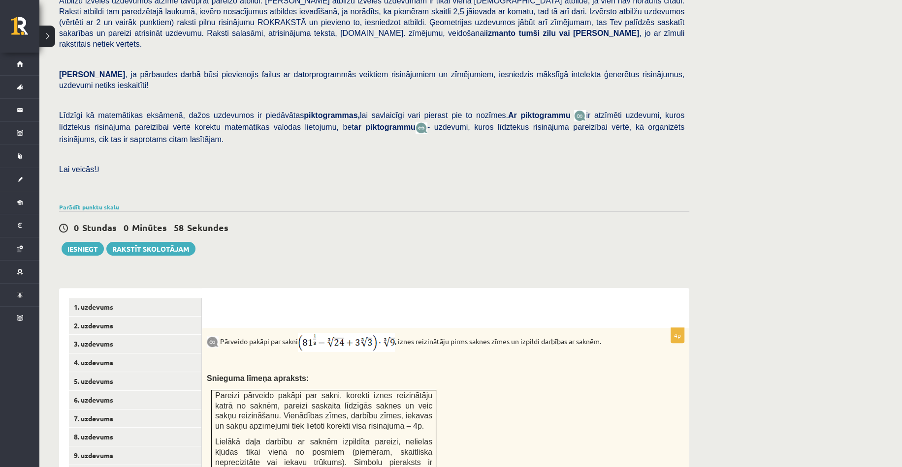
click at [342, 240] on div "Matemātika JK 12.b3 klase 1. ieskaite , Evita Skulme (12.b3 JK klase) Pārbaudes…" at bounding box center [373, 372] width 669 height 947
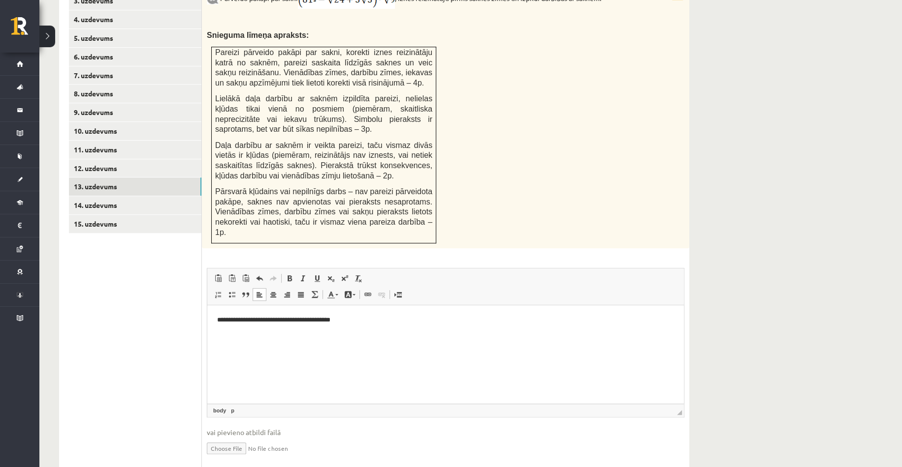
scroll to position [483, 0]
click at [231, 437] on input "file" at bounding box center [445, 447] width 477 height 20
type input "**********"
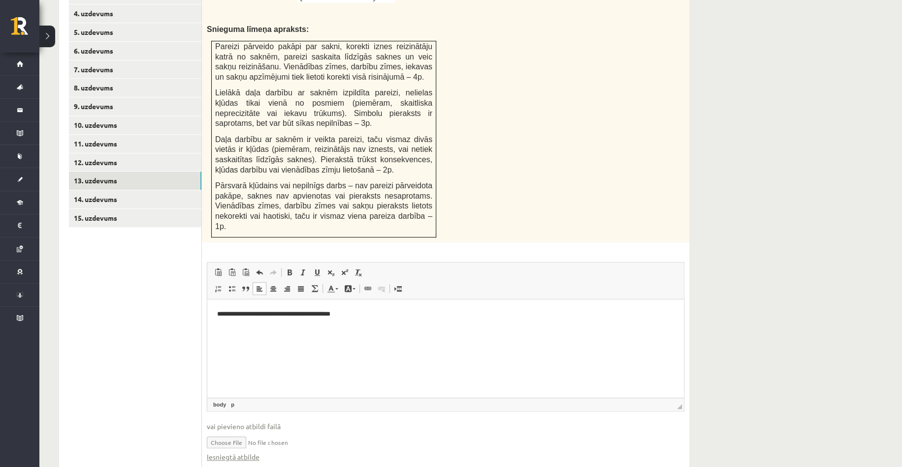
scroll to position [493, 0]
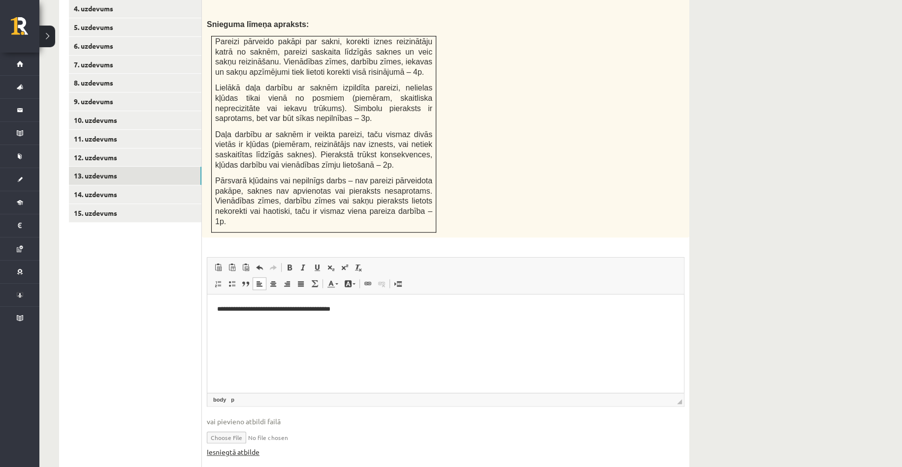
click at [226, 447] on link "Iesniegtā atbilde" at bounding box center [233, 452] width 53 height 10
click at [492, 76] on div "Pārveido pakāpi par sakni , iznes reizinātāju pirms saknes zīmes un izpildi dar…" at bounding box center [445, 106] width 487 height 264
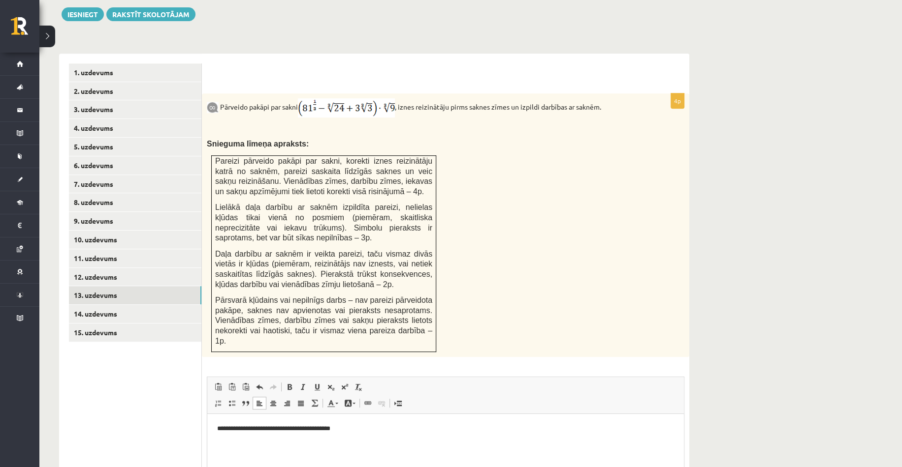
scroll to position [444, 0]
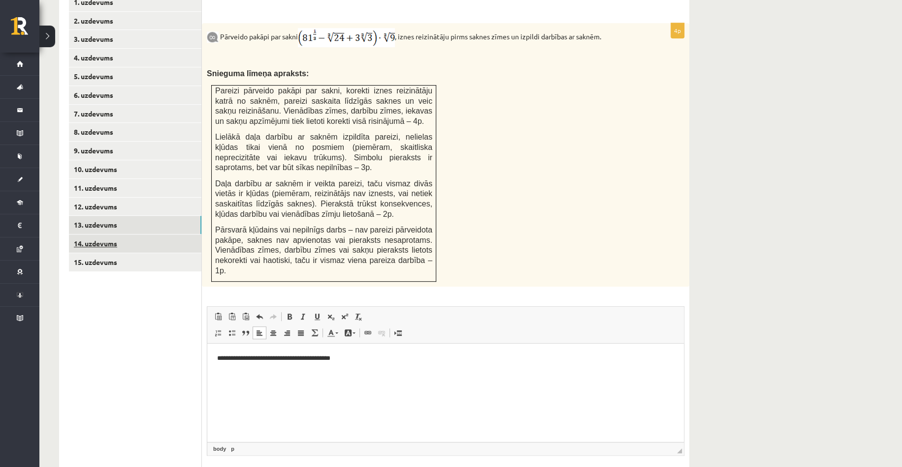
click at [116, 235] on link "14. uzdevums" at bounding box center [135, 244] width 132 height 18
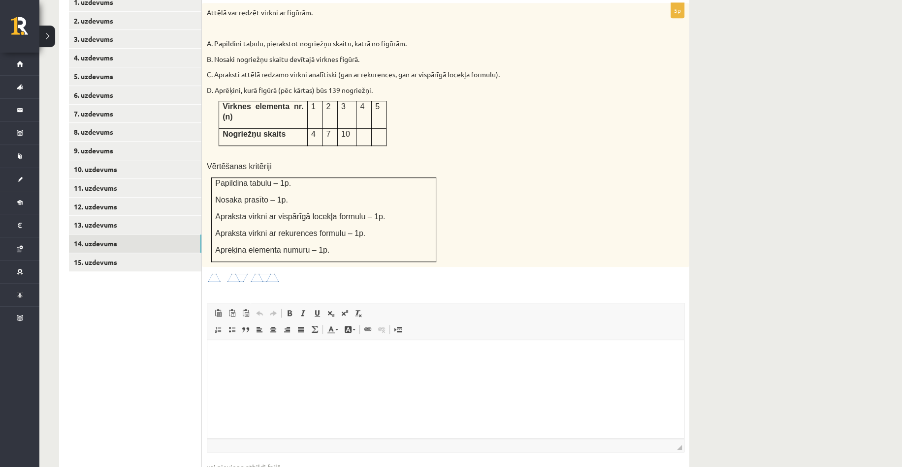
scroll to position [0, 0]
click at [144, 253] on link "15. uzdevums" at bounding box center [135, 262] width 132 height 18
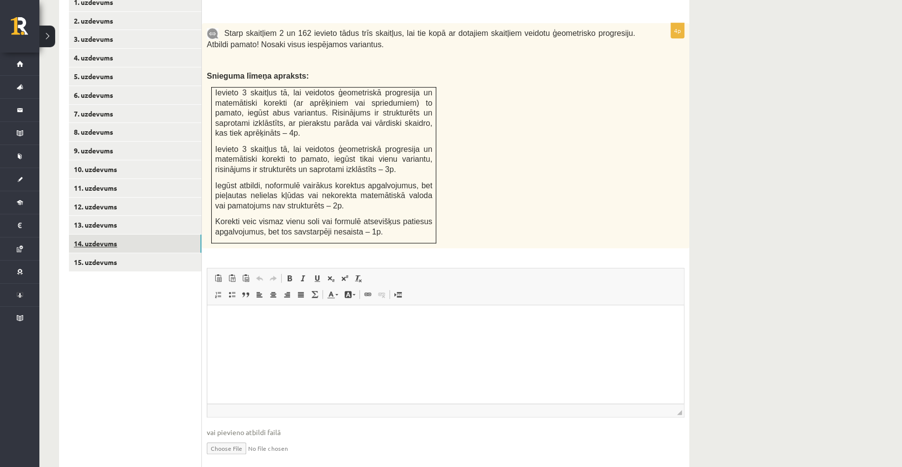
click at [110, 235] on link "14. uzdevums" at bounding box center [135, 244] width 132 height 18
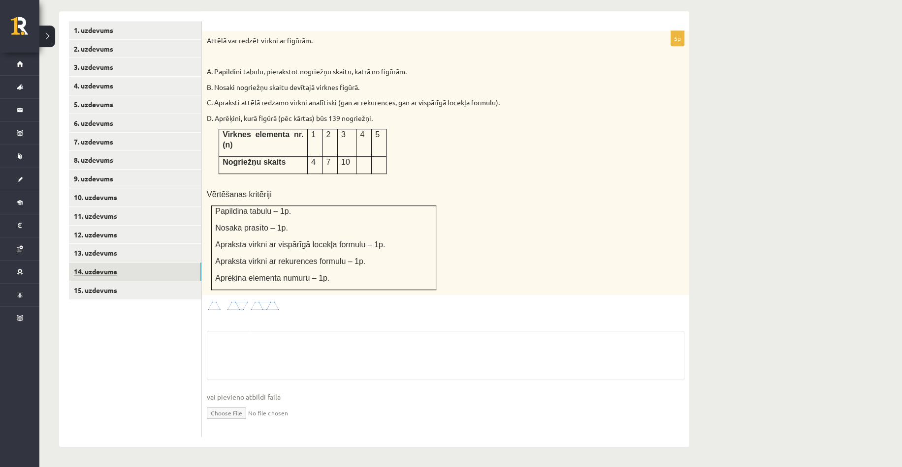
scroll to position [381, 0]
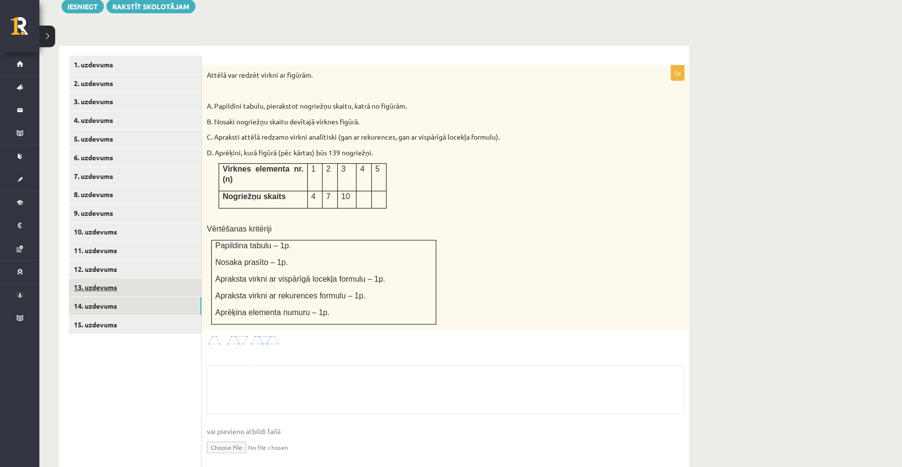
click at [98, 279] on link "13. uzdevums" at bounding box center [135, 288] width 132 height 18
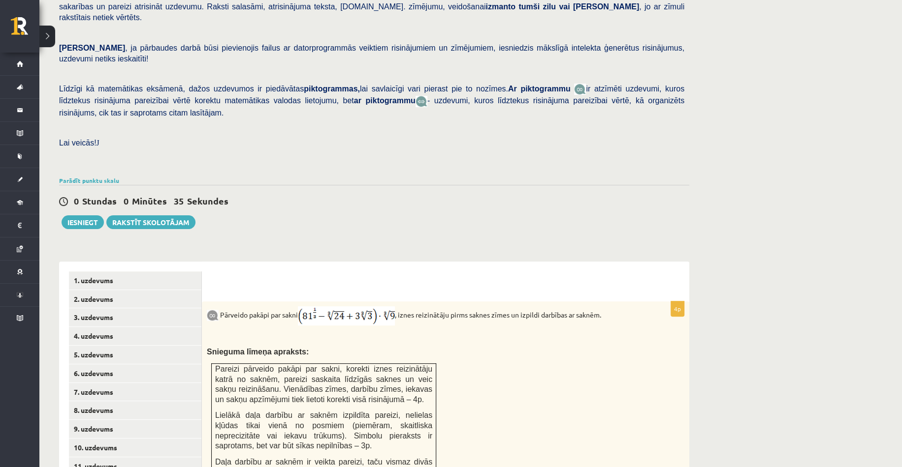
scroll to position [149, 0]
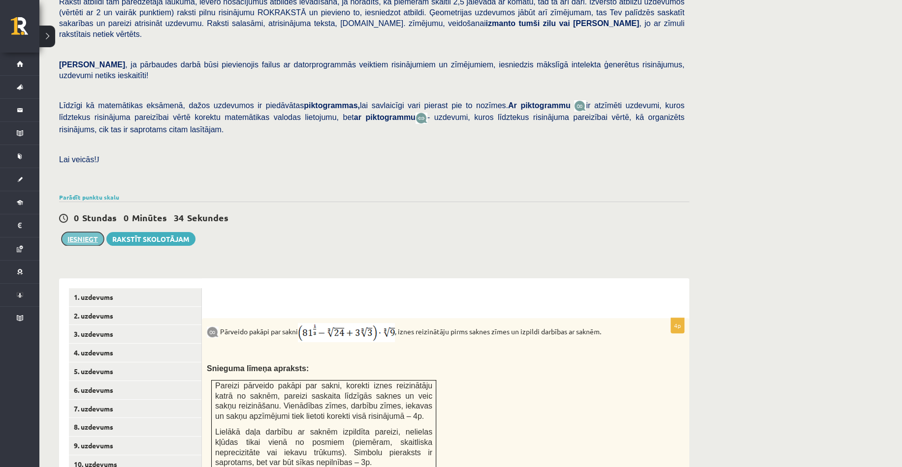
click at [91, 232] on button "Iesniegt" at bounding box center [83, 239] width 42 height 14
click at [688, 130] on div "Pārbaudes darbā varēsi demonstrēt savas zināšanas, izpratni, prasmes, kā arī Te…" at bounding box center [374, 55] width 630 height 270
click at [839, 171] on div "Matemātika JK 12.b3 klase 1. ieskaite , Evita Skulme (12.b3 JK klase) Pārbaudes…" at bounding box center [470, 367] width 862 height 957
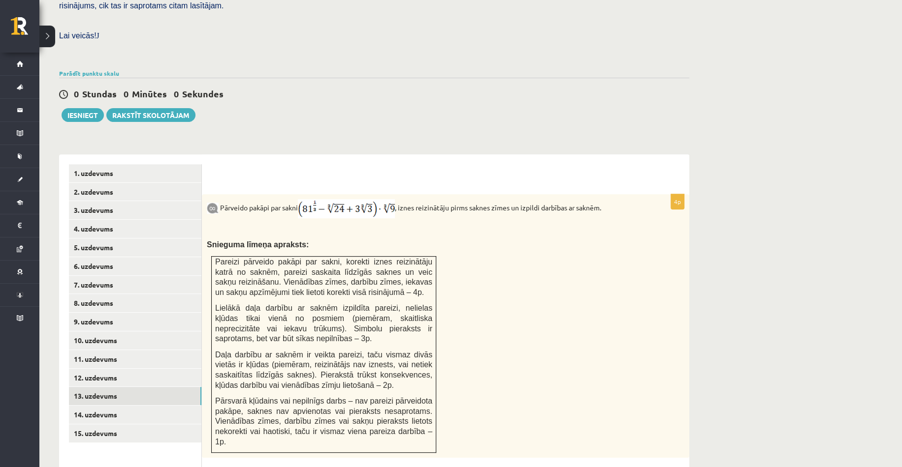
scroll to position [296, 0]
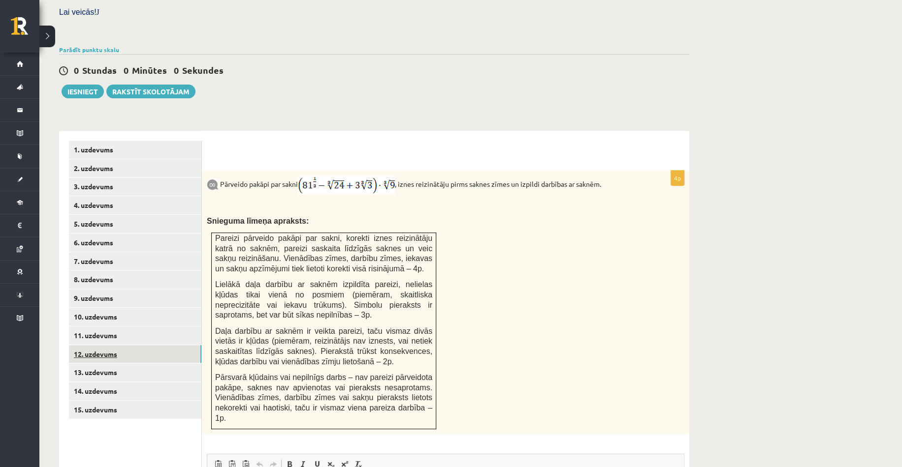
click at [129, 345] on link "12. uzdevums" at bounding box center [135, 354] width 132 height 18
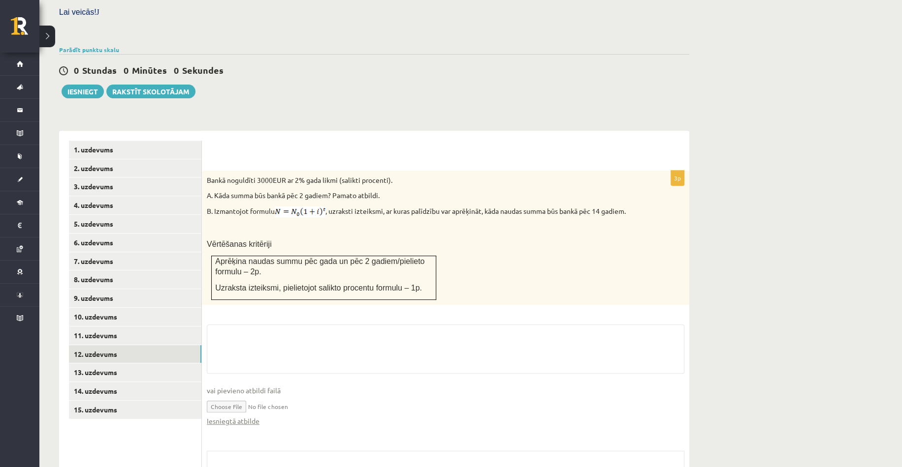
click at [746, 185] on div "Matemātika JK 12.b3 klase 1. ieskaite , Evita Skulme (12.b3 JK klase) Pārbaudes…" at bounding box center [470, 163] width 862 height 842
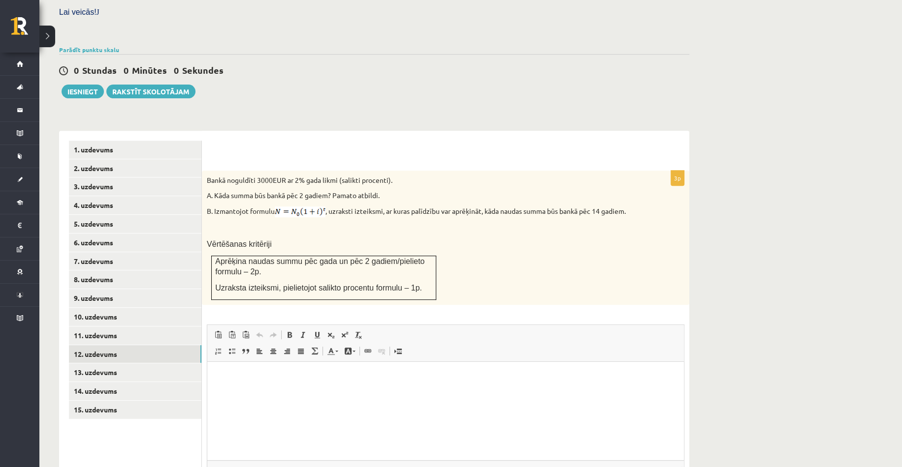
scroll to position [0, 0]
click at [657, 229] on div "Bankā noguldīti 3000EUR ar 2% gada likmi (salikti procenti). A. Kāda summa būs …" at bounding box center [445, 238] width 487 height 135
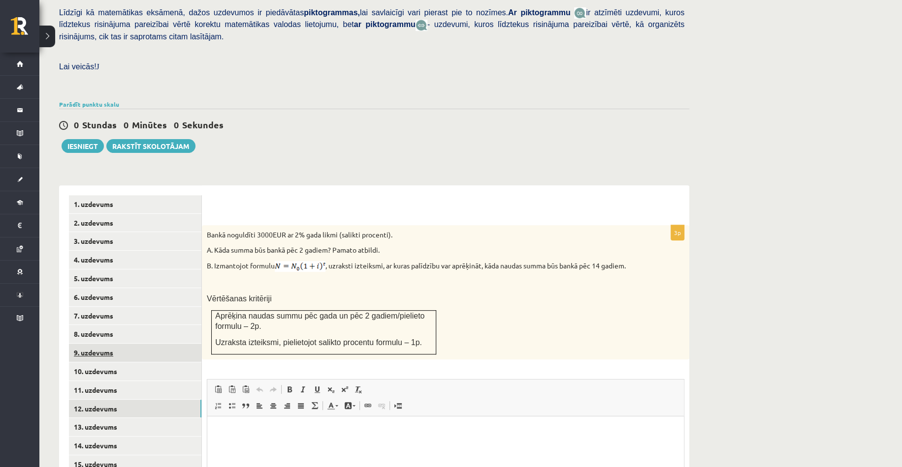
click at [124, 344] on link "9. uzdevums" at bounding box center [135, 353] width 132 height 18
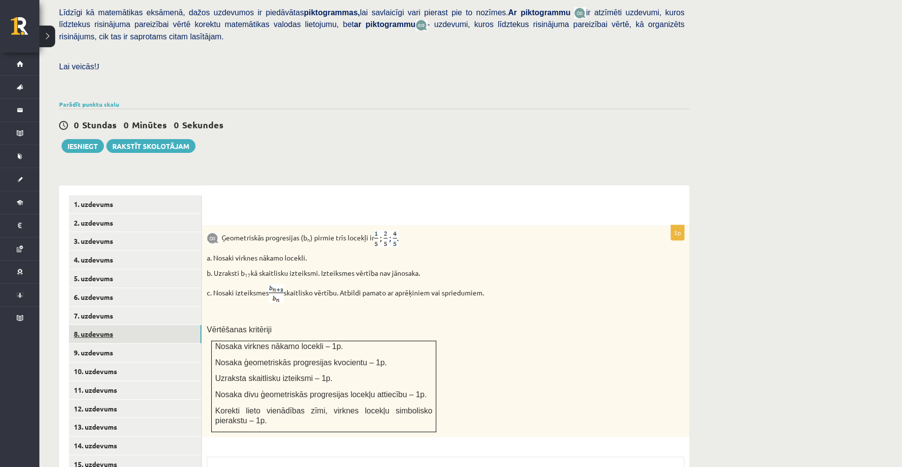
click at [109, 325] on link "8. uzdevums" at bounding box center [135, 334] width 132 height 18
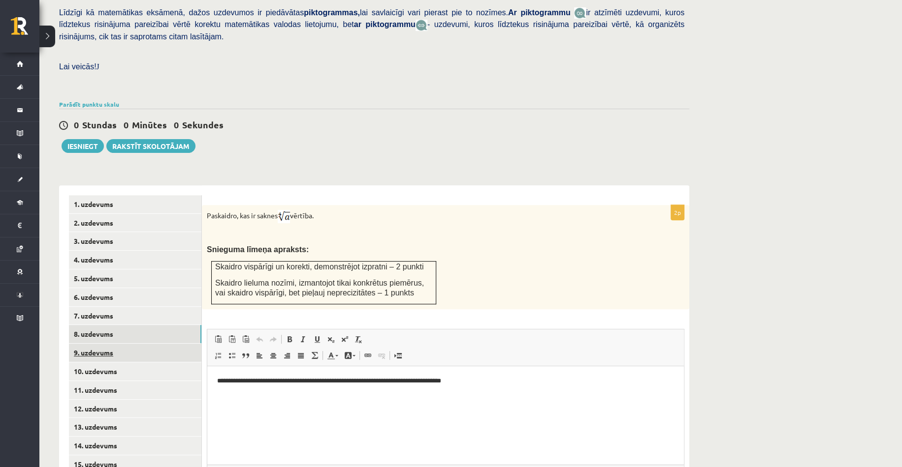
scroll to position [0, 0]
click at [659, 243] on div "Paskaidro, kas ir saknes vērtība. Snieguma līmeņa apraksts: Skaidro vispārīgi u…" at bounding box center [445, 257] width 487 height 104
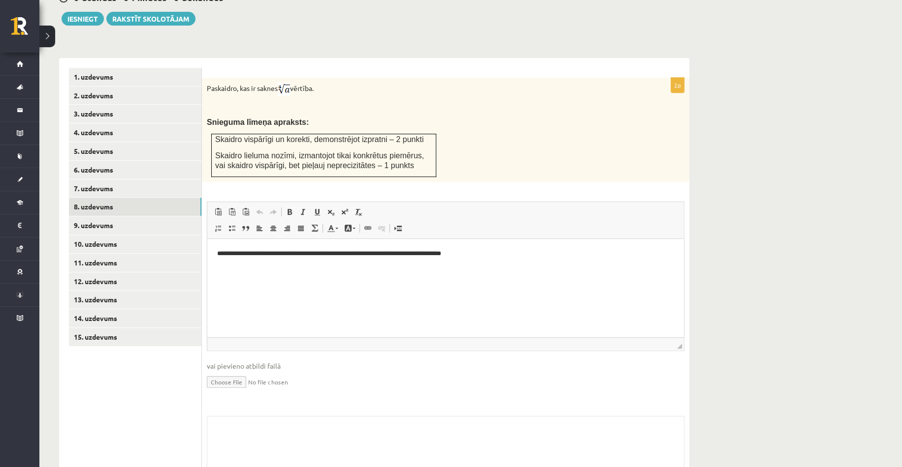
scroll to position [389, 0]
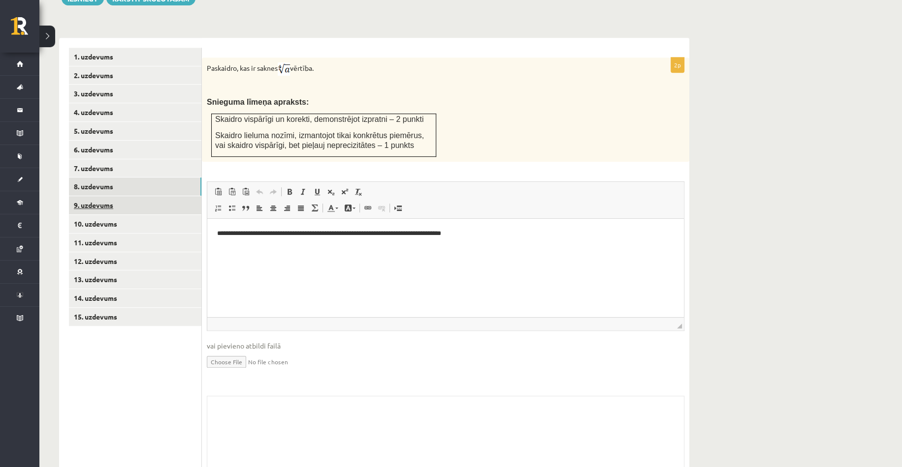
click at [120, 196] on link "9. uzdevums" at bounding box center [135, 205] width 132 height 18
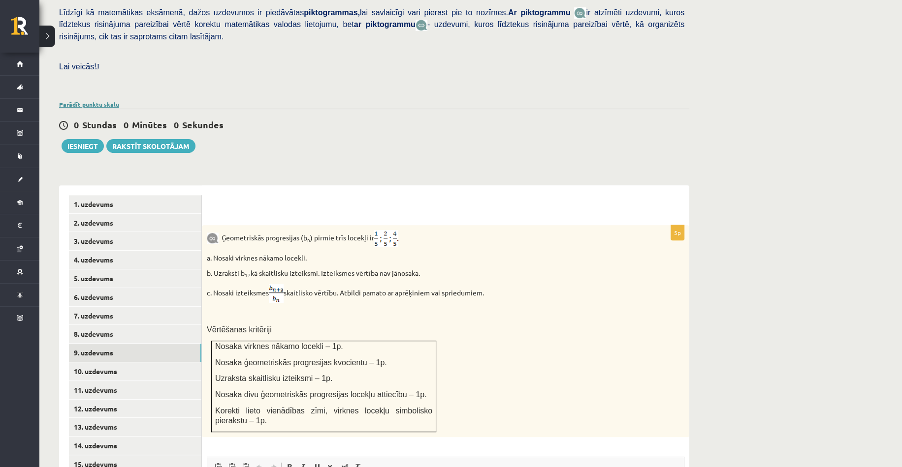
scroll to position [0, 0]
click at [82, 100] on link "Parādīt punktu skalu" at bounding box center [89, 104] width 60 height 8
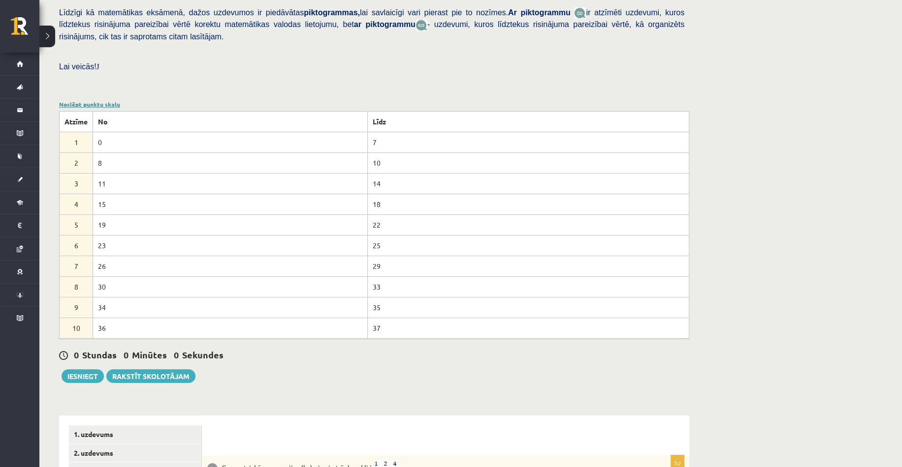
click at [82, 100] on link "Noslēpt punktu skalu" at bounding box center [89, 104] width 61 height 8
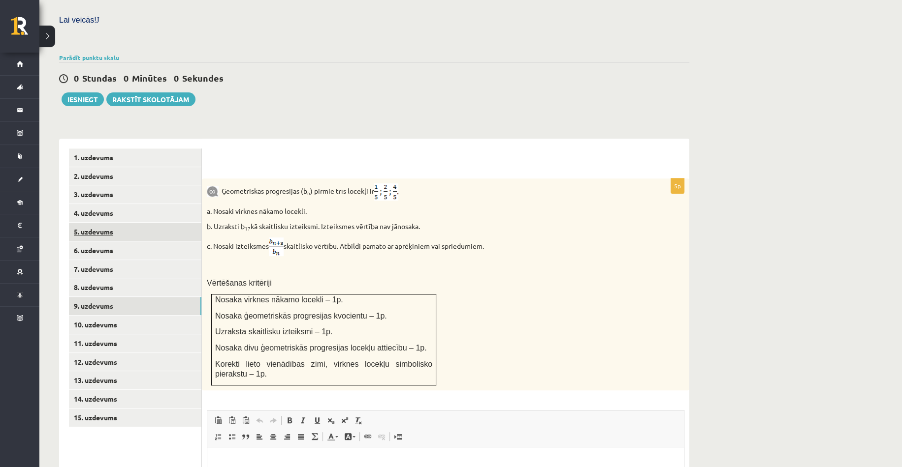
scroll to position [291, 0]
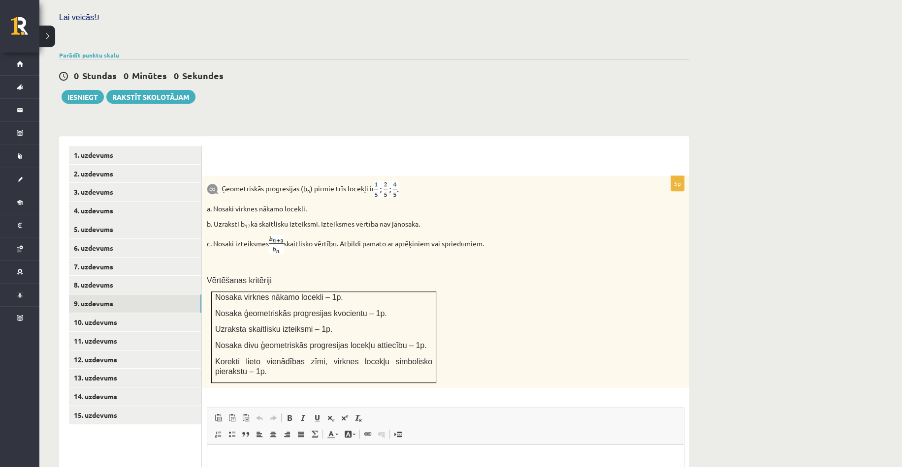
click at [875, 126] on div "Matemātika JK 12.b3 klase 1. ieskaite , Evita Skulme (12.b3 JK klase) Pārbaudes…" at bounding box center [470, 256] width 862 height 1019
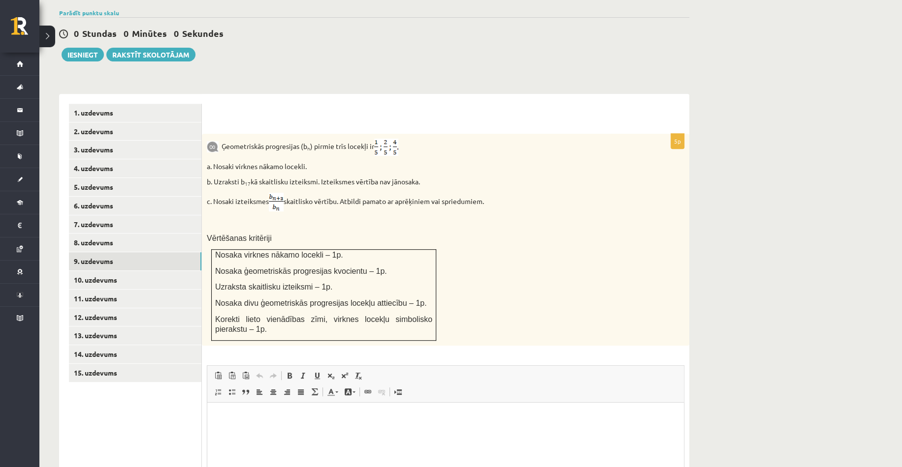
scroll to position [340, 0]
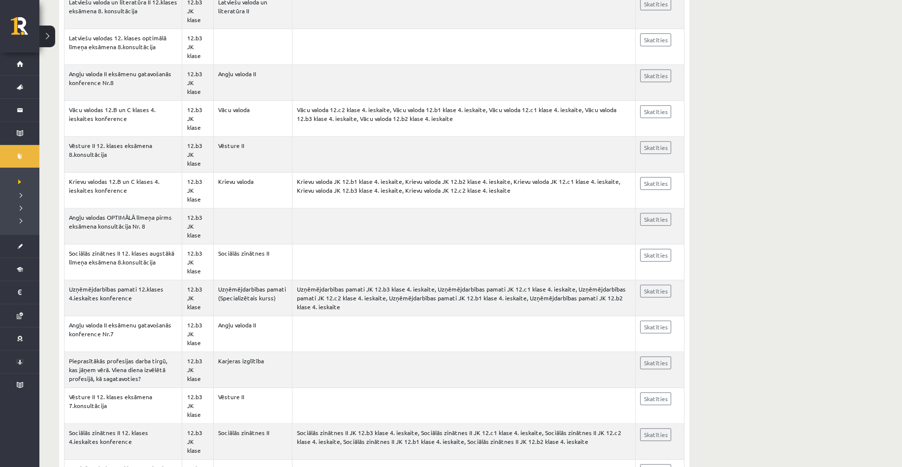
scroll to position [394, 0]
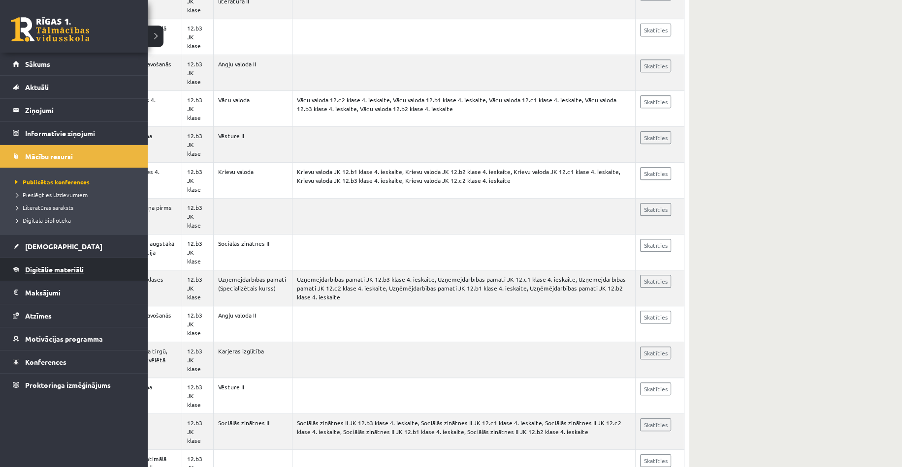
click at [53, 270] on span "Digitālie materiāli" at bounding box center [54, 269] width 59 height 9
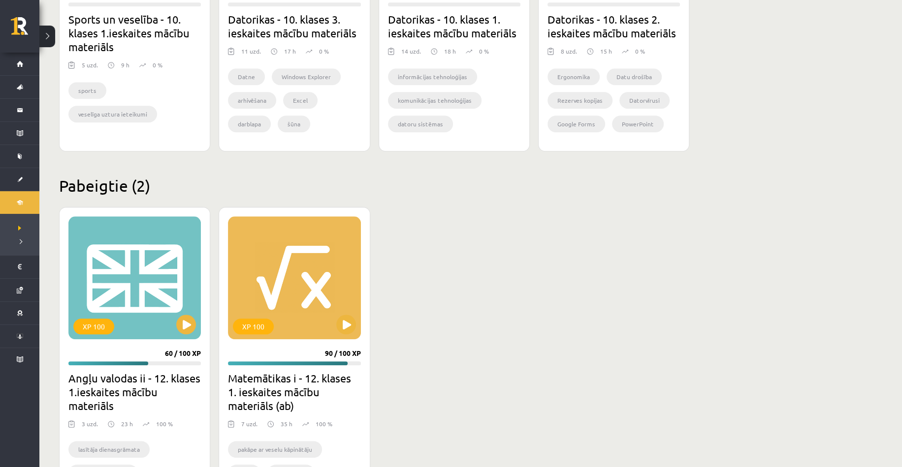
scroll to position [821, 0]
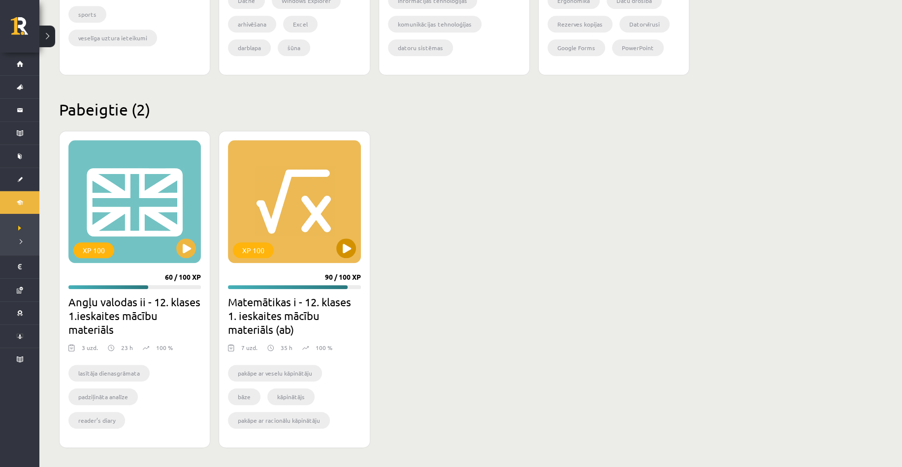
click at [279, 232] on div "XP 100" at bounding box center [294, 201] width 132 height 123
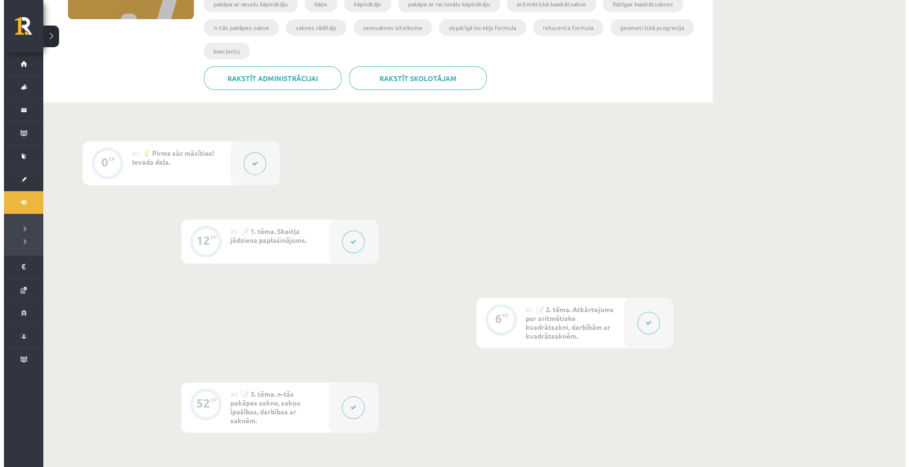
scroll to position [197, 0]
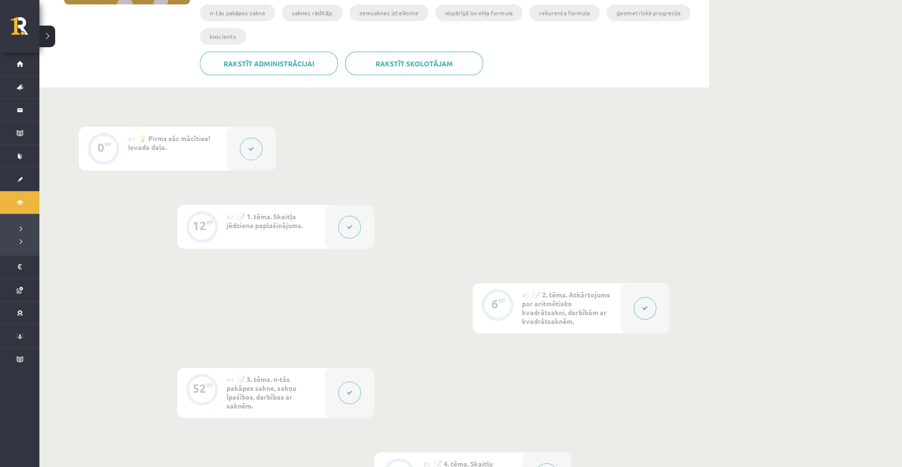
click at [263, 158] on div at bounding box center [250, 149] width 49 height 44
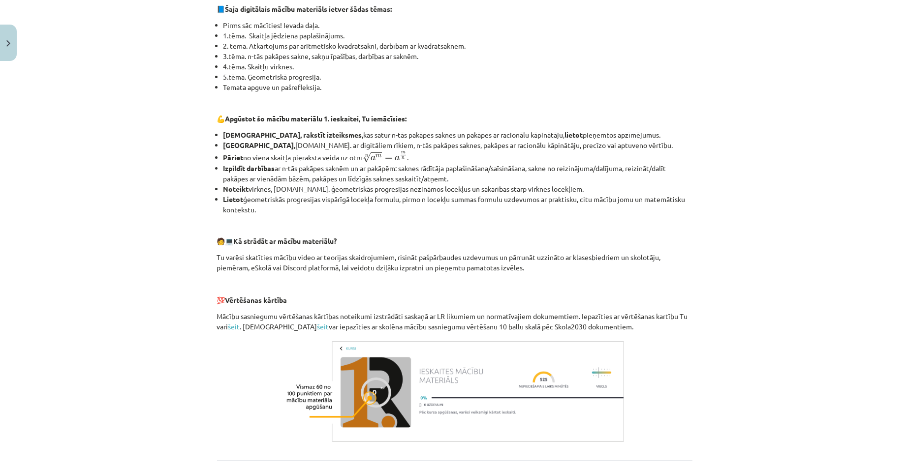
scroll to position [246, 0]
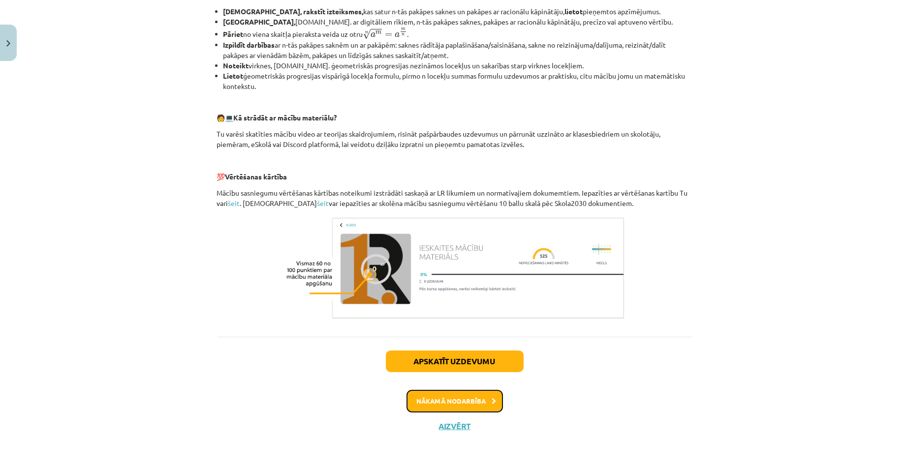
click at [455, 410] on button "Nākamā nodarbība" at bounding box center [454, 401] width 96 height 23
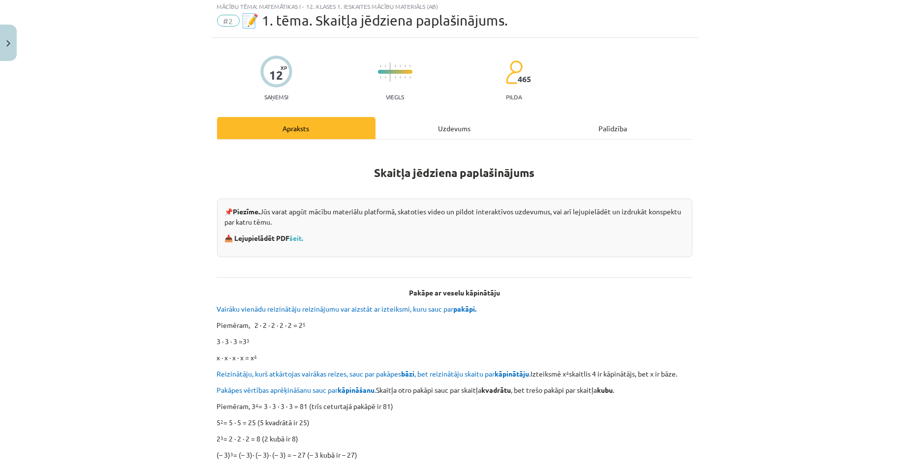
scroll to position [25, 0]
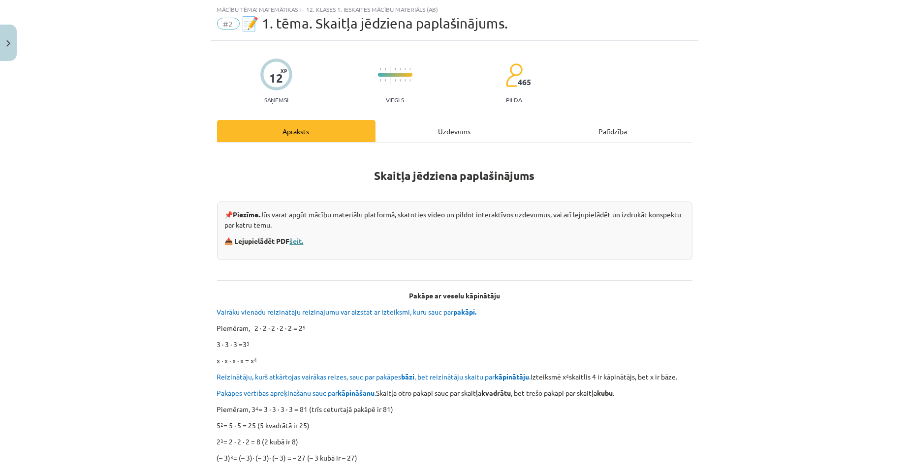
click at [296, 241] on link "šeit." at bounding box center [297, 241] width 14 height 9
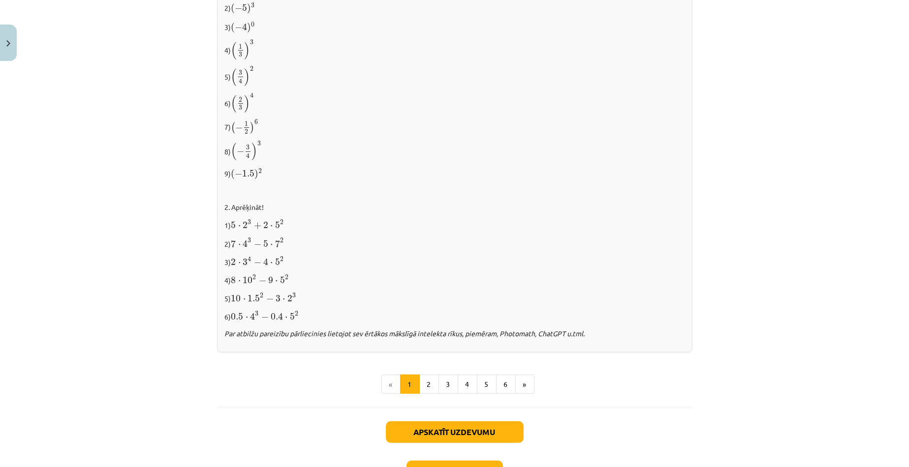
scroll to position [960, 0]
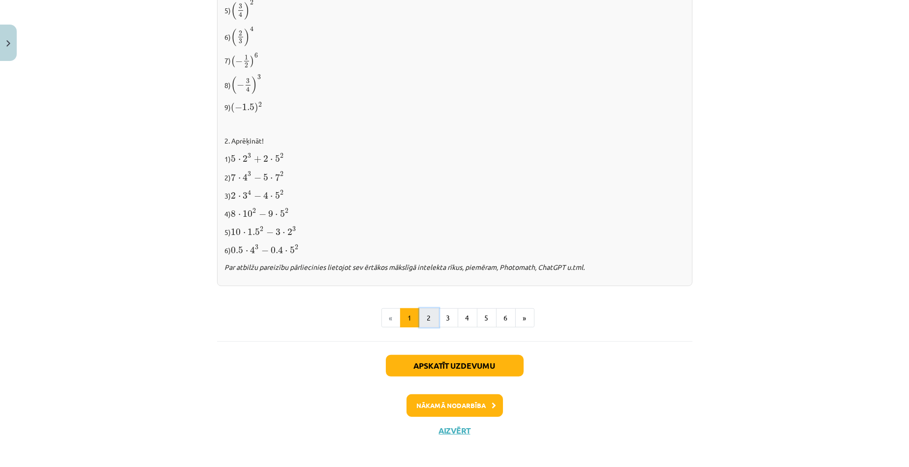
click at [428, 314] on button "2" at bounding box center [429, 319] width 20 height 20
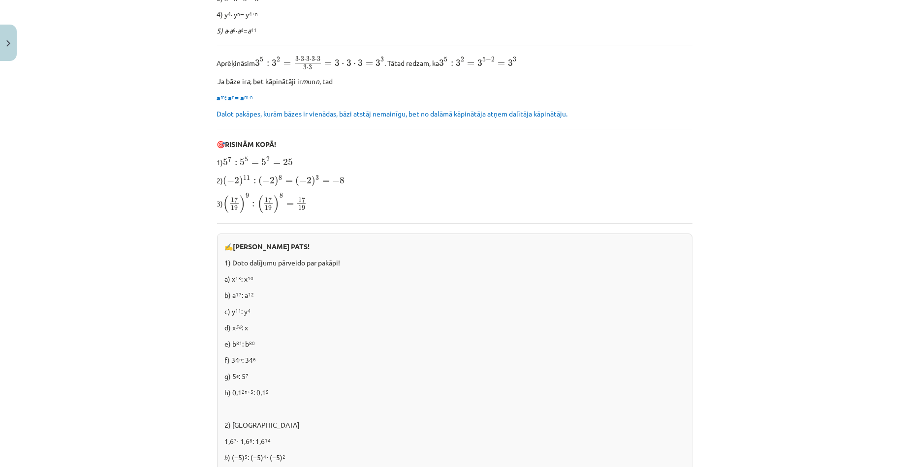
scroll to position [344, 0]
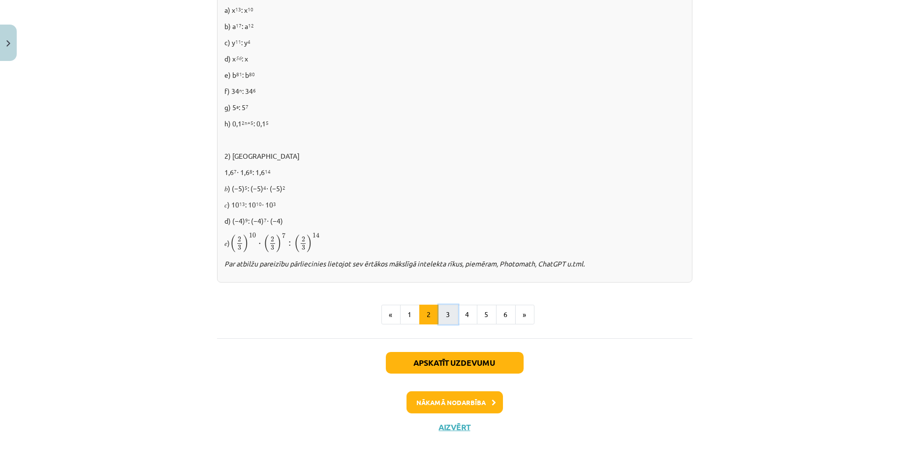
click at [444, 314] on button "3" at bounding box center [448, 315] width 20 height 20
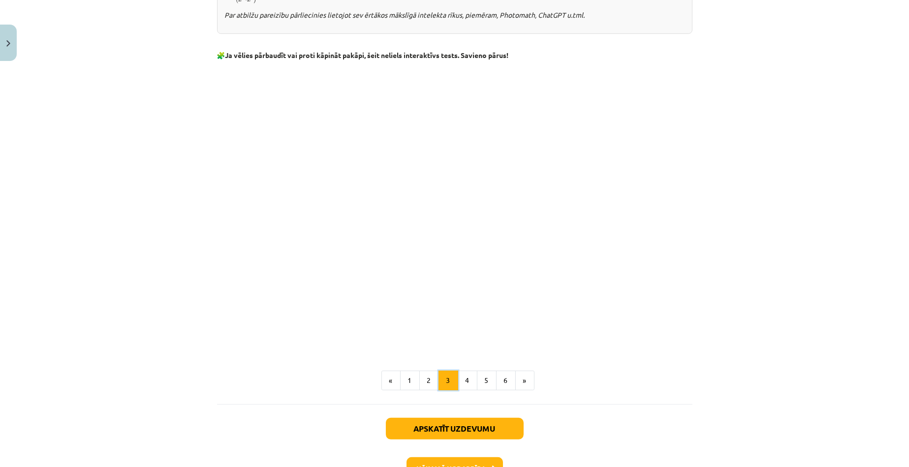
scroll to position [806, 0]
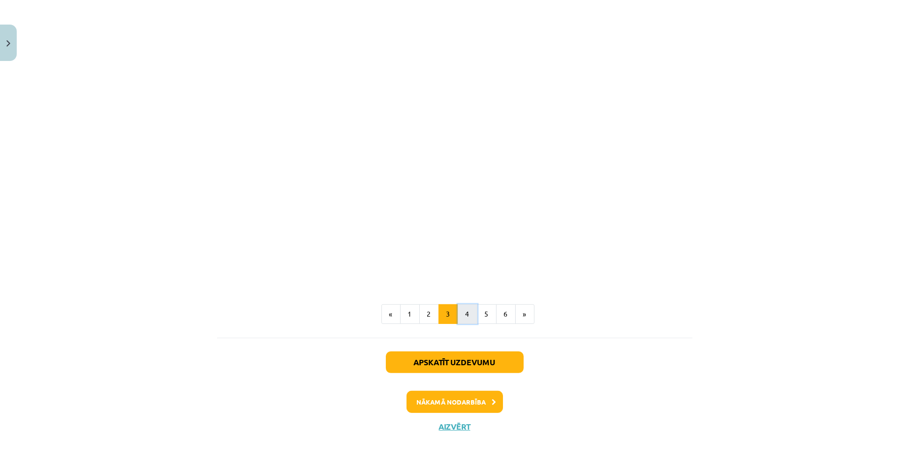
click at [465, 314] on button "4" at bounding box center [468, 315] width 20 height 20
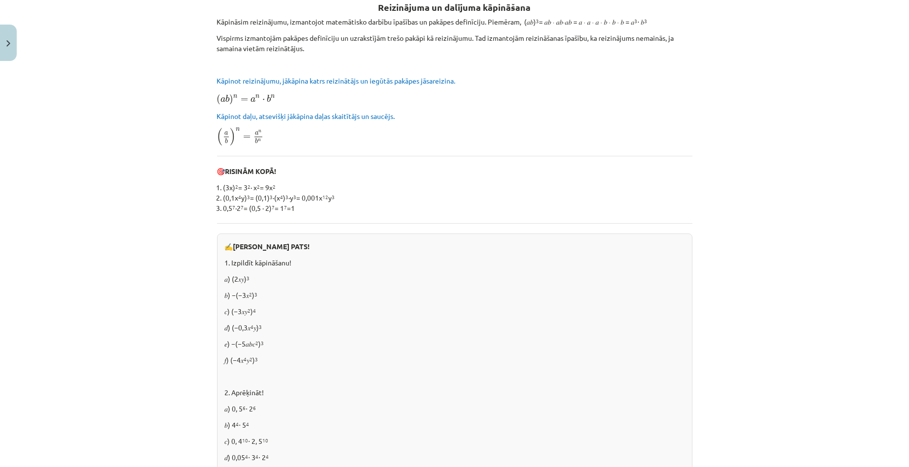
scroll to position [176, 0]
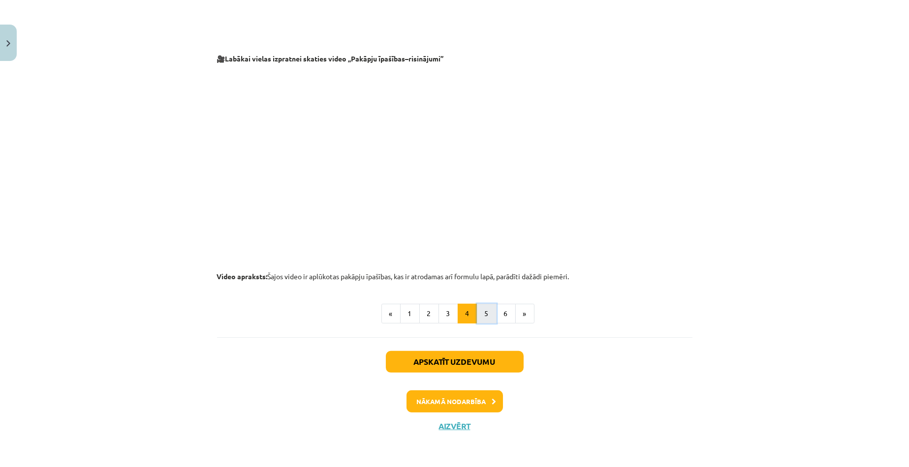
click at [488, 316] on button "5" at bounding box center [487, 314] width 20 height 20
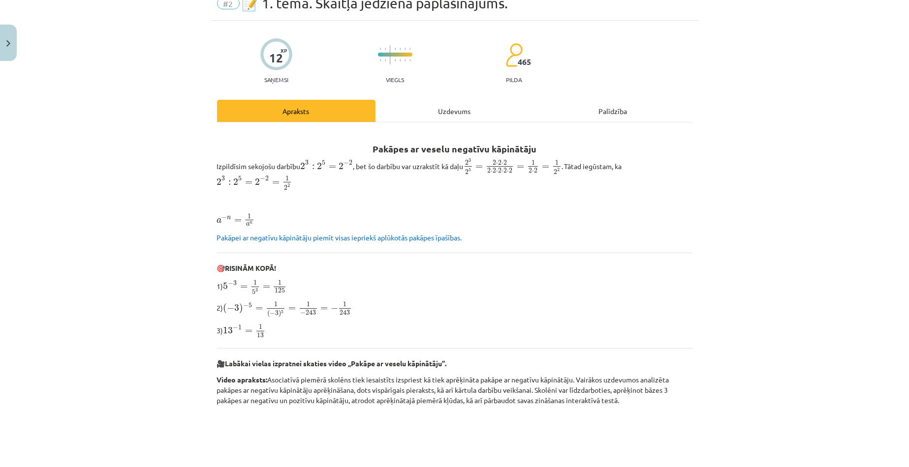
scroll to position [28, 0]
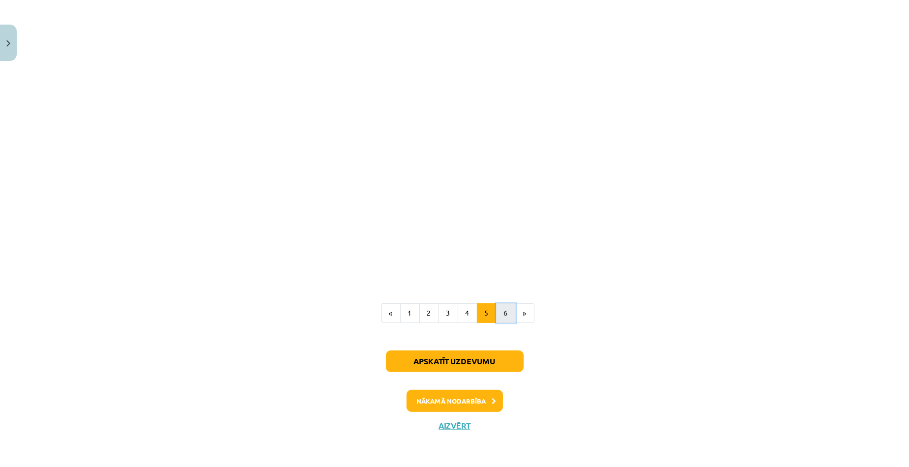
click at [504, 314] on button "6" at bounding box center [506, 314] width 20 height 20
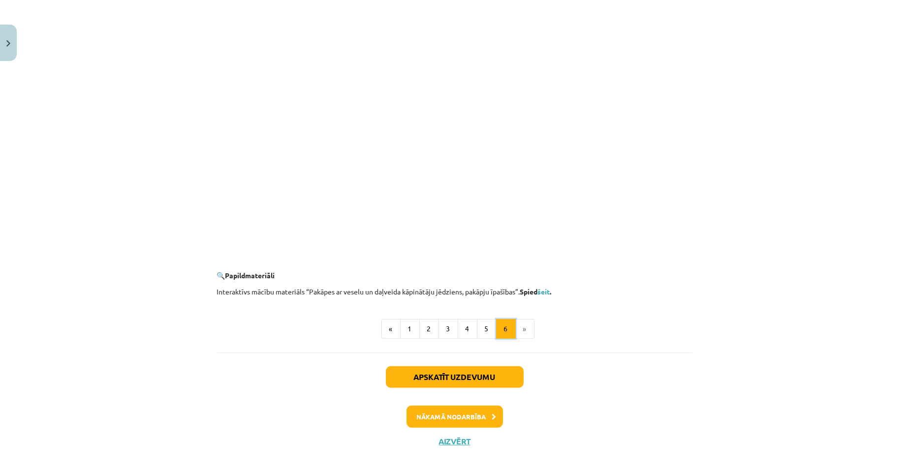
scroll to position [867, 0]
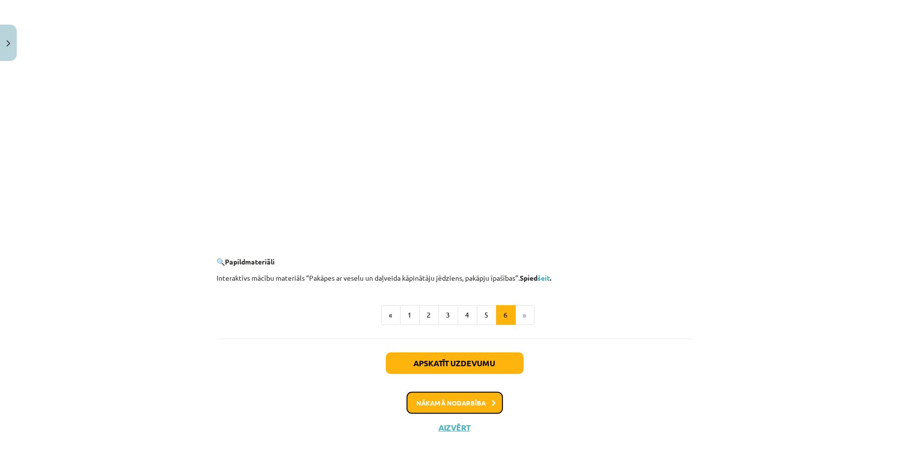
click at [472, 393] on button "Nākamā nodarbība" at bounding box center [454, 403] width 96 height 23
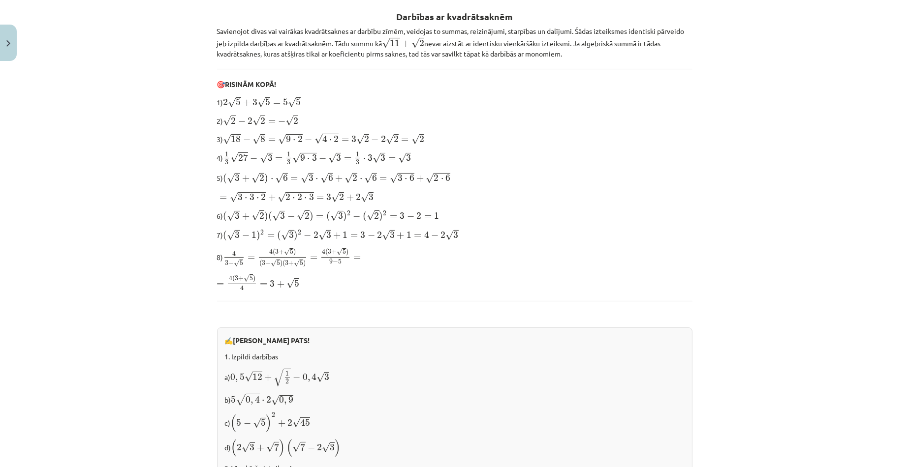
scroll to position [221, 0]
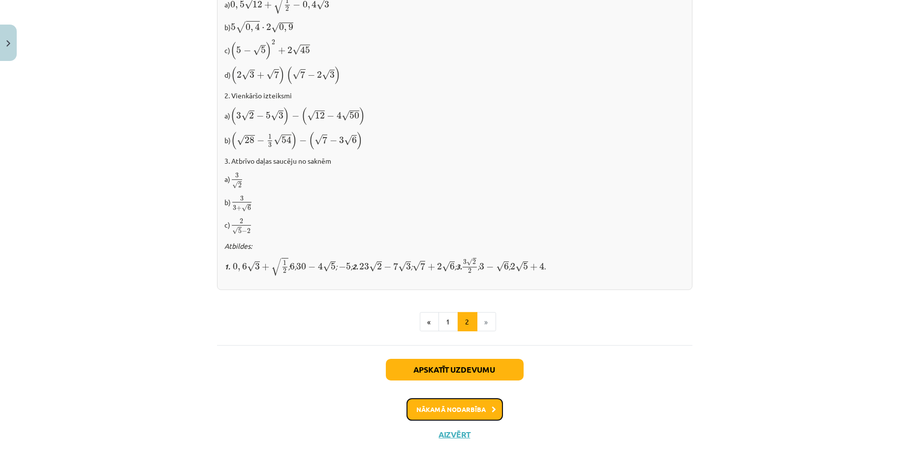
click at [458, 399] on button "Nākamā nodarbība" at bounding box center [454, 410] width 96 height 23
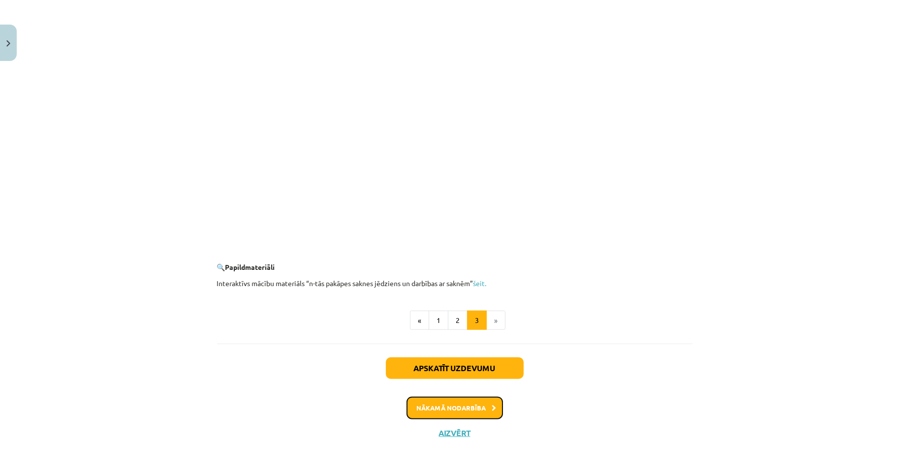
scroll to position [1710, 0]
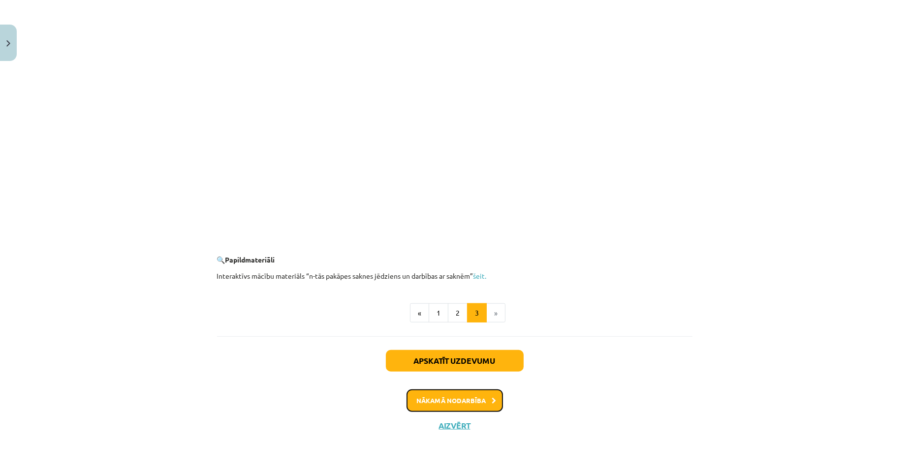
click at [467, 402] on button "Nākamā nodarbība" at bounding box center [454, 401] width 96 height 23
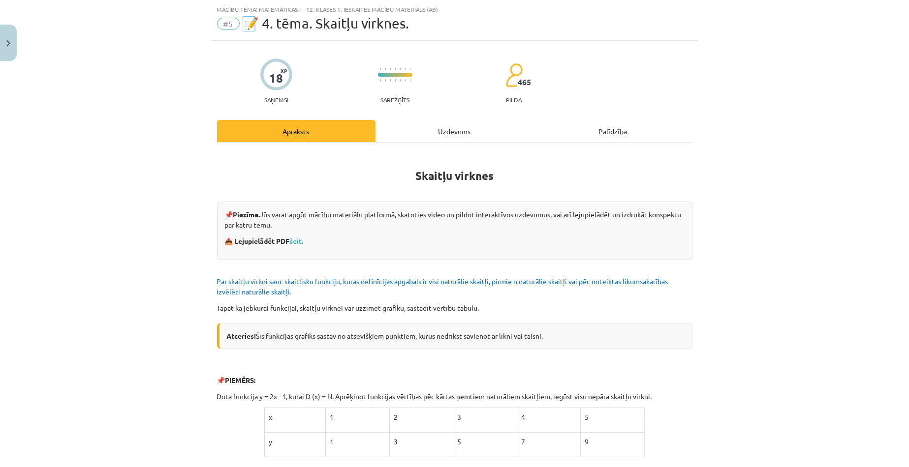
scroll to position [25, 0]
click at [294, 242] on link "šeit." at bounding box center [297, 241] width 14 height 9
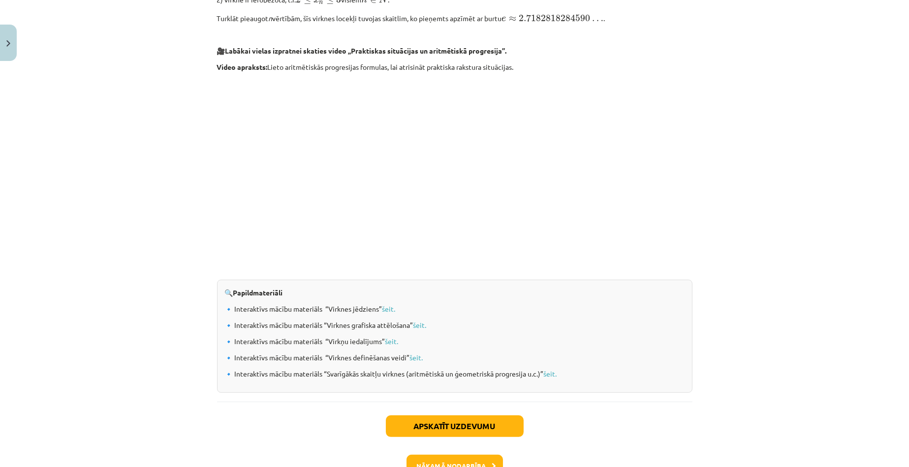
scroll to position [942, 0]
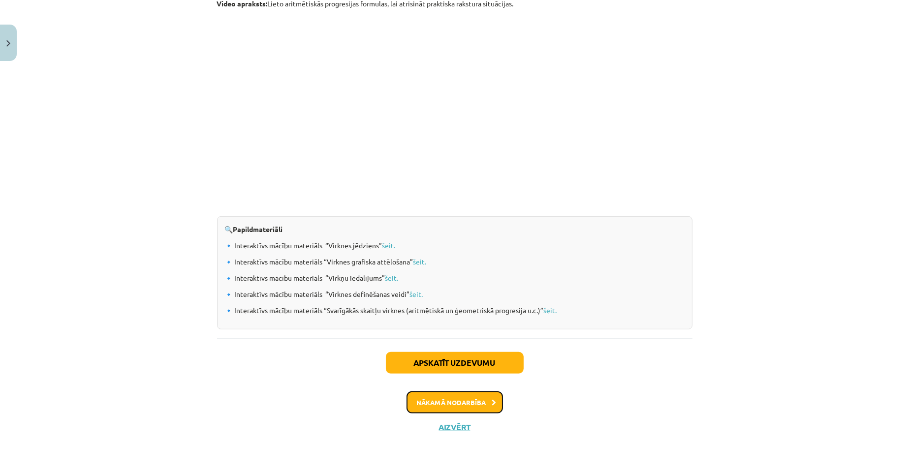
click at [466, 397] on button "Nākamā nodarbība" at bounding box center [454, 403] width 96 height 23
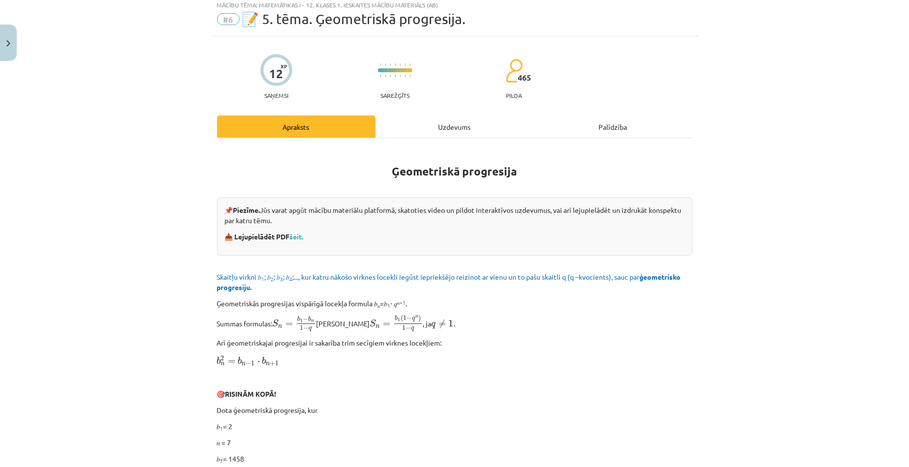
scroll to position [25, 0]
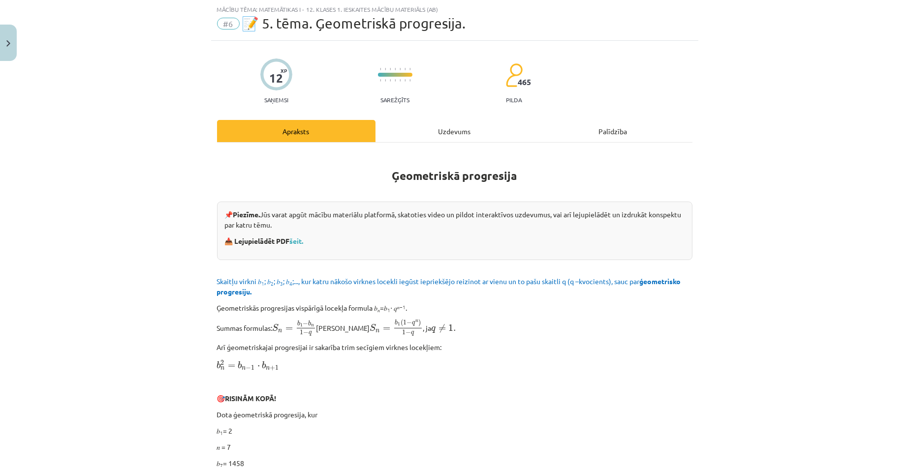
click at [492, 351] on p "Arī ģeometriskajai progresijai ir sakarība trim secīgiem virknes locekļiem:" at bounding box center [454, 348] width 475 height 10
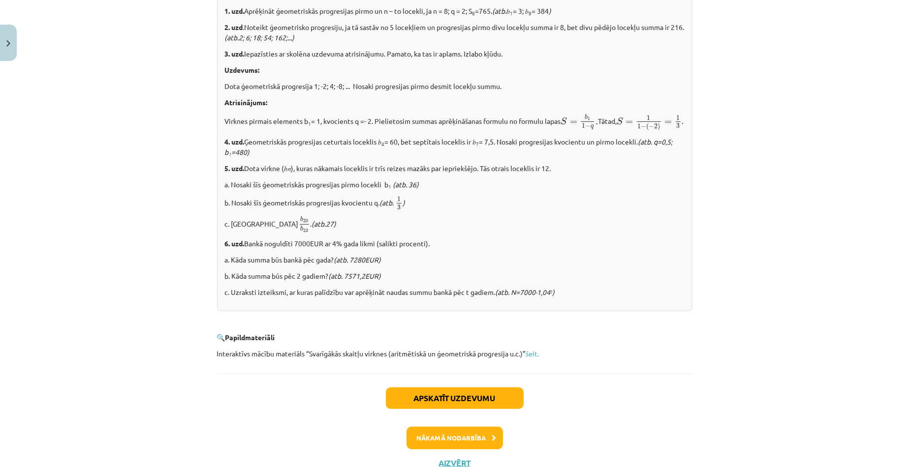
scroll to position [1158, 0]
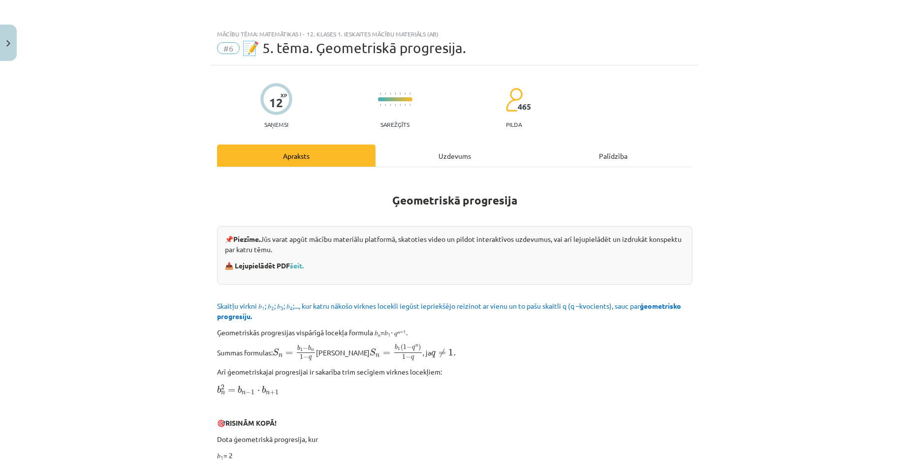
scroll to position [197, 0]
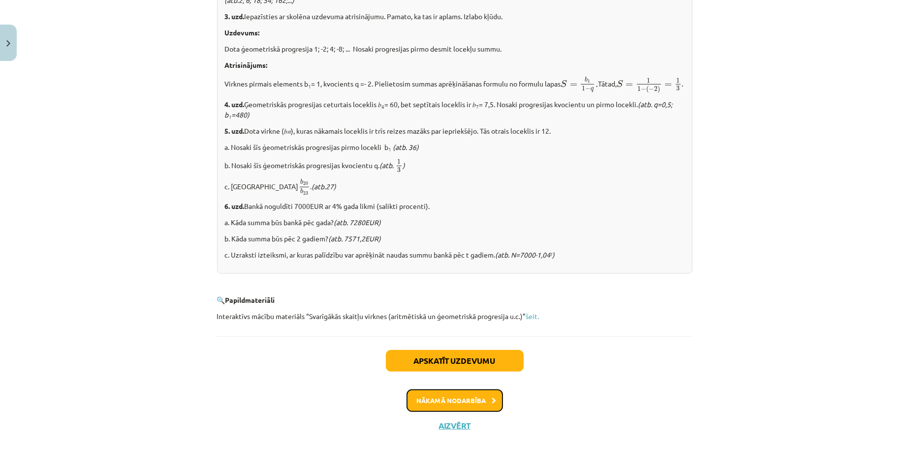
click at [451, 399] on button "Nākamā nodarbība" at bounding box center [454, 401] width 96 height 23
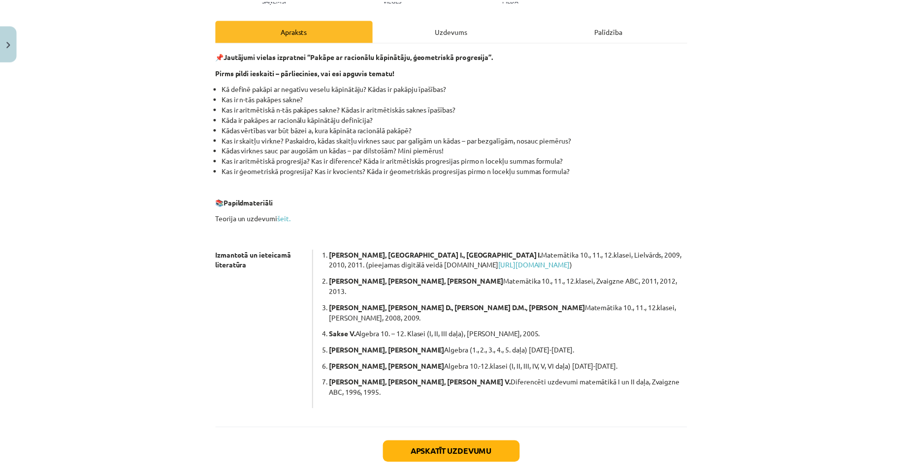
scroll to position [155, 0]
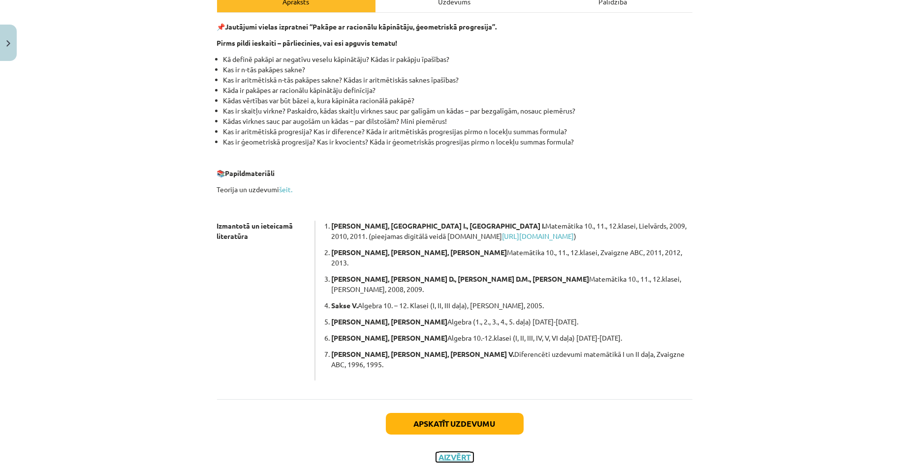
click at [462, 453] on button "Aizvērt" at bounding box center [454, 458] width 37 height 10
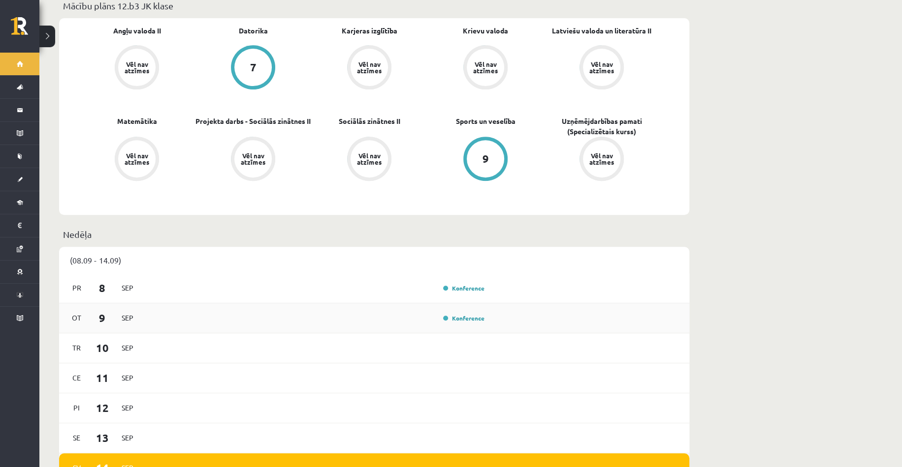
scroll to position [344, 0]
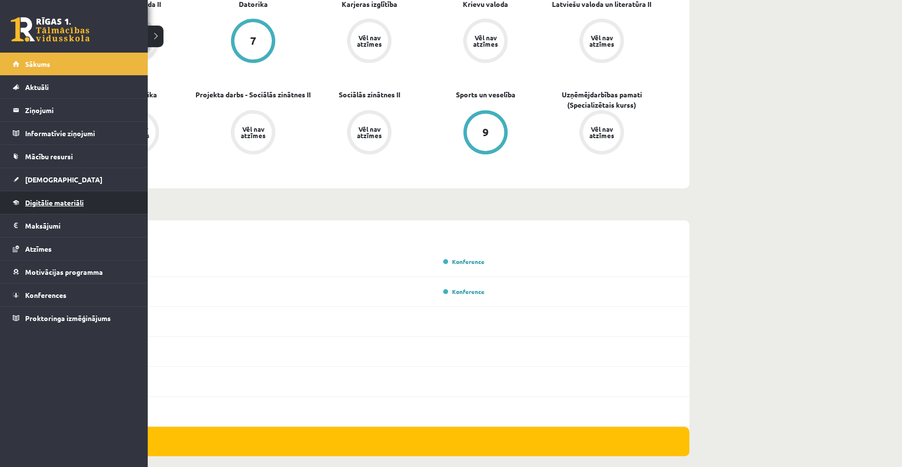
click at [64, 206] on link "Digitālie materiāli" at bounding box center [74, 202] width 123 height 23
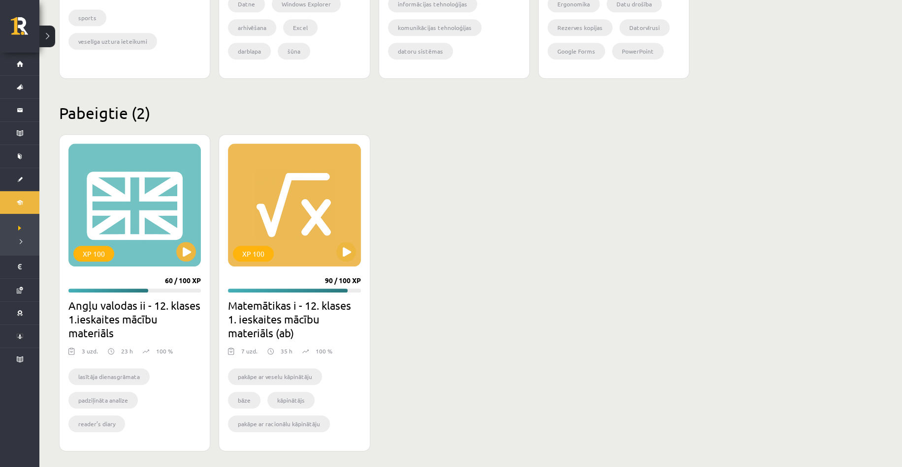
scroll to position [821, 0]
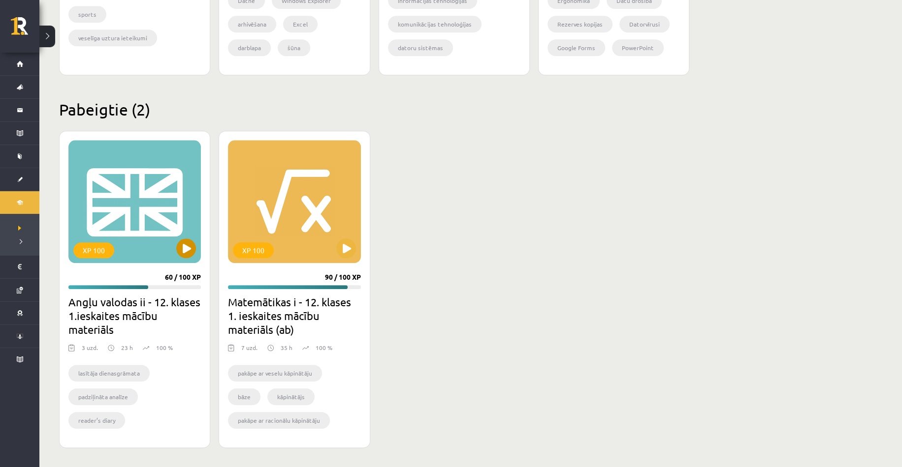
click at [177, 257] on div "XP 100" at bounding box center [134, 201] width 132 height 123
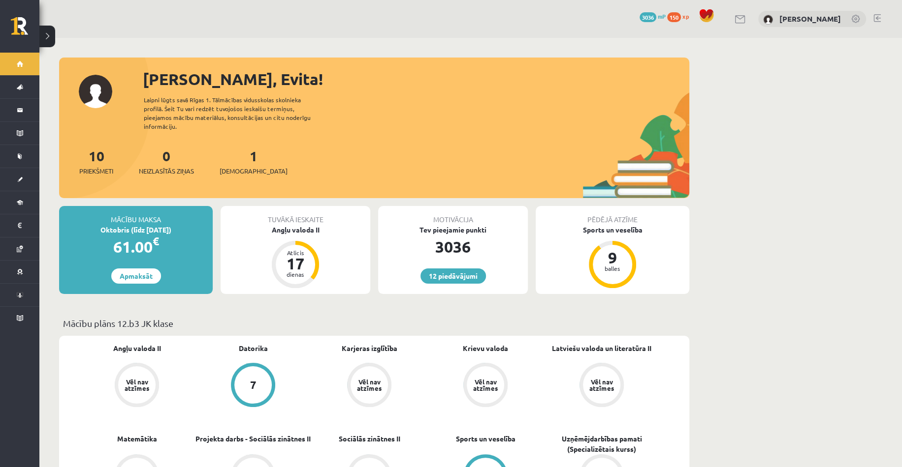
click at [9, 27] on div "12 Dāvanas 3036 mP 150 xp" at bounding box center [19, 26] width 39 height 53
click at [12, 26] on link at bounding box center [25, 29] width 29 height 25
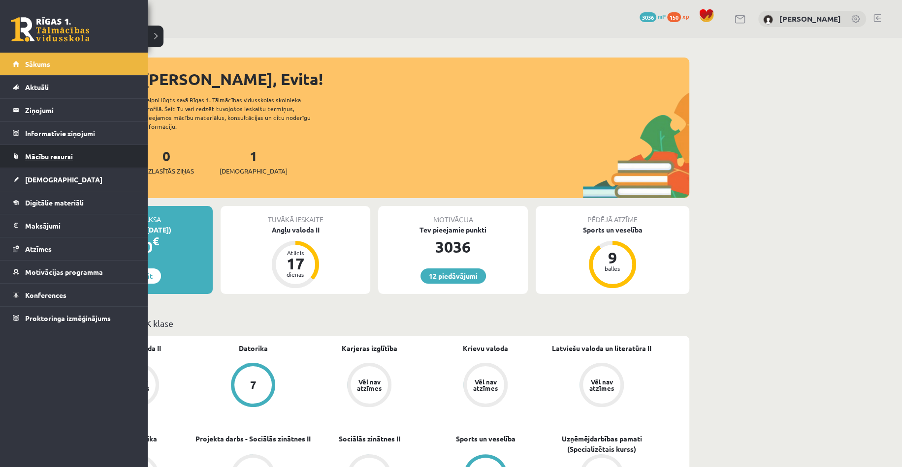
click at [72, 157] on span "Mācību resursi" at bounding box center [49, 156] width 48 height 9
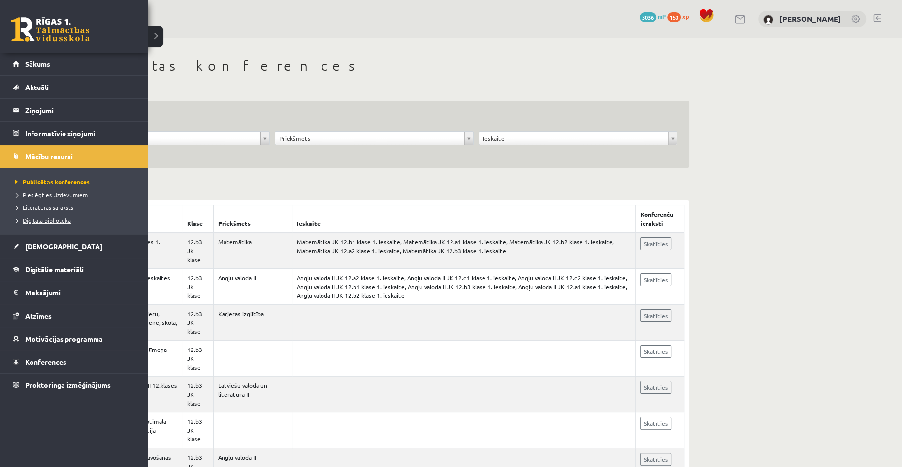
click at [27, 222] on span "Digitālā bibliotēka" at bounding box center [41, 221] width 59 height 8
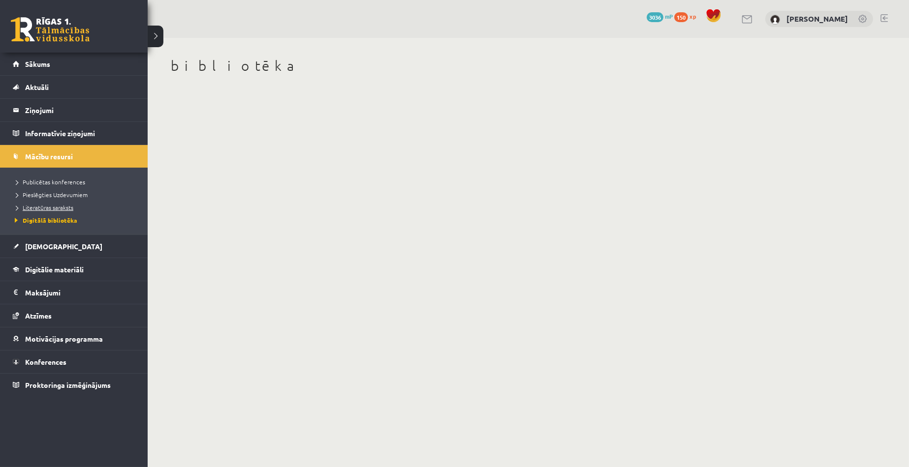
click at [32, 211] on link "Literatūras saraksts" at bounding box center [74, 207] width 125 height 9
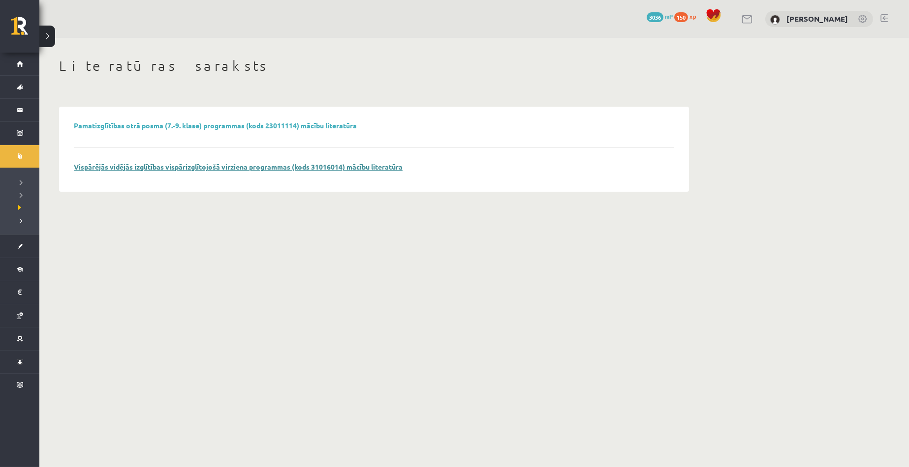
click at [236, 170] on link "Vispārējās vidējās izglītības vispārizglītojošā virziena programmas (kods 31016…" at bounding box center [238, 166] width 329 height 9
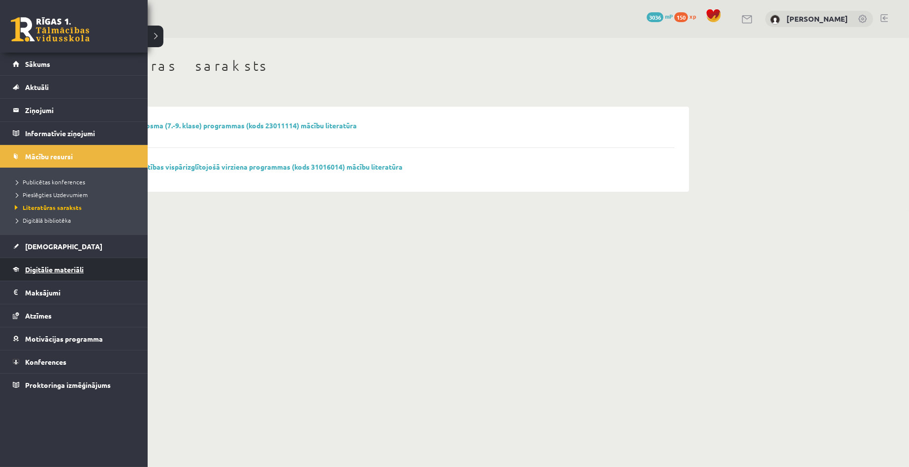
click at [46, 272] on span "Digitālie materiāli" at bounding box center [54, 269] width 59 height 9
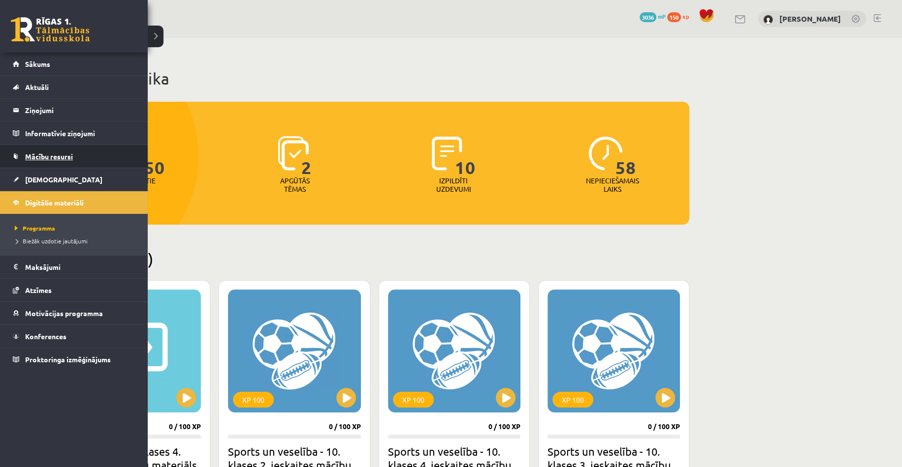
click at [37, 160] on span "Mācību resursi" at bounding box center [49, 156] width 48 height 9
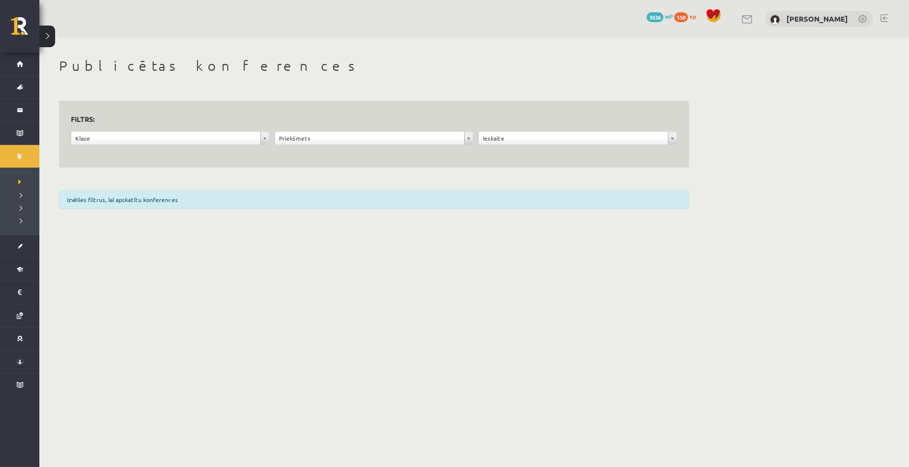
click at [157, 151] on div "**********" at bounding box center [373, 143] width 611 height 25
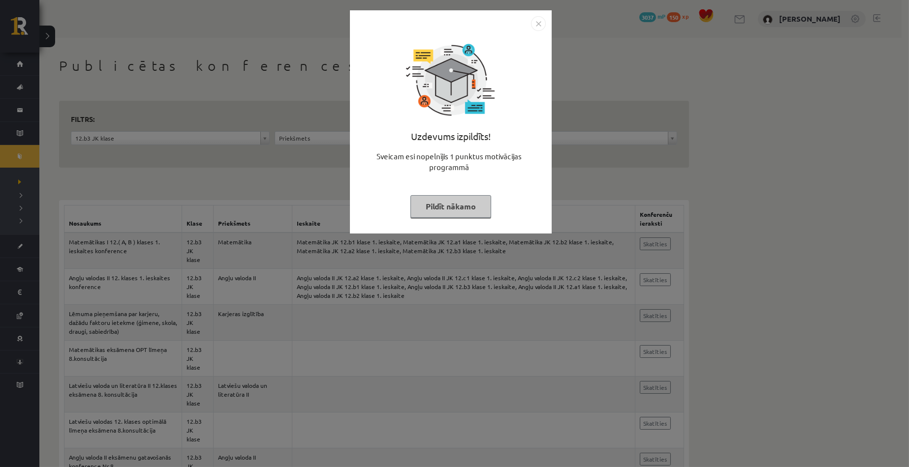
click at [448, 208] on button "Pildīt nākamo" at bounding box center [450, 206] width 81 height 23
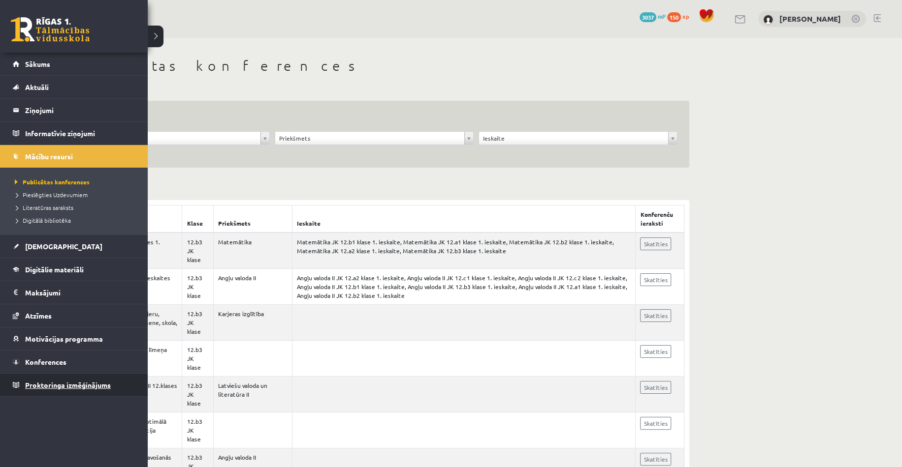
click at [63, 386] on span "Proktoringa izmēģinājums" at bounding box center [68, 385] width 86 height 9
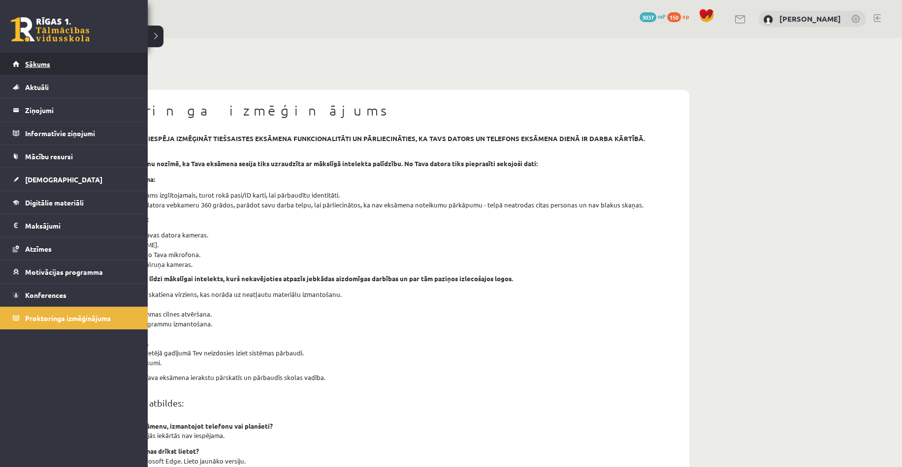
click at [25, 65] on link "Sākums" at bounding box center [74, 64] width 123 height 23
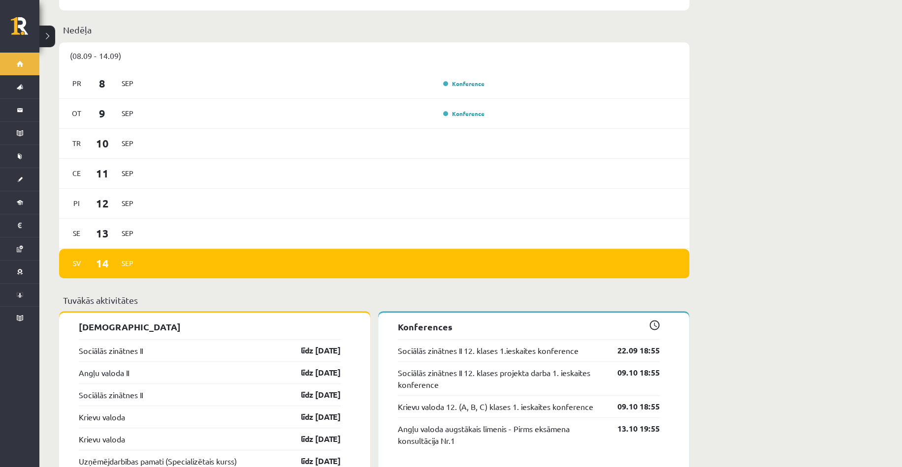
scroll to position [541, 0]
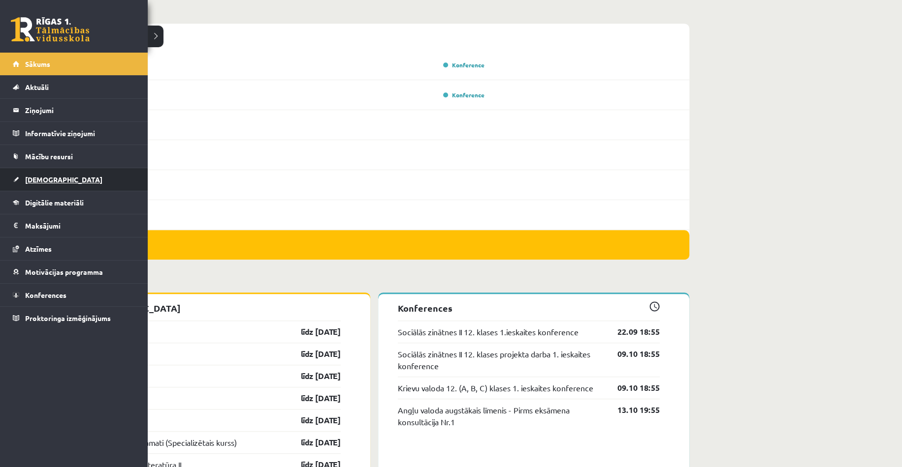
click at [38, 187] on link "[DEMOGRAPHIC_DATA]" at bounding box center [74, 179] width 123 height 23
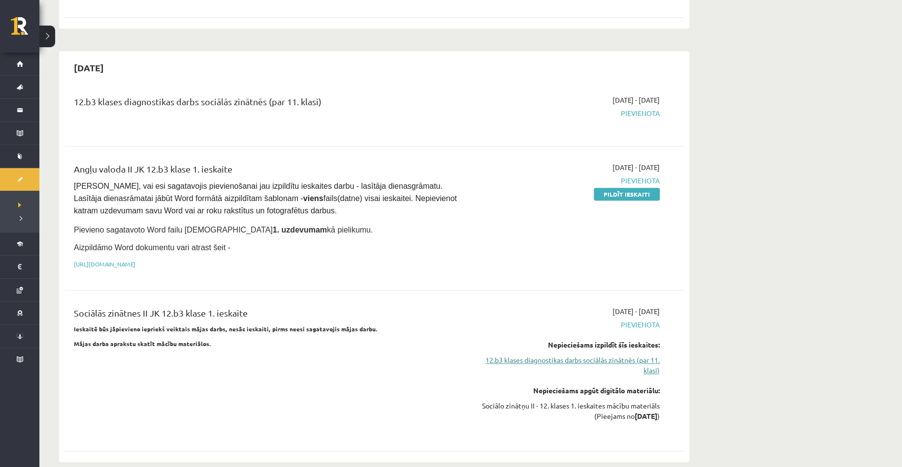
scroll to position [443, 0]
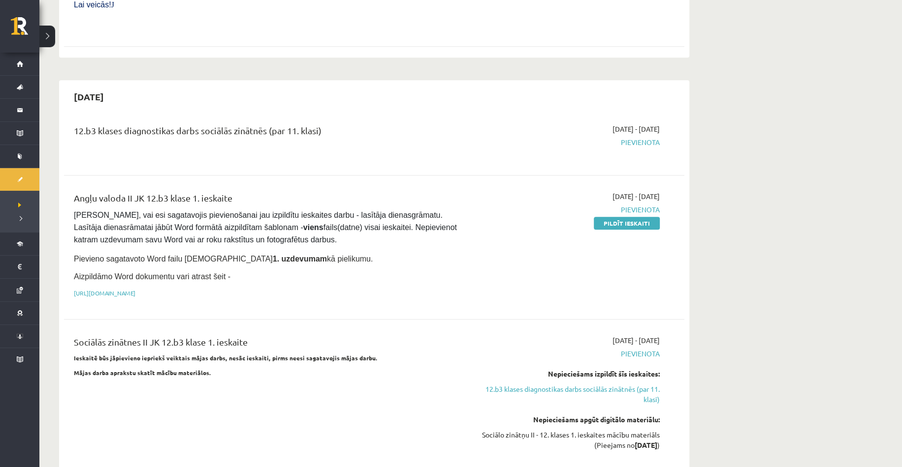
click at [647, 384] on link "12.b3 klases diagnostikas darbs sociālās zinātnēs (par 11. klasi)" at bounding box center [567, 394] width 186 height 21
